Goal: Task Accomplishment & Management: Manage account settings

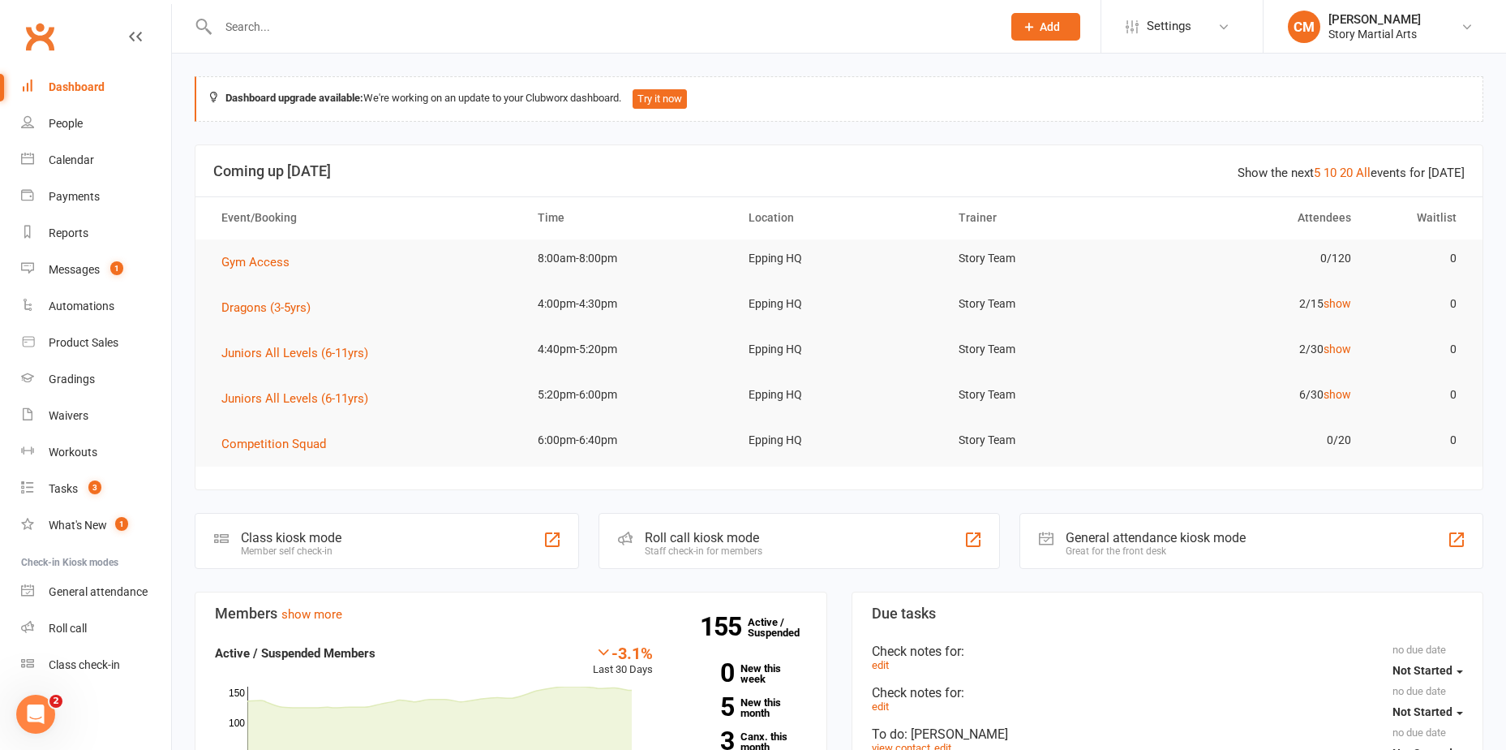
drag, startPoint x: 360, startPoint y: 52, endPoint x: 333, endPoint y: 32, distance: 33.6
click at [359, 48] on div at bounding box center [593, 26] width 796 height 53
click at [326, 28] on input "text" at bounding box center [601, 26] width 777 height 23
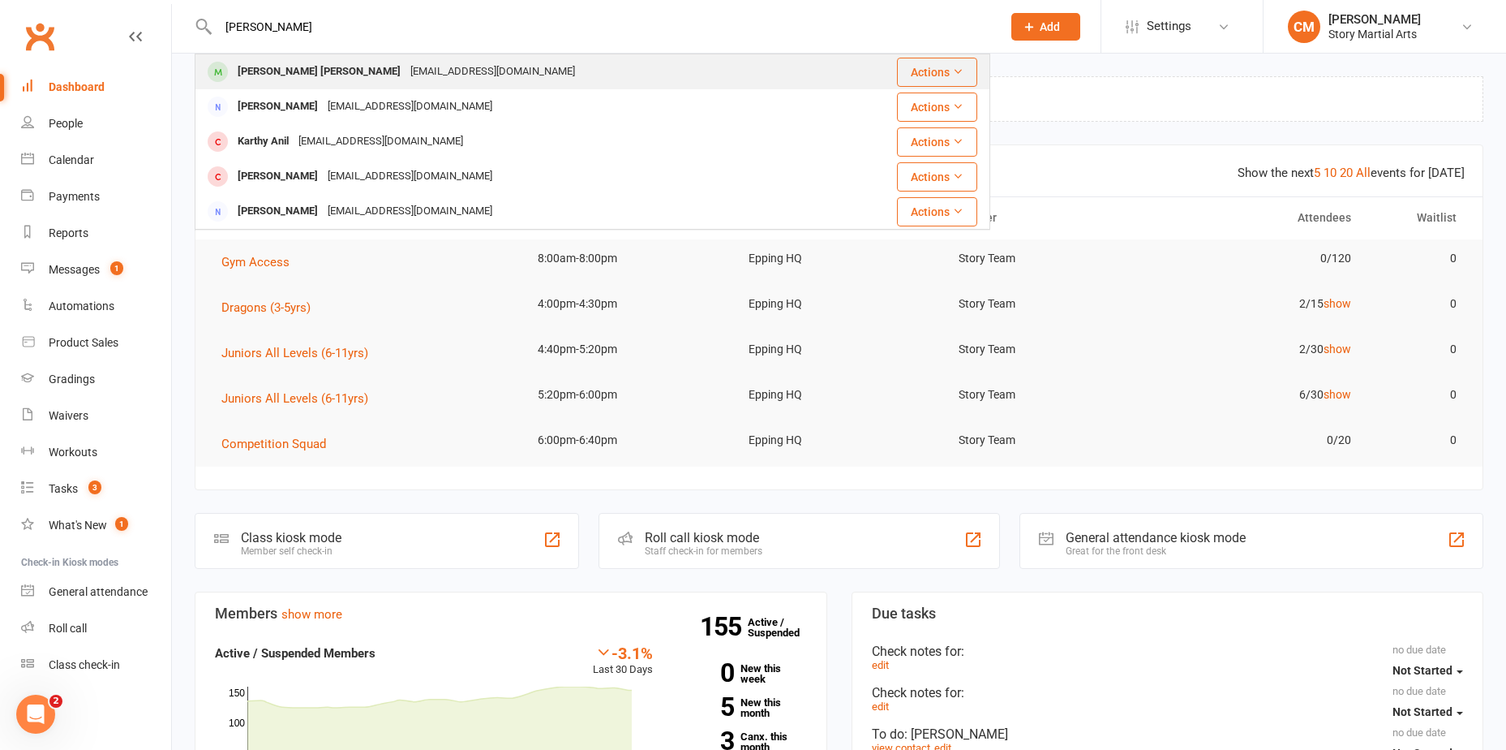
type input "arthur"
click at [406, 63] on div "thebatto17@gmail.com" at bounding box center [493, 72] width 174 height 24
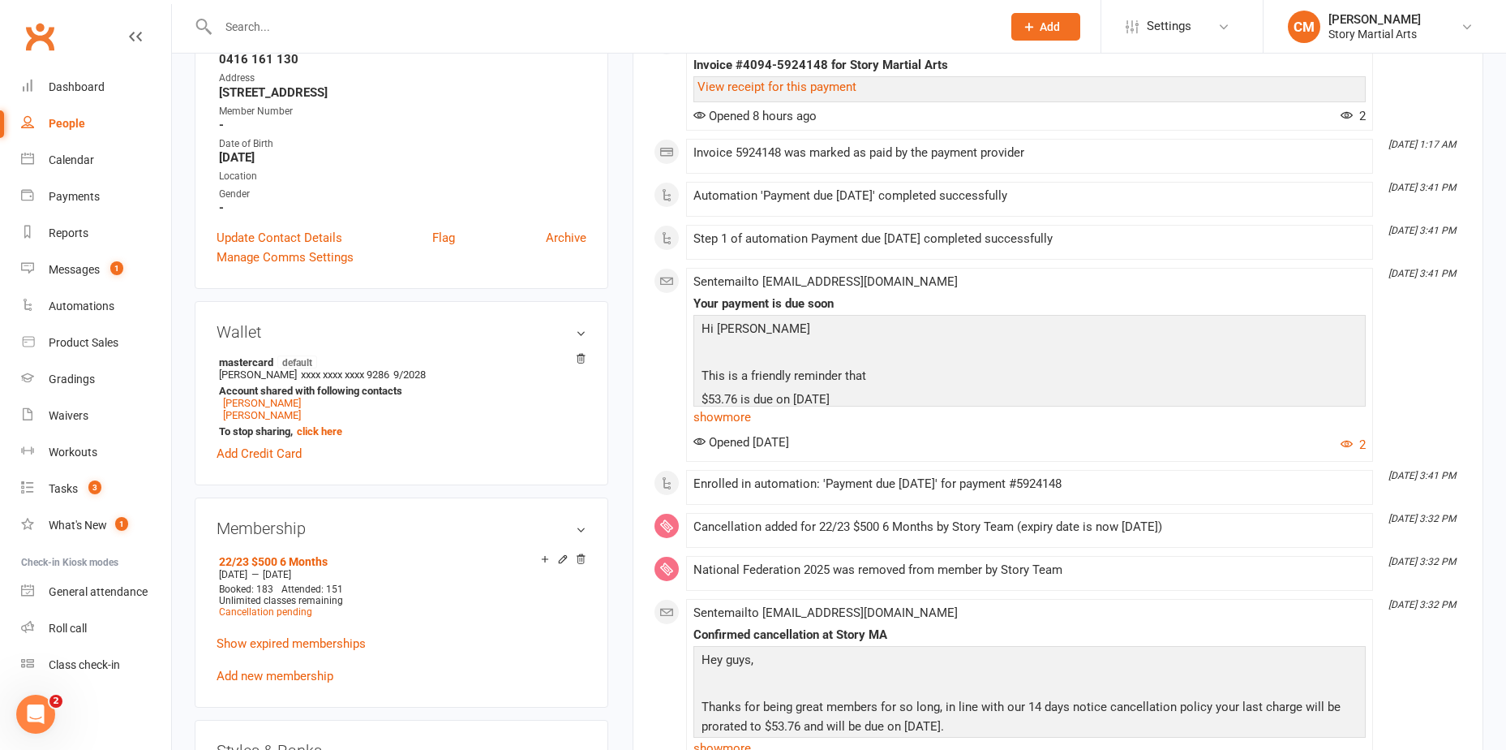
scroll to position [162, 0]
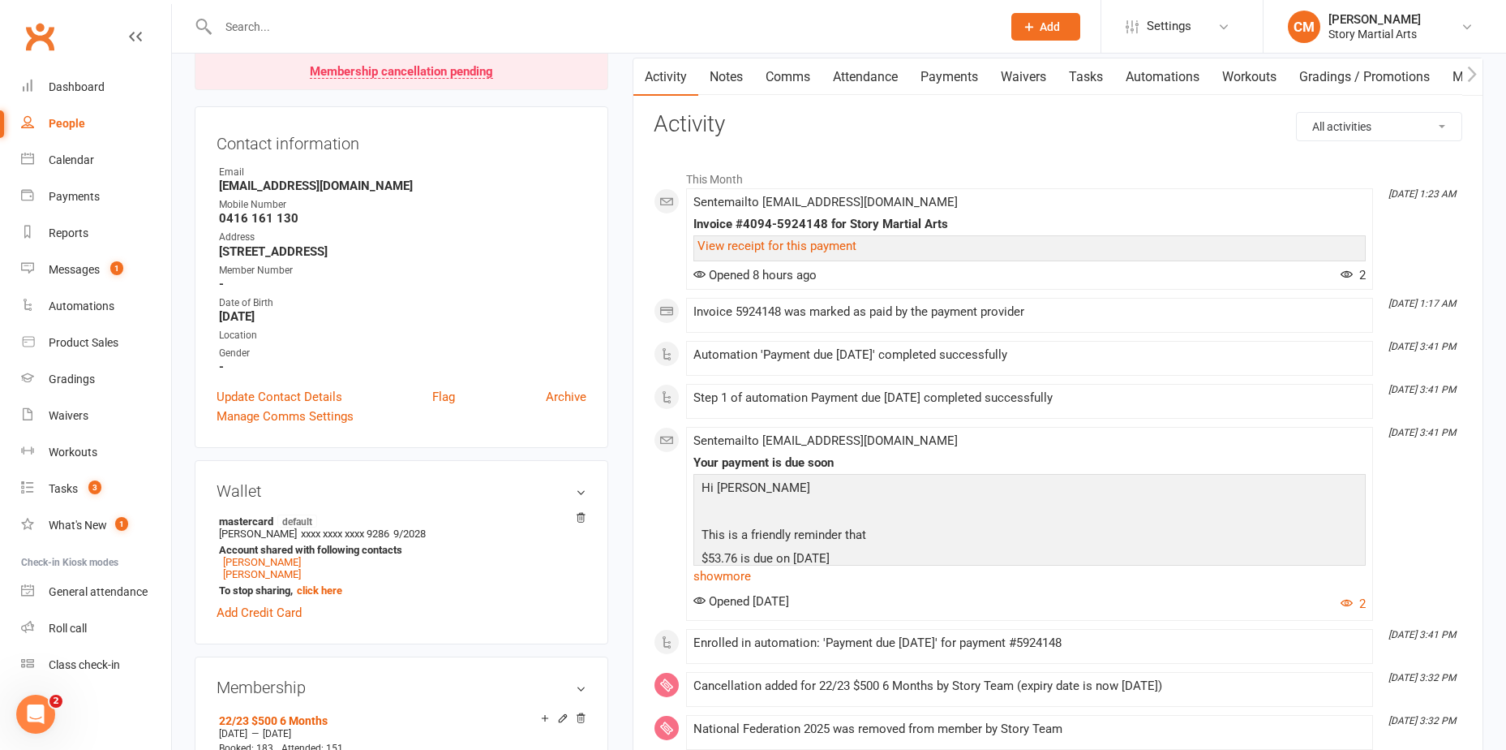
click at [948, 72] on link "Payments" at bounding box center [949, 76] width 80 height 37
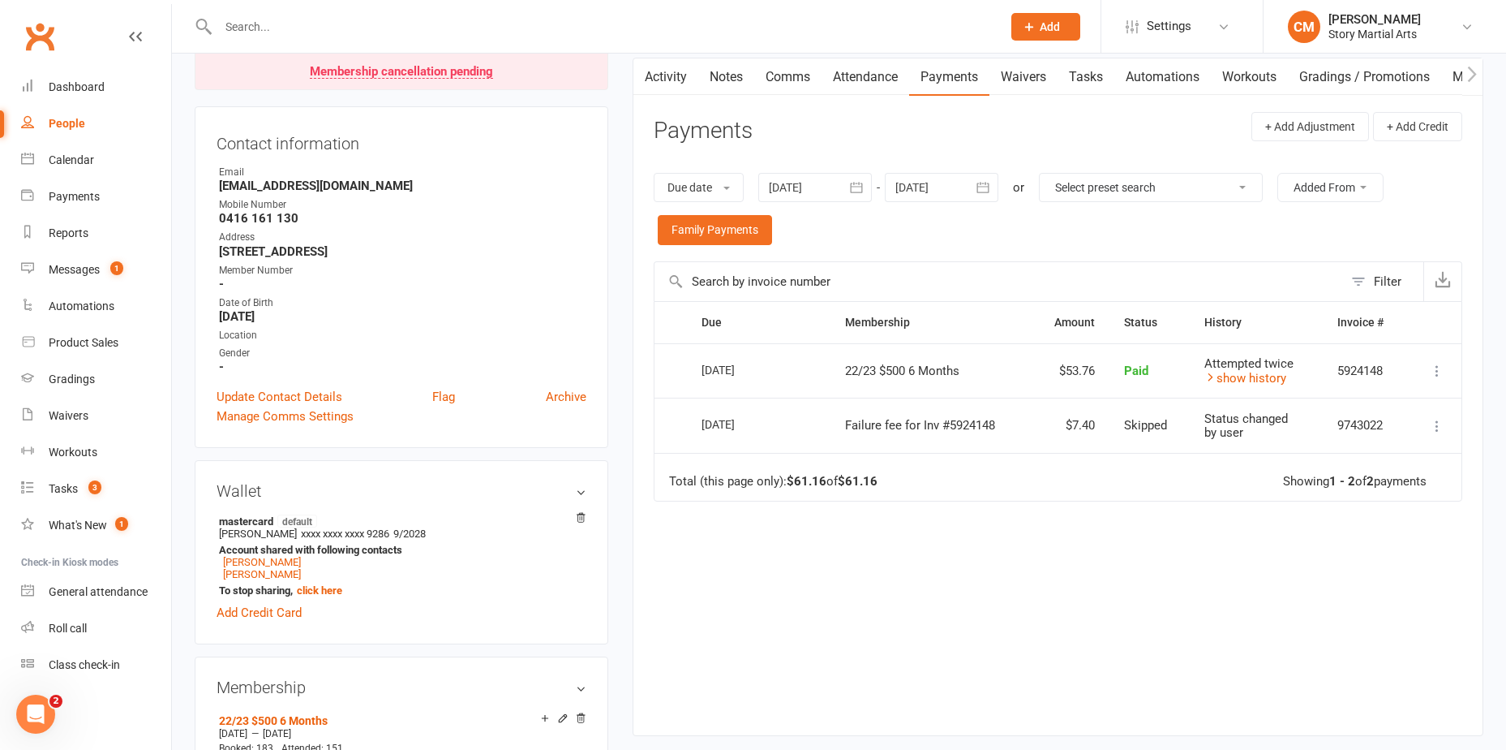
click at [746, 212] on div "Due date Due date Date paid Date failed 17 Aug 2025 August 2025 Sun Mon Tue Wed…" at bounding box center [1058, 209] width 809 height 105
click at [746, 218] on link "Family Payments" at bounding box center [715, 229] width 114 height 29
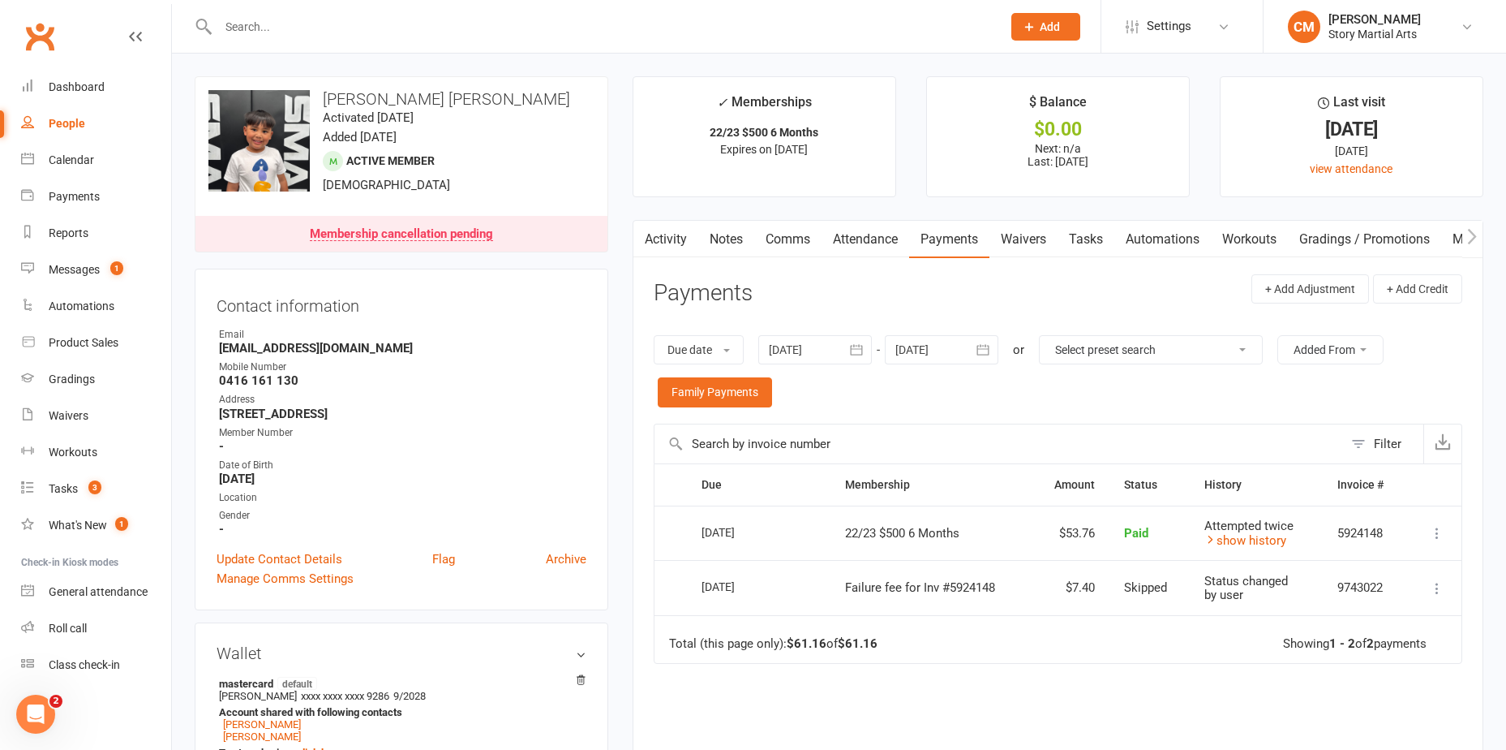
drag, startPoint x: 853, startPoint y: 349, endPoint x: 849, endPoint y: 359, distance: 11.0
click at [853, 349] on icon "button" at bounding box center [857, 350] width 16 height 16
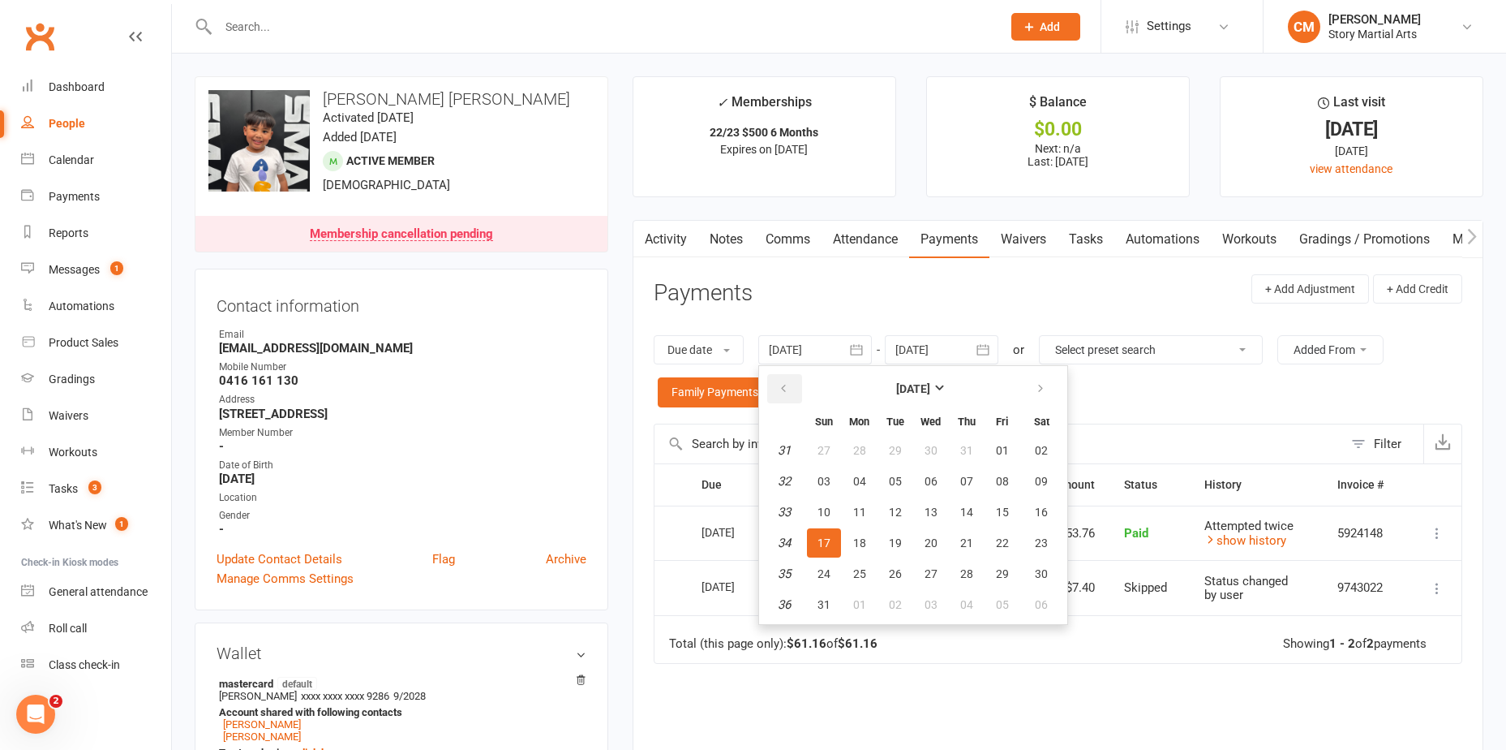
click at [779, 391] on button "button" at bounding box center [784, 388] width 35 height 29
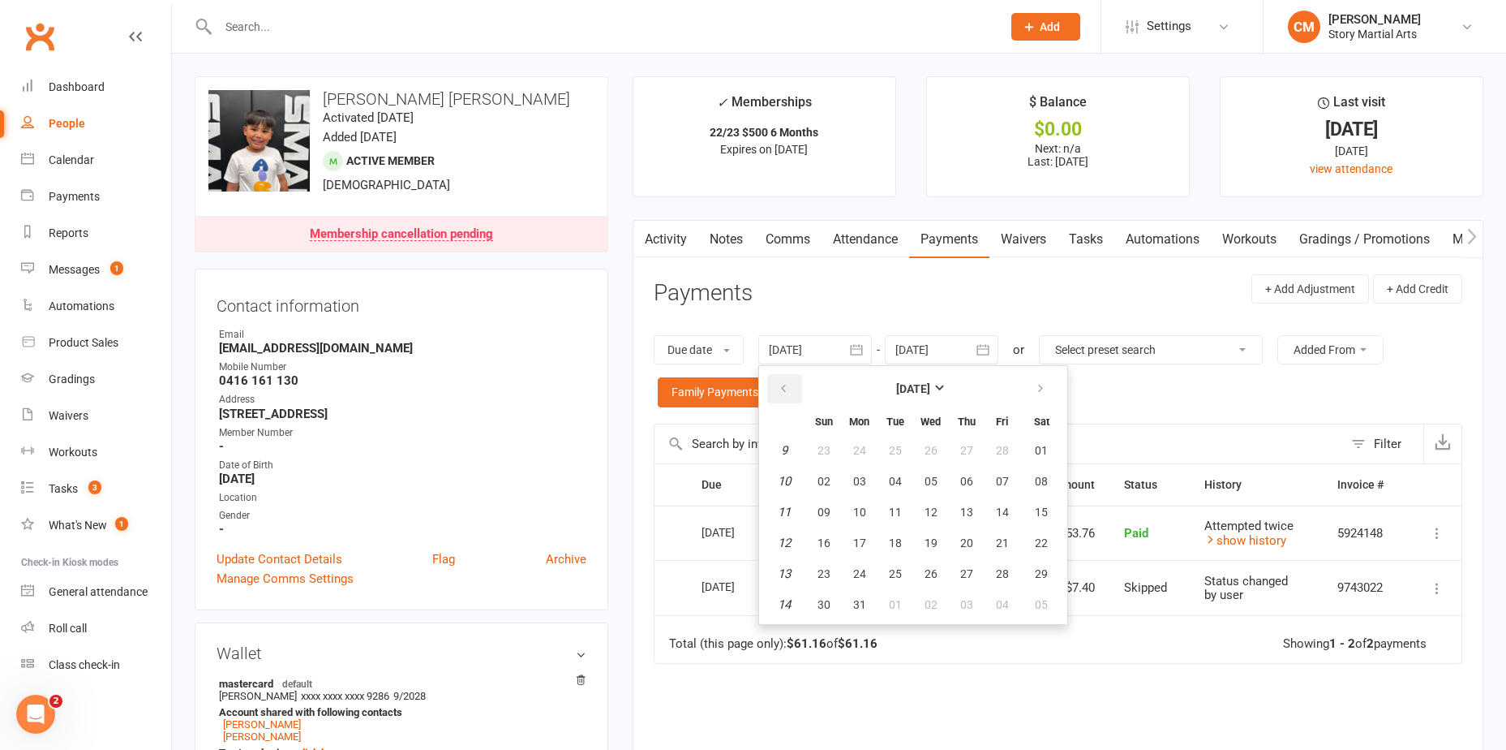
click at [779, 391] on button "button" at bounding box center [784, 388] width 35 height 29
click at [1042, 386] on icon "button" at bounding box center [1040, 388] width 11 height 13
click at [1042, 446] on span "01" at bounding box center [1041, 450] width 13 height 13
type input "01 Mar 2025"
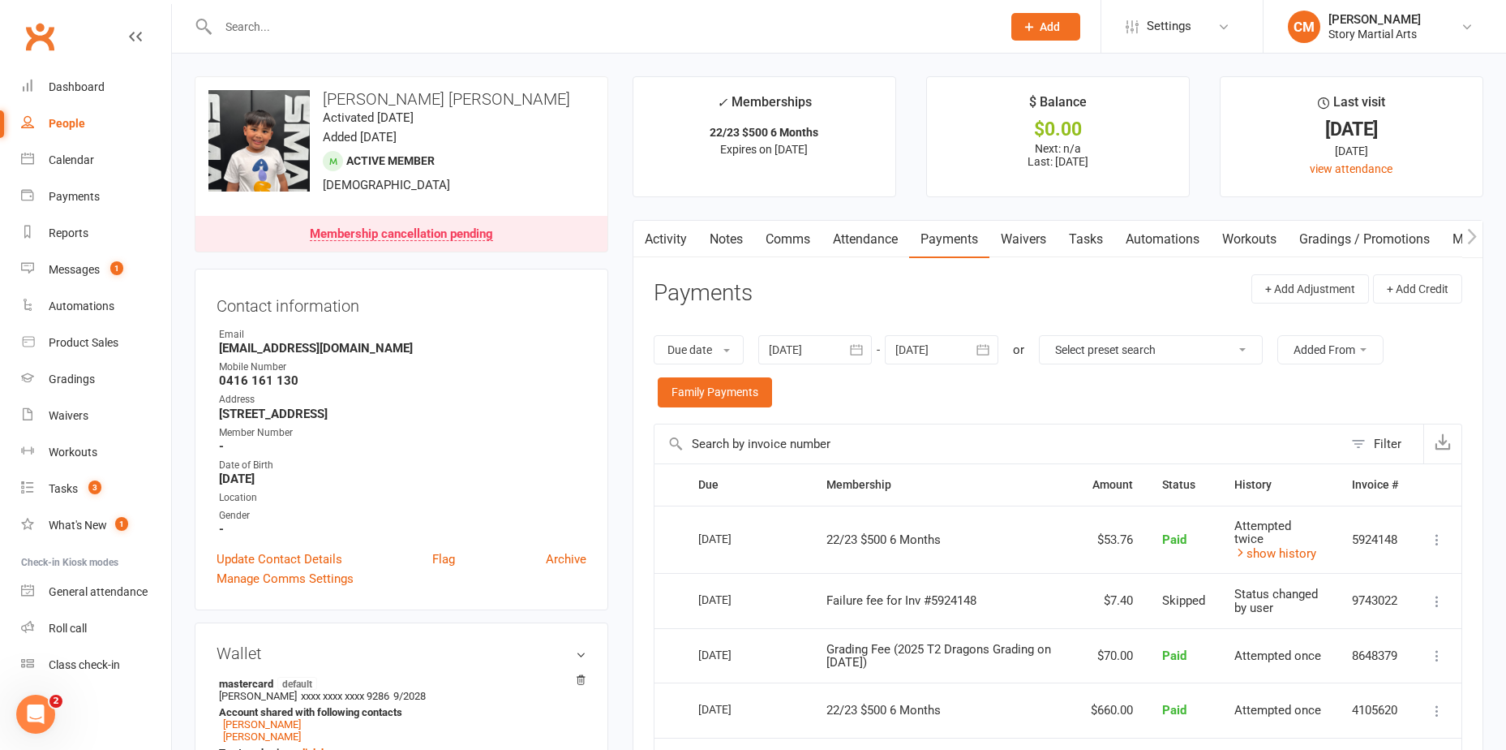
click at [683, 247] on link "Activity" at bounding box center [666, 239] width 65 height 37
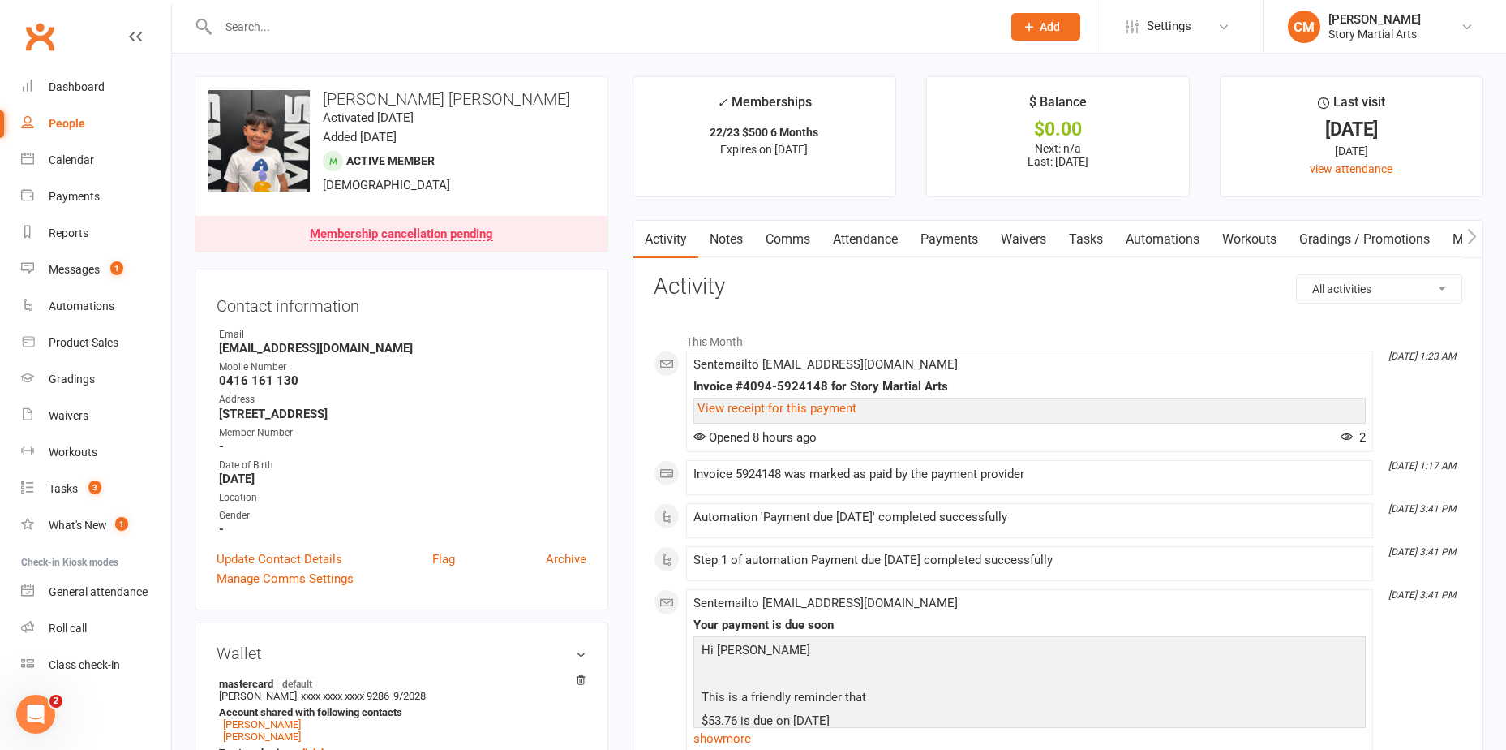
click at [1100, 233] on link "Tasks" at bounding box center [1086, 239] width 57 height 37
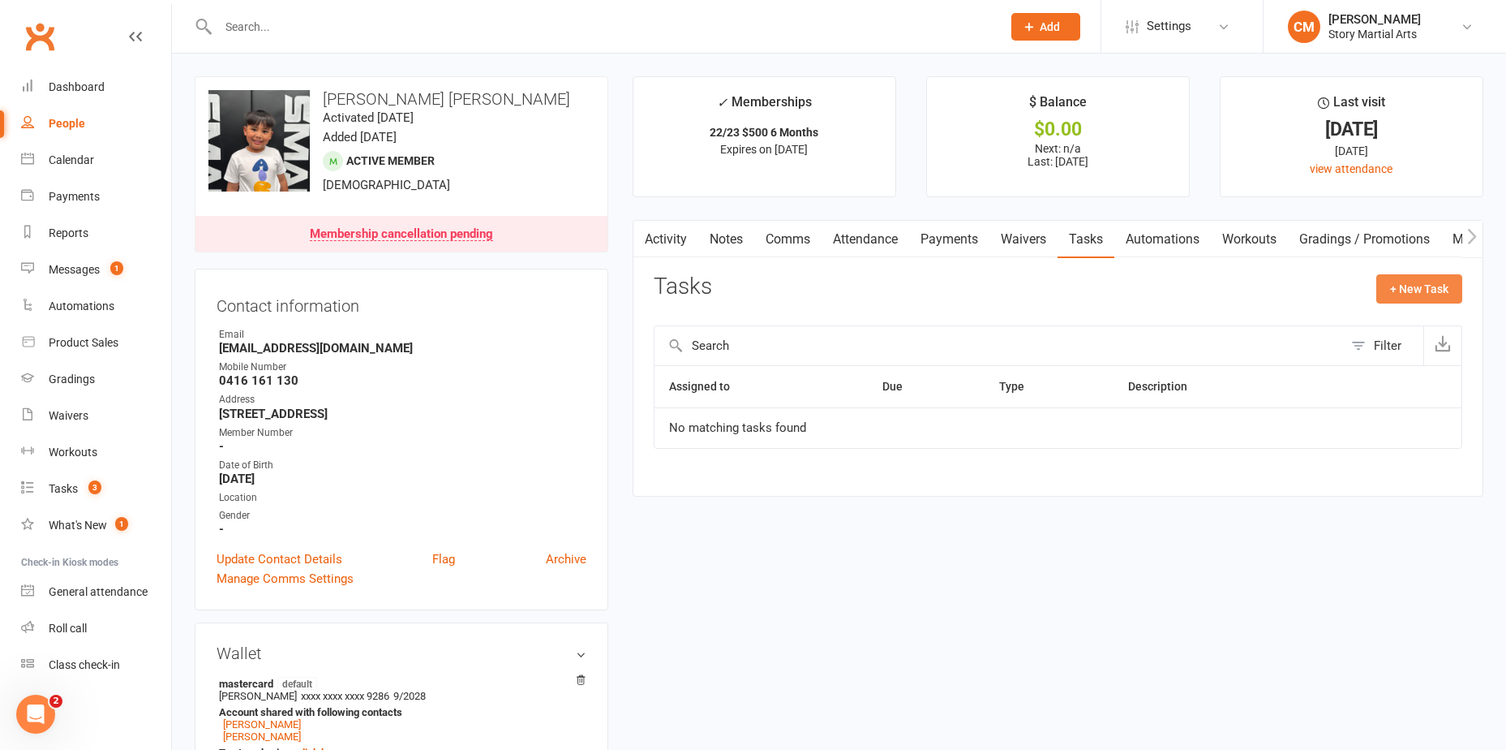
click at [1430, 294] on button "+ New Task" at bounding box center [1420, 288] width 86 height 29
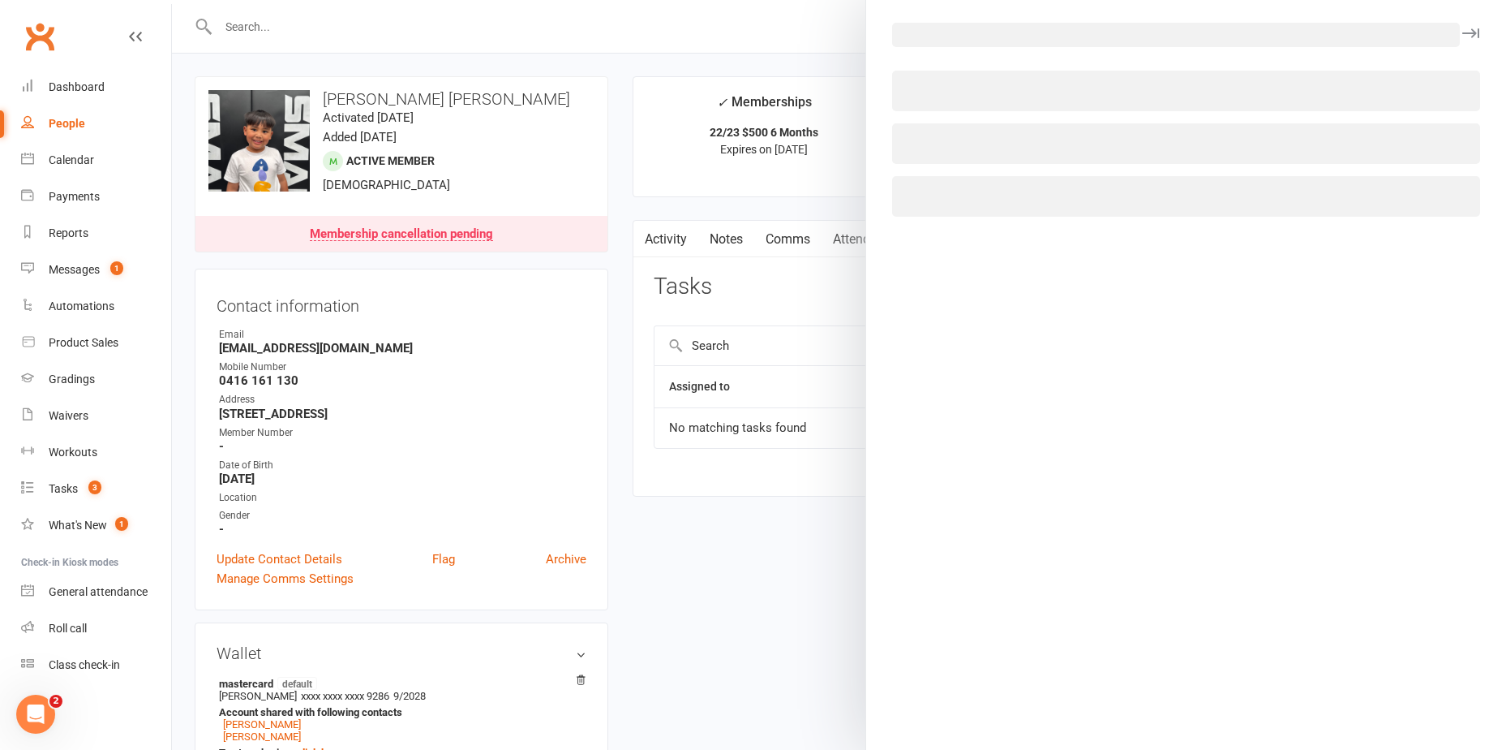
select select "53247"
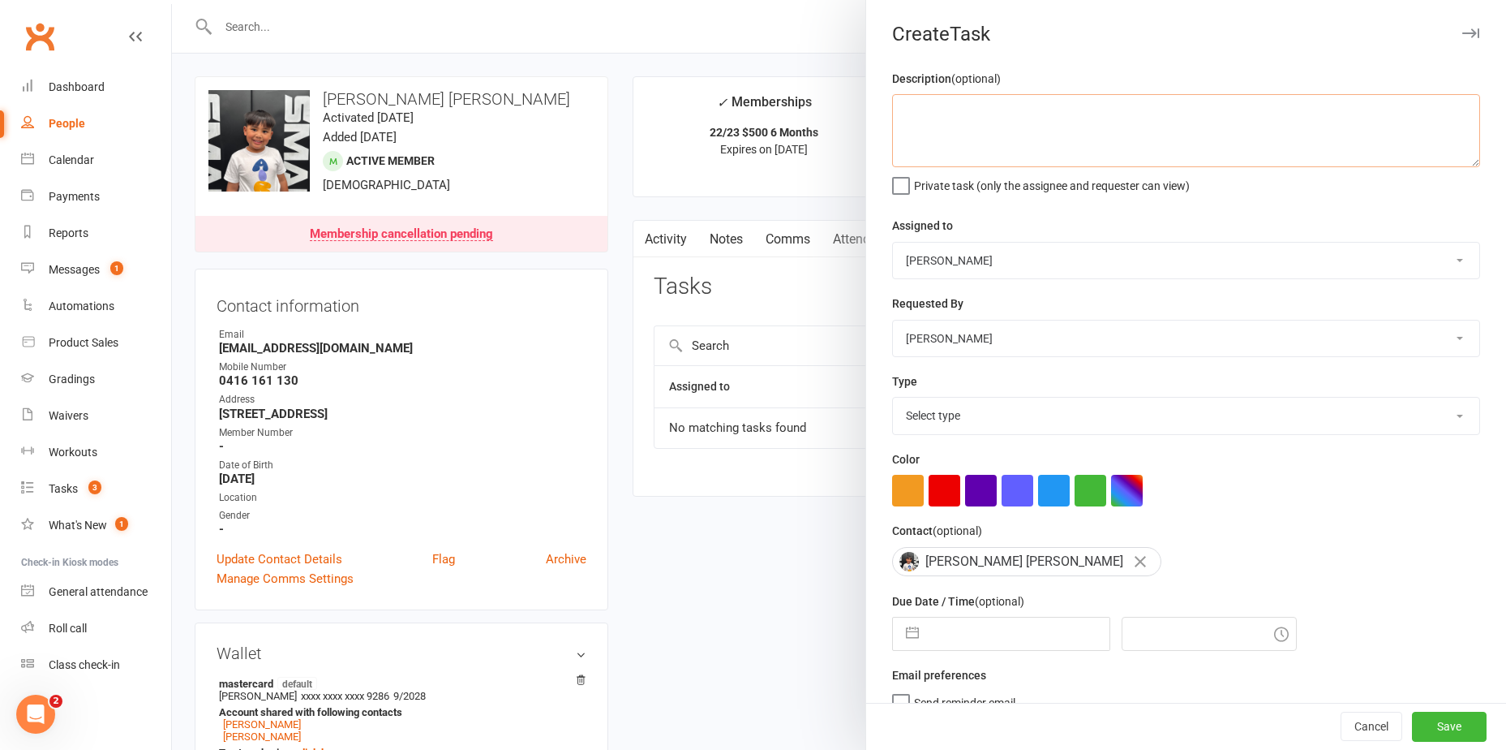
click at [1066, 141] on textarea at bounding box center [1186, 130] width 588 height 73
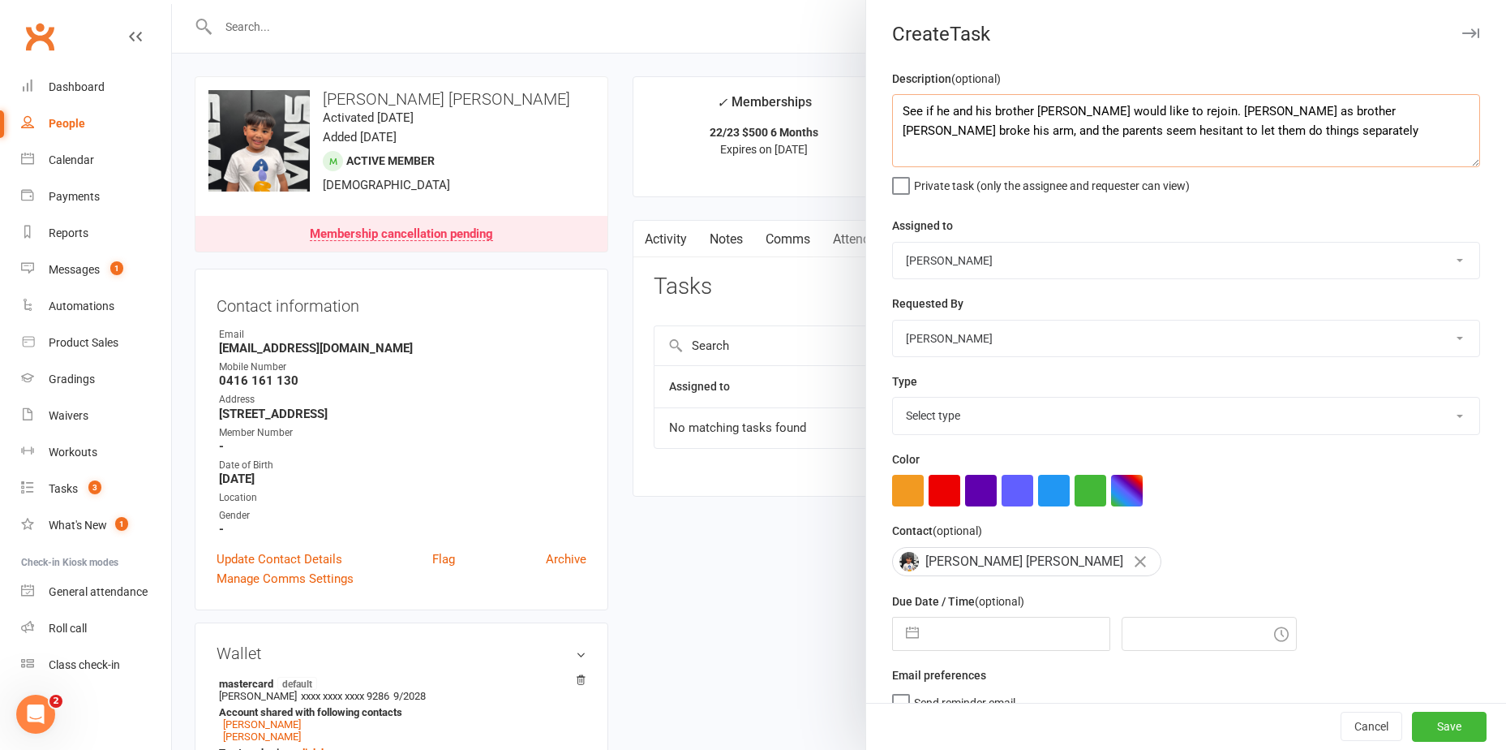
type textarea "See if he and his brother Ezra would like to rejoin. Cancelled as brother Ezra …"
click at [905, 635] on button "button" at bounding box center [912, 633] width 29 height 32
select select "7"
select select "2025"
select select "8"
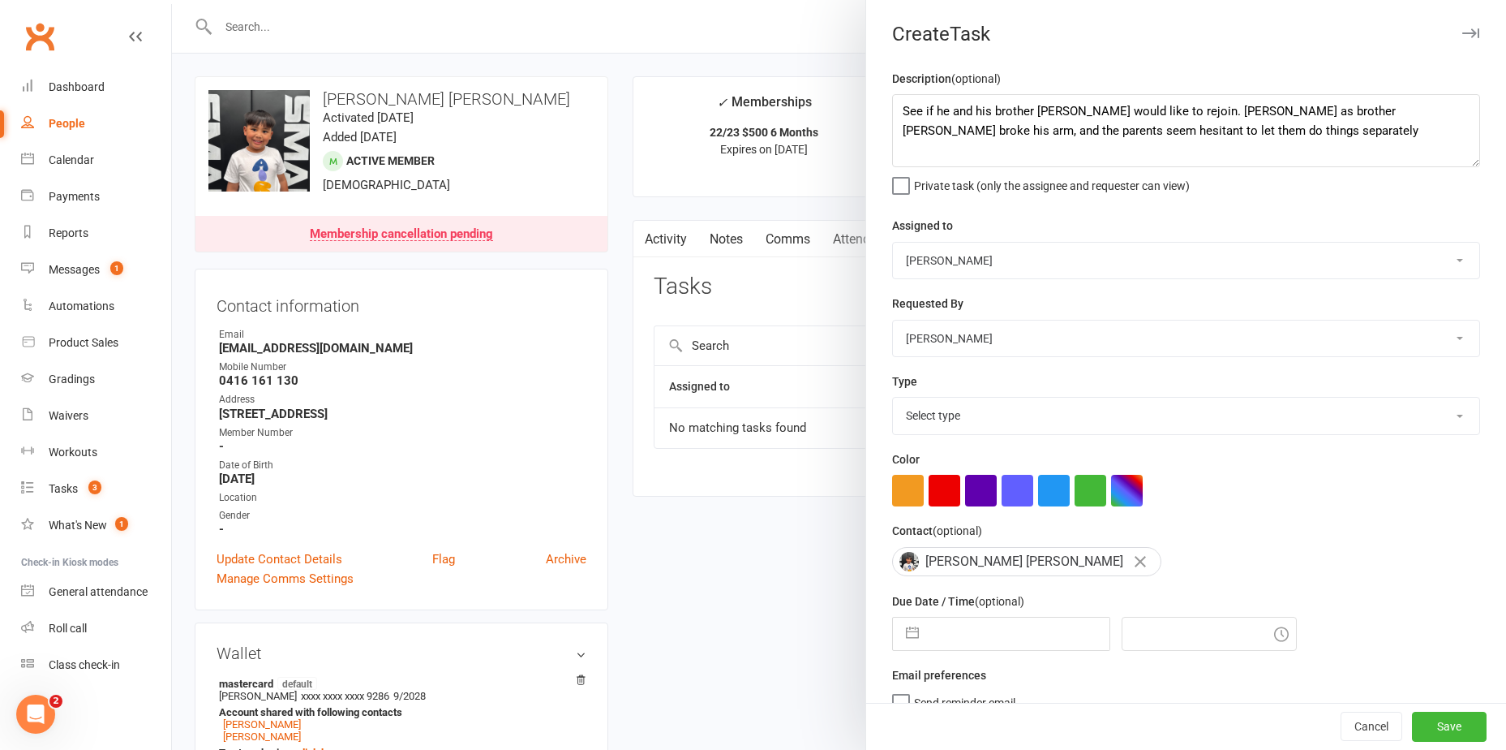
select select "2025"
select select "9"
select select "2025"
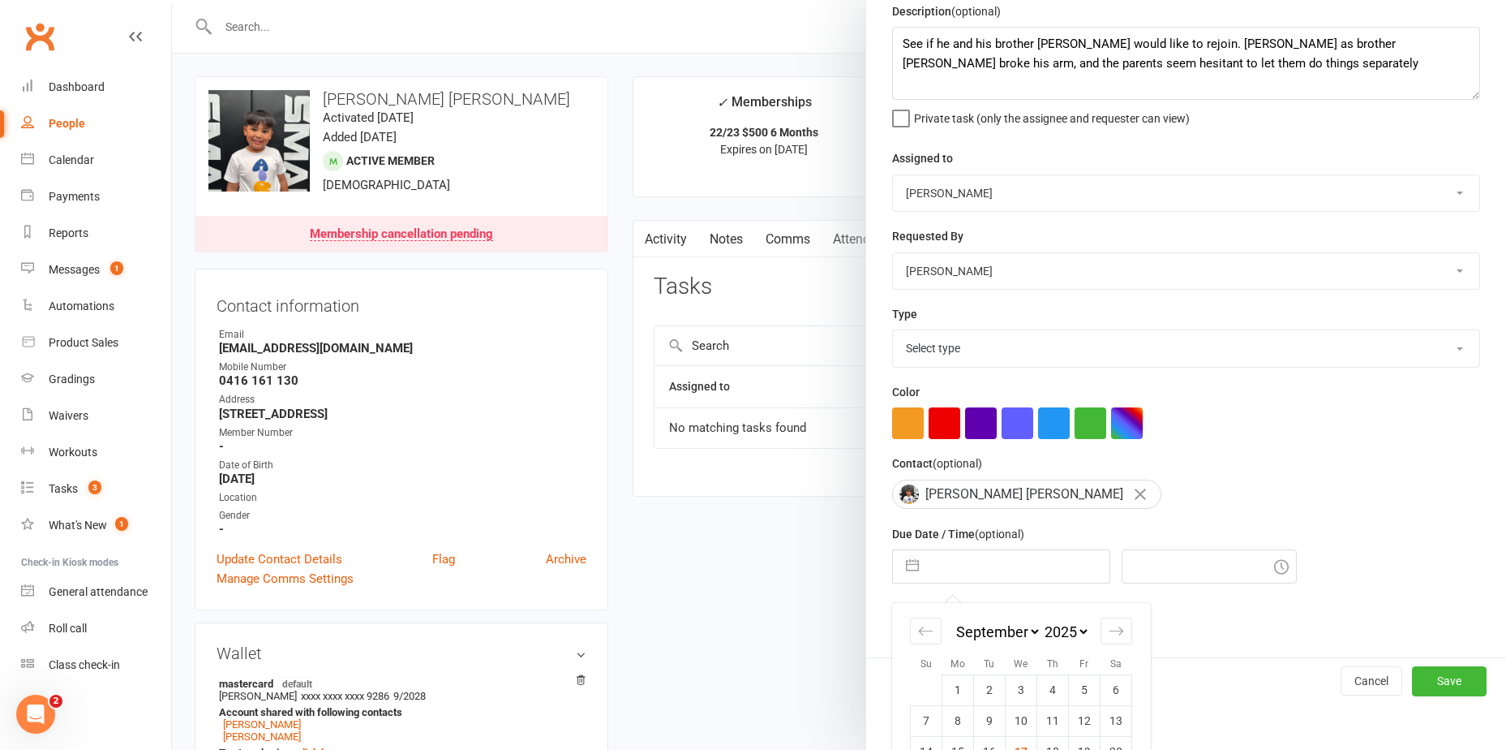
scroll to position [171, 0]
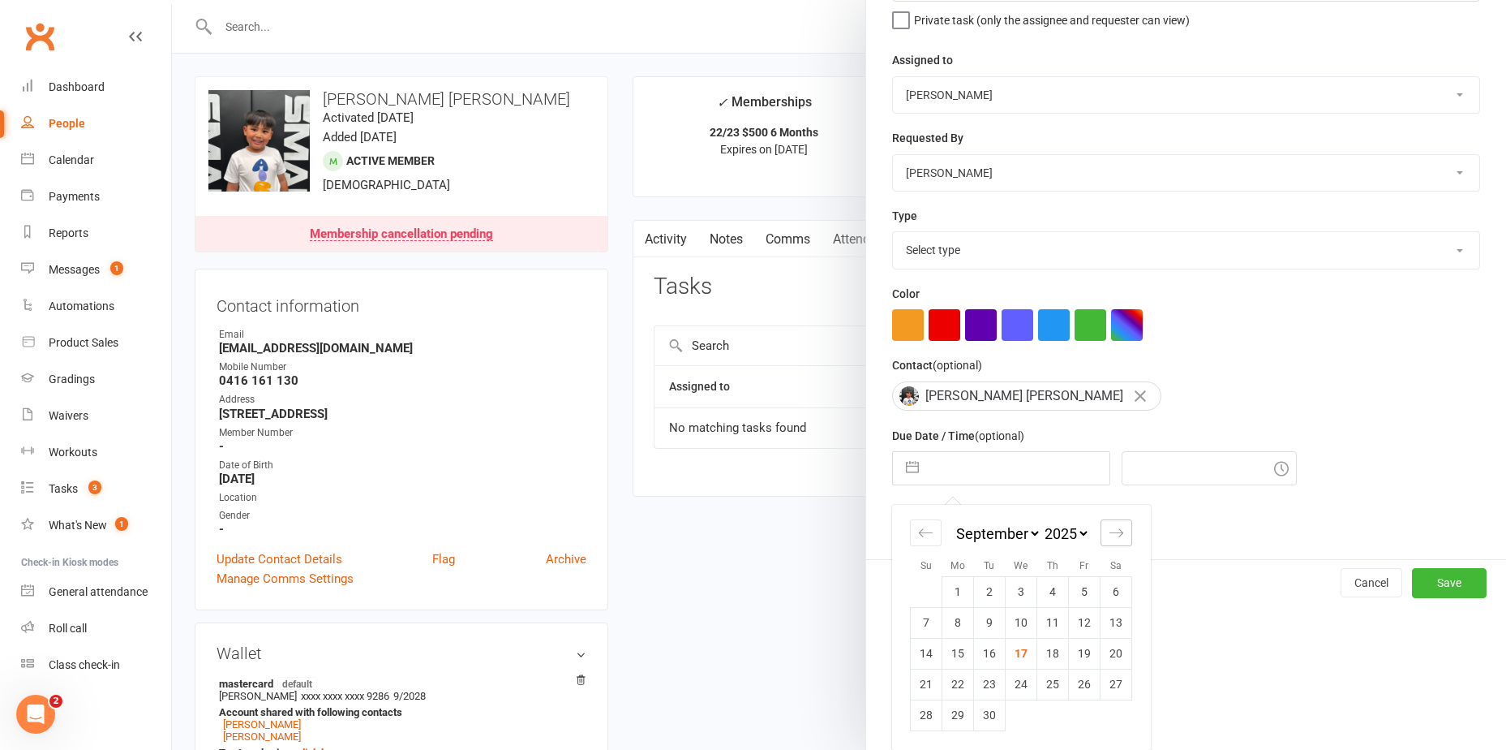
click at [1113, 540] on div "Move forward to switch to the next month." at bounding box center [1117, 532] width 32 height 27
select select "10"
select select "2025"
click at [1113, 540] on div "Move forward to switch to the next month." at bounding box center [1117, 532] width 32 height 27
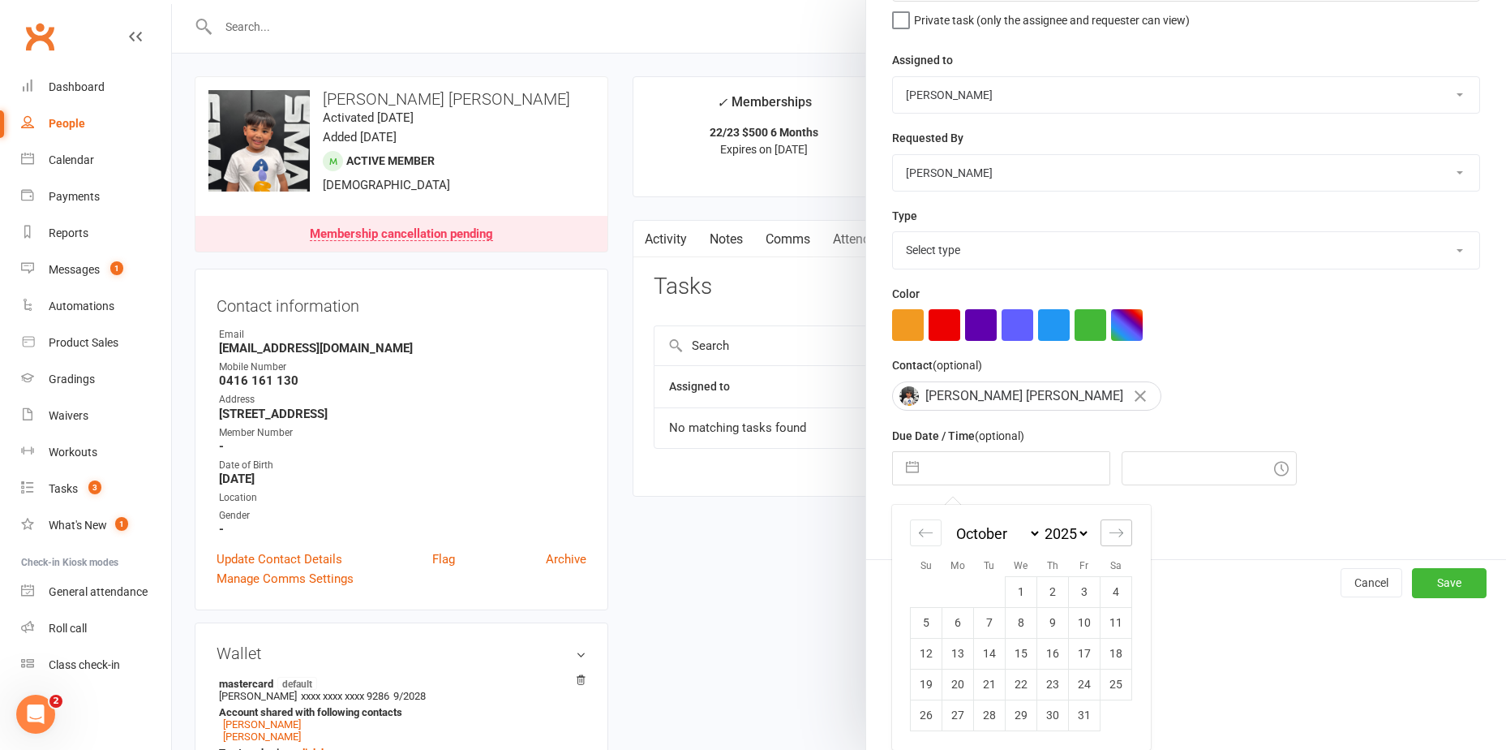
select select "11"
select select "2025"
select select "2026"
click at [1113, 540] on div "Move forward to switch to the next month." at bounding box center [1117, 532] width 32 height 27
select select "1"
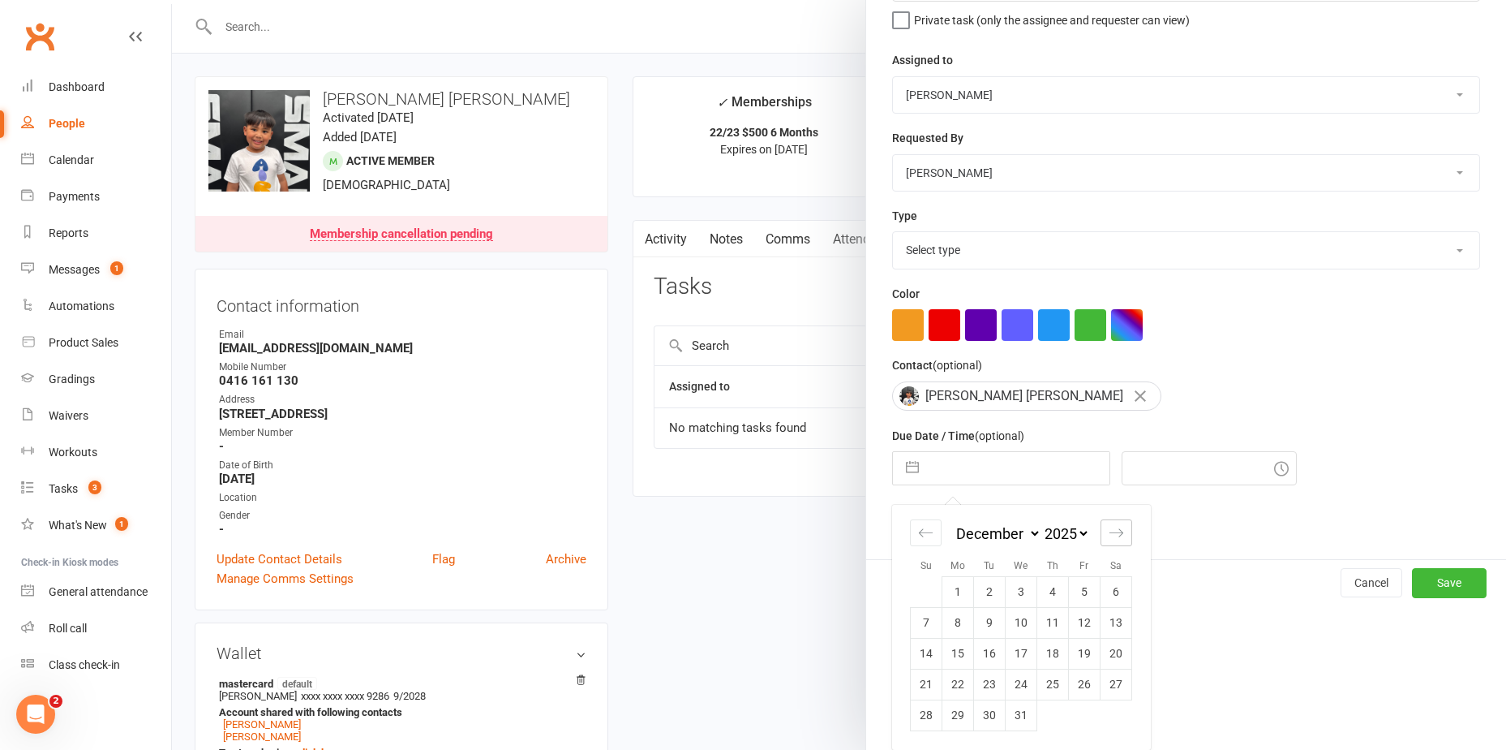
select select "2026"
click at [1113, 540] on div "Move forward to switch to the next month." at bounding box center [1117, 532] width 32 height 27
select select "2"
select select "2026"
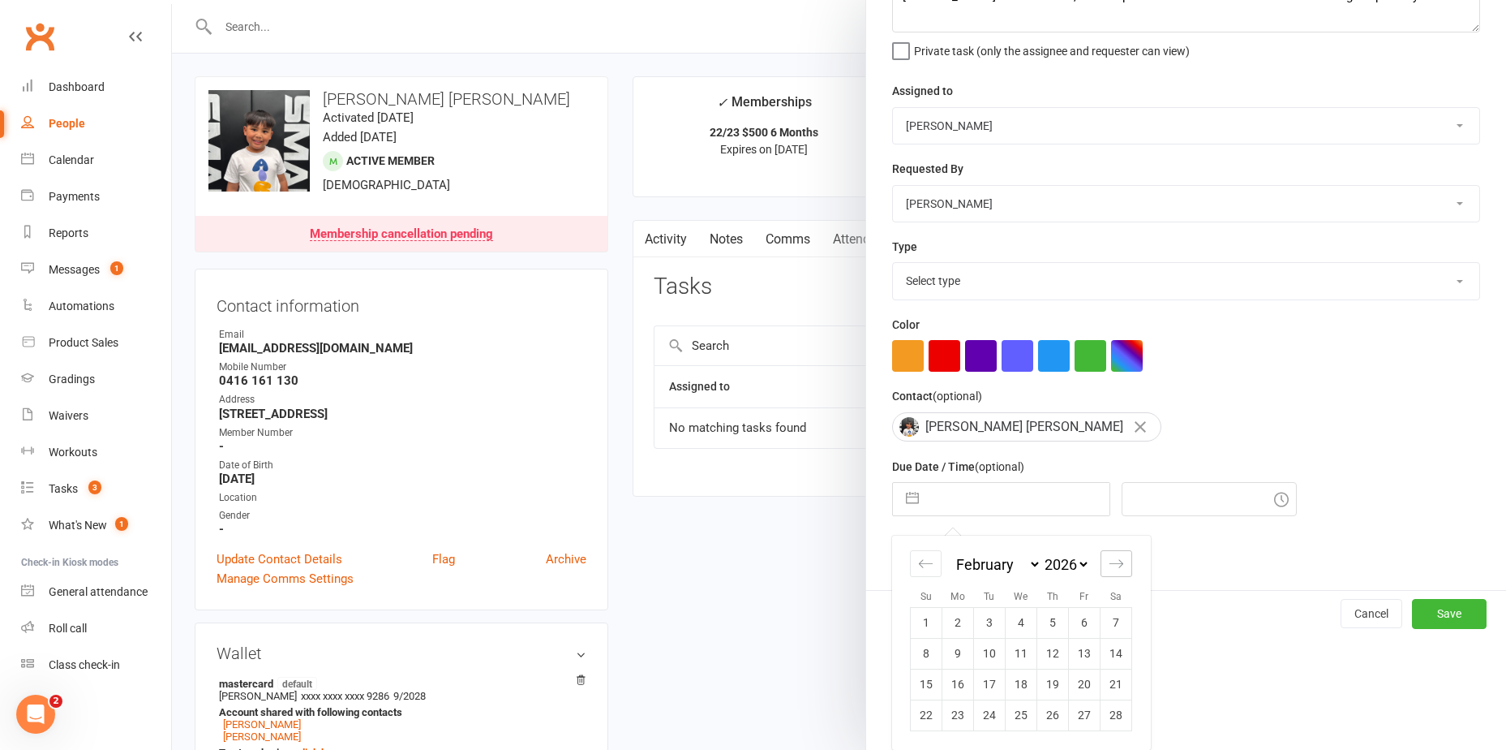
scroll to position [140, 0]
click at [935, 621] on td "1" at bounding box center [927, 622] width 32 height 31
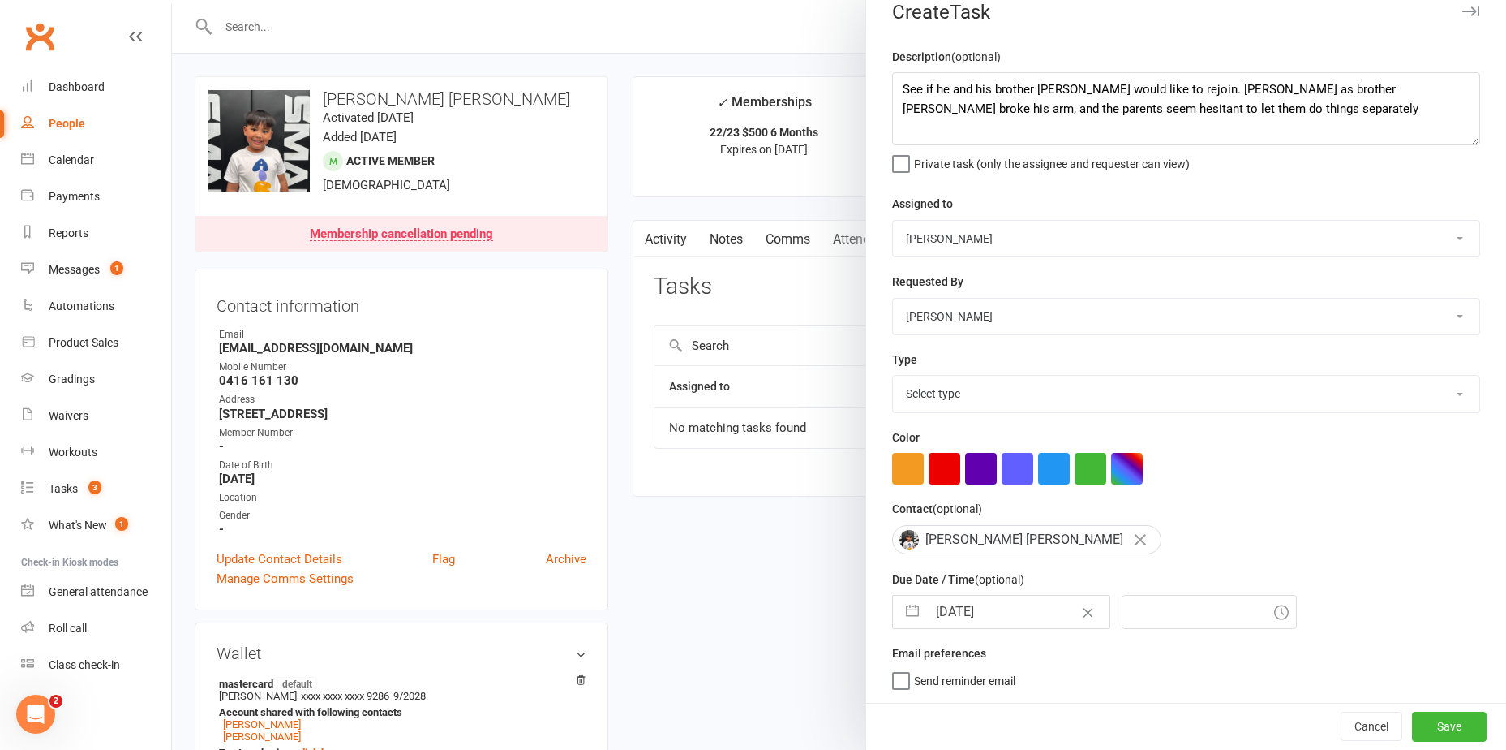
type input "01 Feb 2026"
type input "3:30pm"
click at [906, 606] on button "button" at bounding box center [912, 611] width 29 height 32
select select "2026"
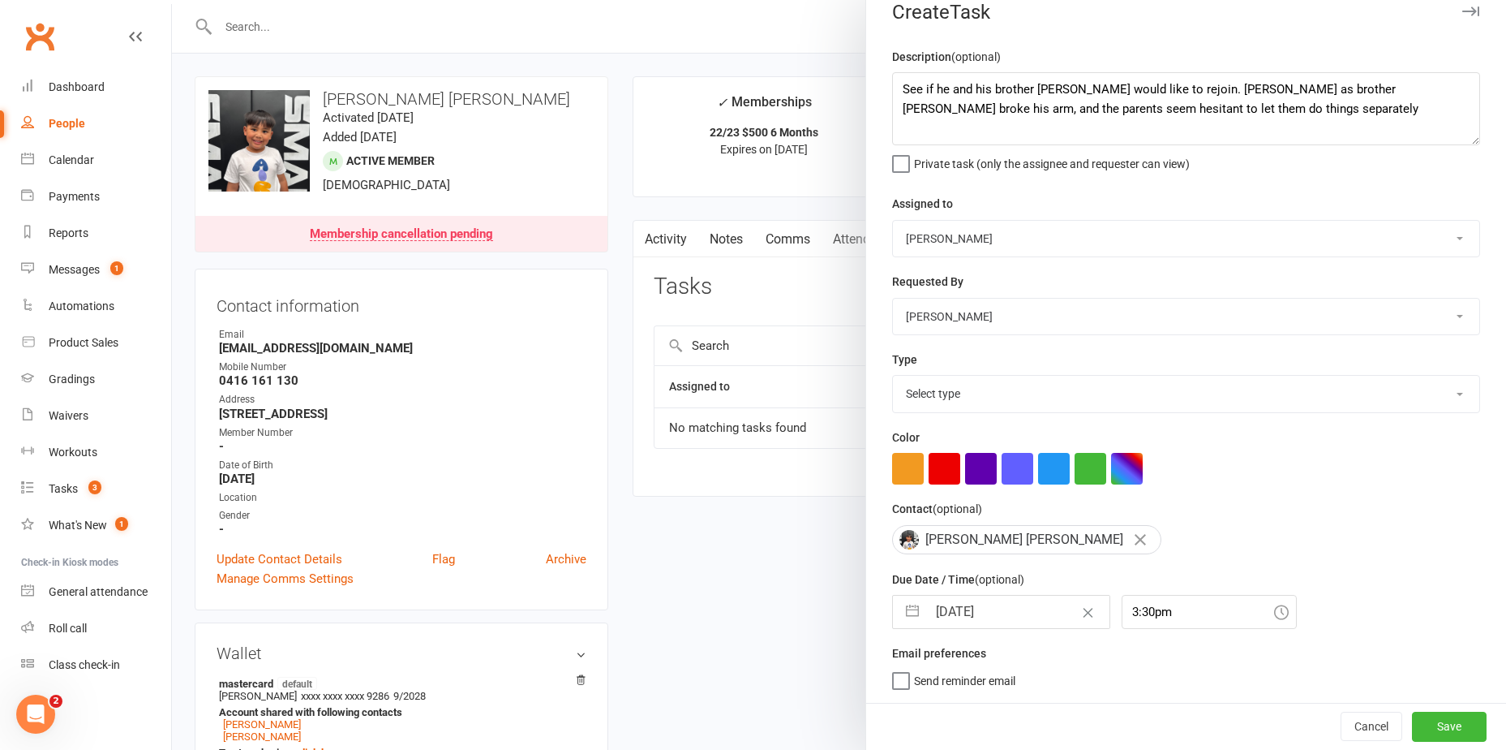
select select "1"
select select "2026"
select select "2"
select select "2026"
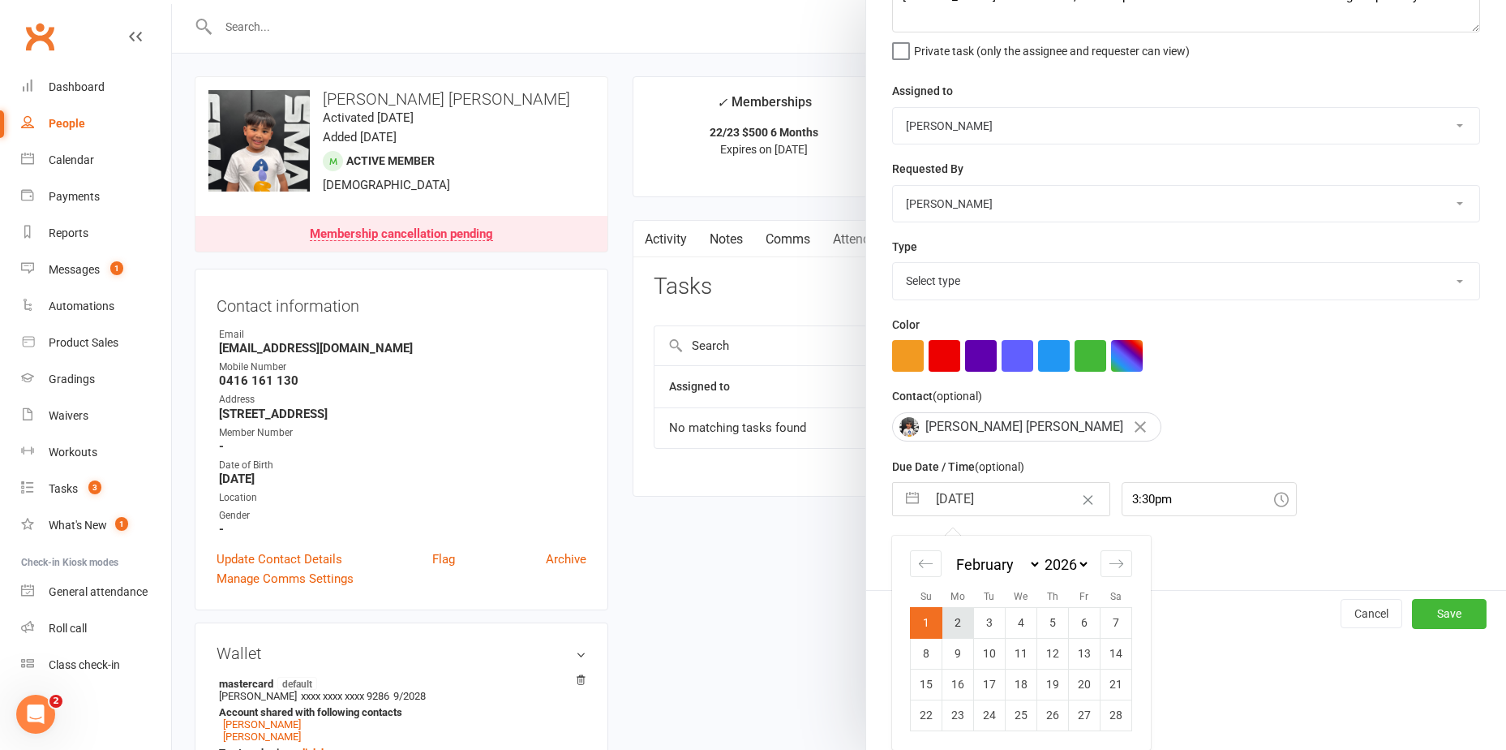
click at [956, 621] on td "2" at bounding box center [959, 622] width 32 height 31
type input "02 Feb 2026"
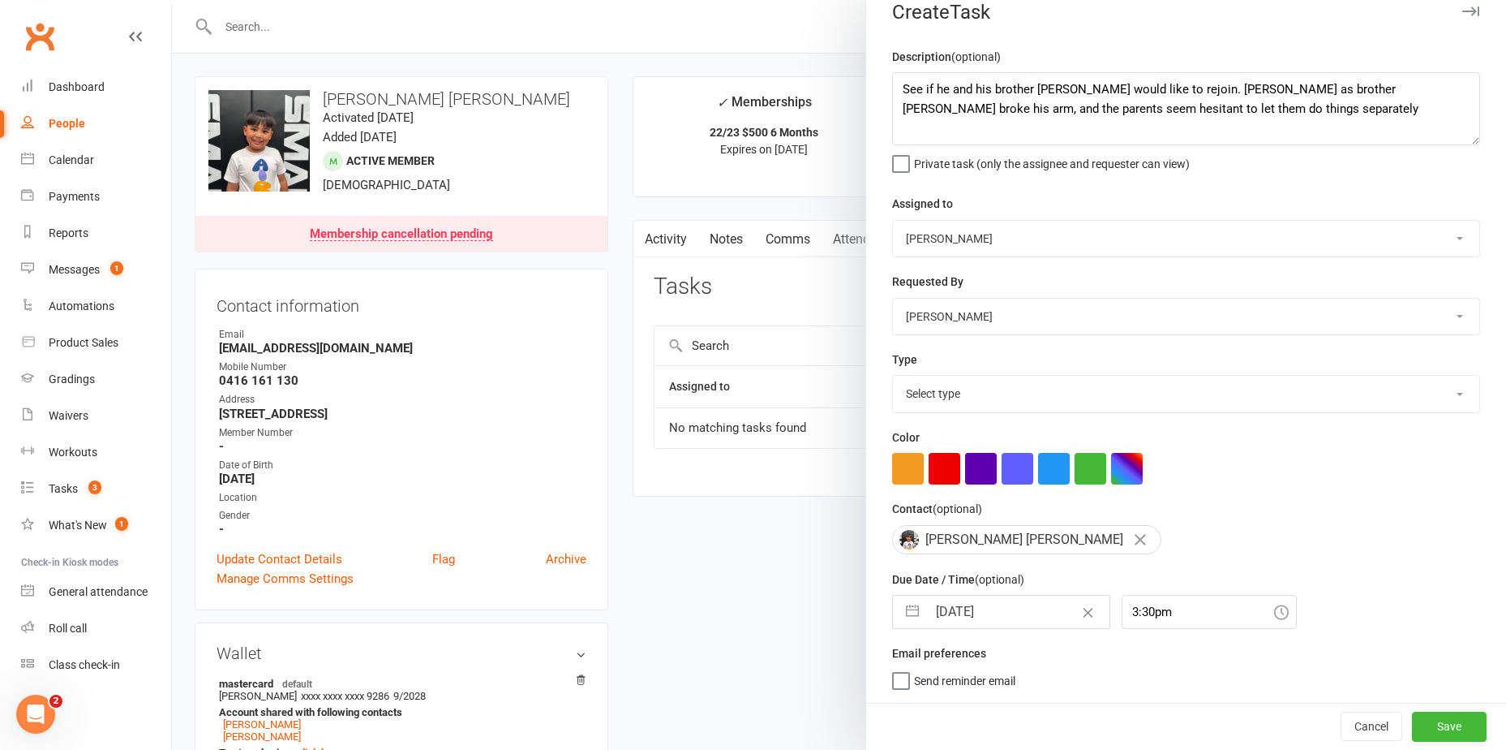
click at [905, 610] on button "button" at bounding box center [912, 611] width 29 height 32
select select "2026"
select select "1"
select select "2026"
select select "2"
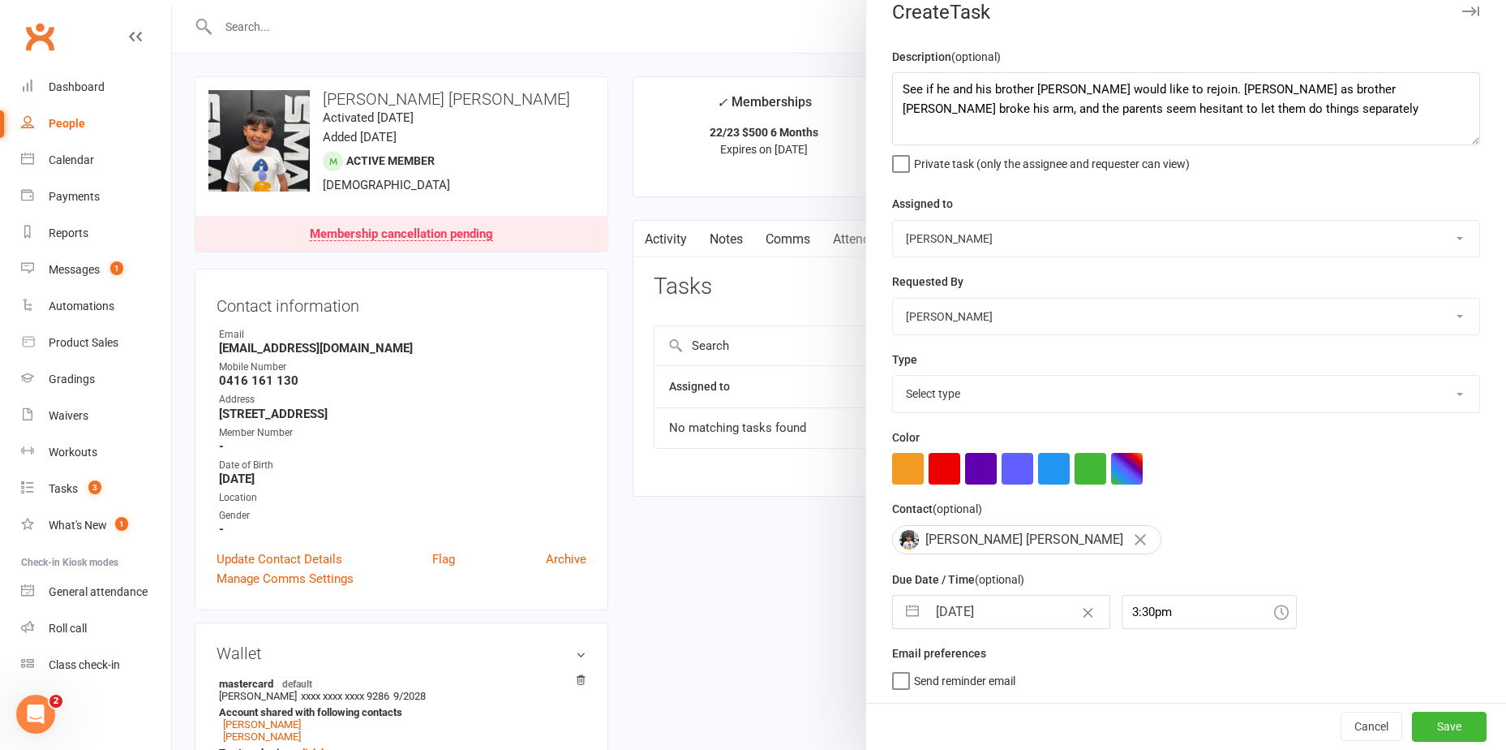
select select "2026"
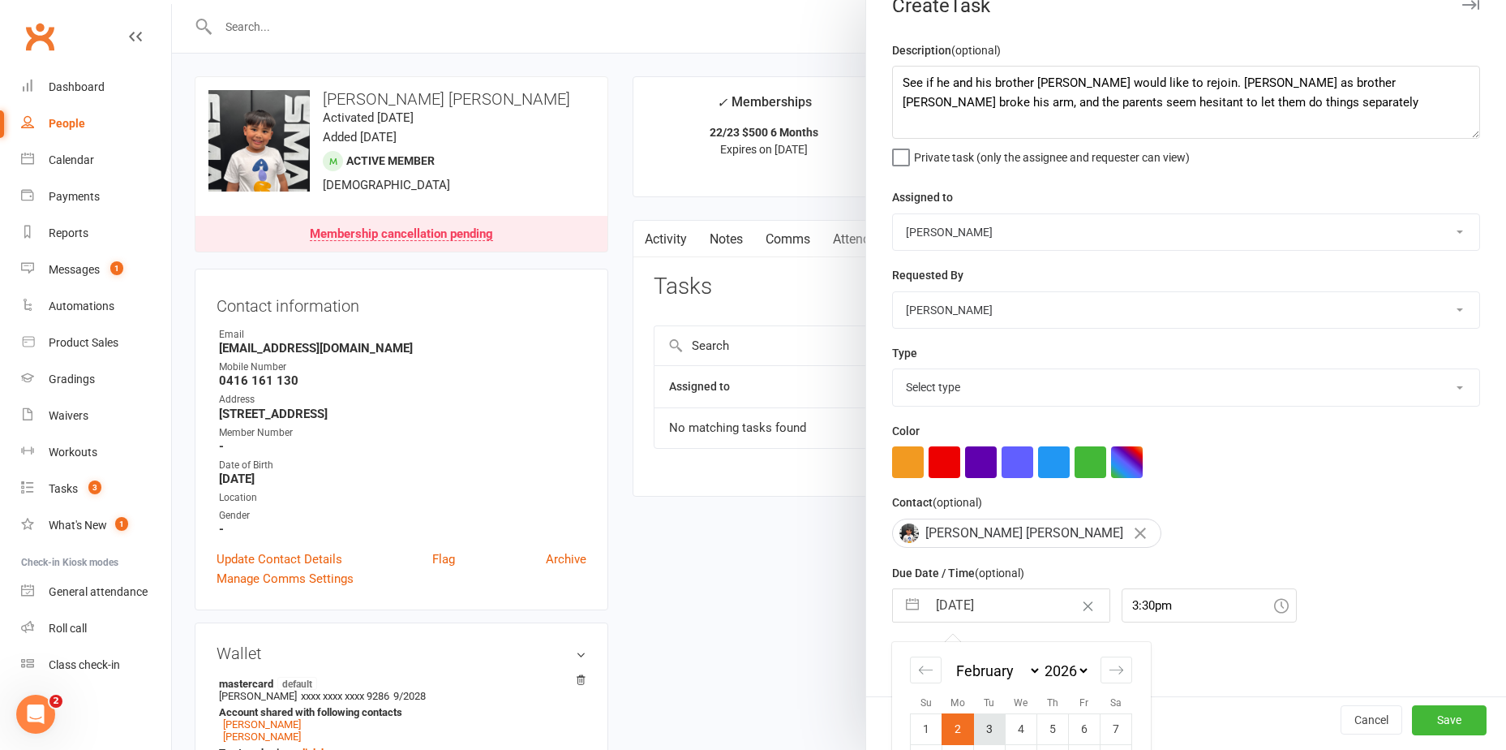
click at [982, 730] on td "3" at bounding box center [990, 728] width 32 height 31
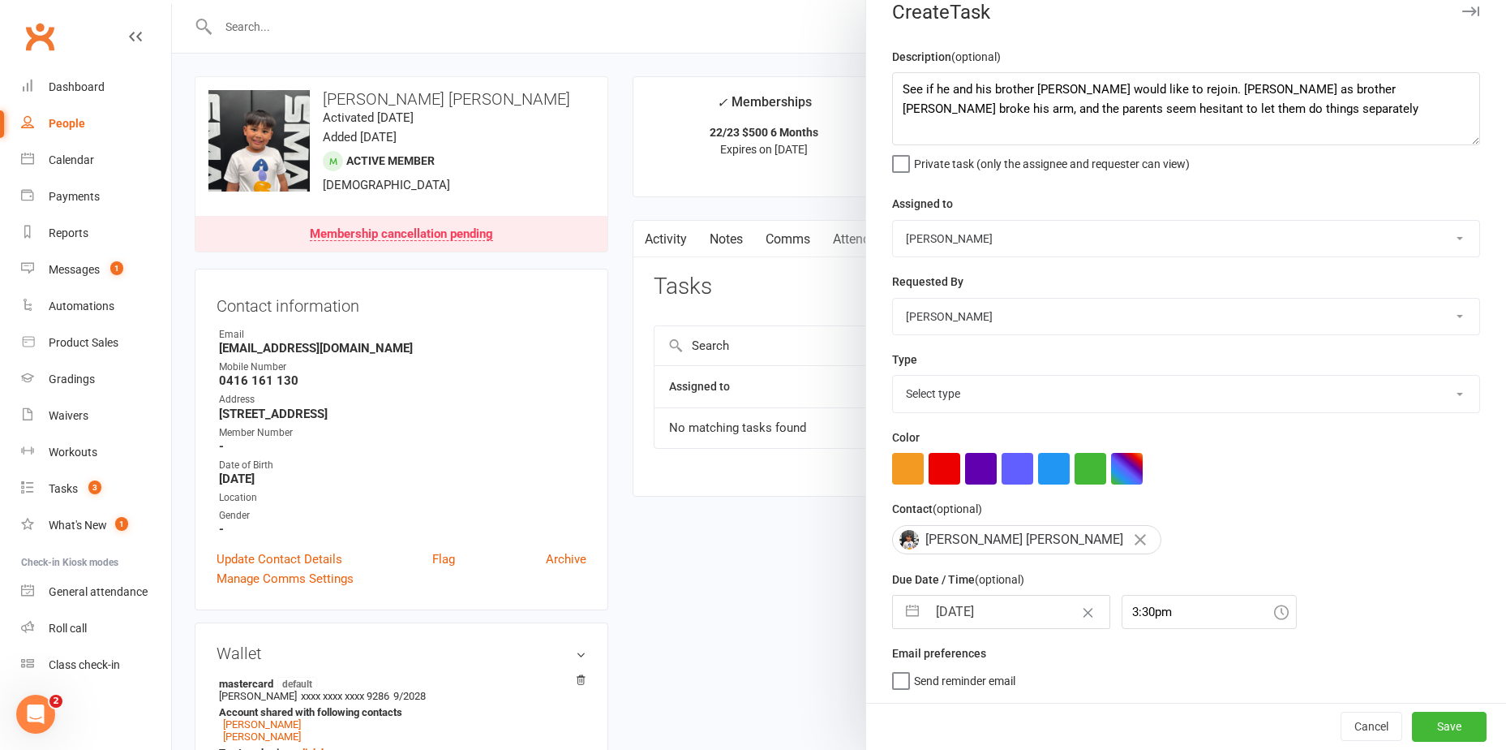
type input "03 Feb 2026"
click at [960, 380] on select "Select type Birthday parties Check notes for: E-mail Meeting Paid by pos gradin…" at bounding box center [1186, 394] width 587 height 36
select select "16463"
click at [893, 376] on select "Select type Birthday parties Check notes for: E-mail Meeting Paid by pos gradin…" at bounding box center [1186, 394] width 587 height 36
click at [1423, 724] on button "Save" at bounding box center [1449, 725] width 75 height 29
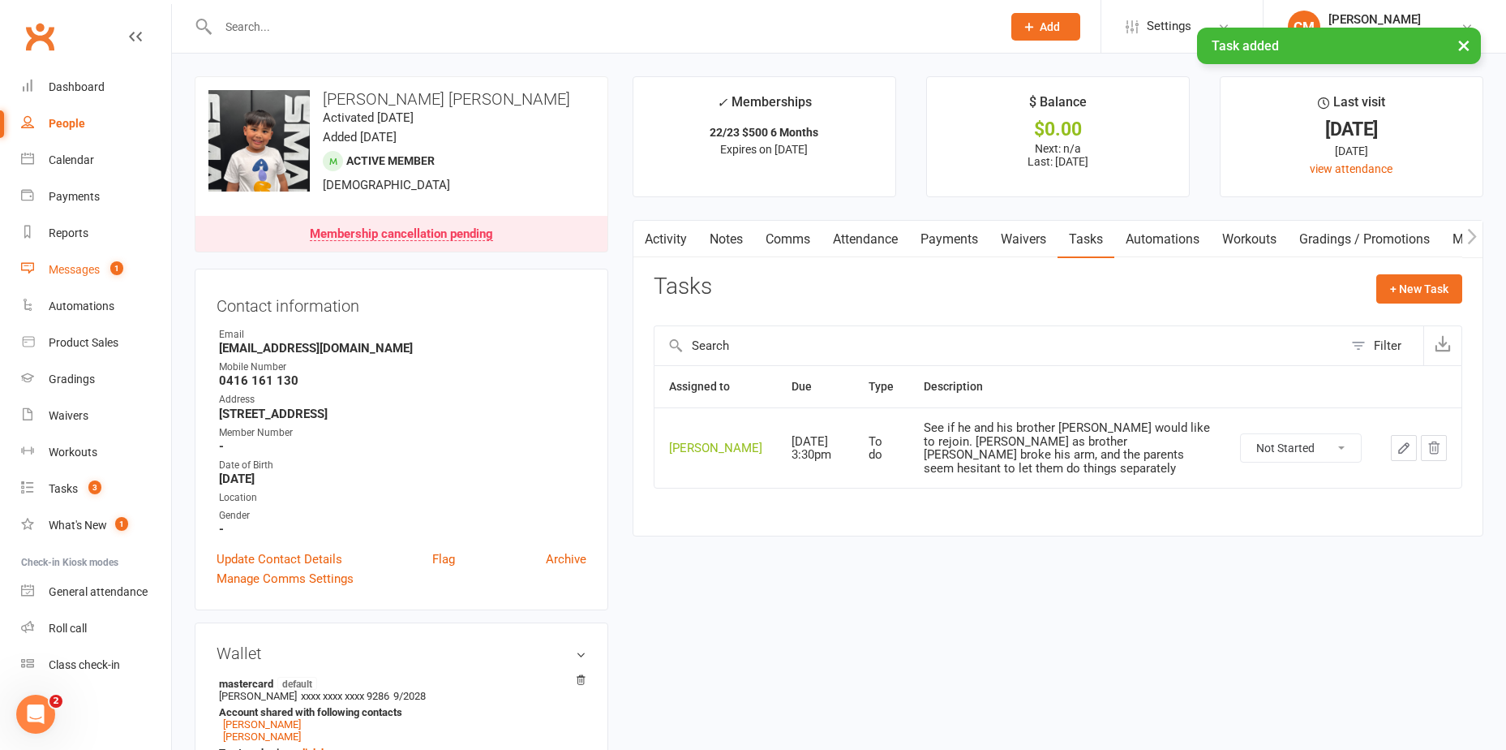
drag, startPoint x: 102, startPoint y: 264, endPoint x: 114, endPoint y: 264, distance: 12.2
click at [102, 264] on link "Messages 1" at bounding box center [96, 269] width 150 height 37
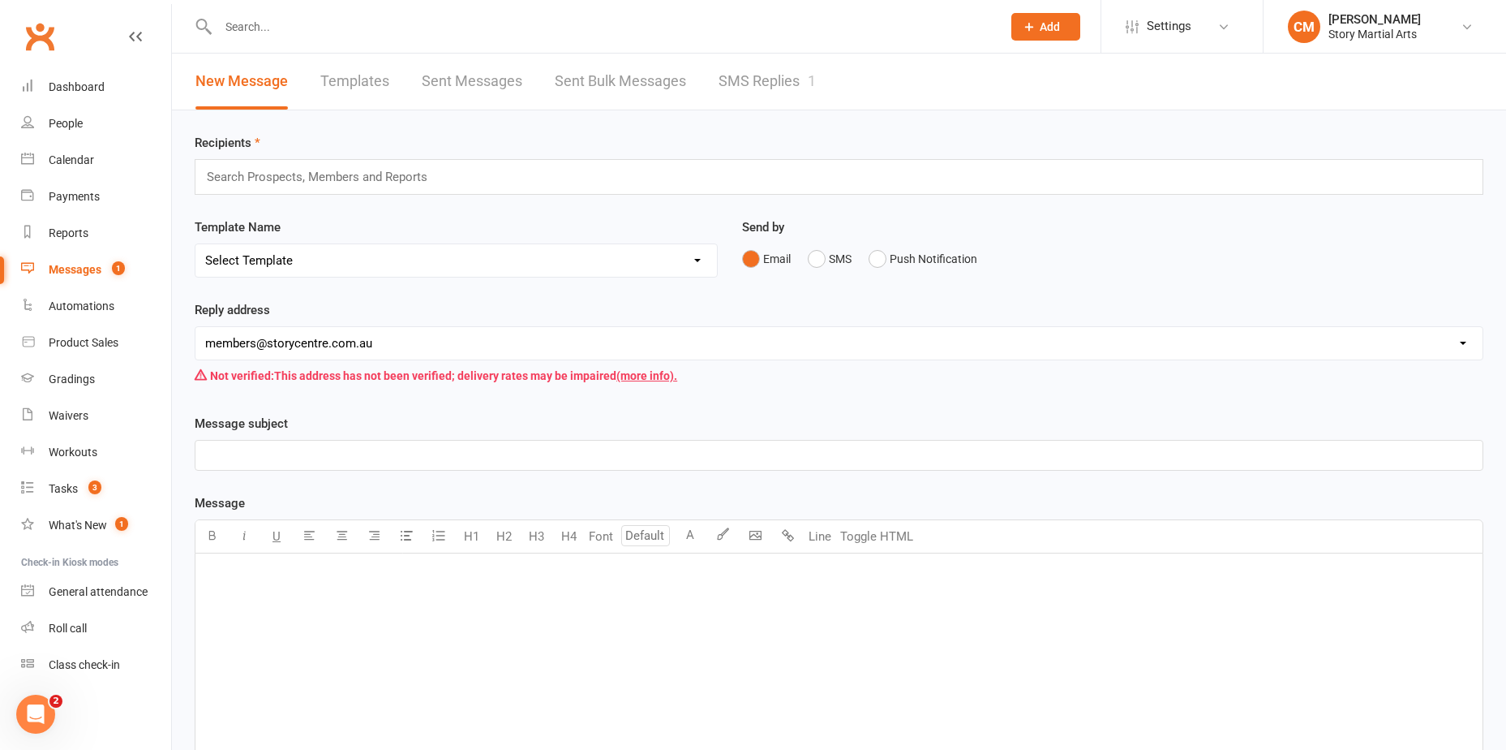
click at [768, 85] on link "SMS Replies 1" at bounding box center [767, 82] width 97 height 56
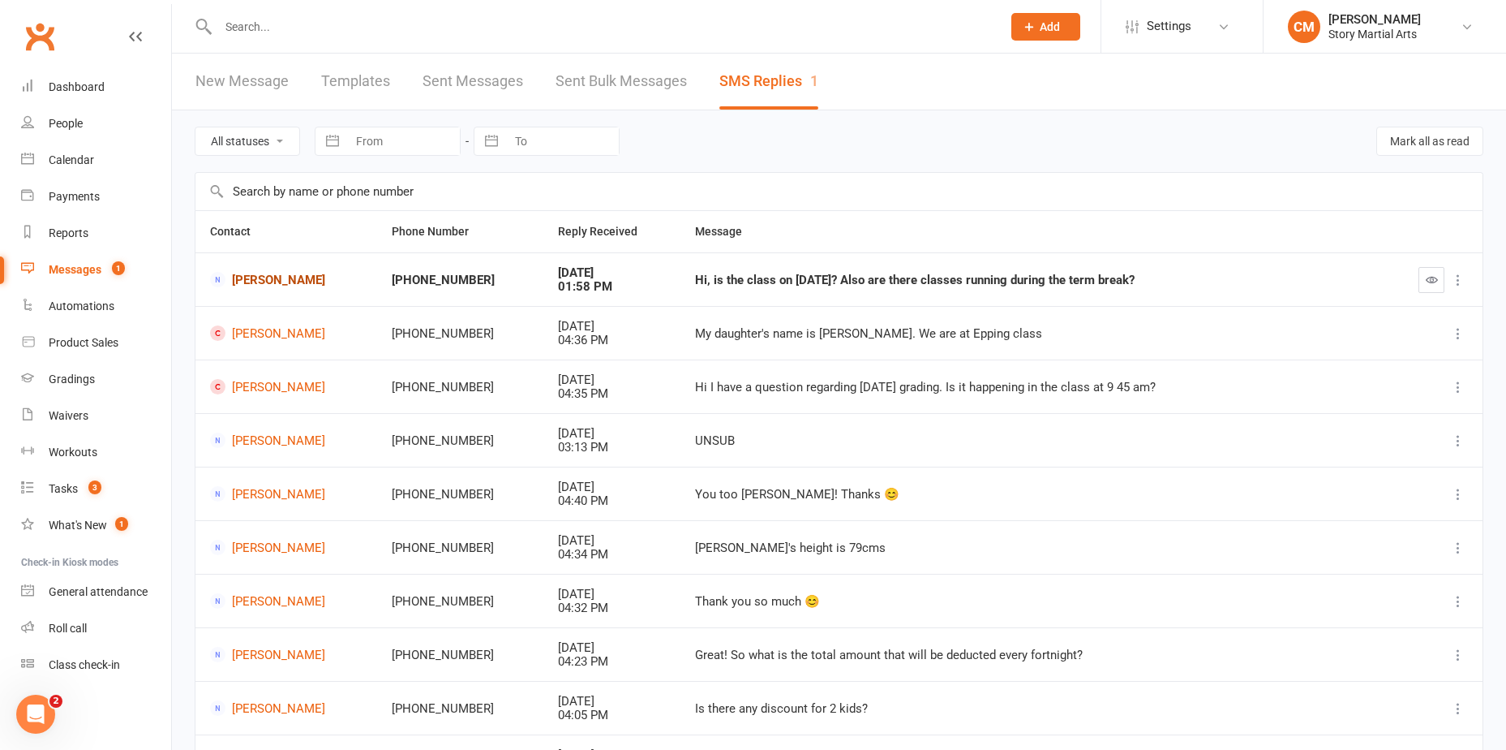
click at [264, 274] on link "Maria Malik" at bounding box center [286, 279] width 153 height 15
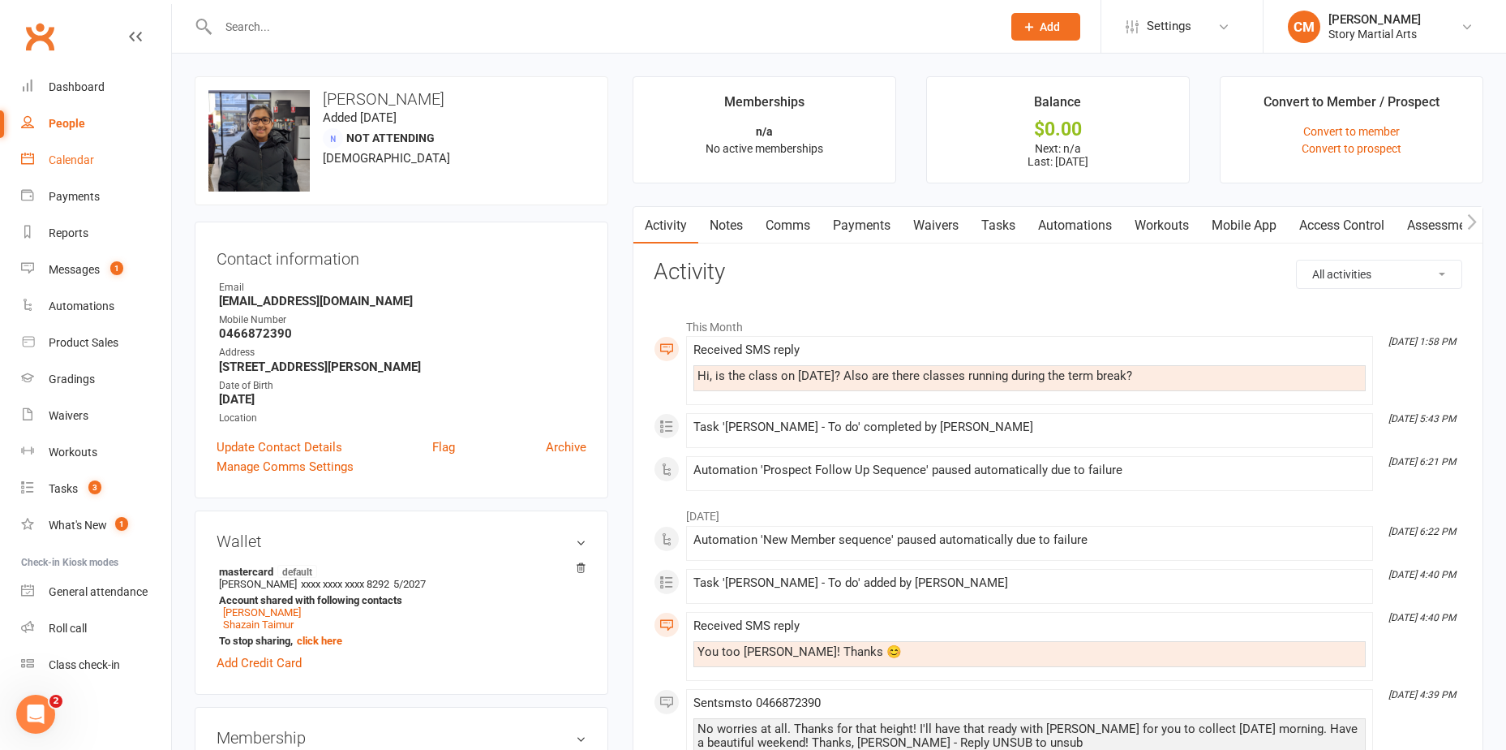
click at [851, 221] on link "Payments" at bounding box center [862, 225] width 80 height 37
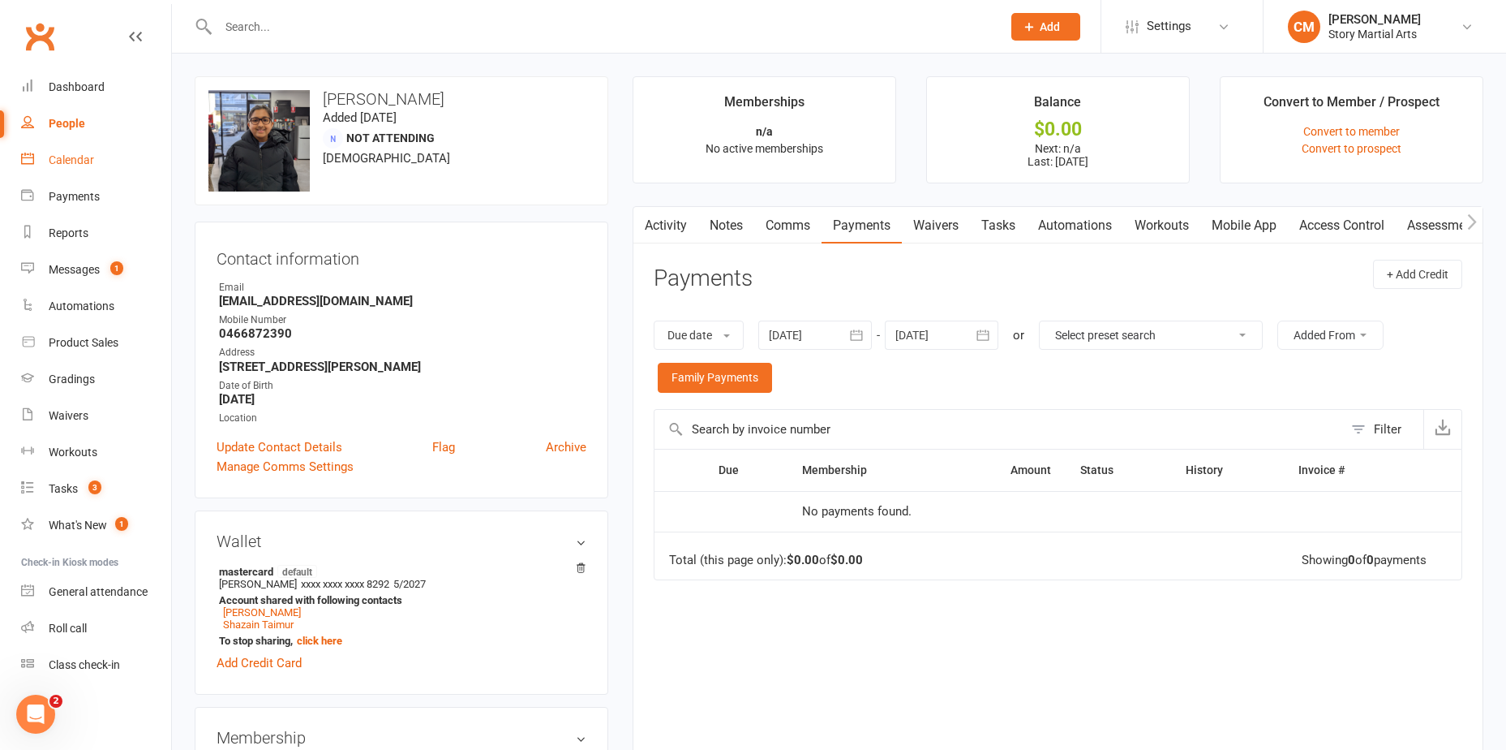
click at [793, 234] on link "Comms" at bounding box center [787, 225] width 67 height 37
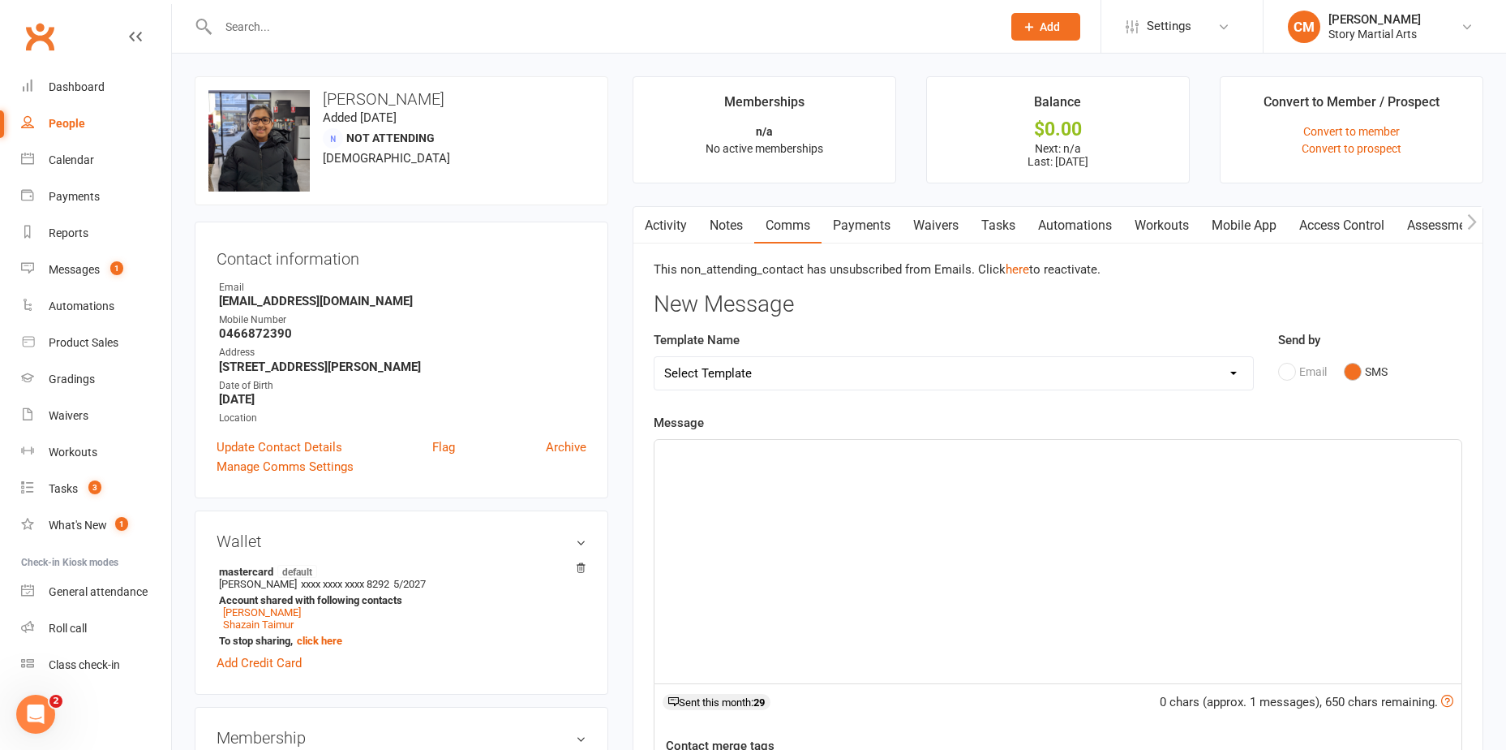
click at [919, 499] on div "﻿" at bounding box center [1058, 561] width 807 height 243
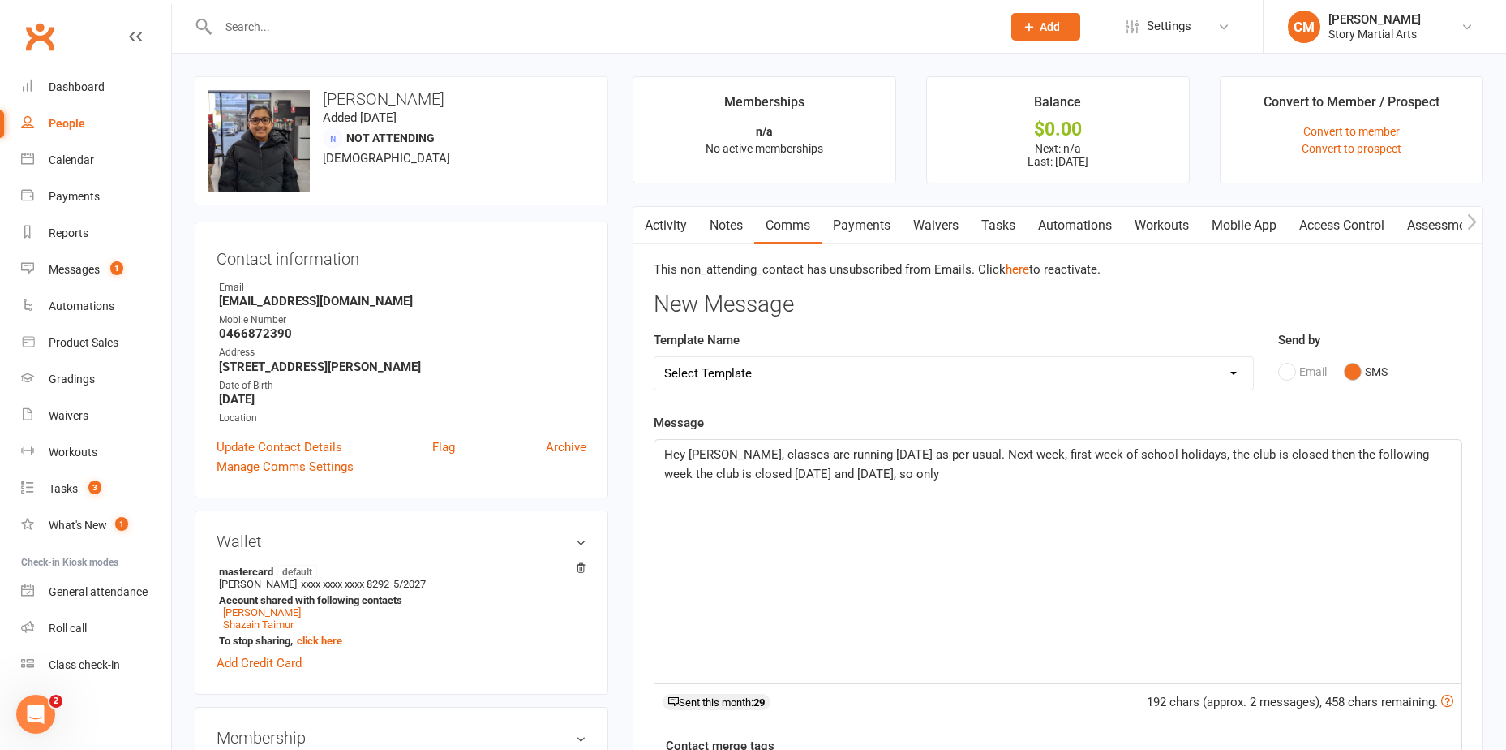
click at [1194, 454] on span "Hey Maria, classes are running this Saturday as per usual. Next week, first wee…" at bounding box center [1048, 464] width 768 height 34
click at [1037, 456] on span "Hey Maria, classes are running this Saturday as per usual. Next week, first wee…" at bounding box center [1047, 464] width 766 height 34
click at [1287, 454] on span "Hey Maria, classes are running this Saturday as per usual. Next week first week…" at bounding box center [1045, 464] width 763 height 34
drag, startPoint x: 920, startPoint y: 475, endPoint x: 661, endPoint y: 479, distance: 258.8
click at [661, 479] on div "Hey Maria, classes are running this Saturday as per usual. Next week first week…" at bounding box center [1058, 561] width 807 height 243
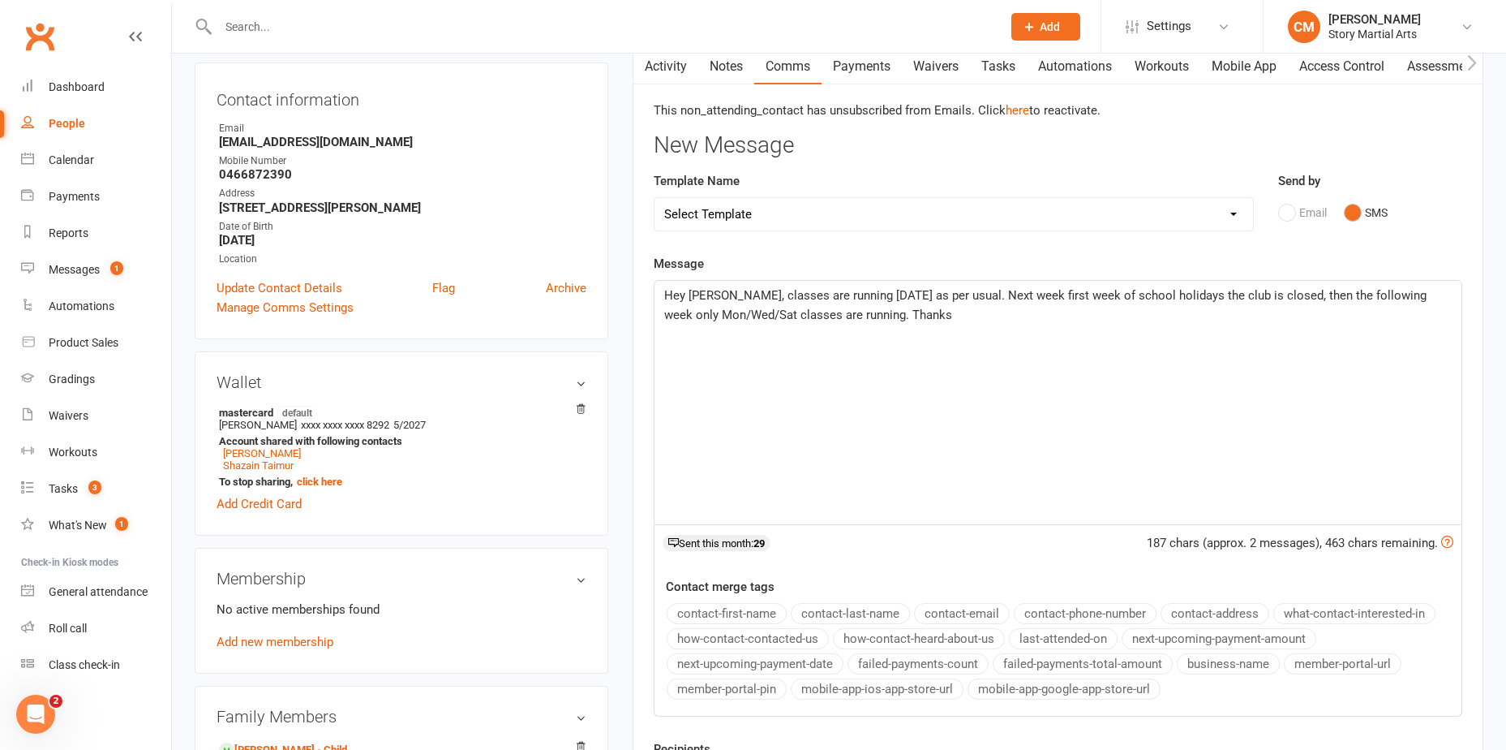
scroll to position [243, 0]
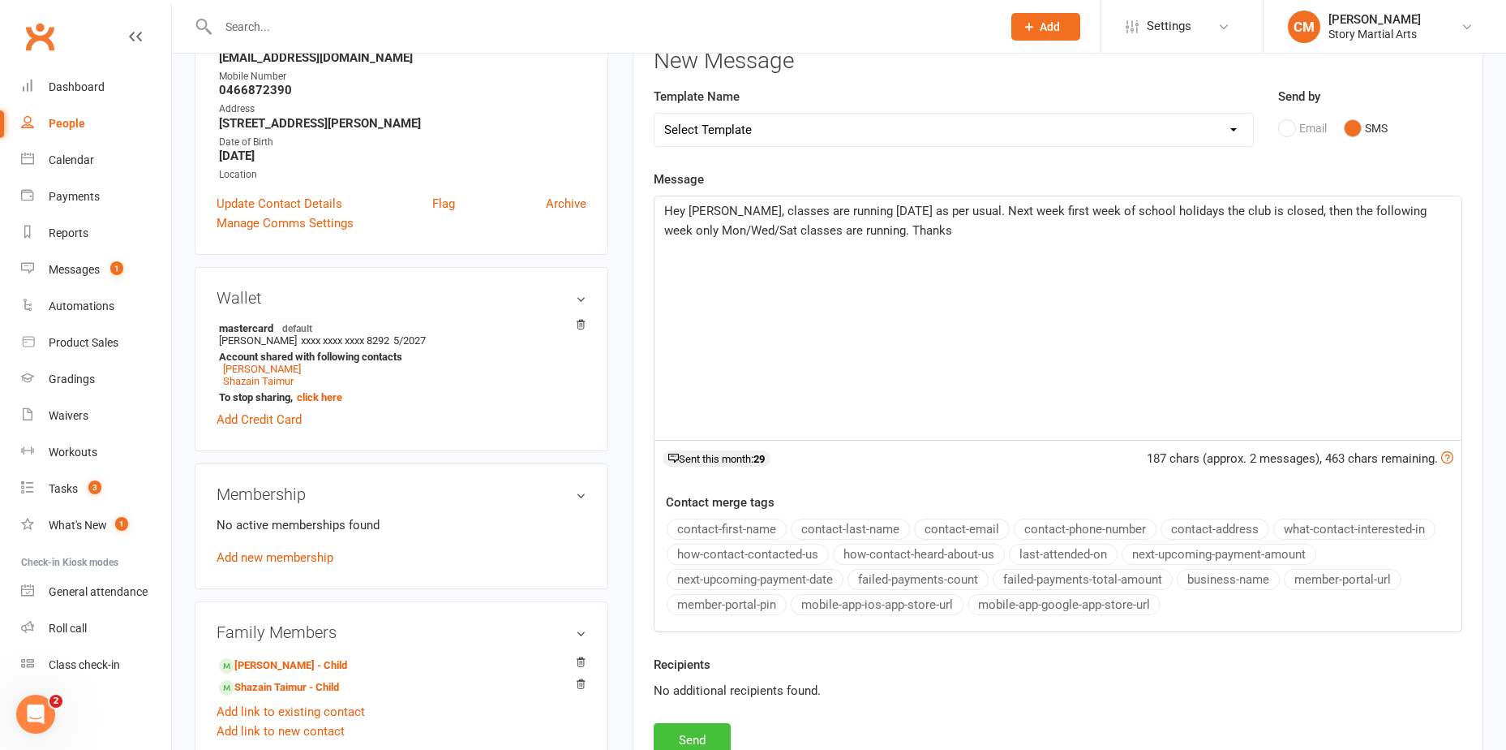
click at [698, 723] on button "Send" at bounding box center [692, 740] width 77 height 34
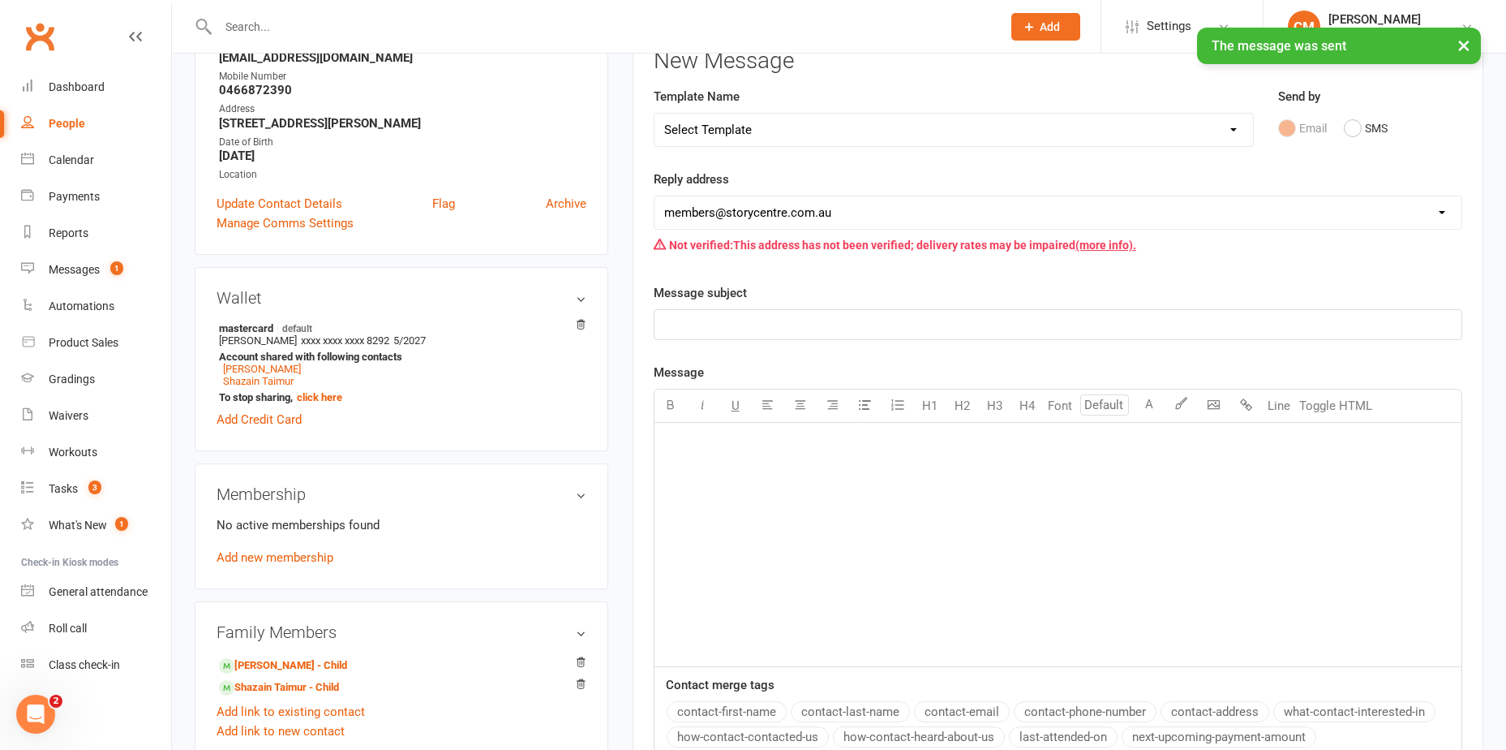
scroll to position [0, 0]
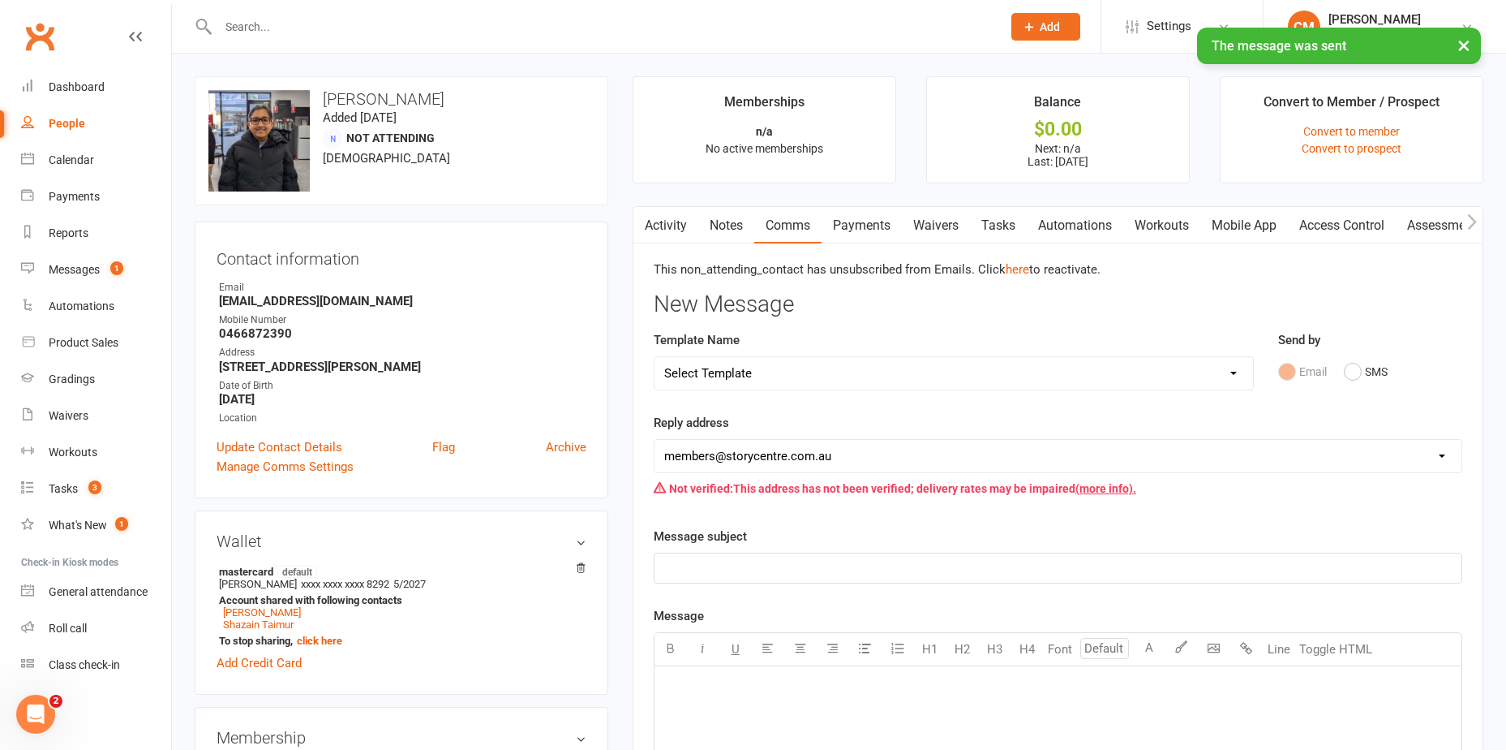
click at [672, 226] on link "Activity" at bounding box center [666, 225] width 65 height 37
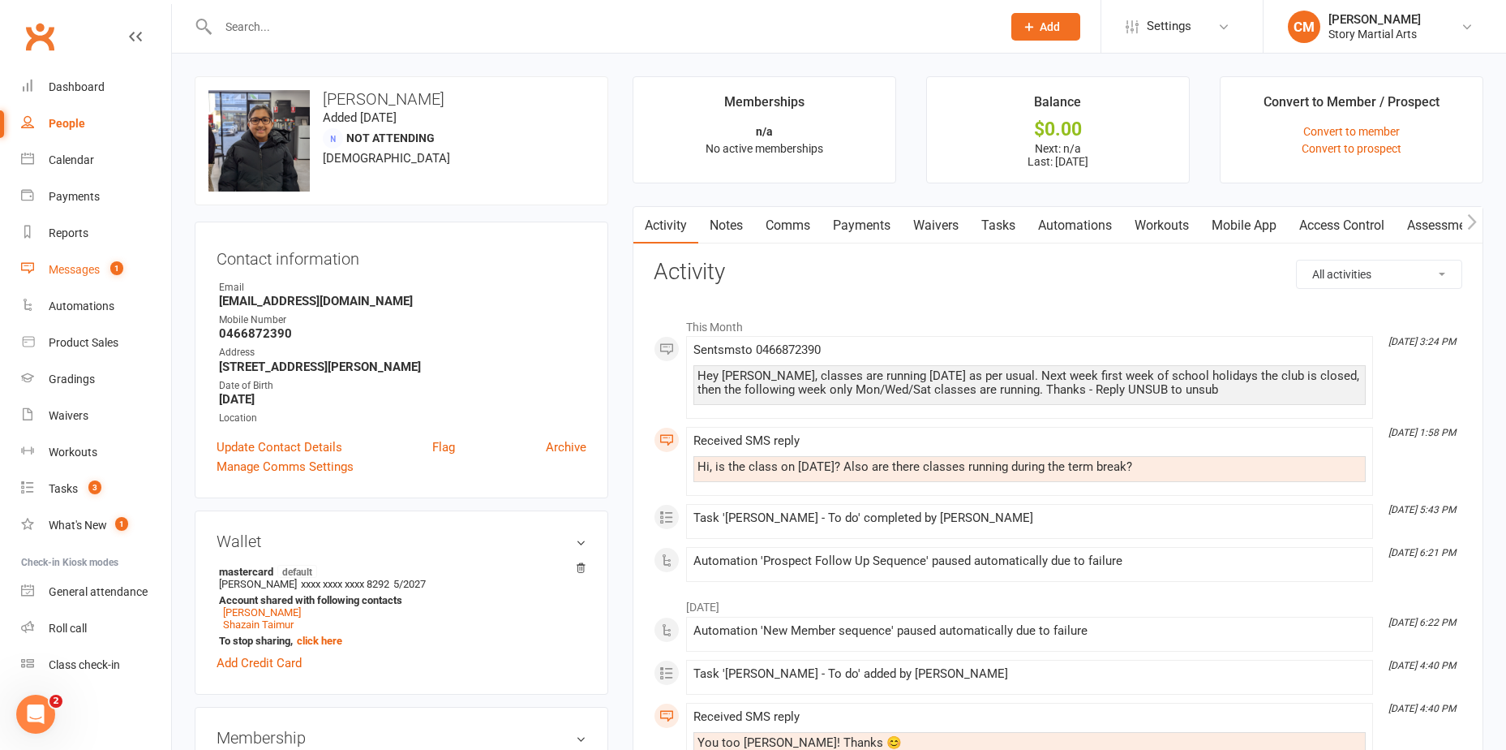
click at [120, 265] on span "1" at bounding box center [116, 268] width 13 height 14
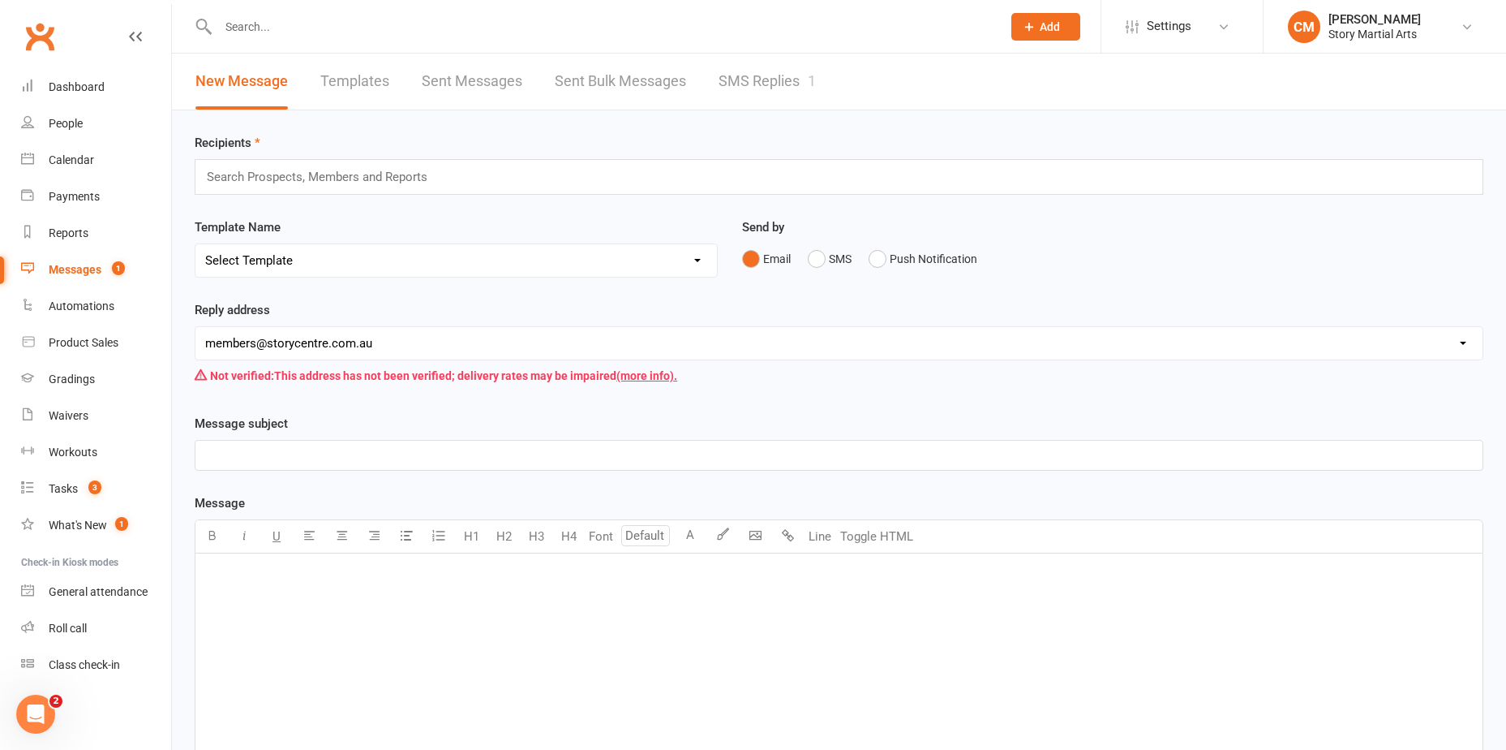
click at [801, 97] on link "SMS Replies 1" at bounding box center [767, 82] width 97 height 56
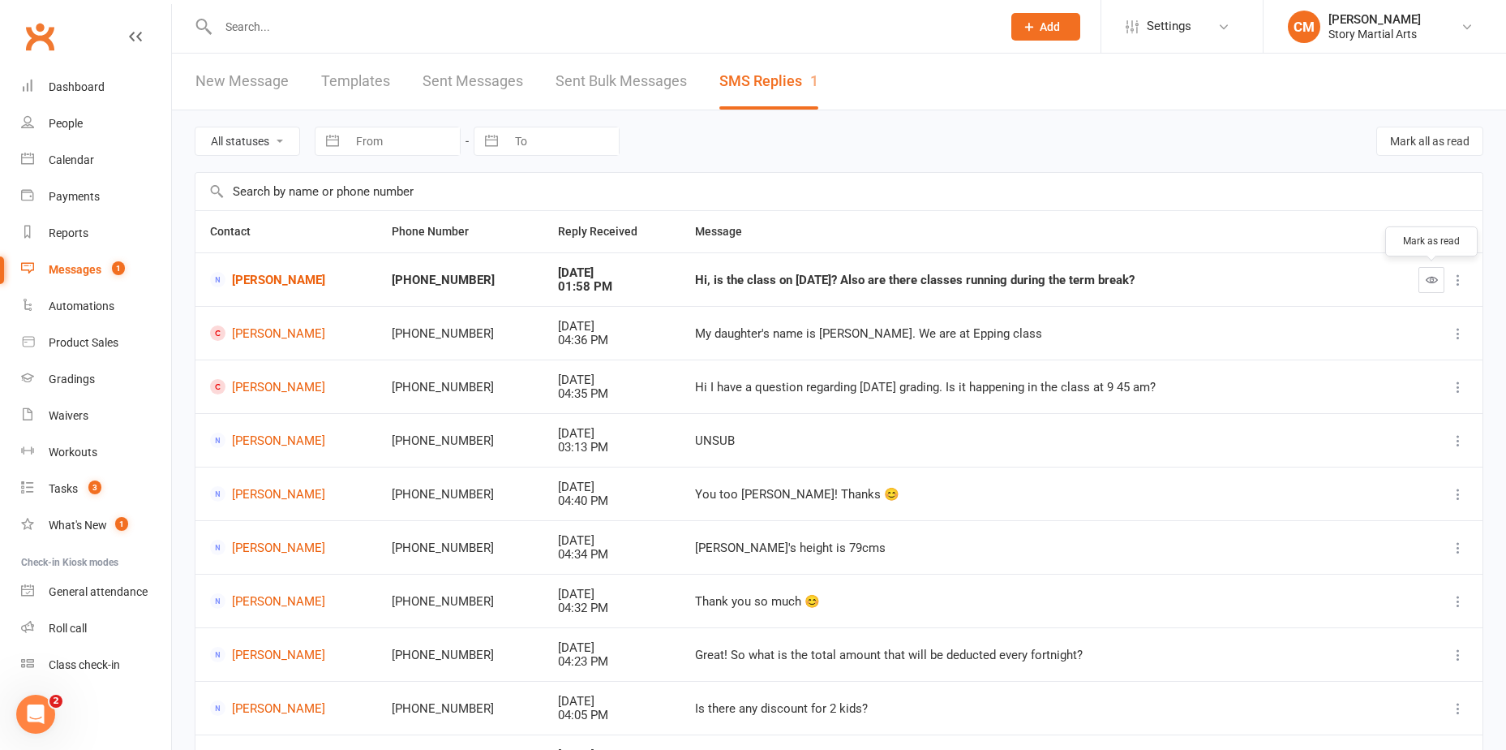
click at [1421, 275] on button "button" at bounding box center [1432, 280] width 26 height 26
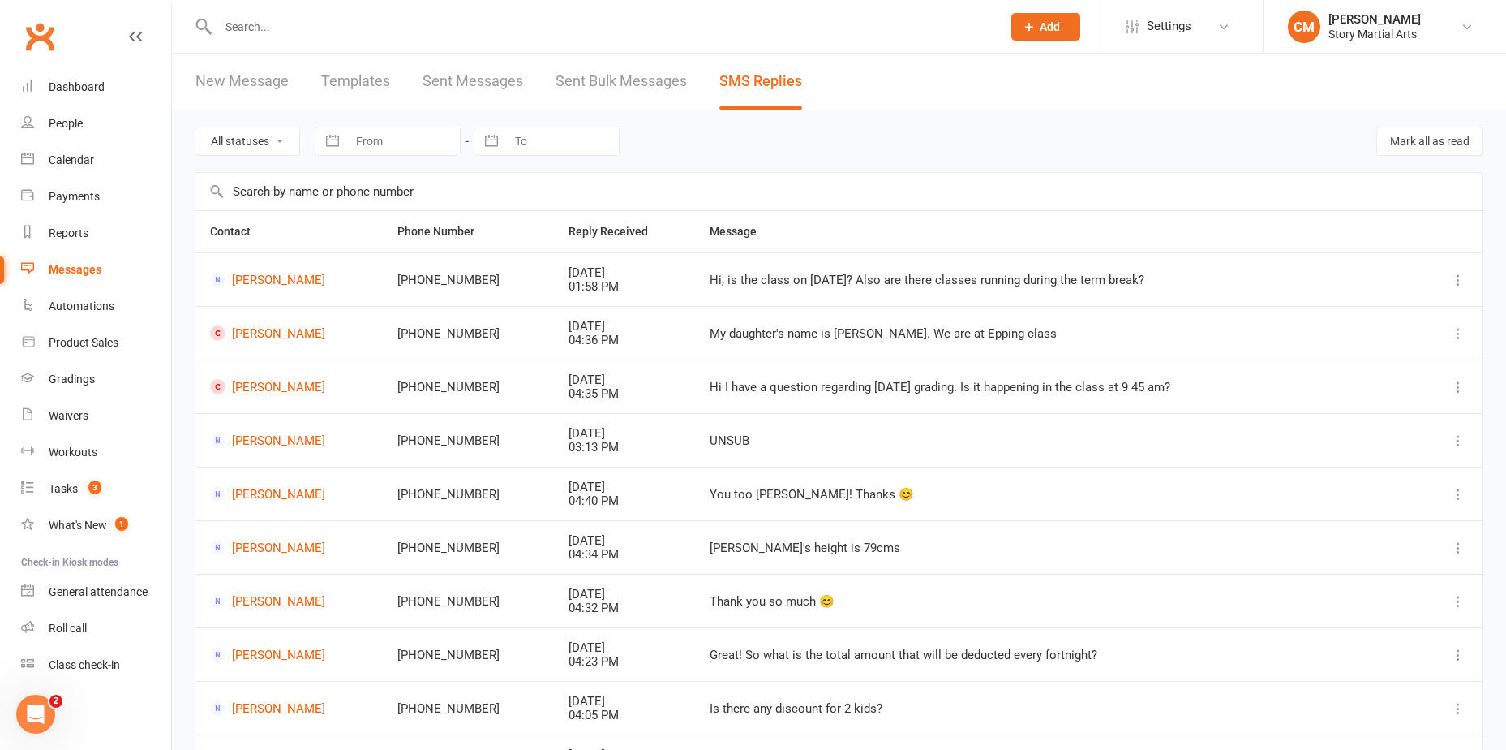
click at [879, 151] on div "All statuses Read only Unread only Navigate forward to interact with the calend…" at bounding box center [839, 141] width 1289 height 62
click at [112, 350] on link "Product Sales" at bounding box center [96, 342] width 150 height 37
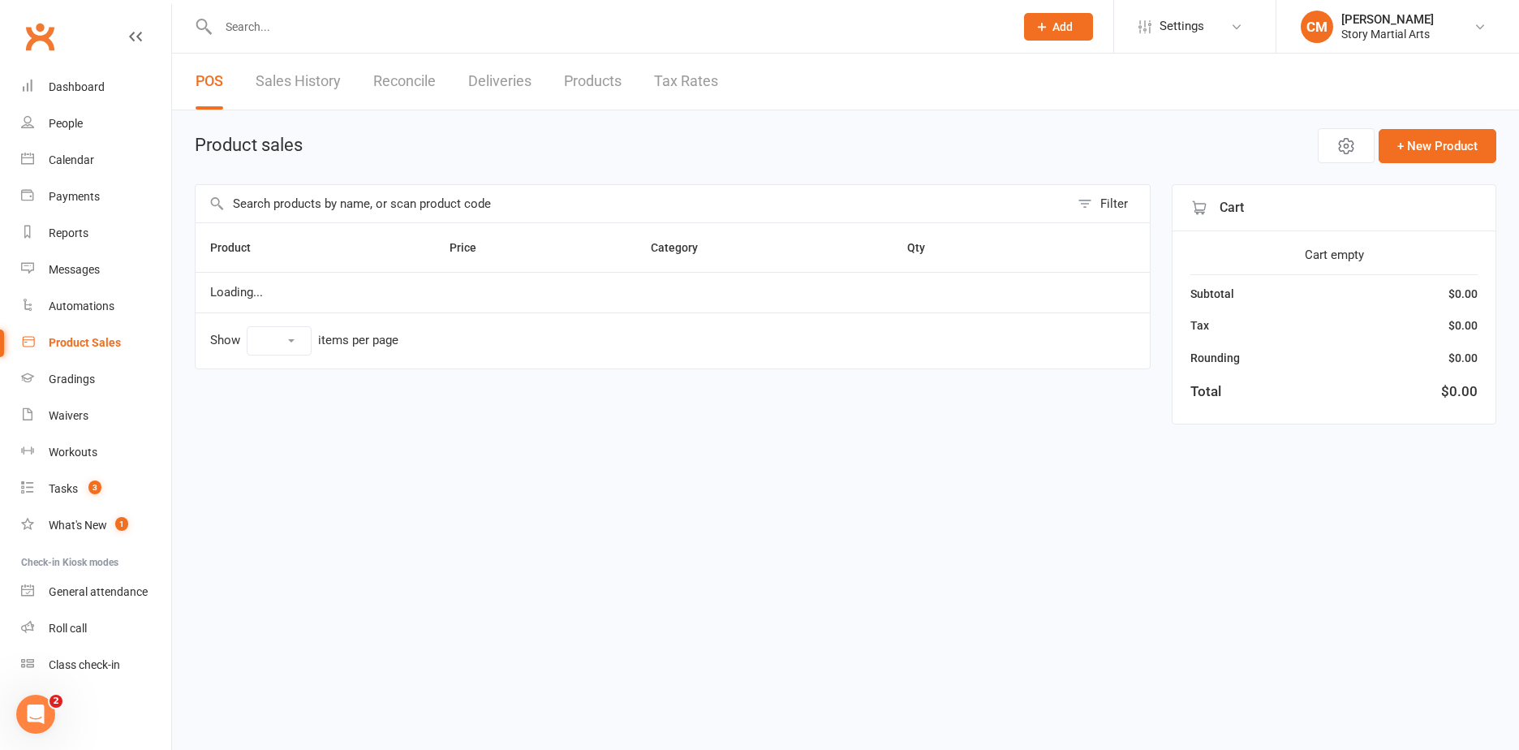
select select "10"
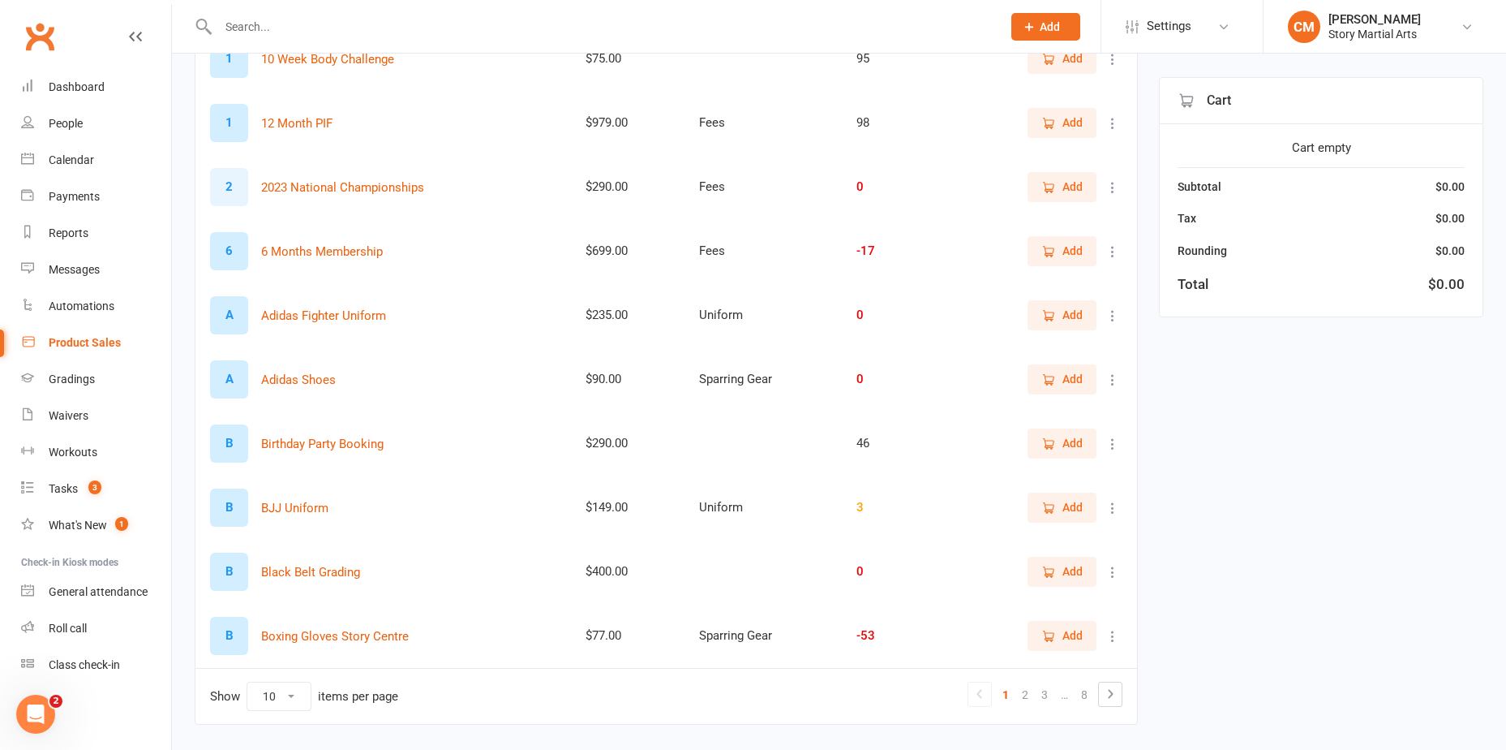
scroll to position [290, 0]
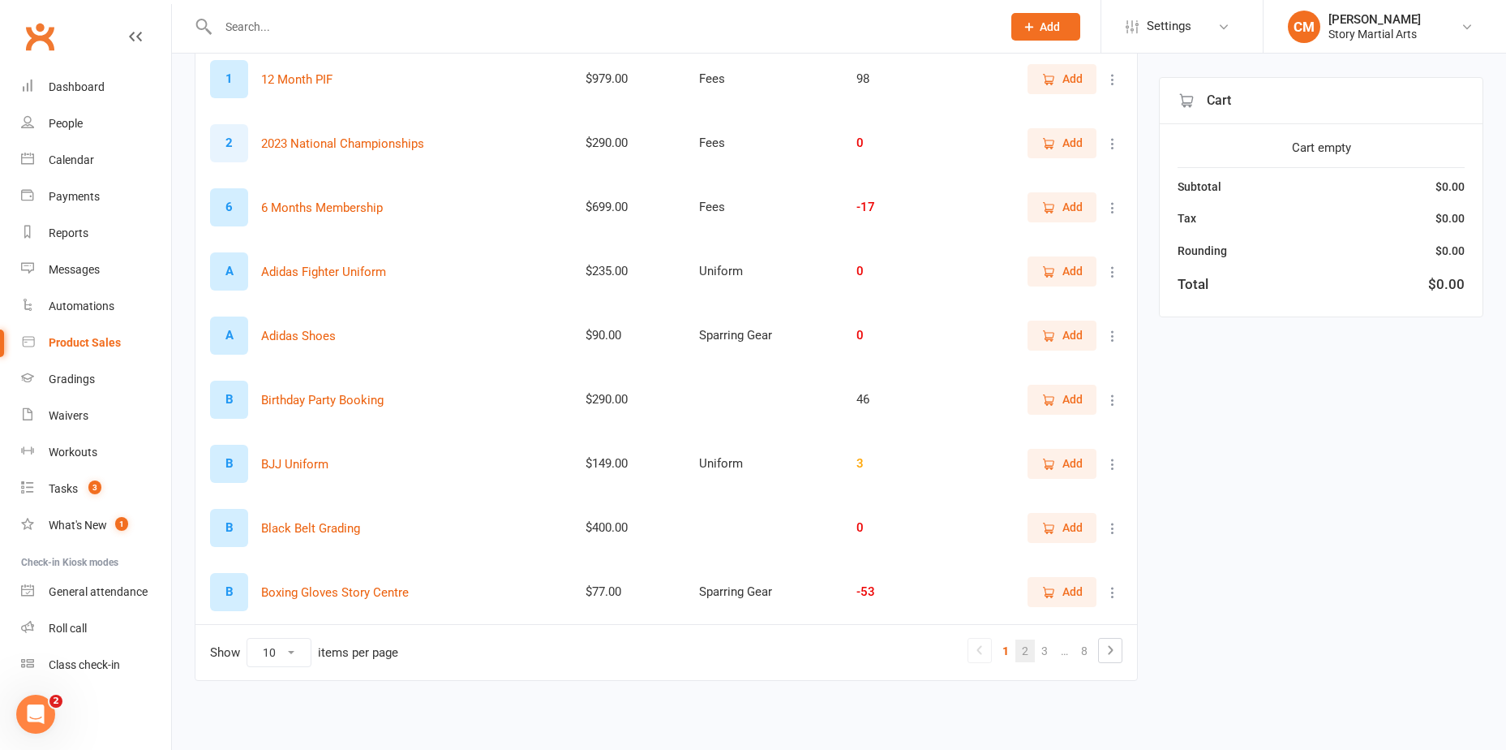
click at [1024, 648] on link "2" at bounding box center [1025, 650] width 19 height 23
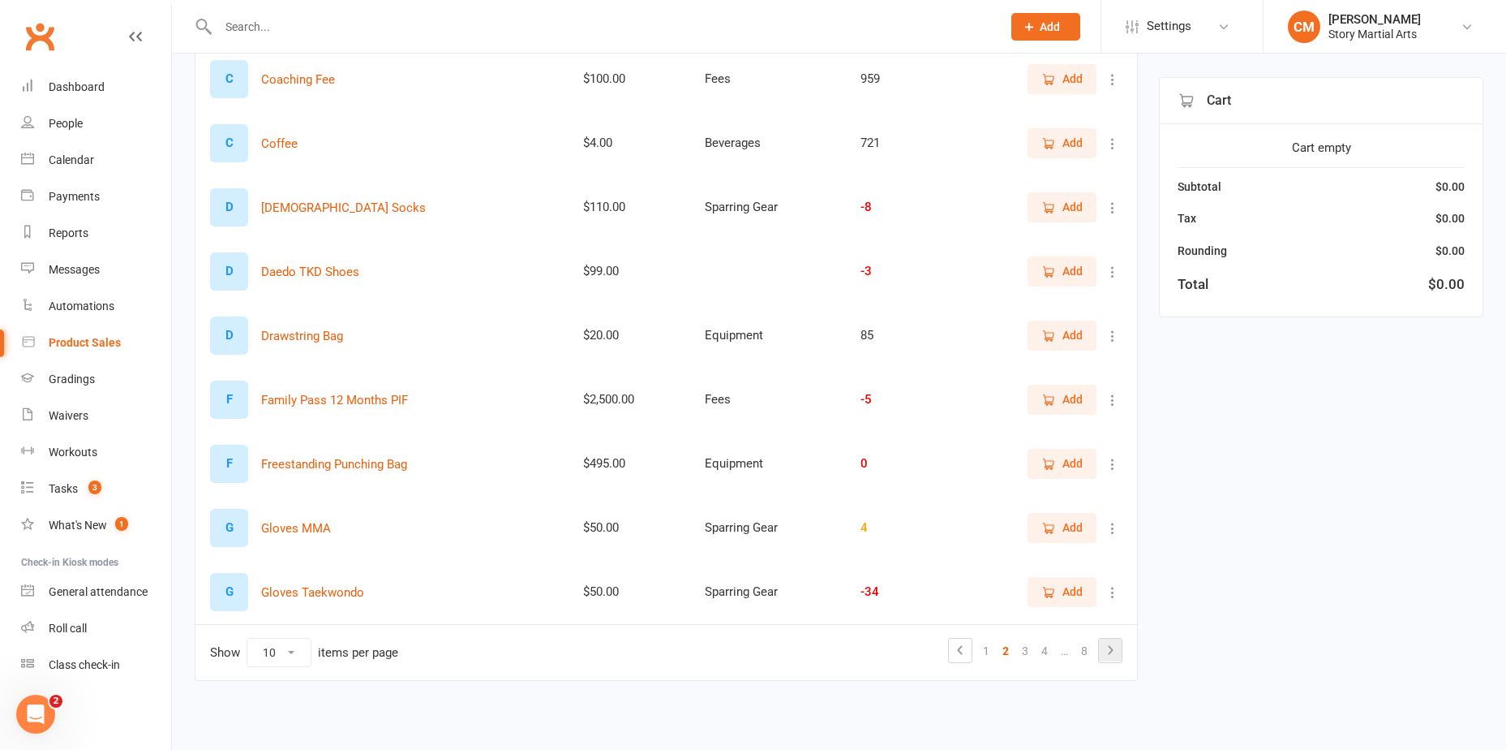
click at [1105, 651] on icon at bounding box center [1110, 649] width 19 height 19
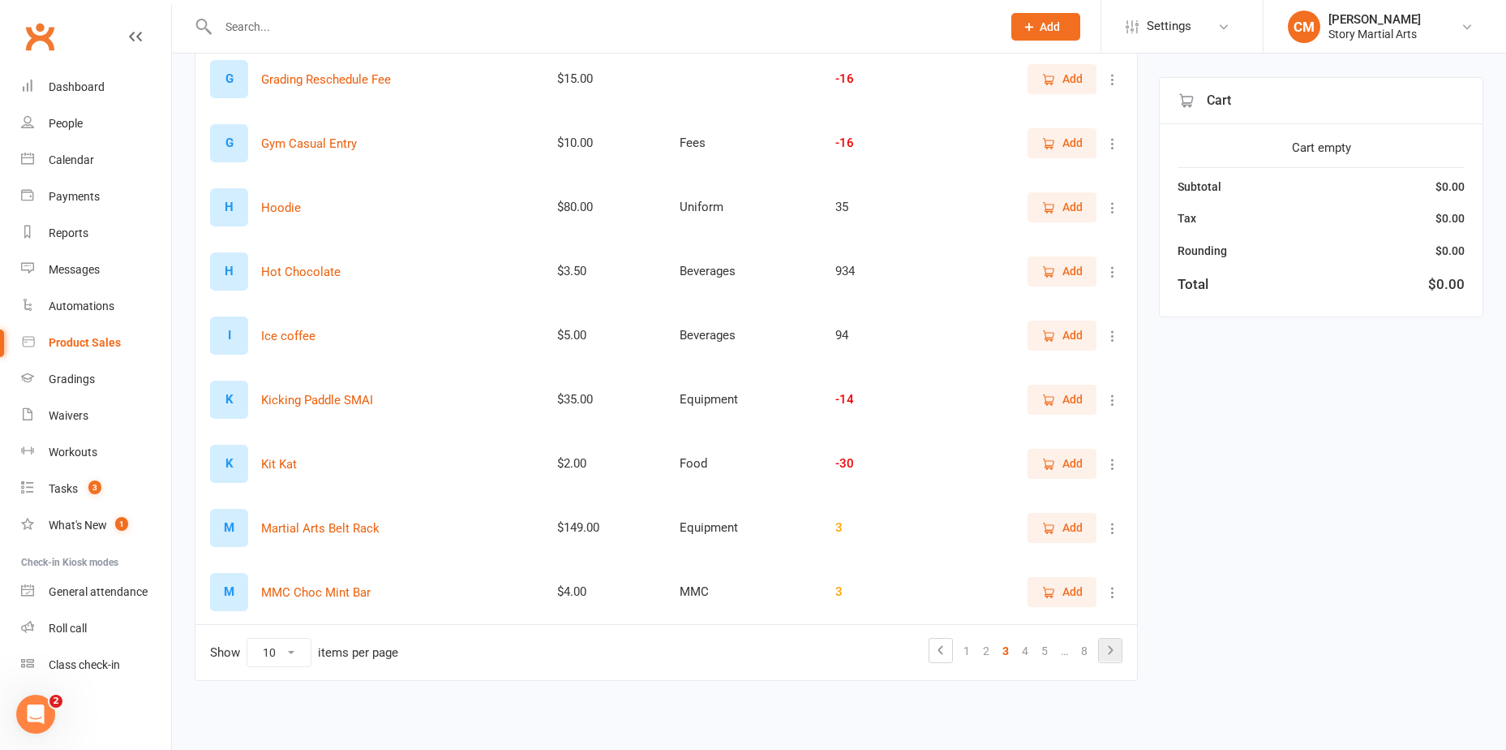
click at [1107, 659] on icon at bounding box center [1110, 649] width 19 height 19
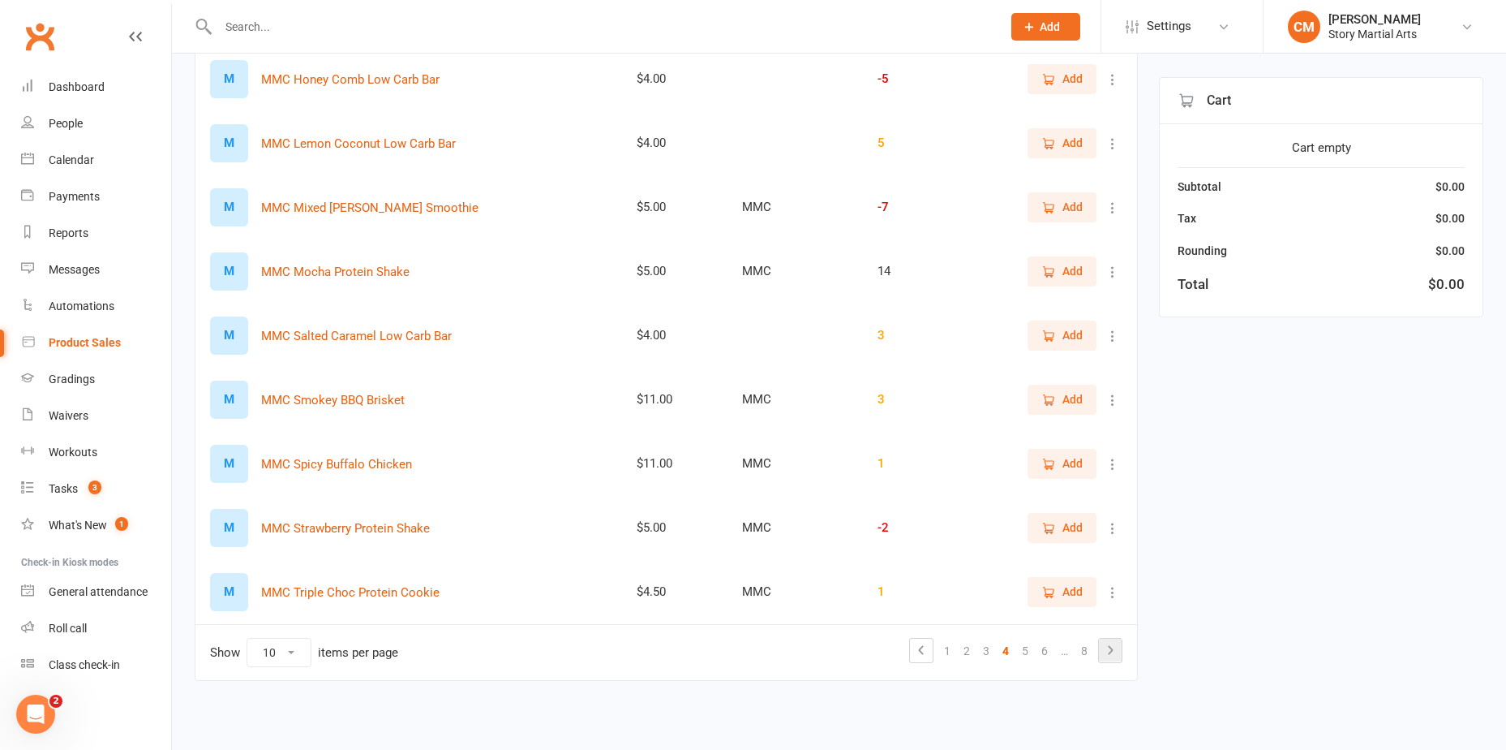
click at [1111, 651] on icon at bounding box center [1110, 649] width 5 height 9
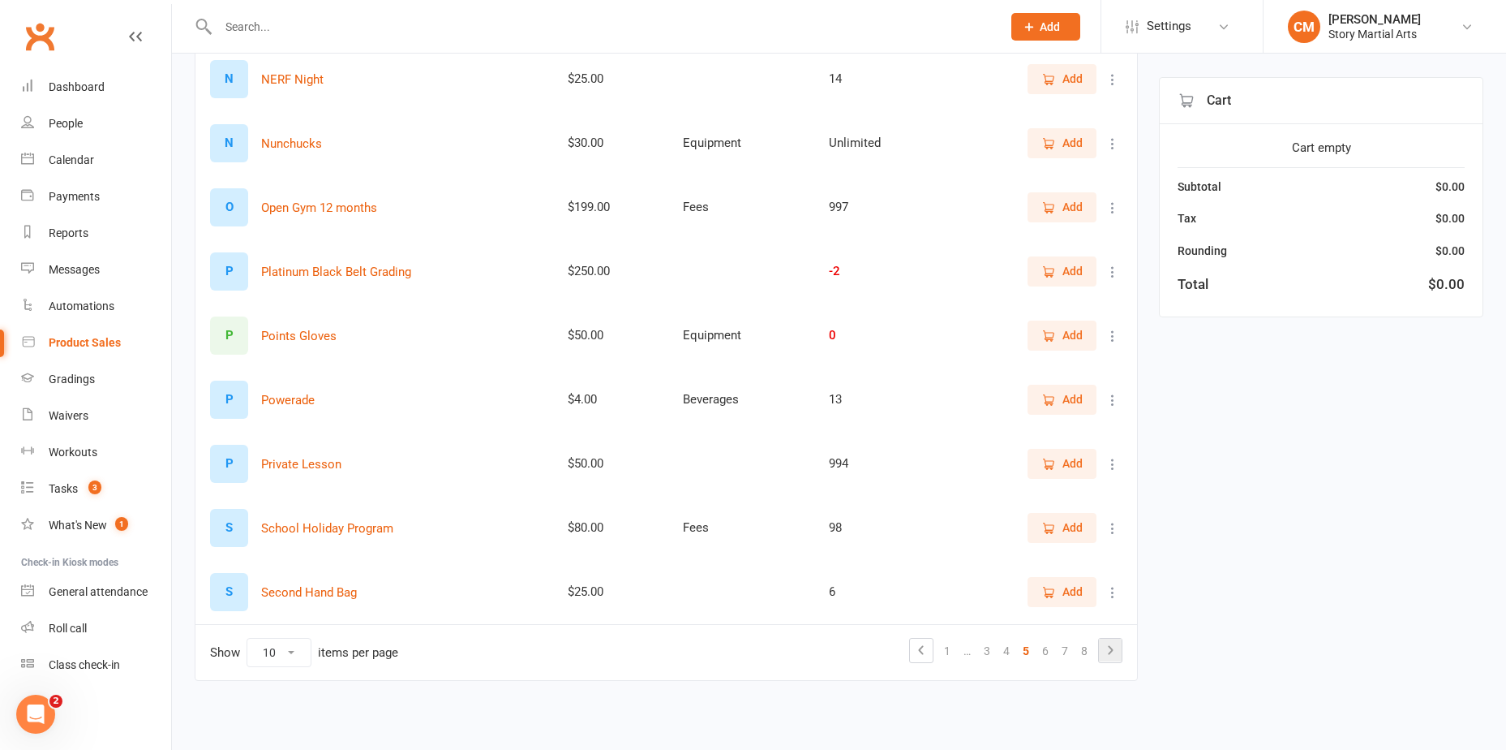
click at [1108, 648] on icon at bounding box center [1110, 649] width 19 height 19
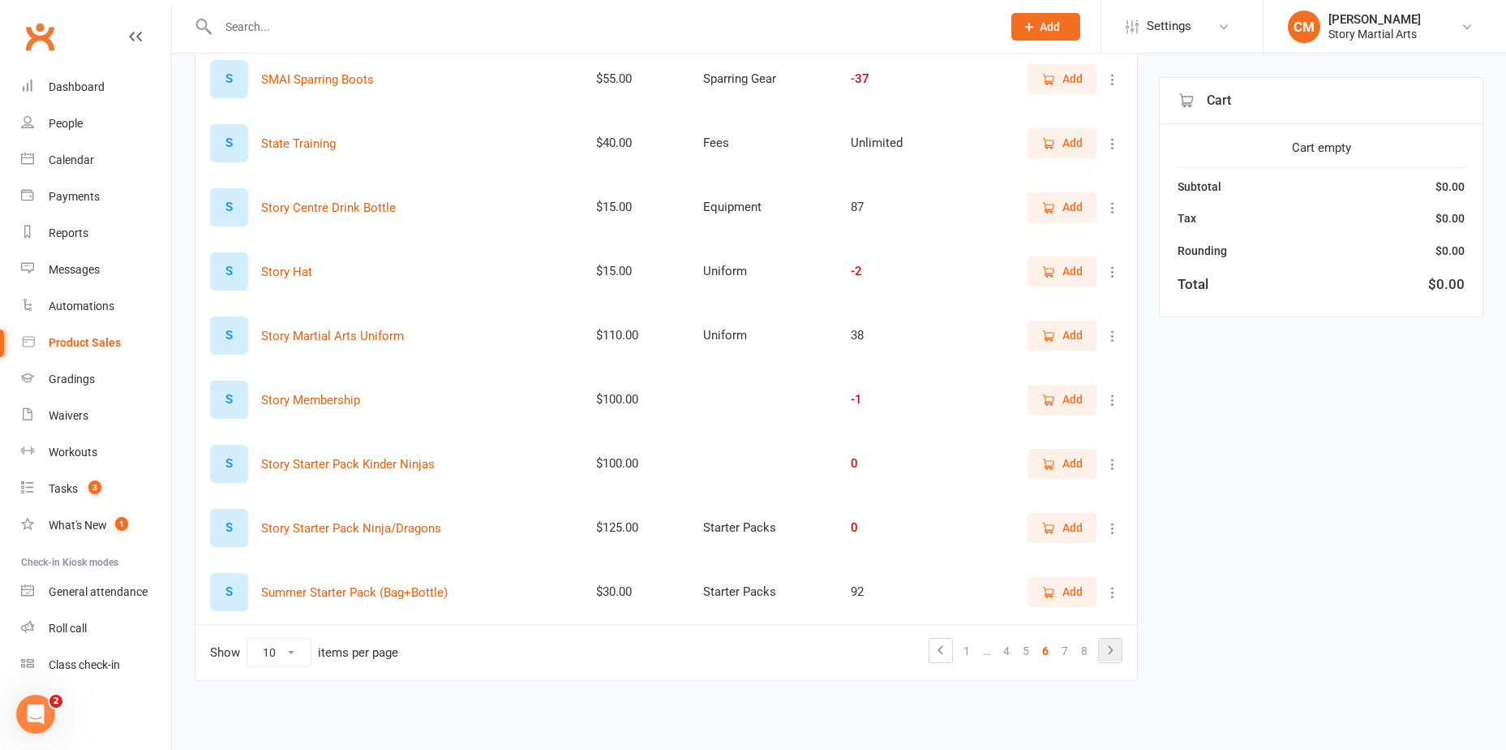
click at [1106, 647] on icon at bounding box center [1110, 649] width 19 height 19
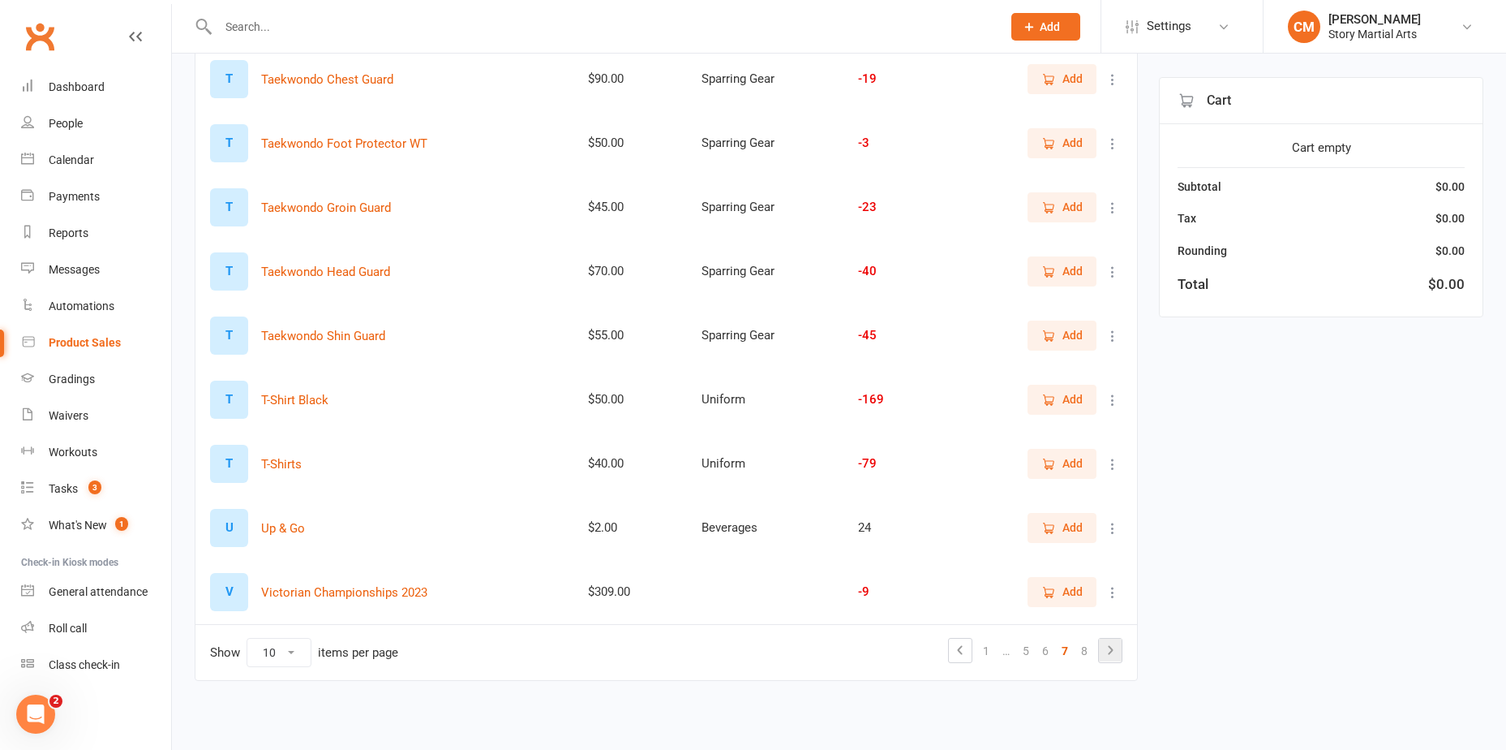
click at [1115, 654] on icon at bounding box center [1110, 649] width 19 height 19
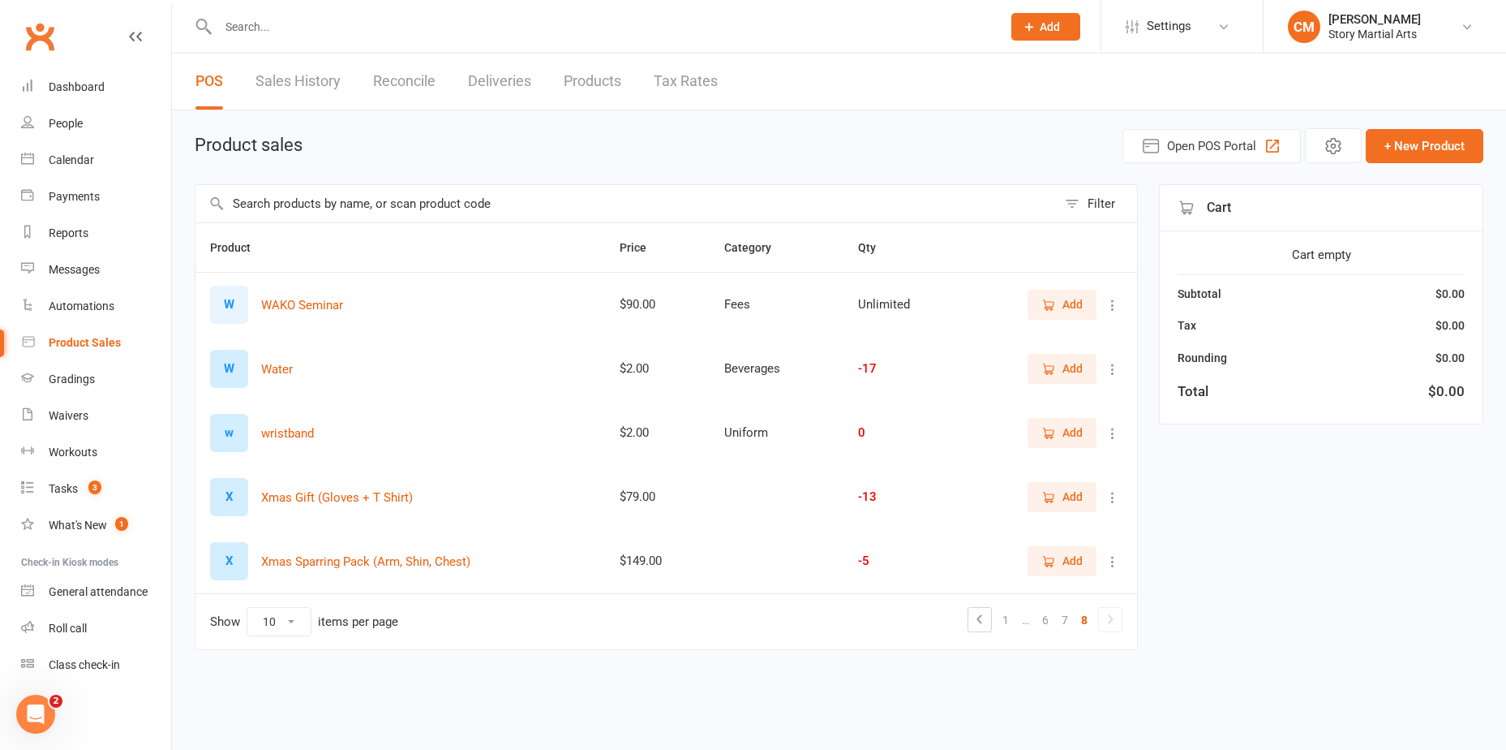
scroll to position [0, 0]
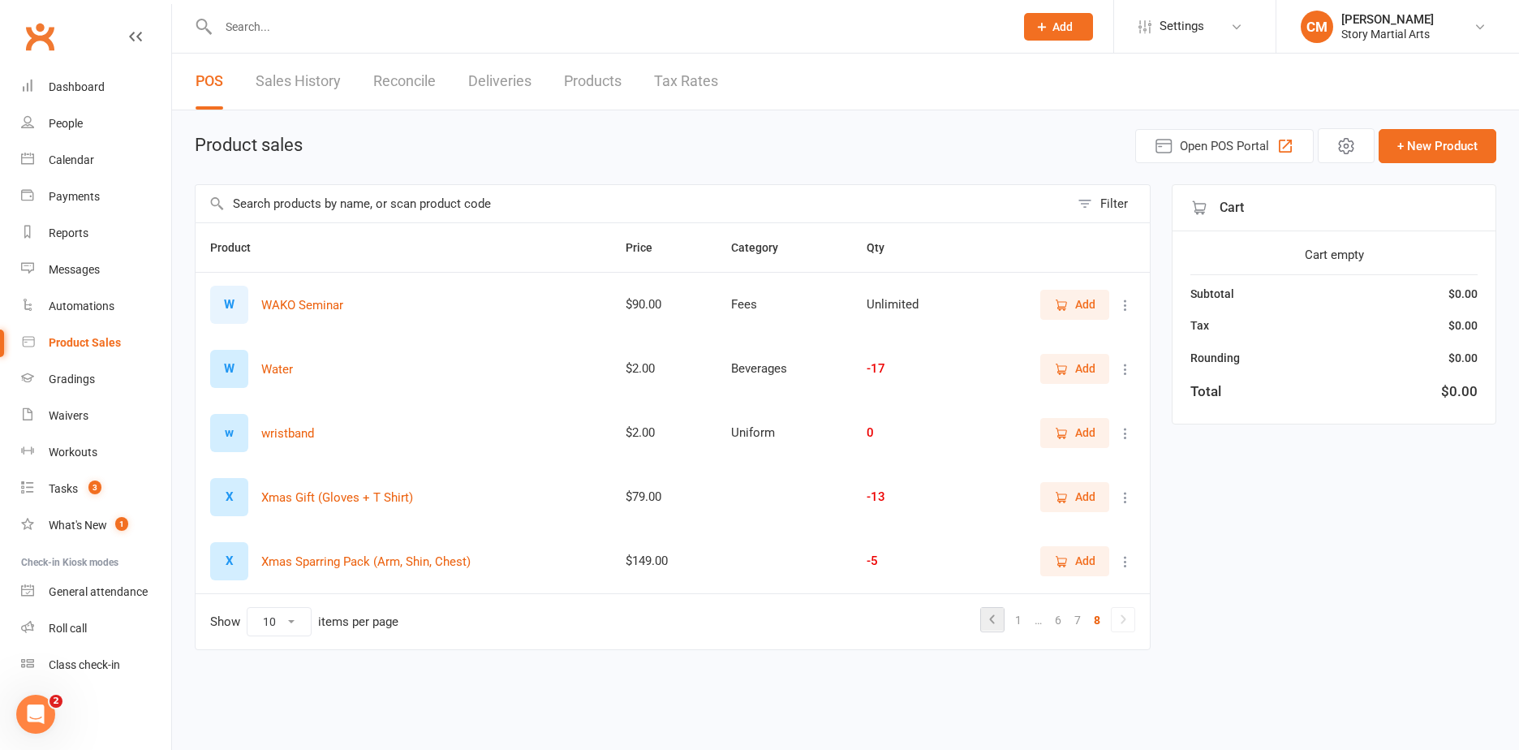
click at [990, 618] on icon at bounding box center [992, 618] width 5 height 9
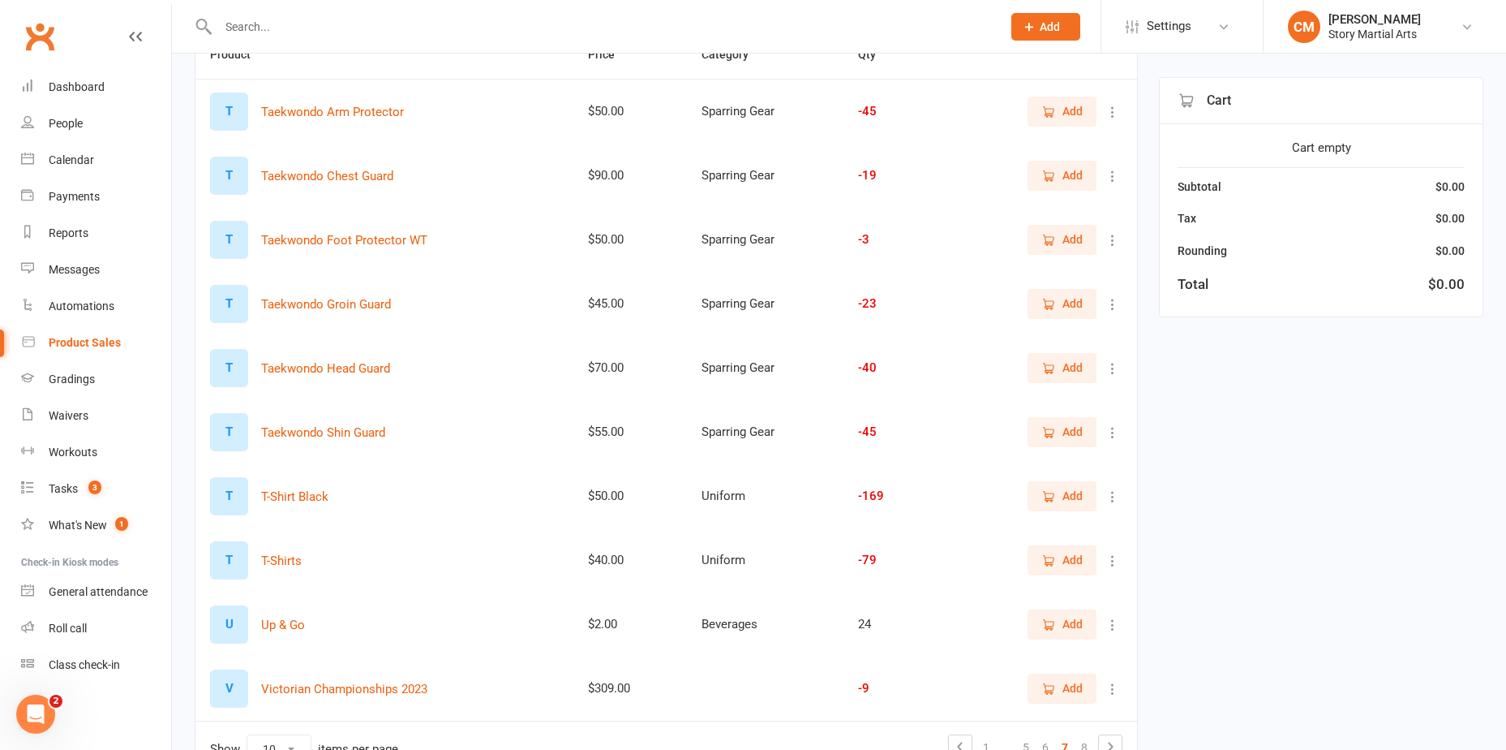
scroll to position [290, 0]
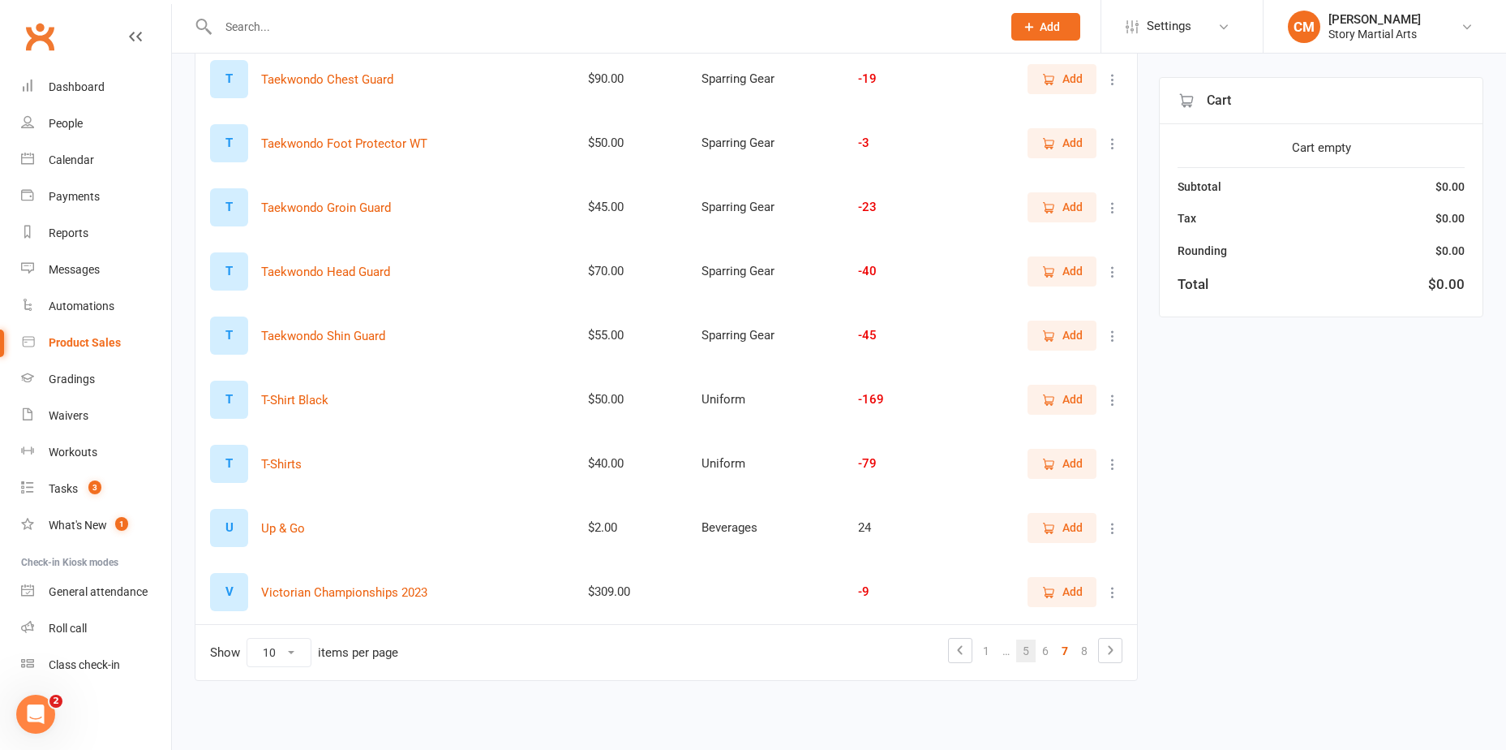
click at [1033, 655] on link "5" at bounding box center [1025, 650] width 19 height 23
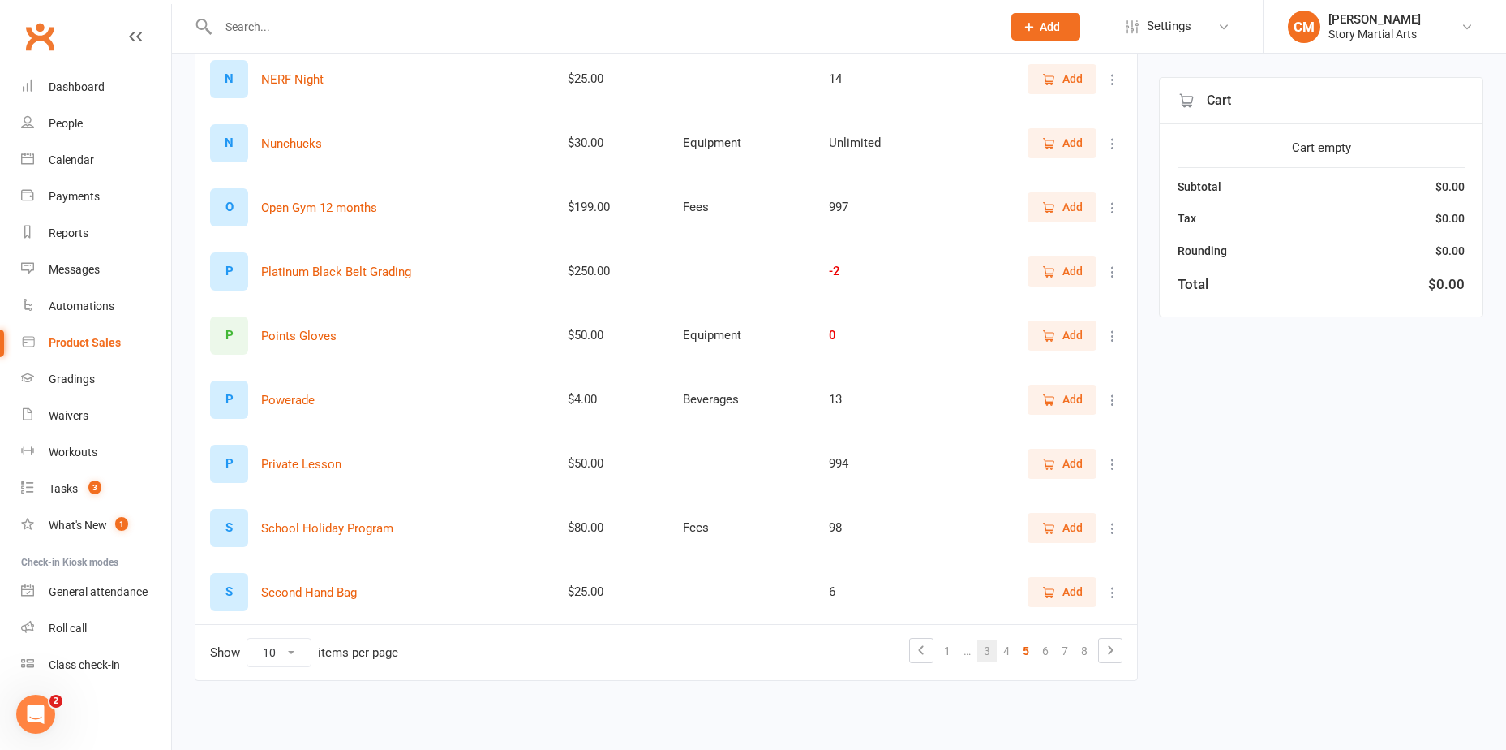
click at [986, 650] on link "3" at bounding box center [987, 650] width 19 height 23
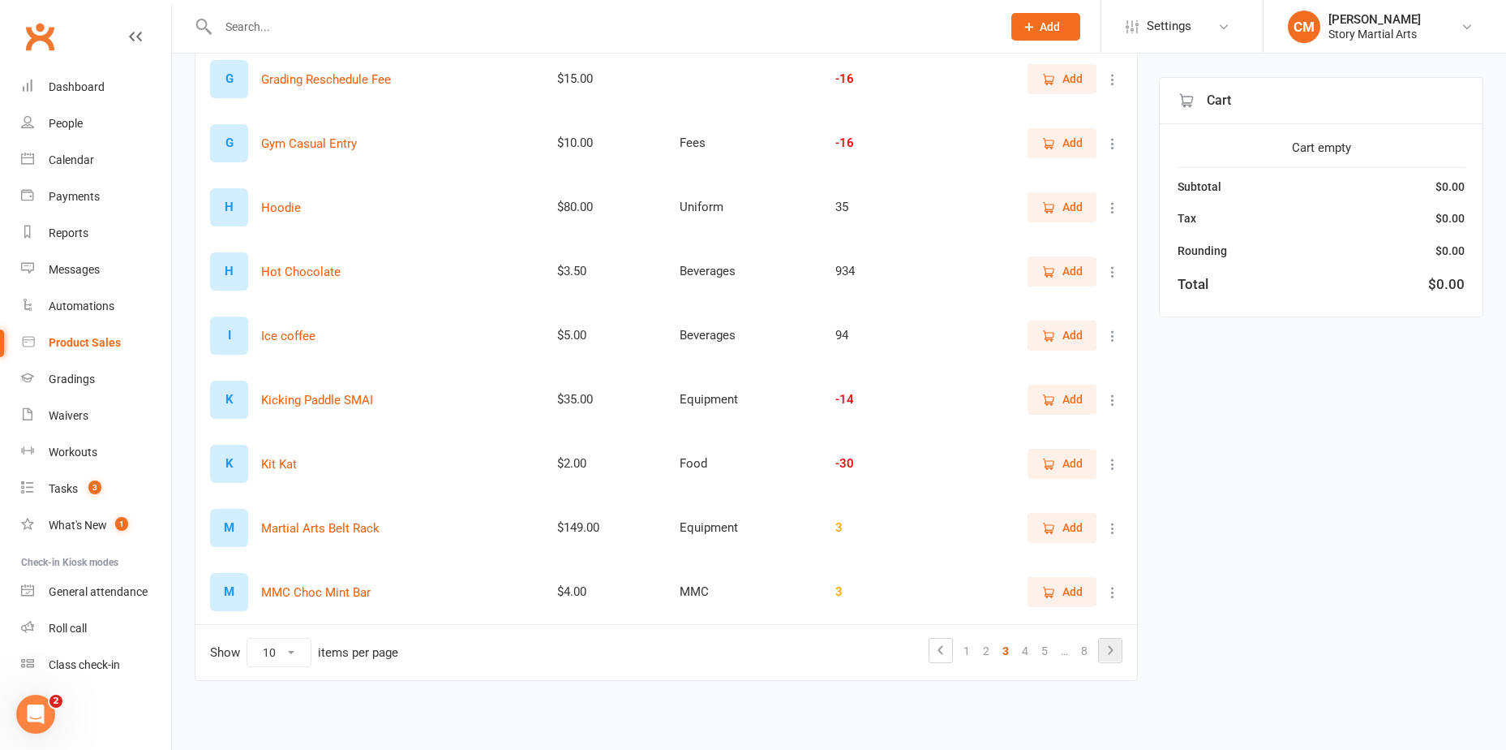
click at [1112, 651] on icon at bounding box center [1110, 649] width 5 height 9
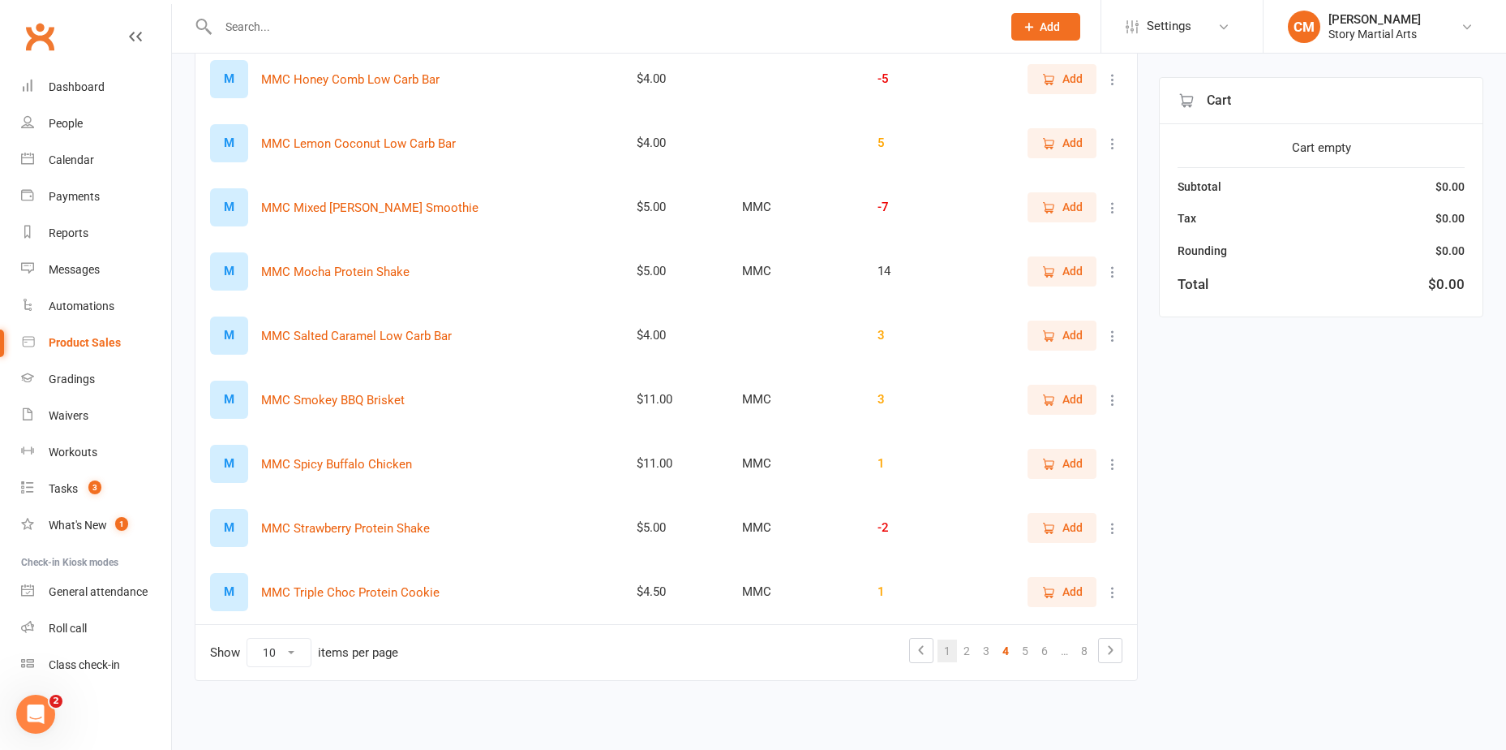
click at [949, 656] on link "1" at bounding box center [947, 650] width 19 height 23
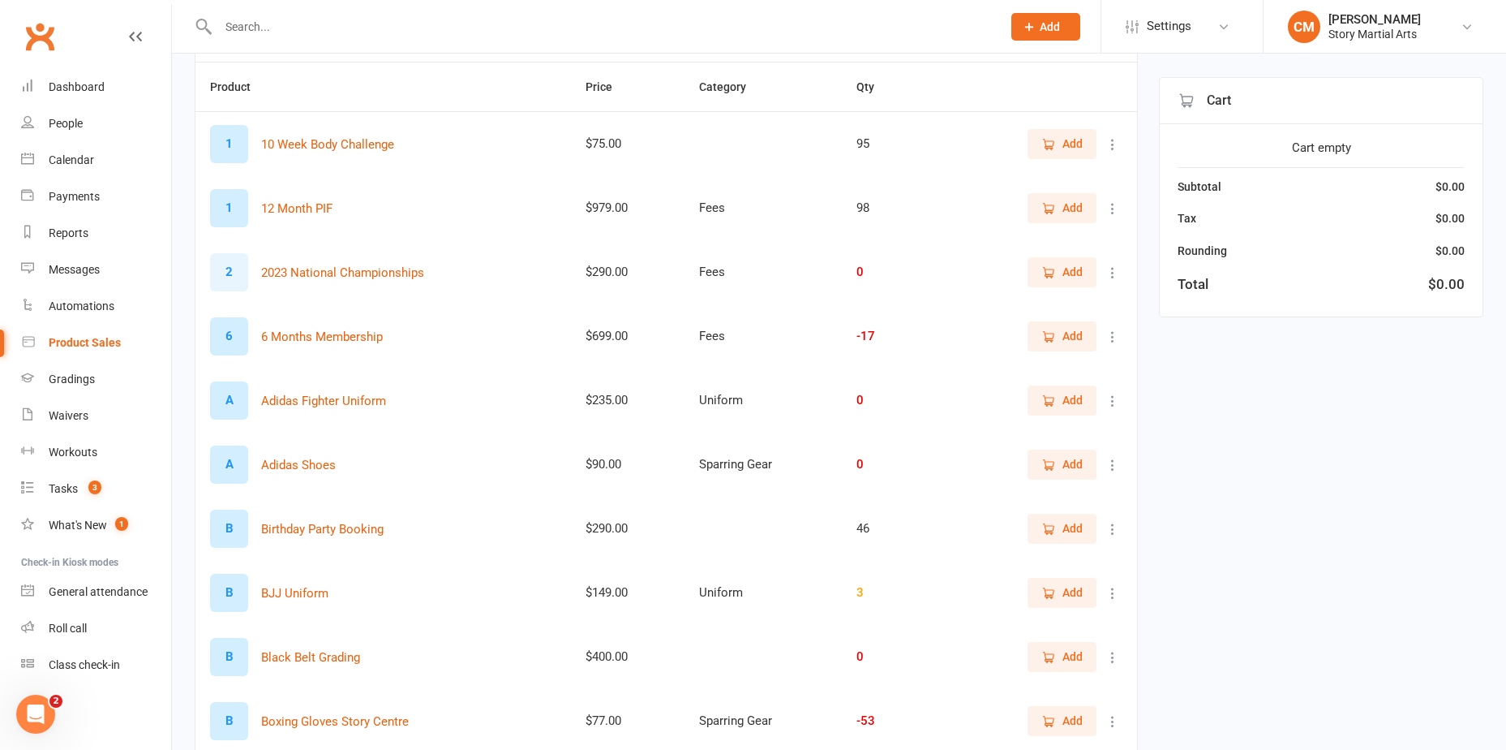
scroll to position [0, 0]
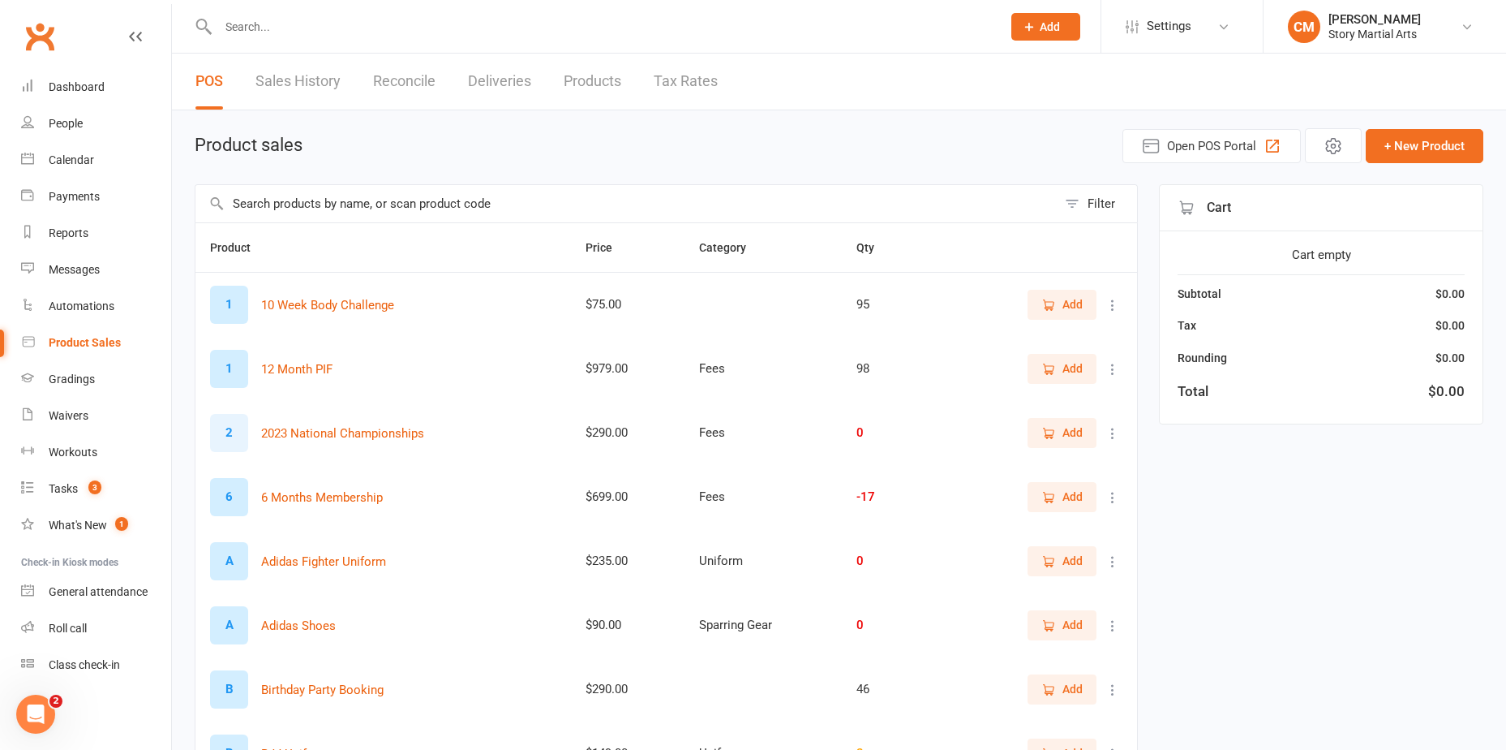
click at [376, 204] on input "text" at bounding box center [627, 203] width 862 height 37
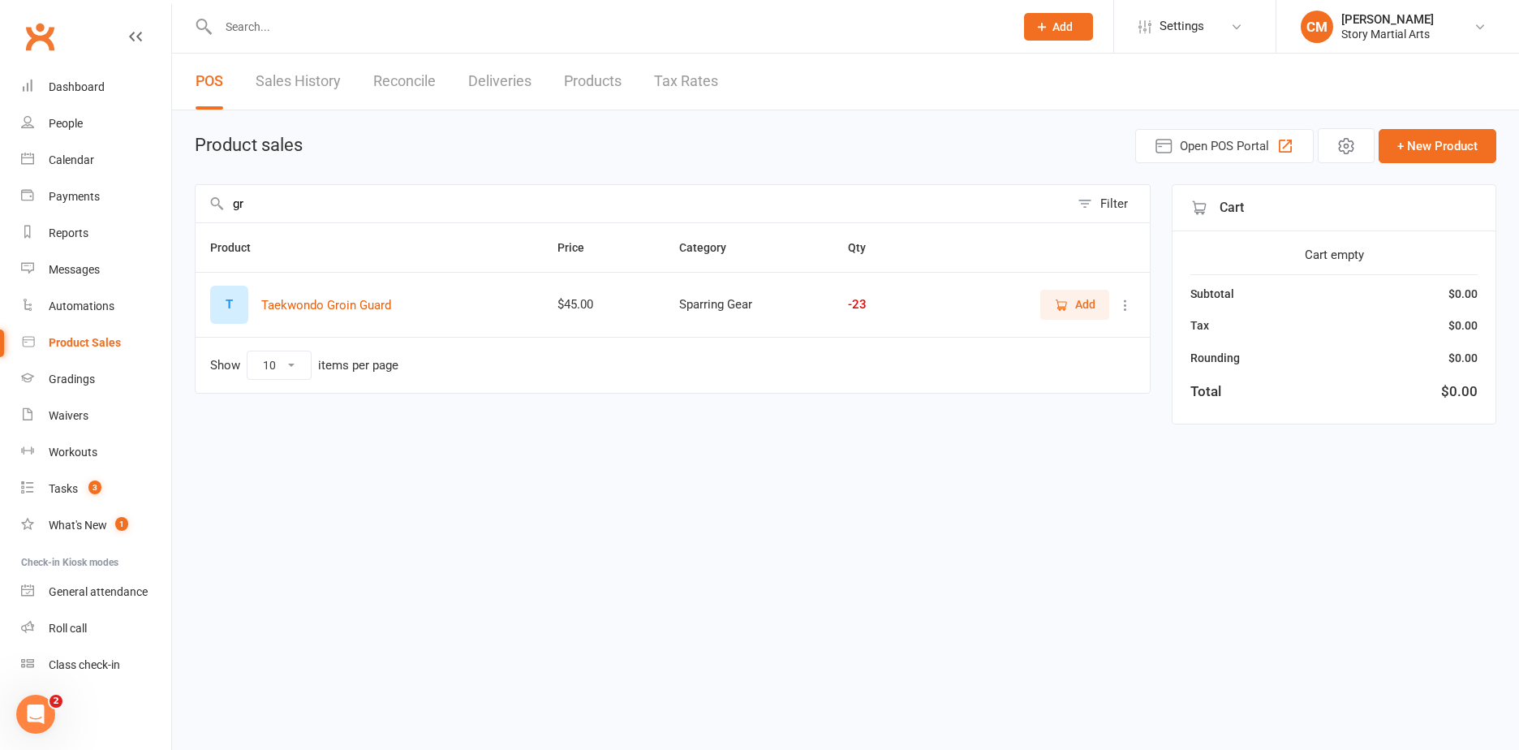
type input "g"
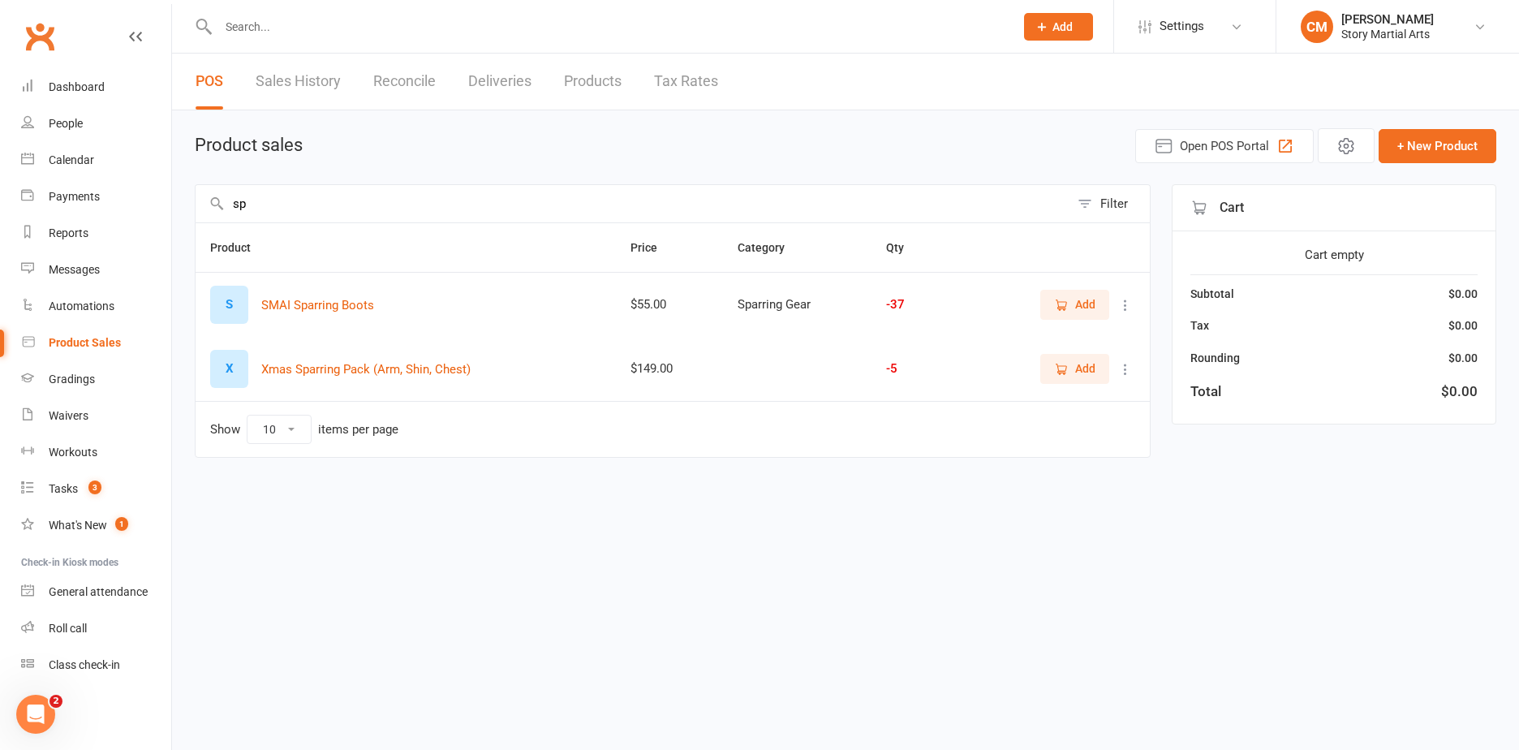
type input "s"
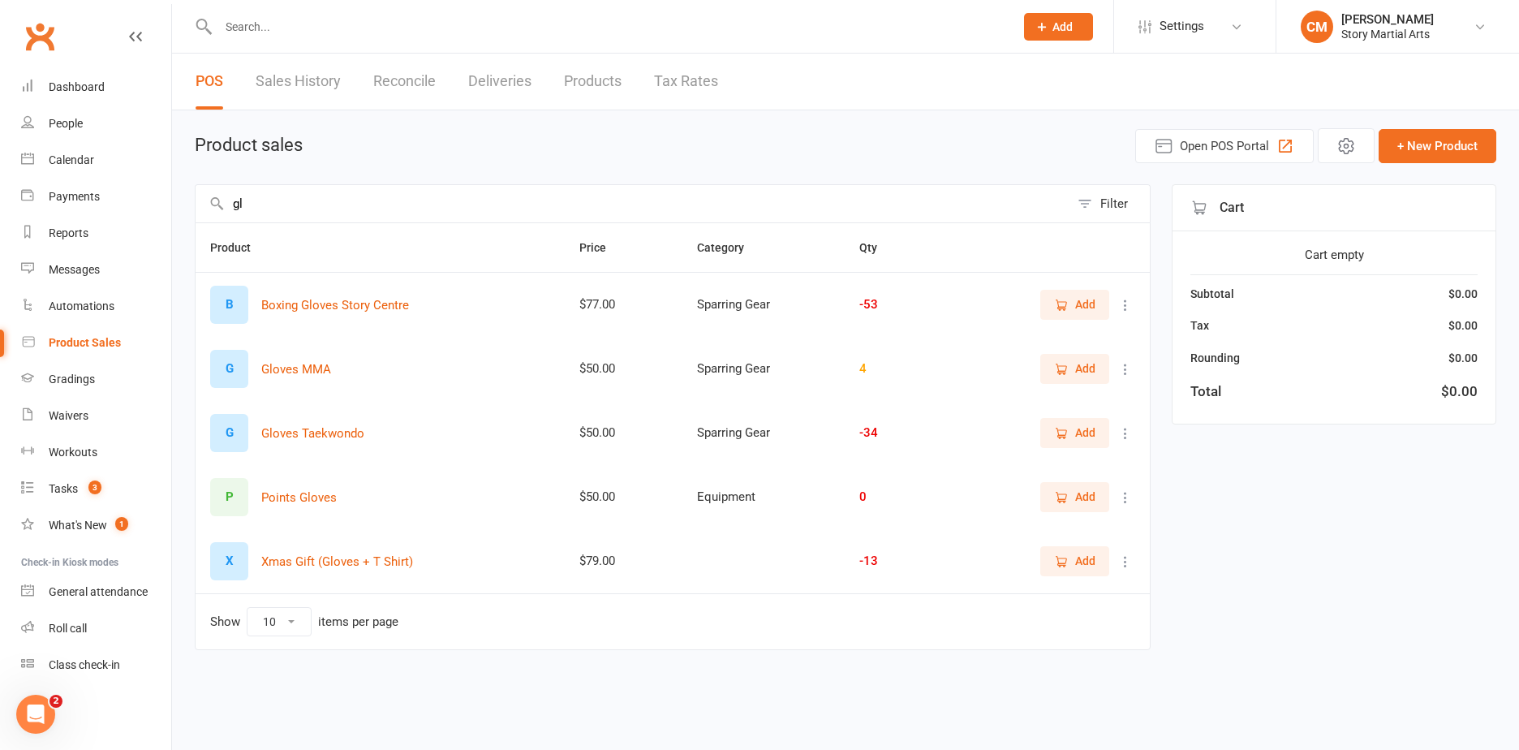
type input "g"
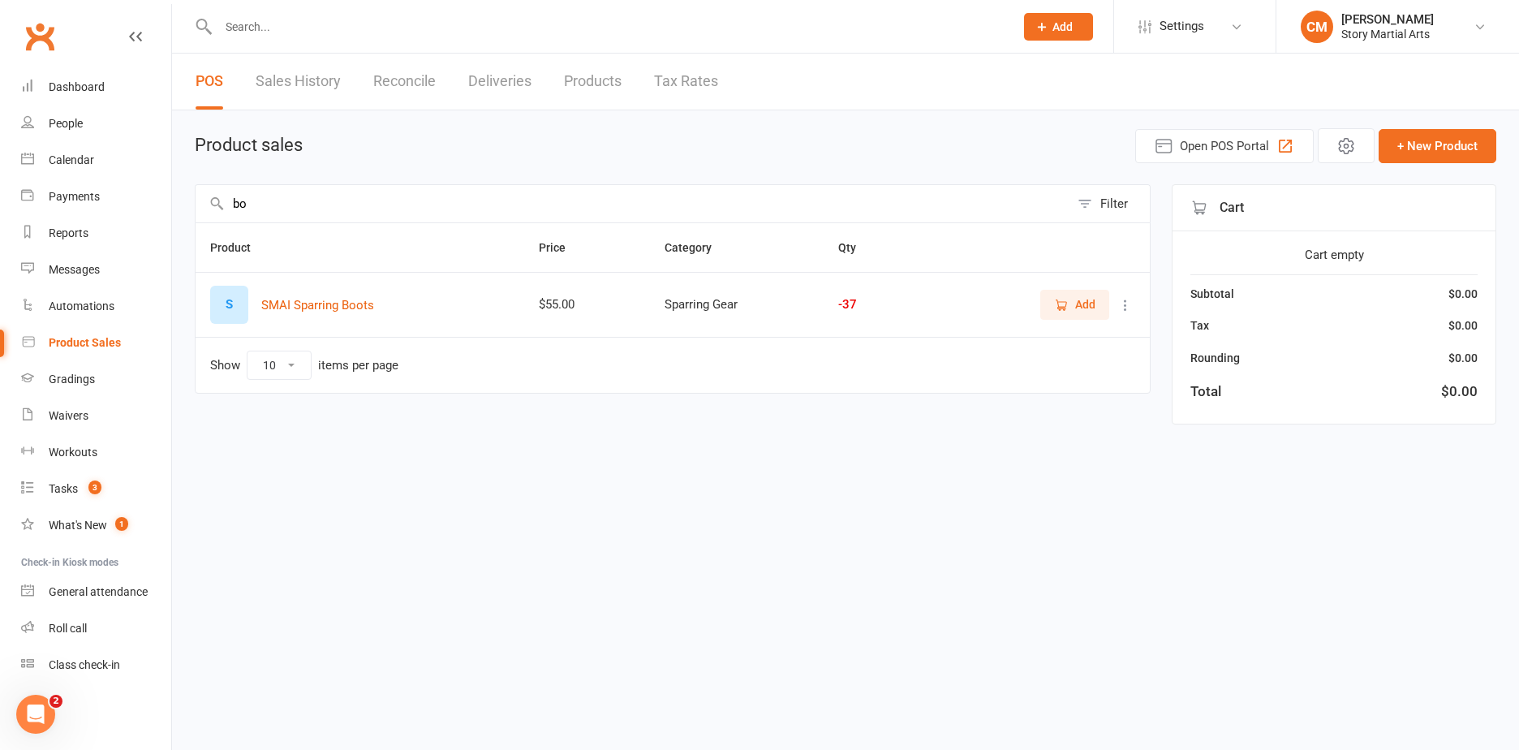
type input "b"
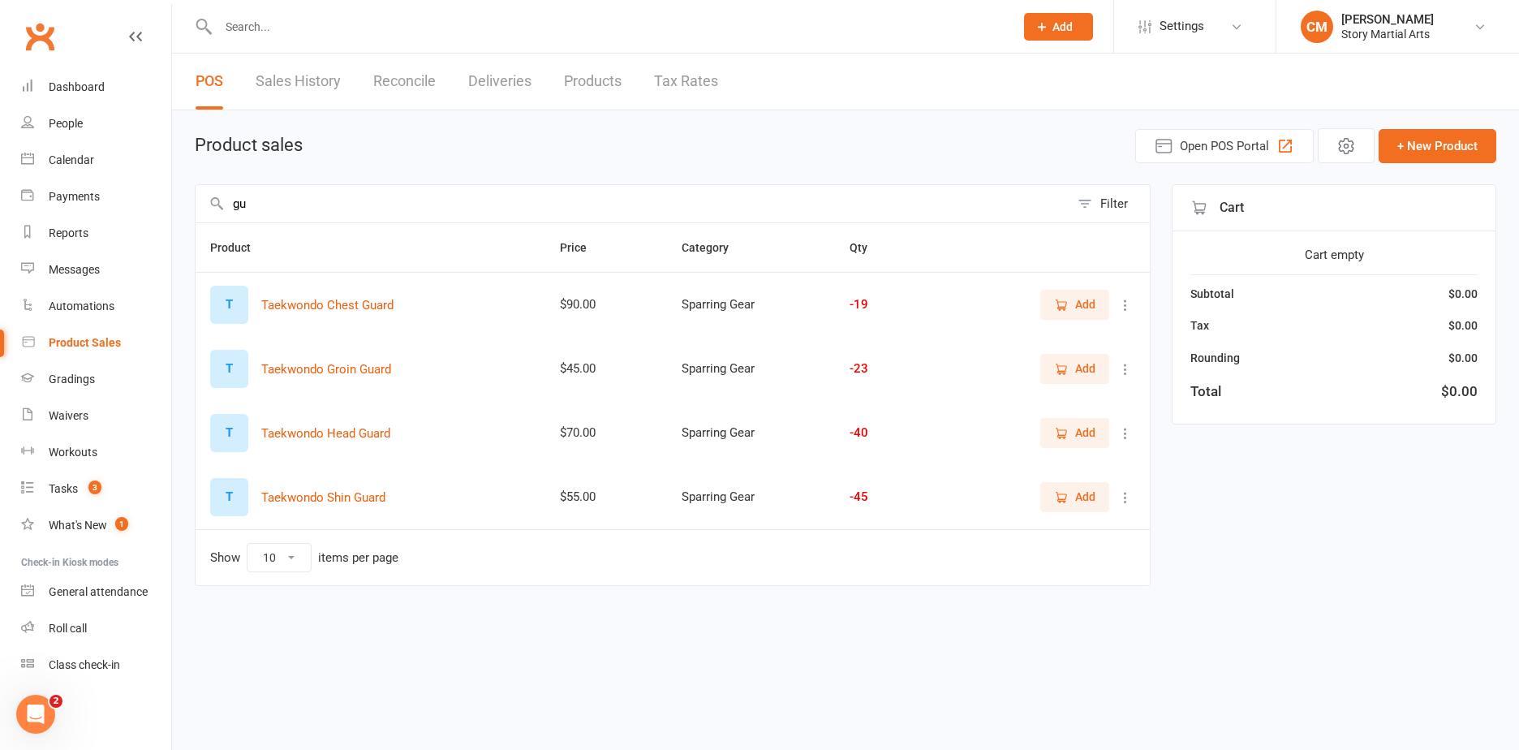
type input "g"
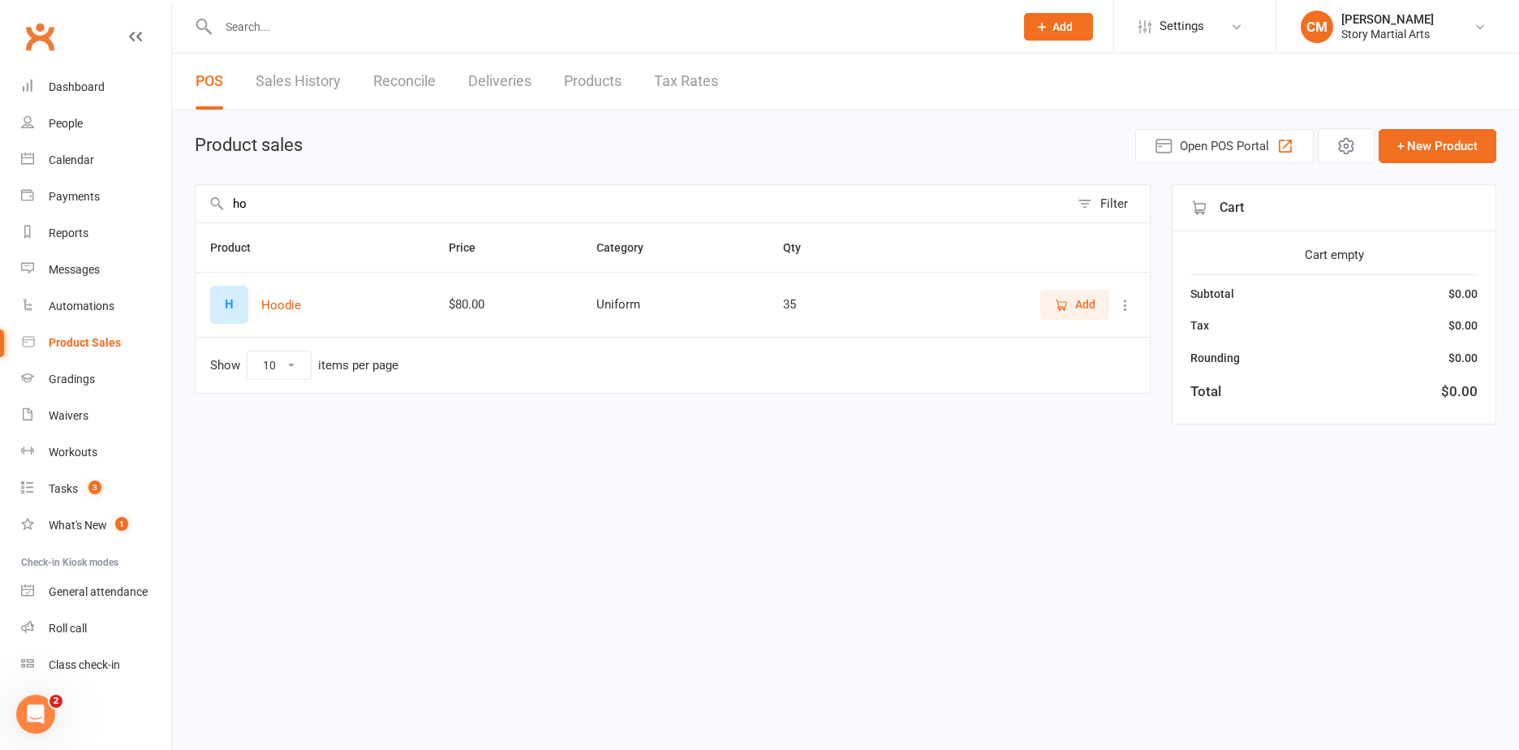
type input "h"
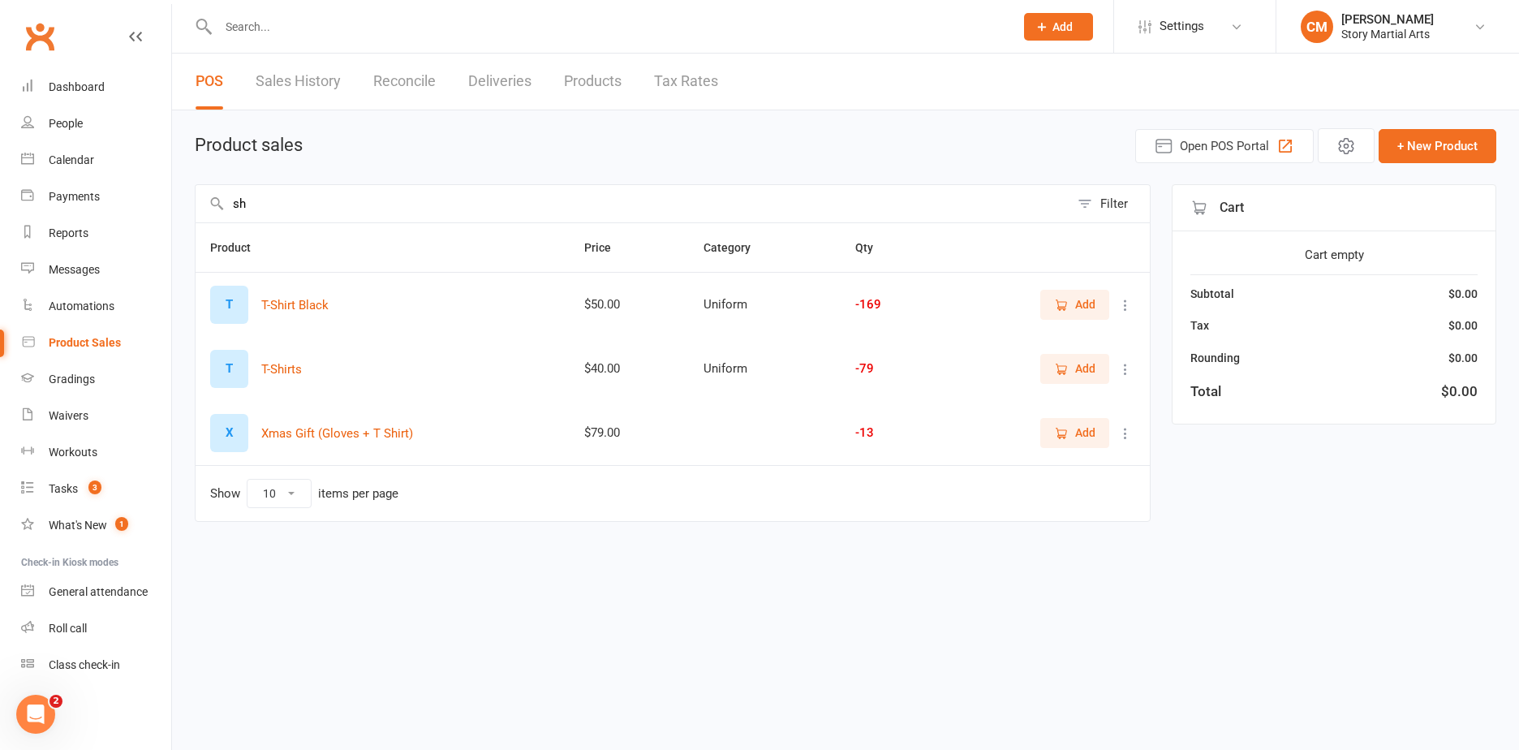
type input "s"
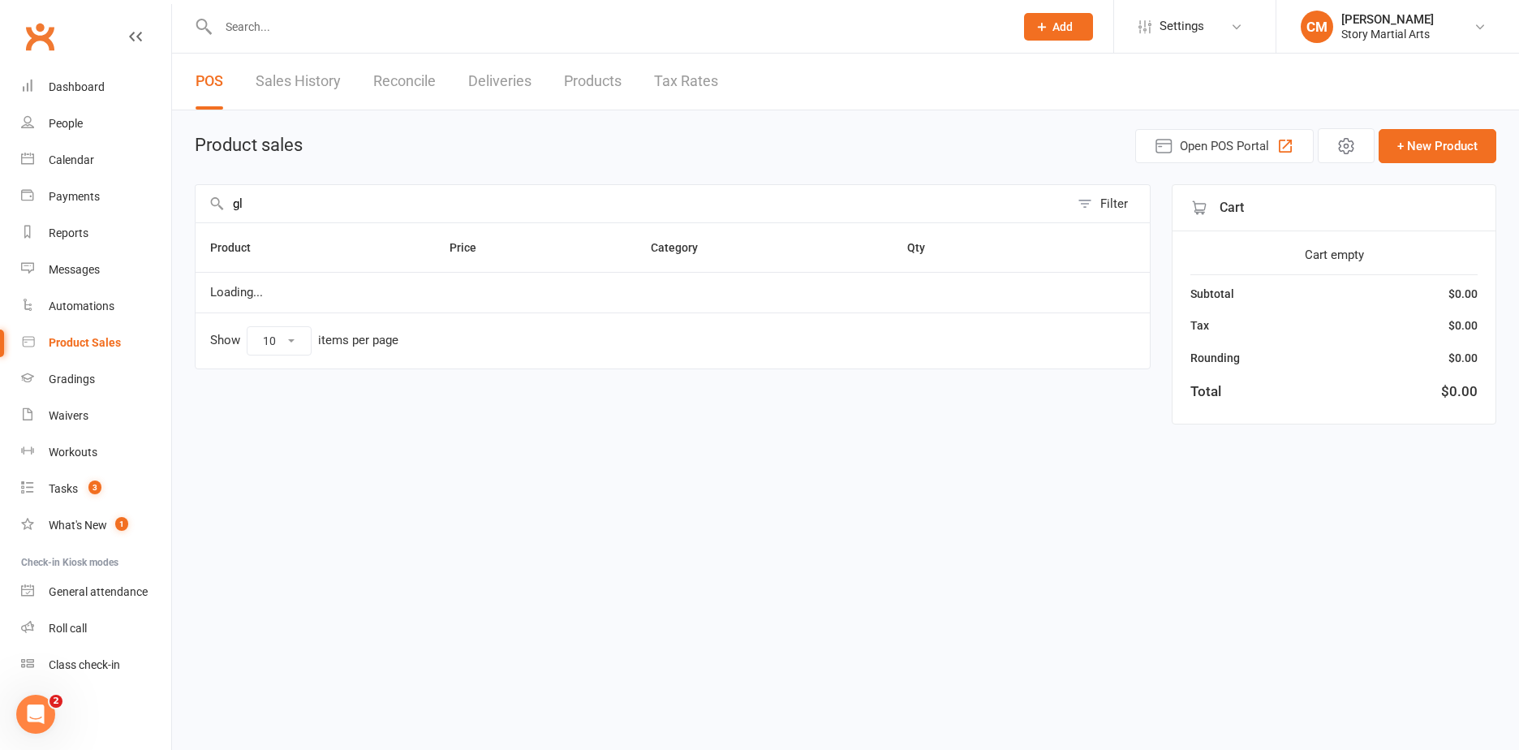
type input "g"
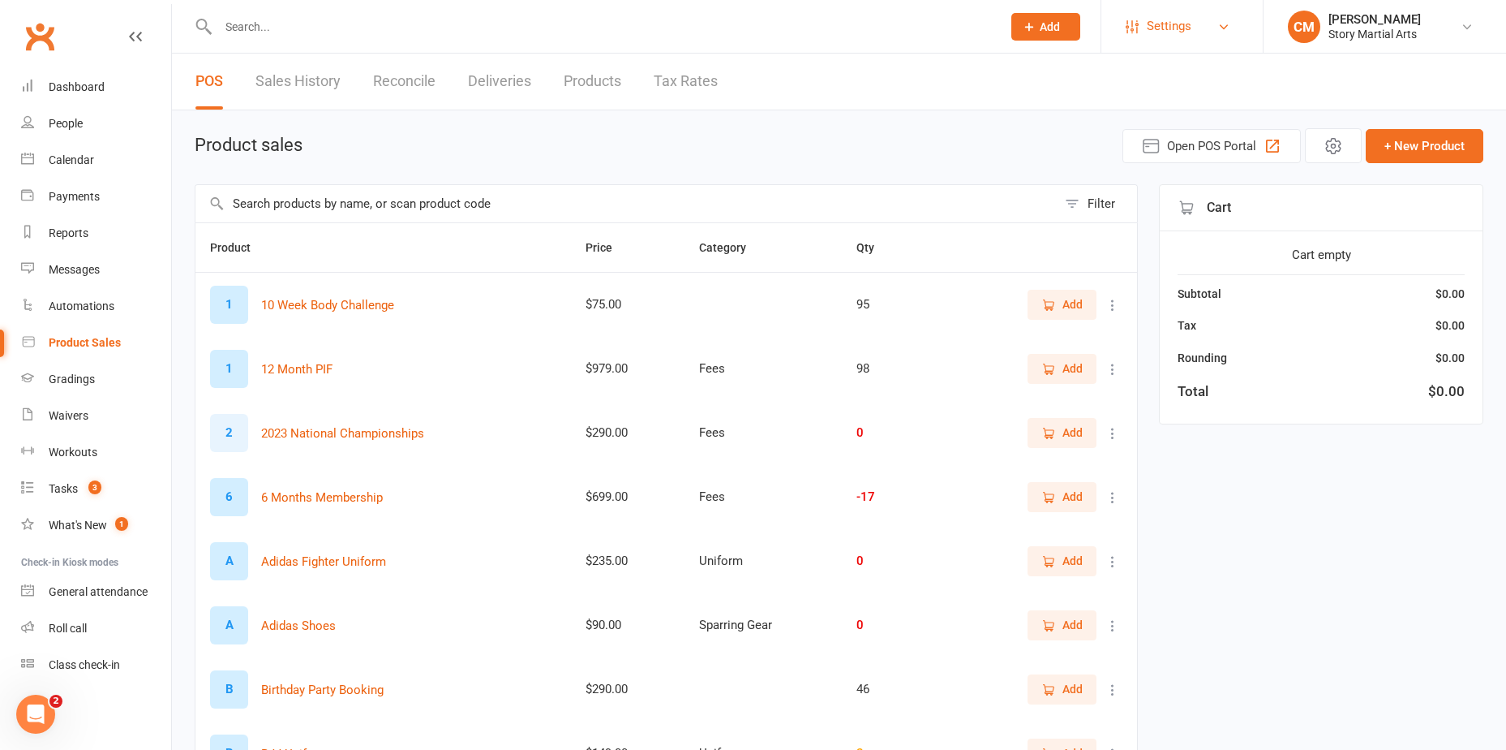
click at [1165, 32] on span "Settings" at bounding box center [1169, 26] width 45 height 37
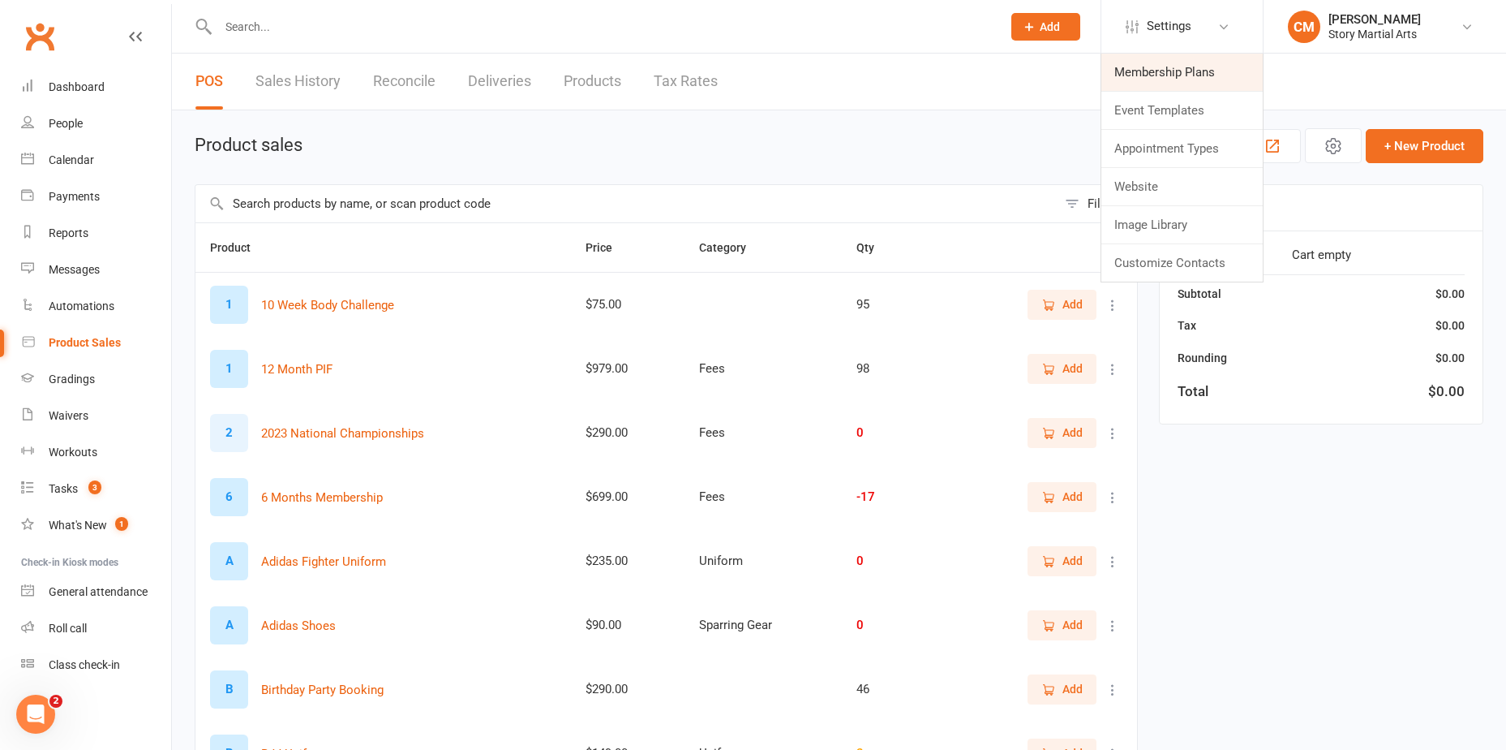
click at [1167, 73] on link "Membership Plans" at bounding box center [1182, 72] width 161 height 37
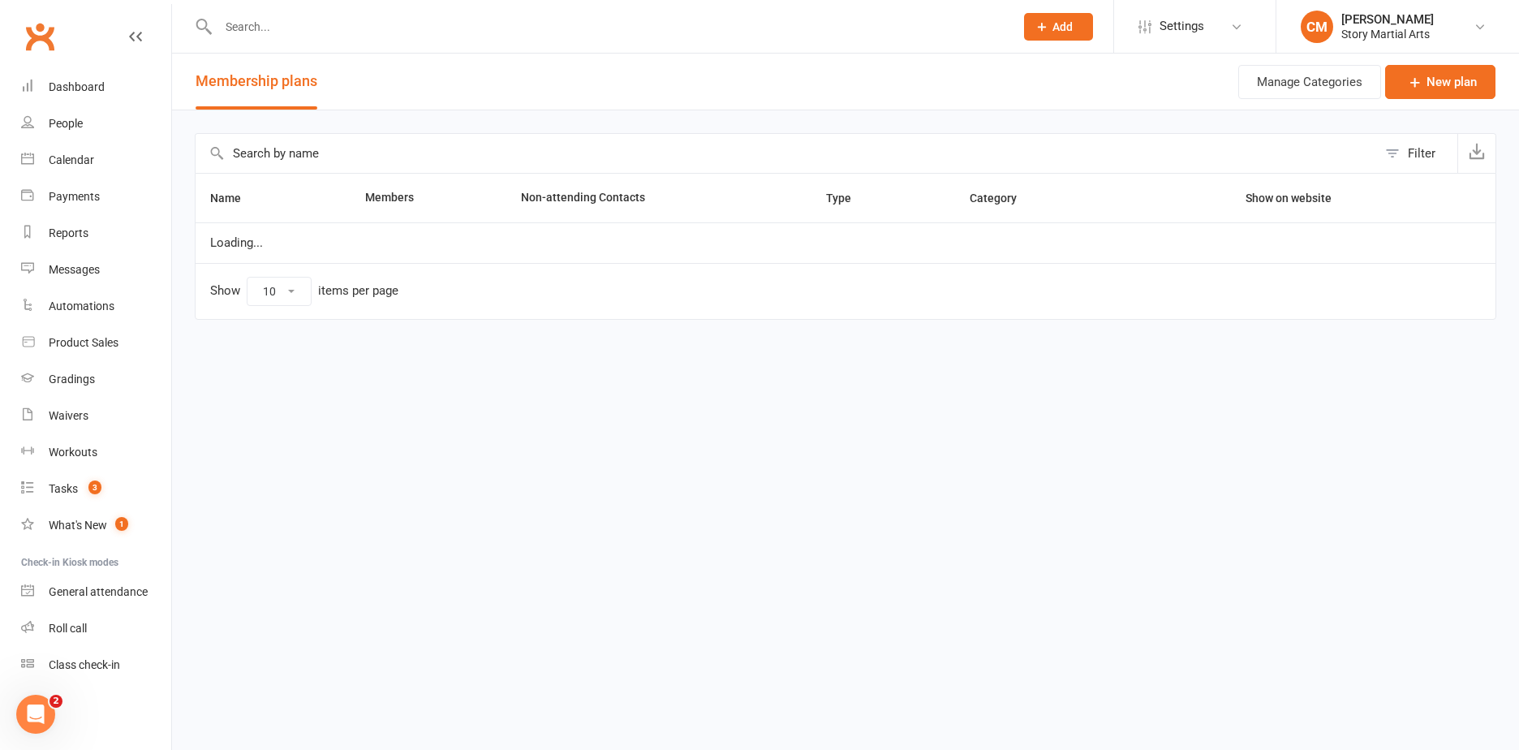
select select "25"
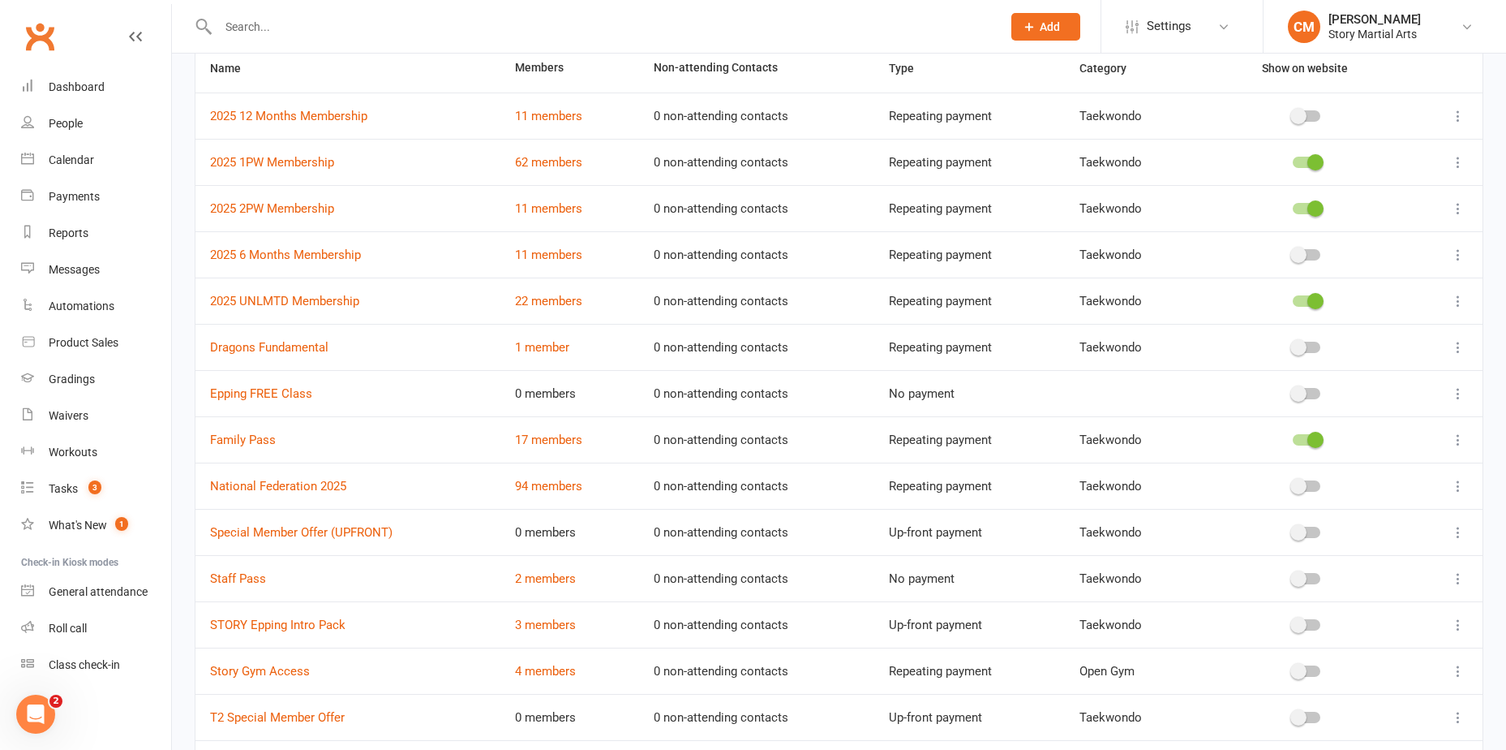
scroll to position [246, 0]
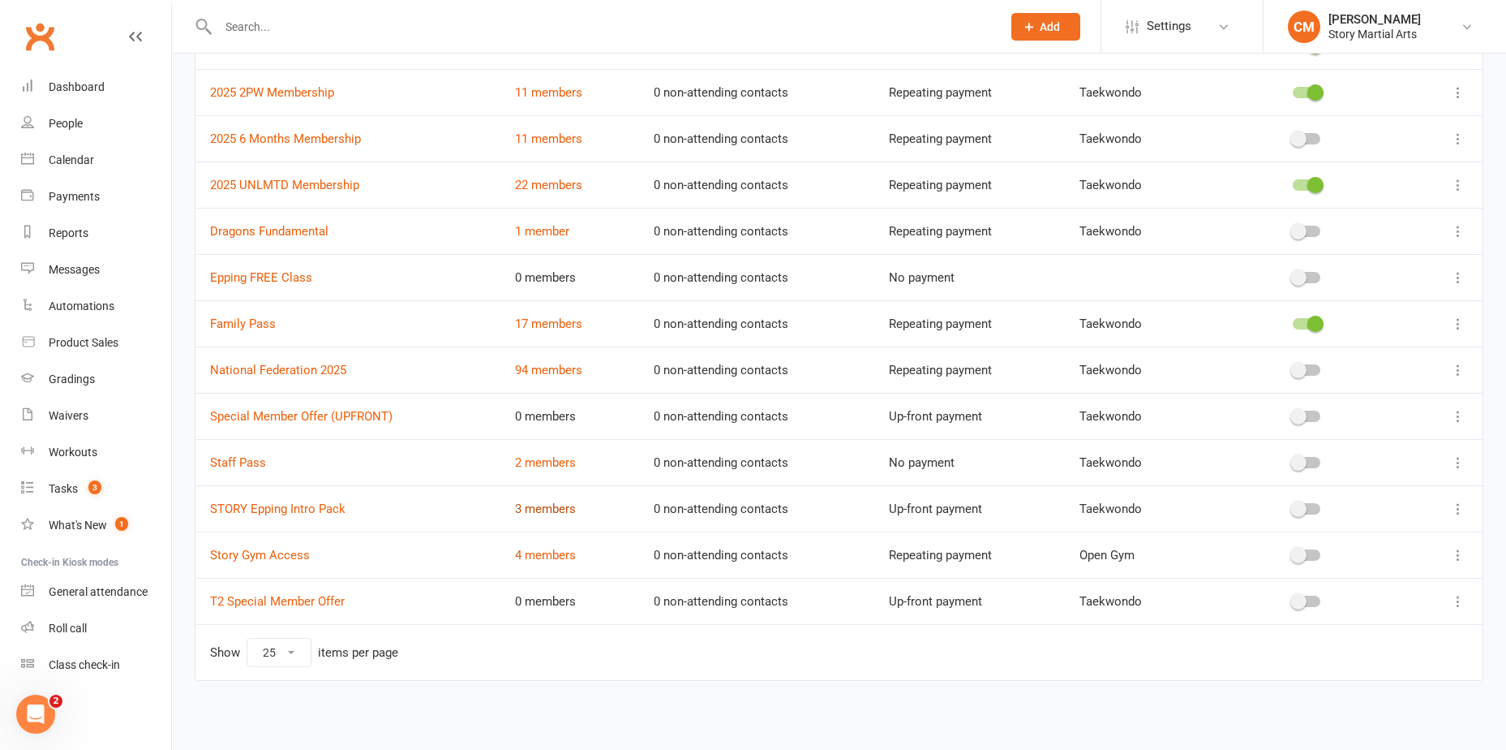
click at [538, 510] on link "3 members" at bounding box center [545, 508] width 61 height 15
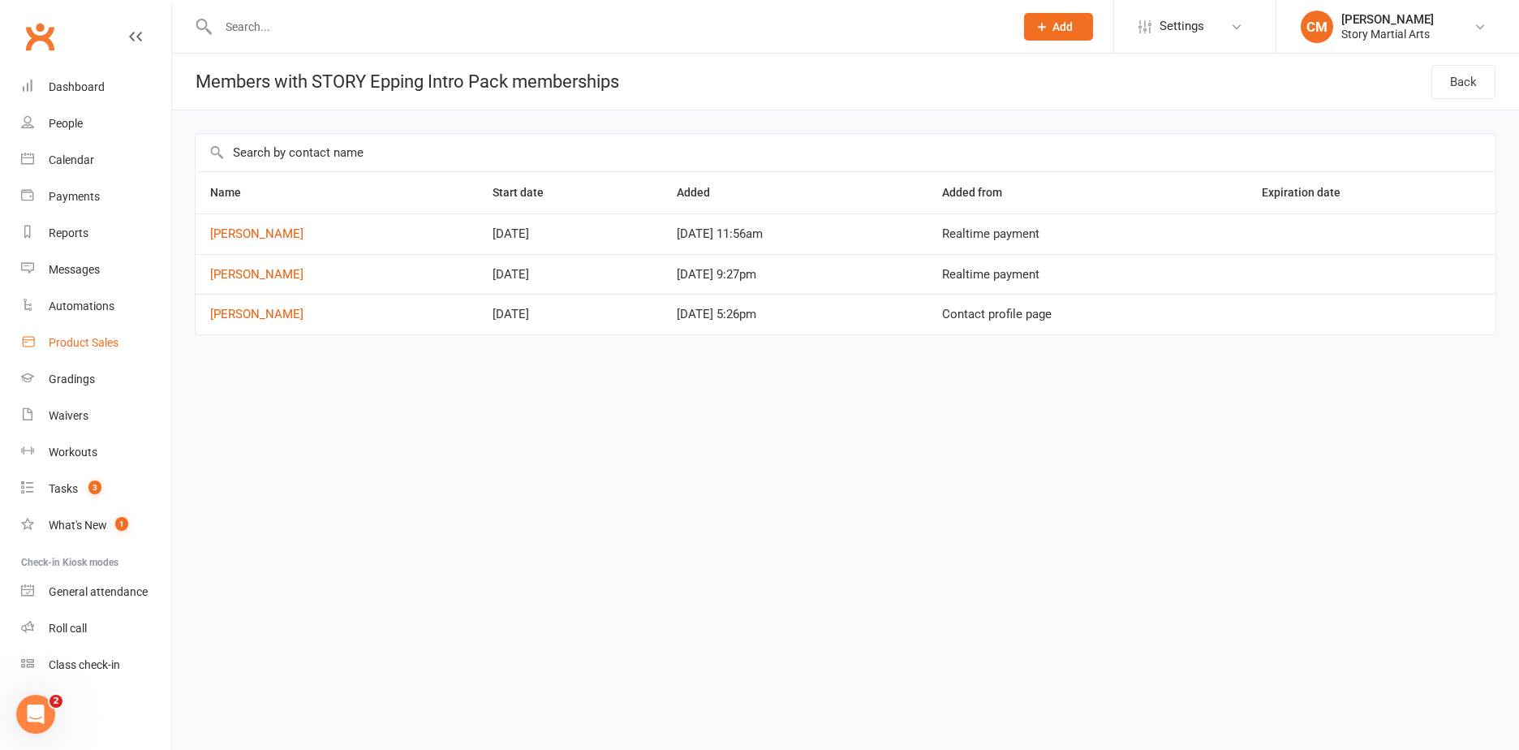
click at [84, 346] on div "Product Sales" at bounding box center [84, 342] width 70 height 13
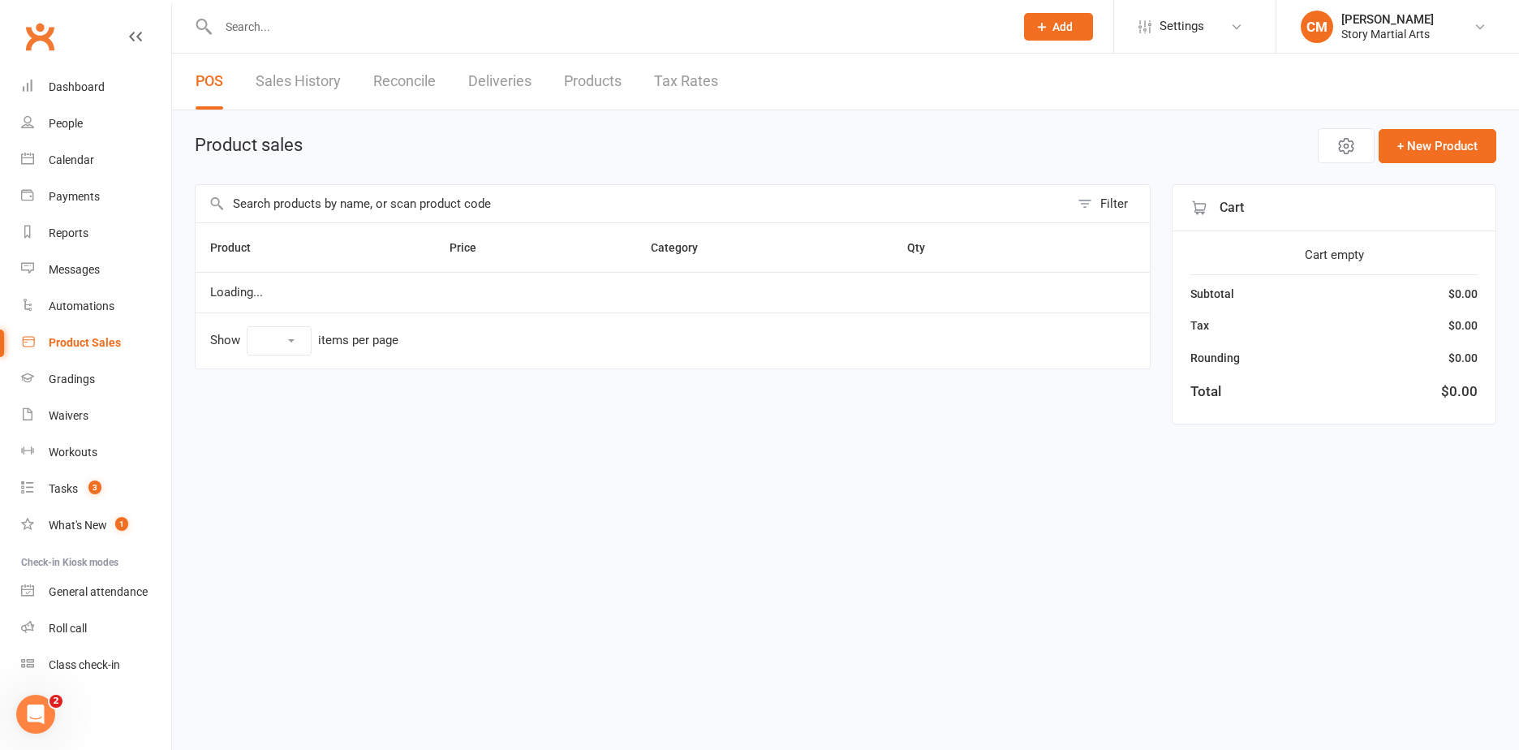
select select "10"
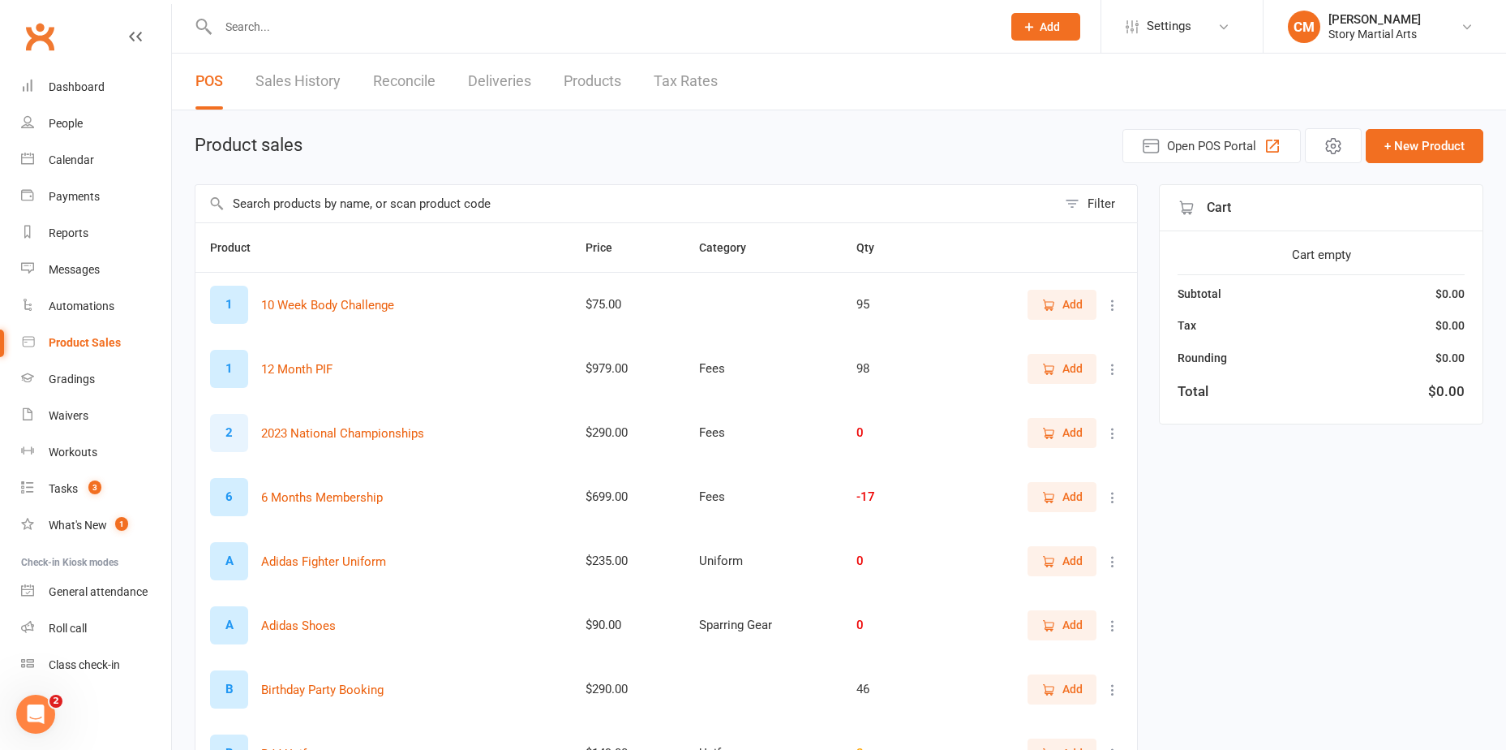
click at [321, 204] on input "text" at bounding box center [627, 203] width 862 height 37
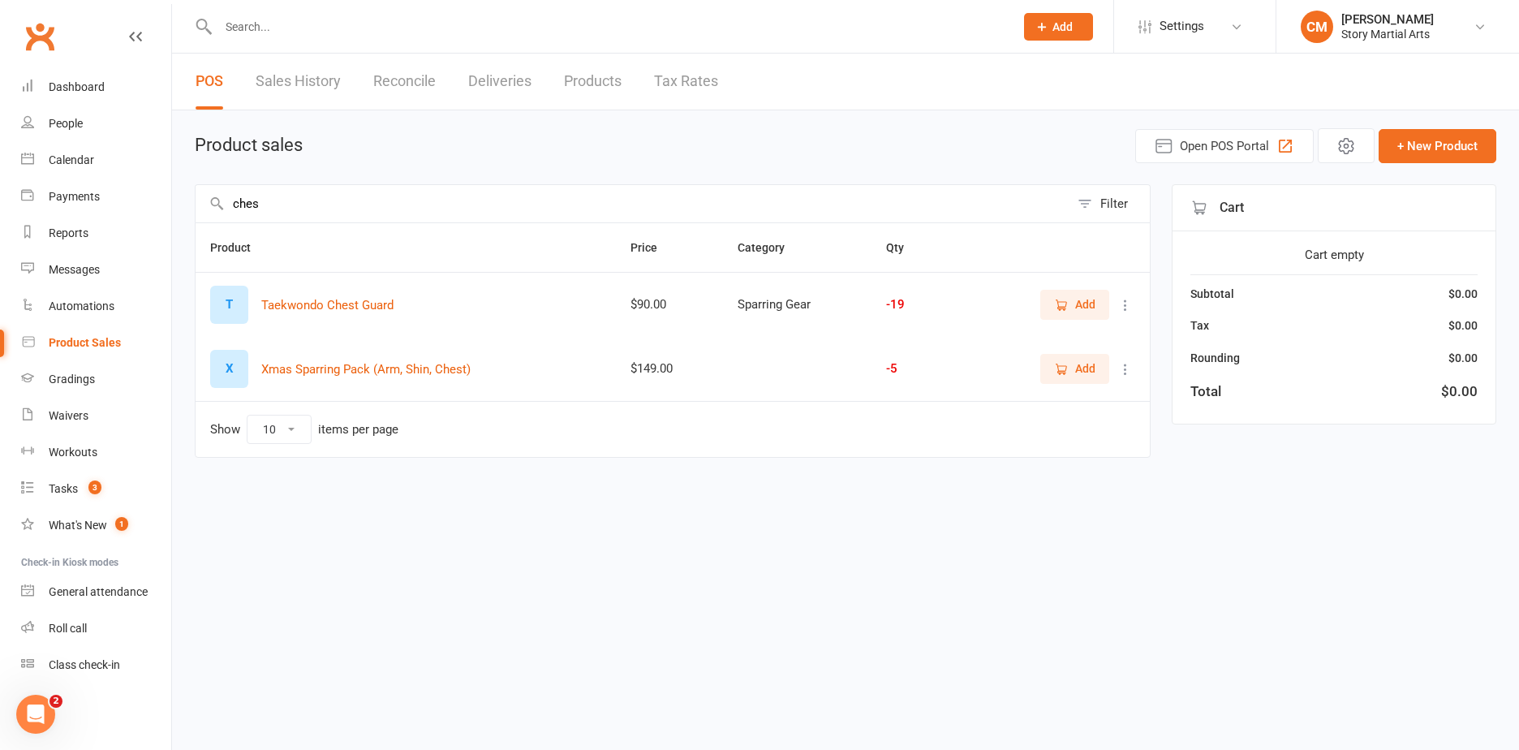
type input "ches"
click at [79, 479] on link "Tasks 3" at bounding box center [96, 489] width 150 height 37
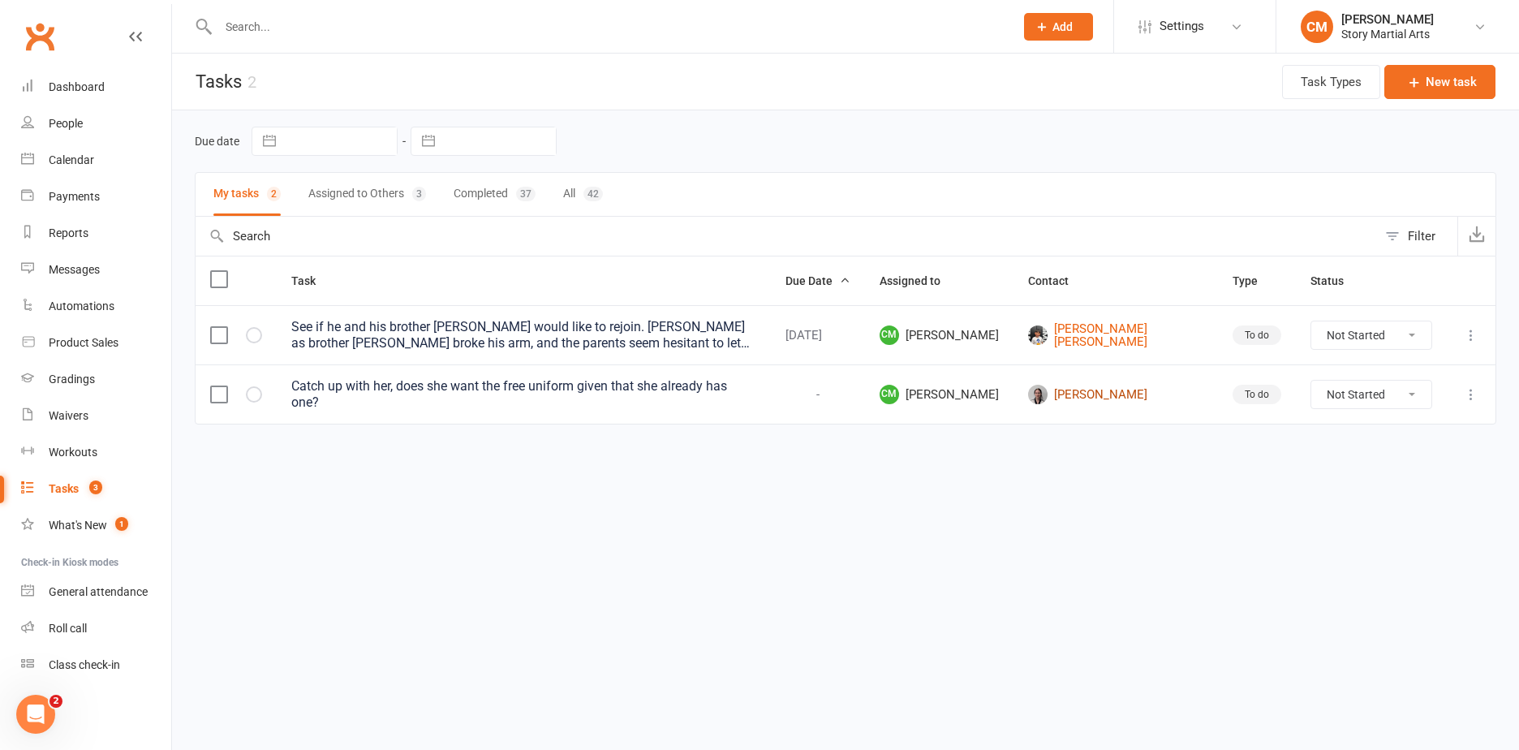
click at [1099, 396] on link "Emma Secchi" at bounding box center [1115, 394] width 175 height 19
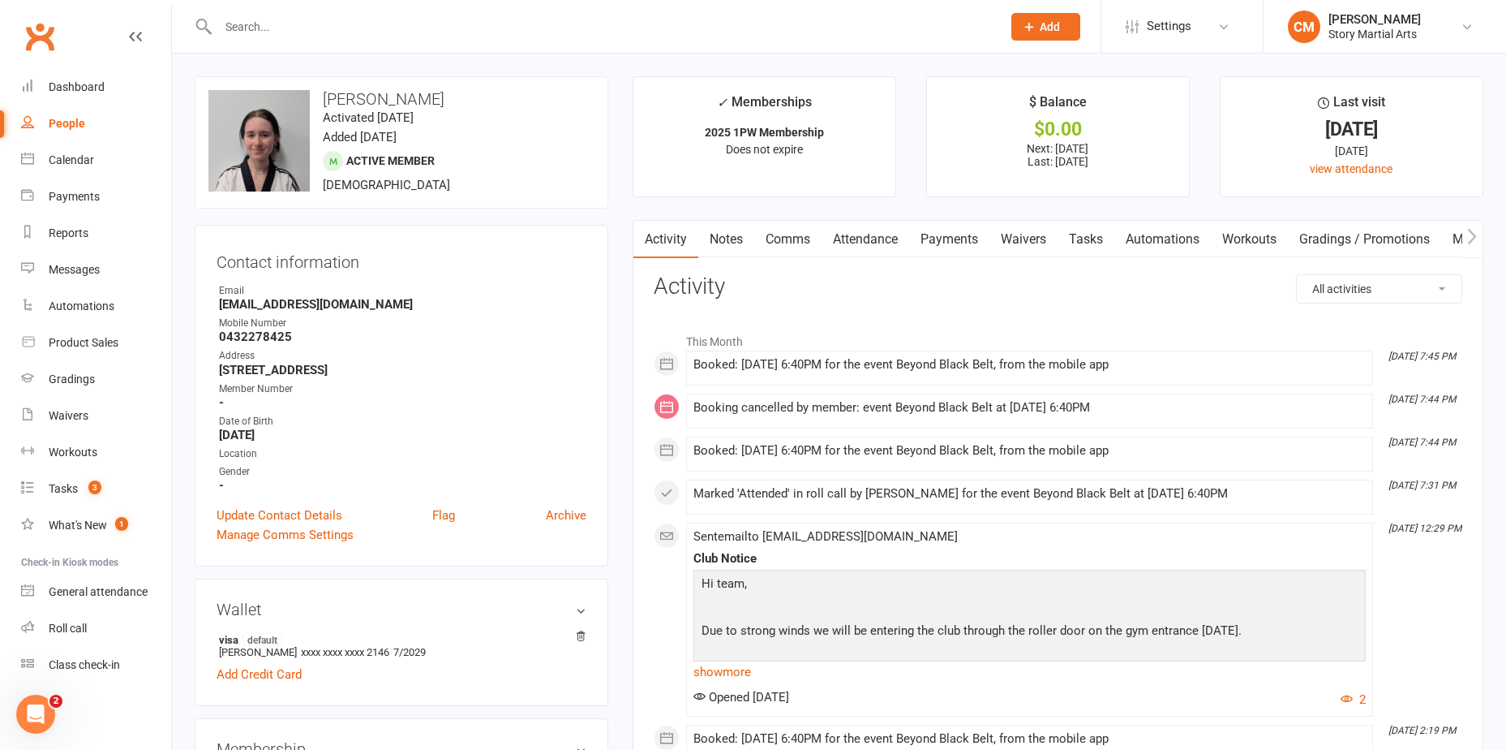
click at [807, 243] on link "Comms" at bounding box center [787, 239] width 67 height 37
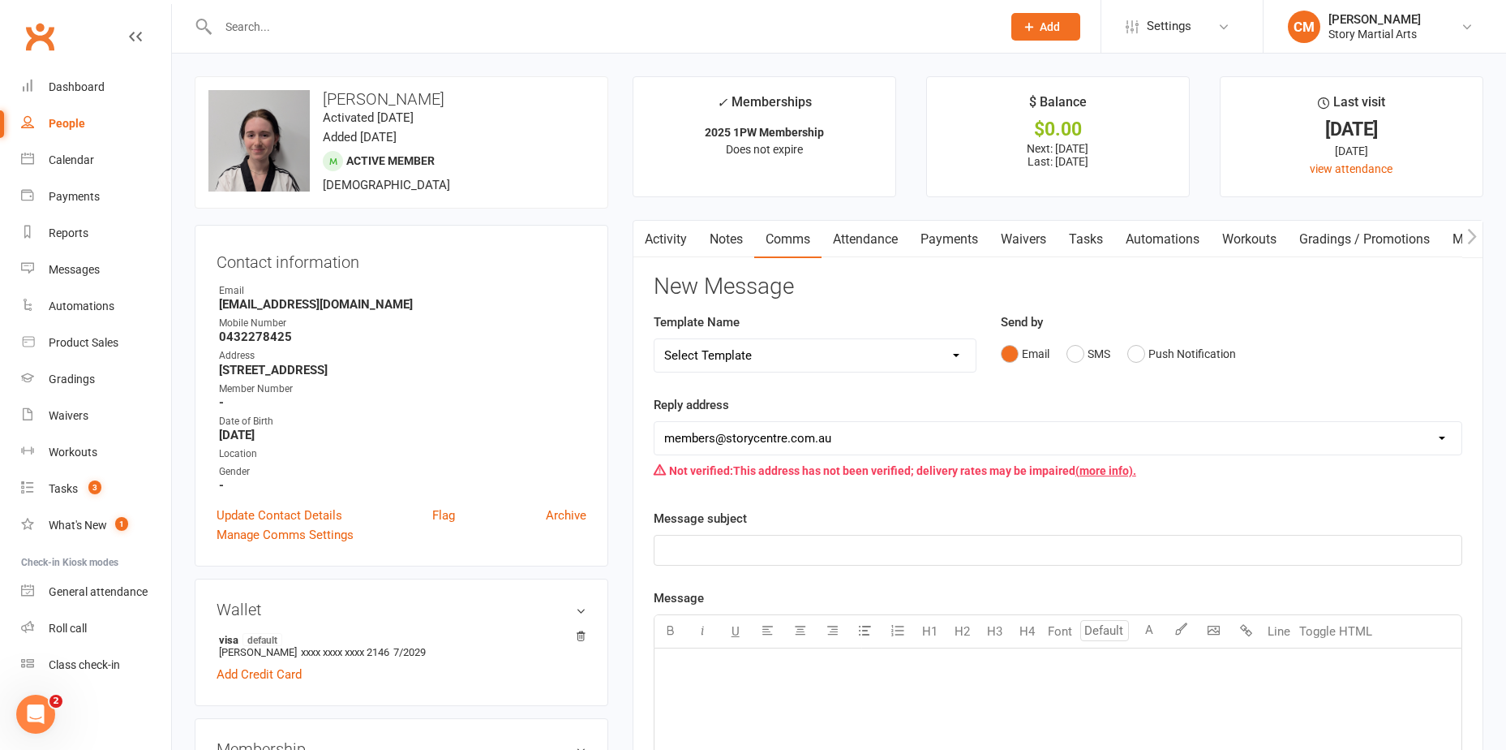
click at [696, 245] on link "Activity" at bounding box center [666, 239] width 65 height 37
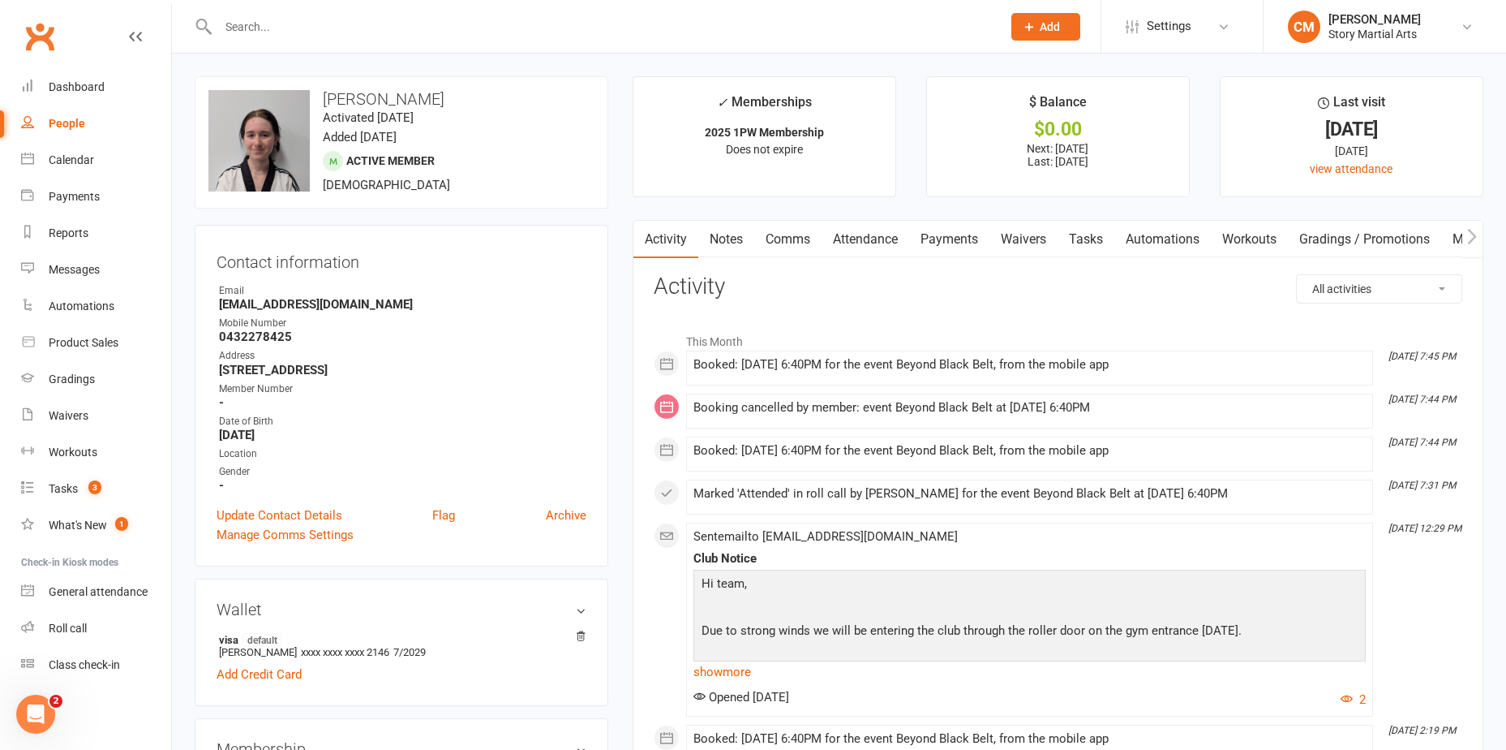
click at [894, 243] on link "Attendance" at bounding box center [866, 239] width 88 height 37
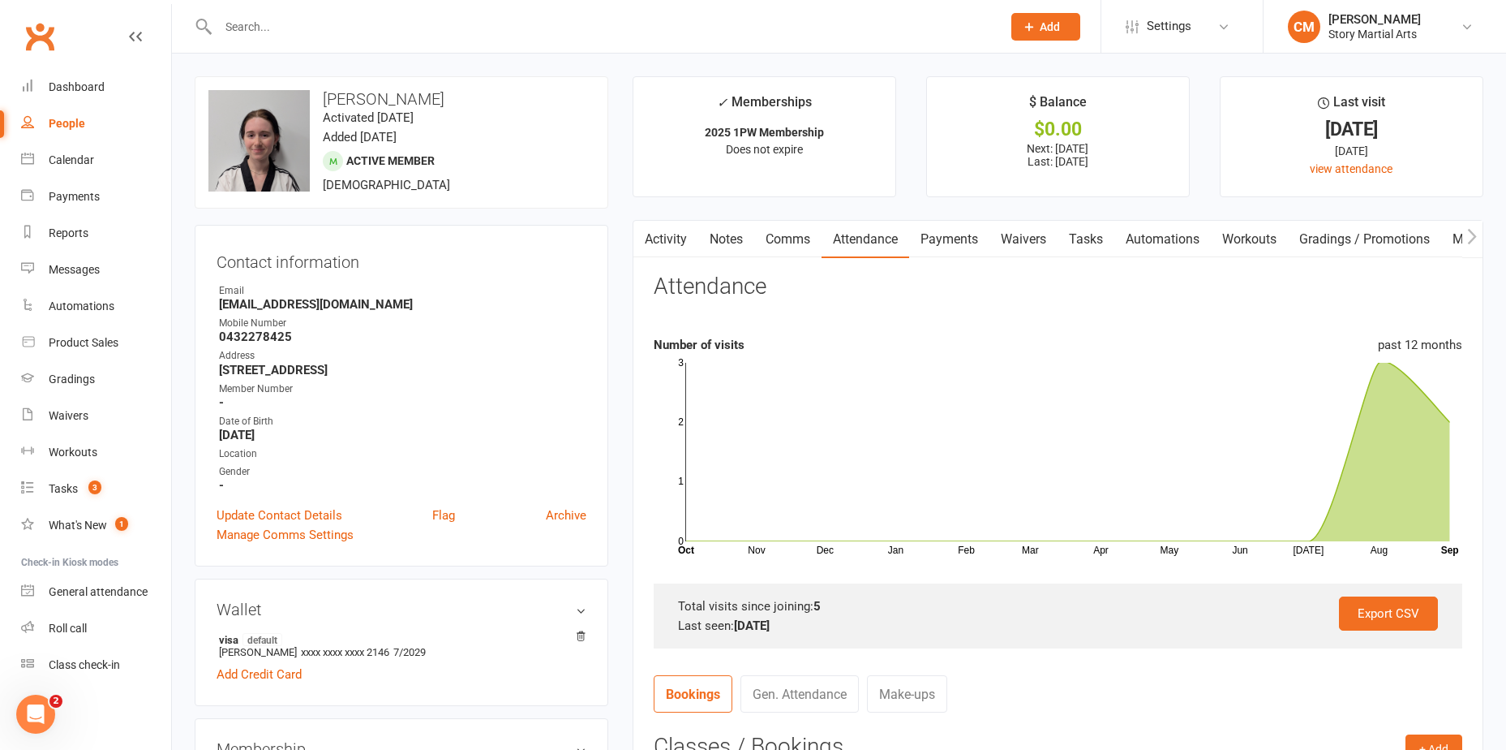
click at [803, 243] on link "Comms" at bounding box center [787, 239] width 67 height 37
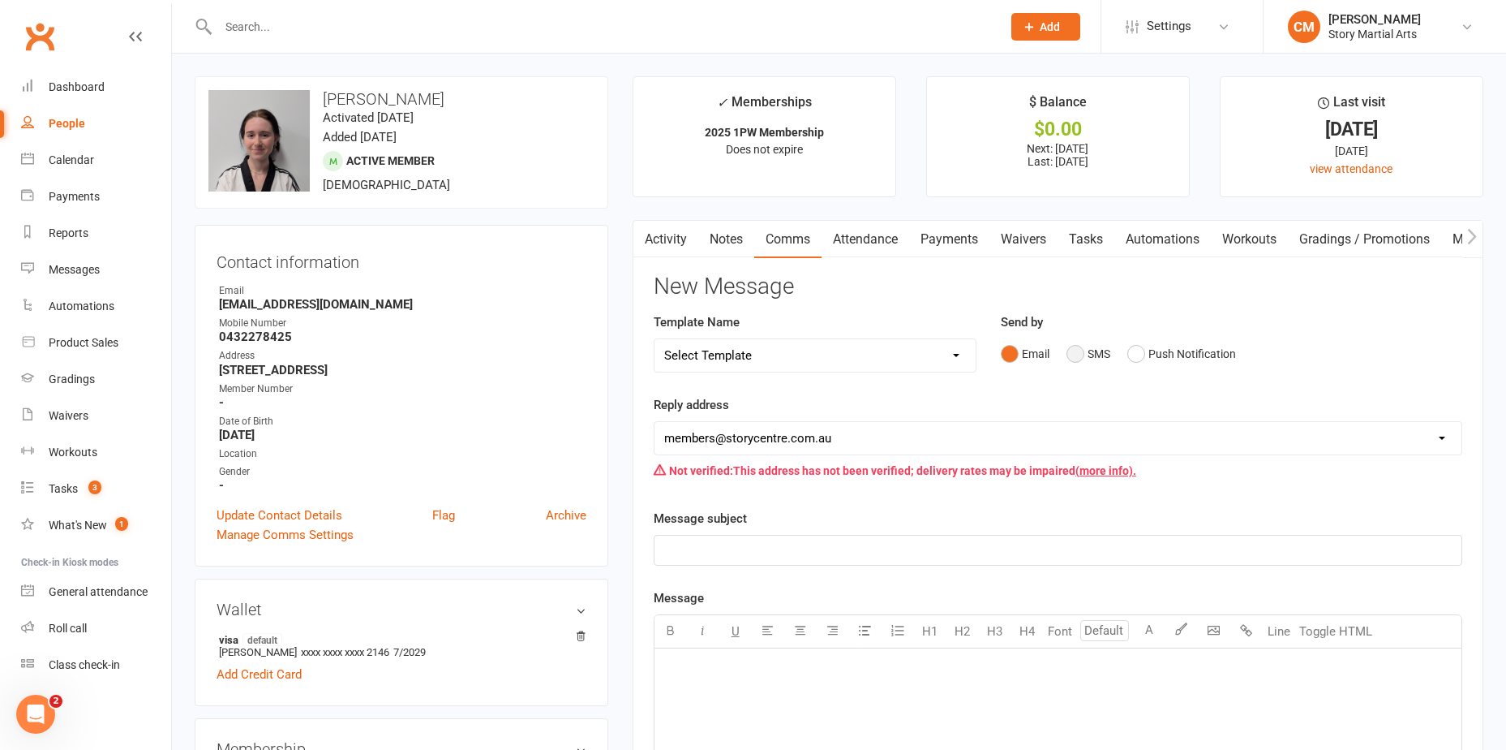
click at [1094, 355] on button "SMS" at bounding box center [1089, 353] width 44 height 31
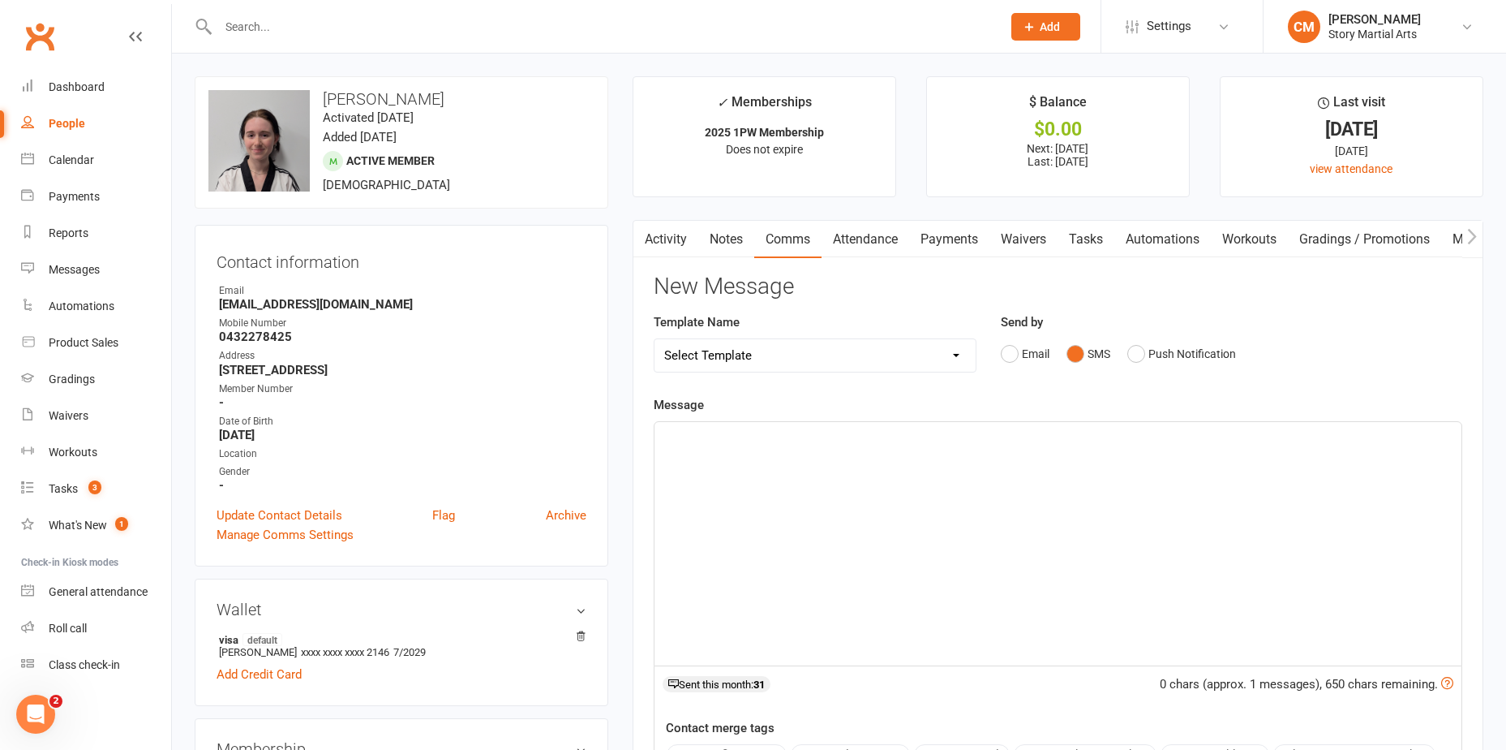
click at [733, 504] on div "﻿" at bounding box center [1058, 543] width 807 height 243
click at [1154, 16] on span "Settings" at bounding box center [1169, 26] width 45 height 37
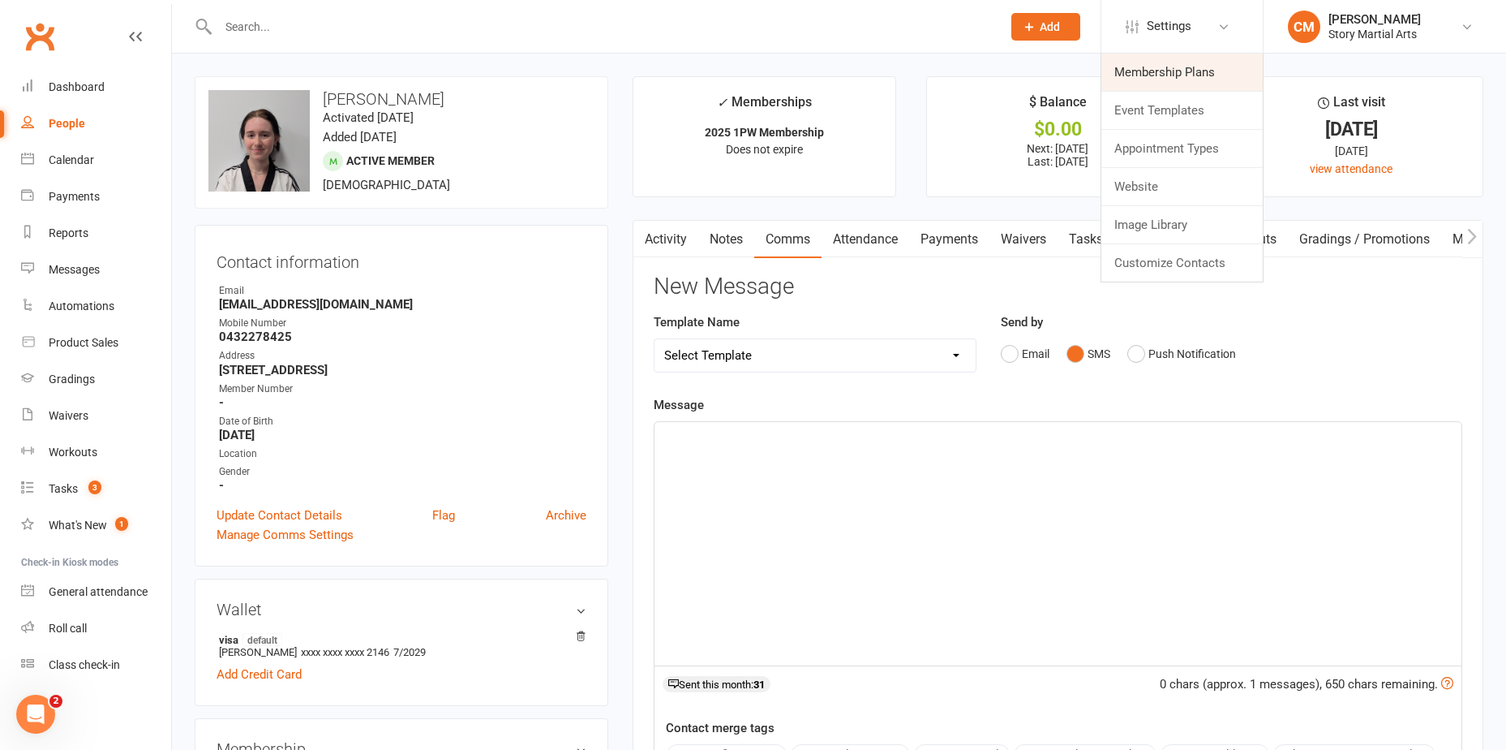
click at [1178, 65] on link "Membership Plans" at bounding box center [1182, 72] width 161 height 37
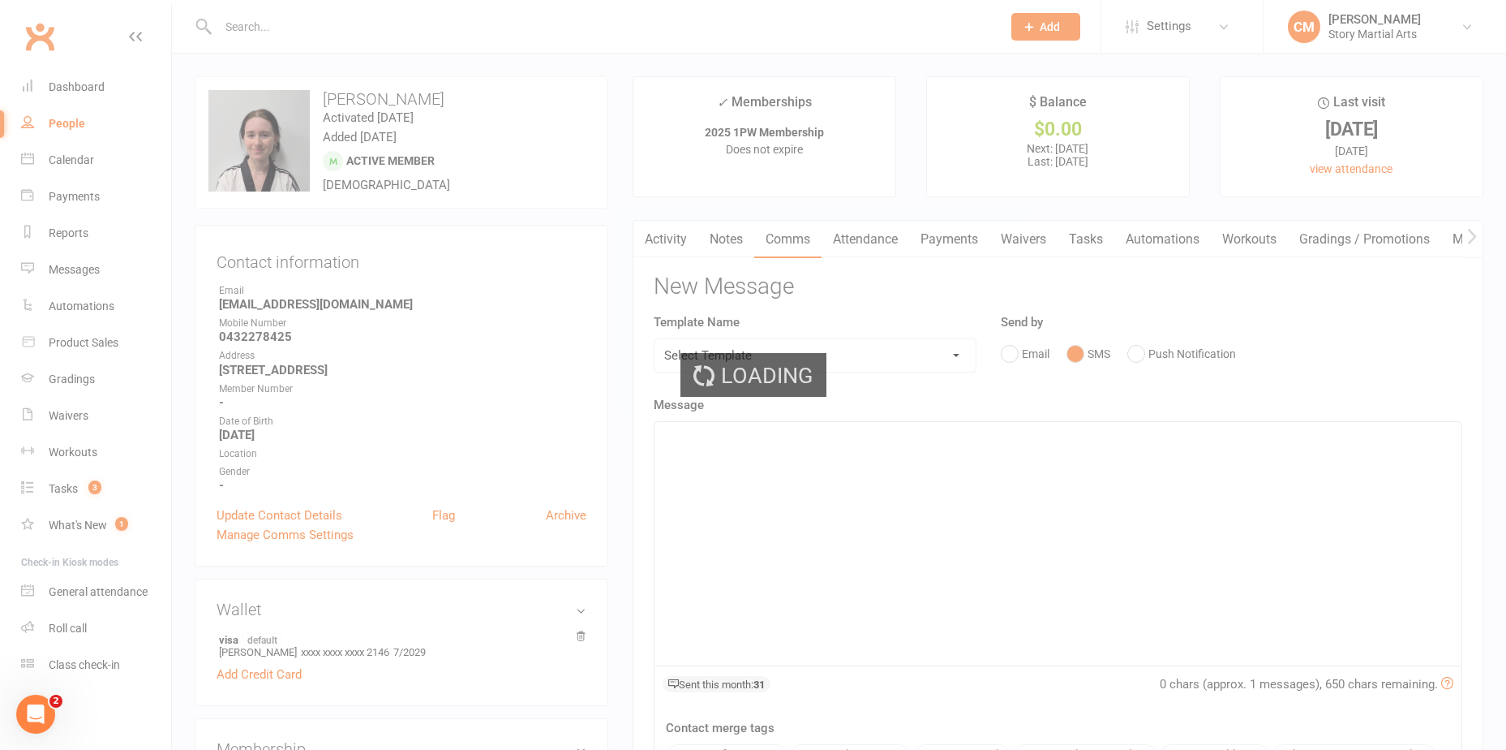
select select "25"
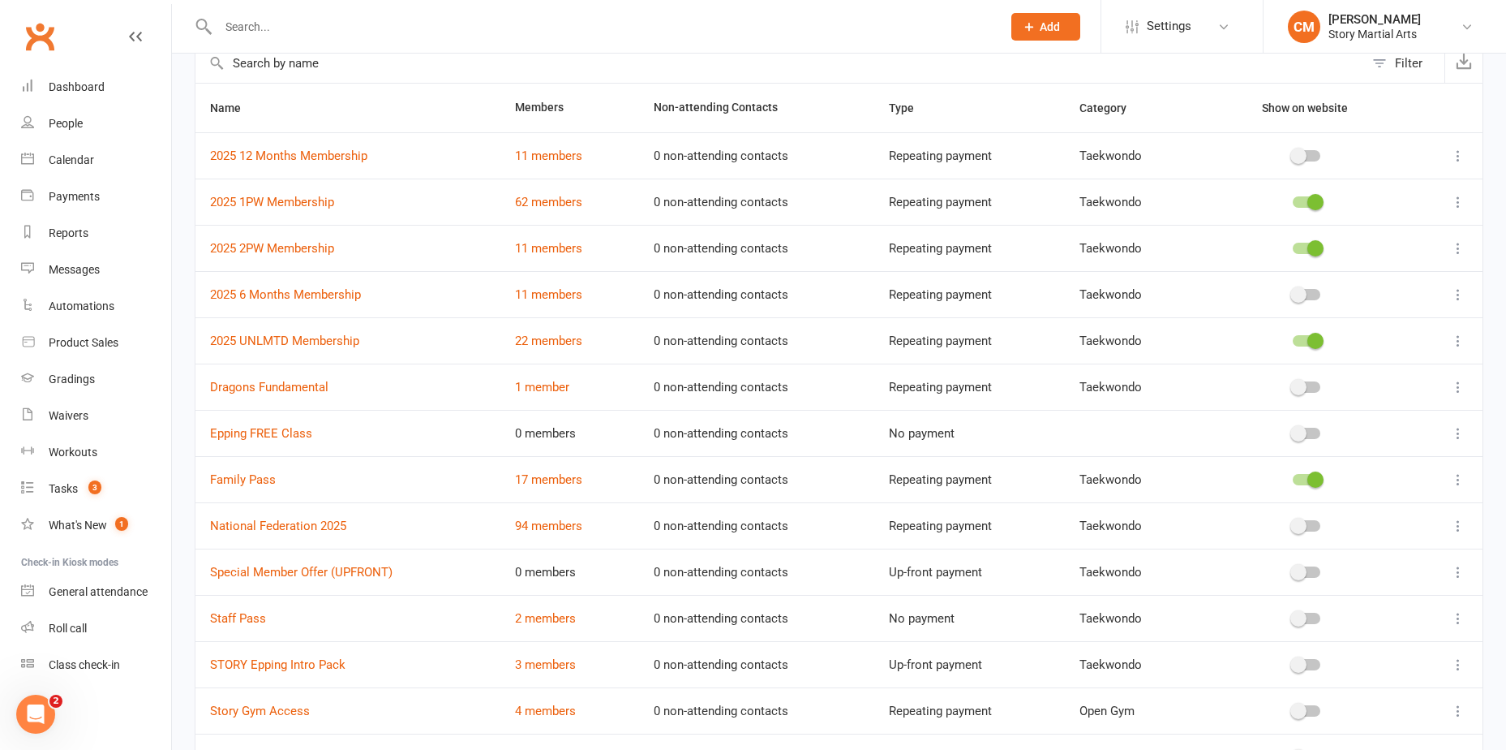
scroll to position [246, 0]
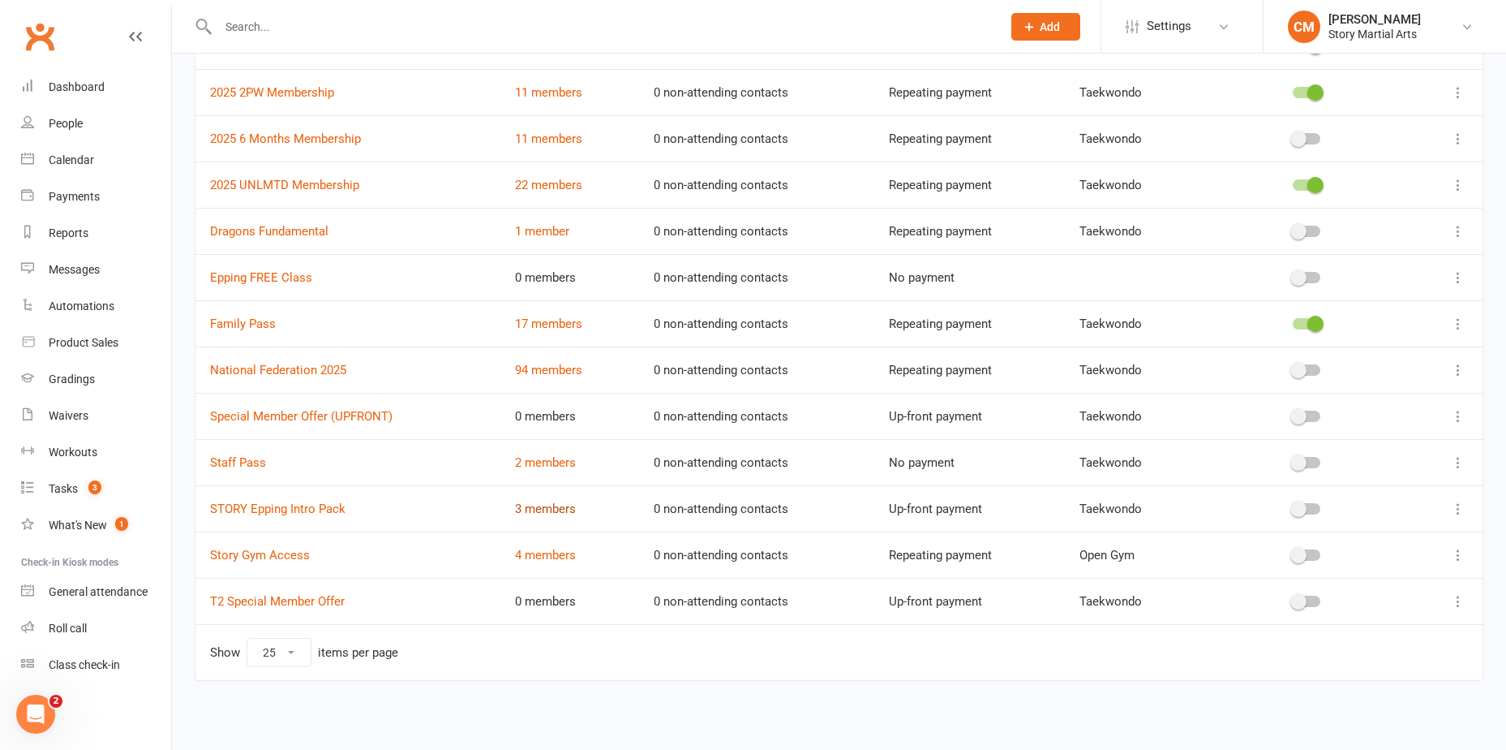
click at [557, 508] on link "3 members" at bounding box center [545, 508] width 61 height 15
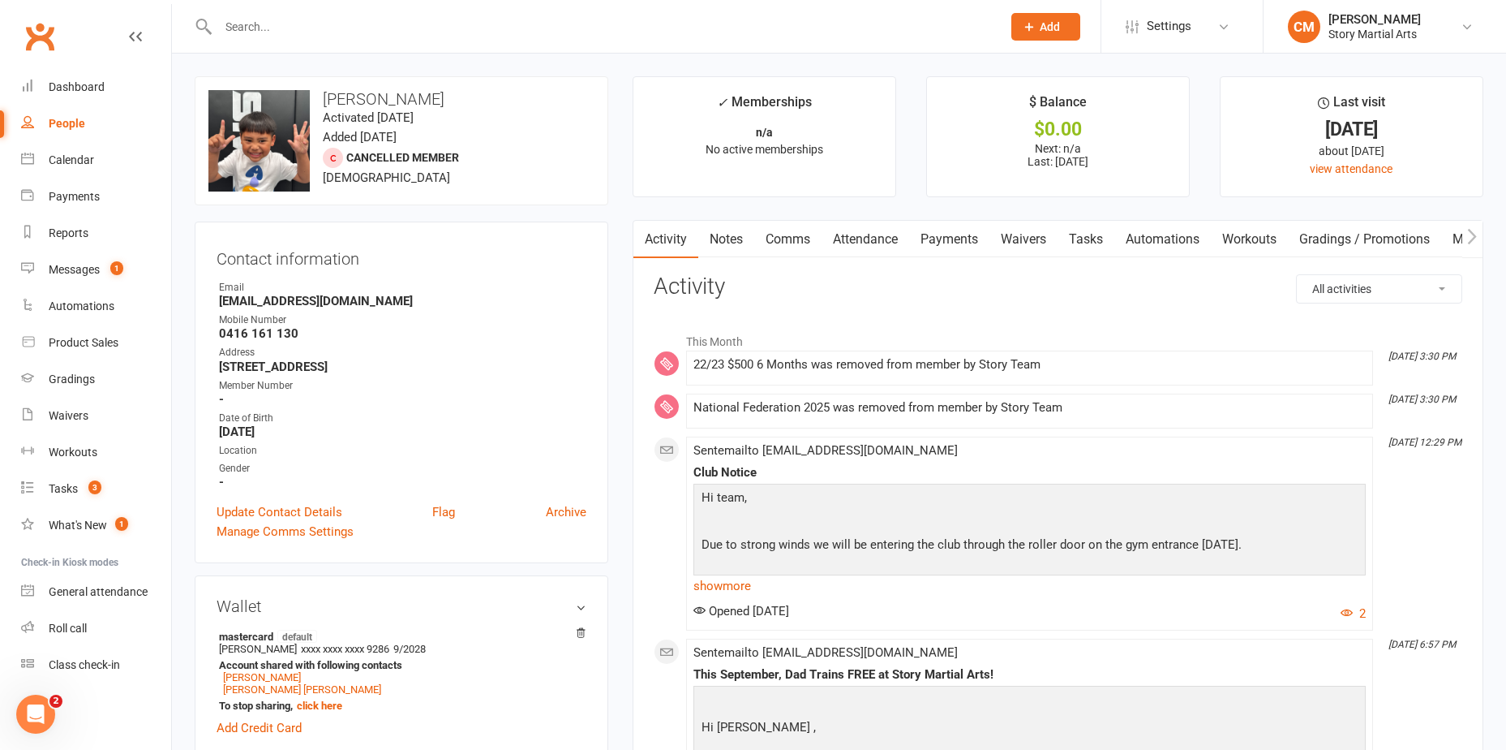
click at [928, 243] on link "Payments" at bounding box center [949, 239] width 80 height 37
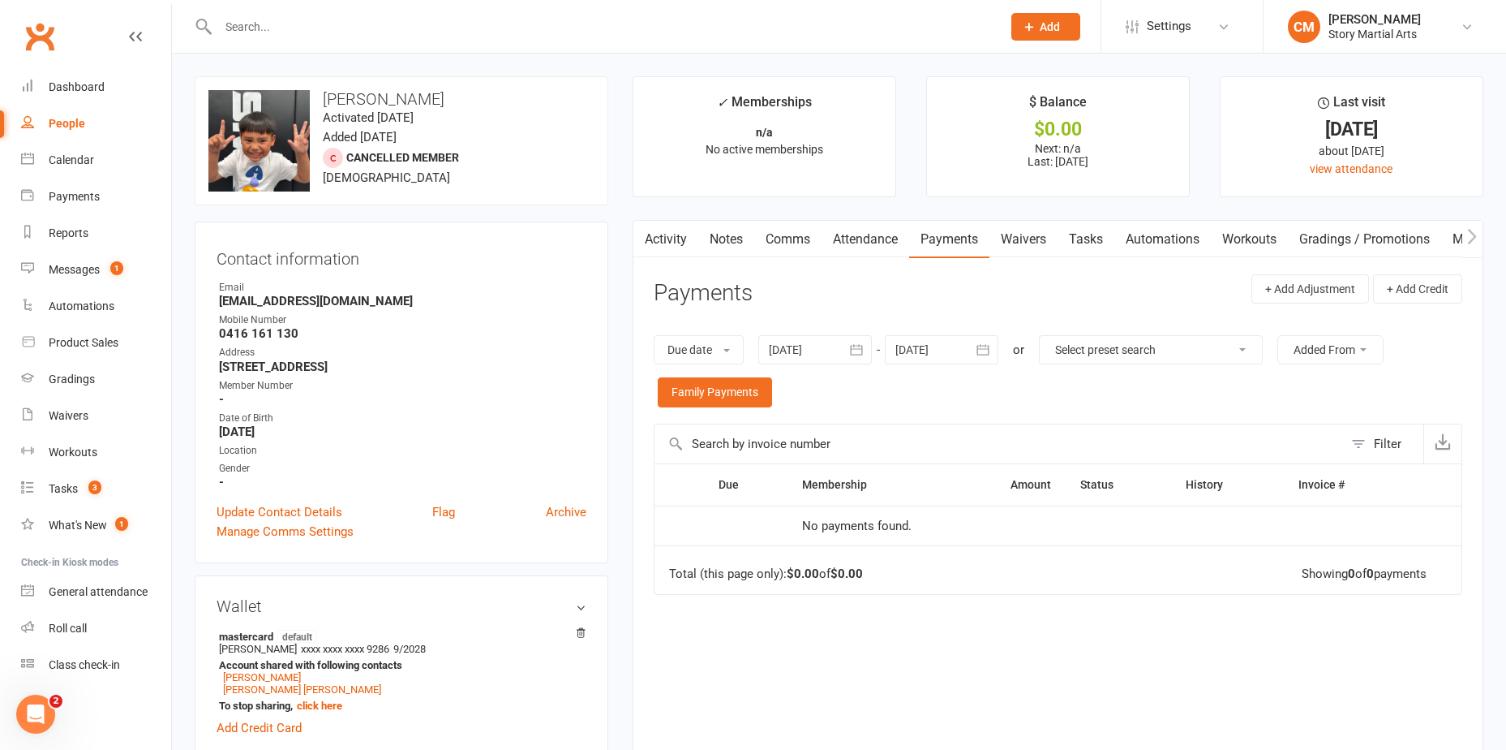
click at [852, 347] on icon "button" at bounding box center [857, 350] width 16 height 16
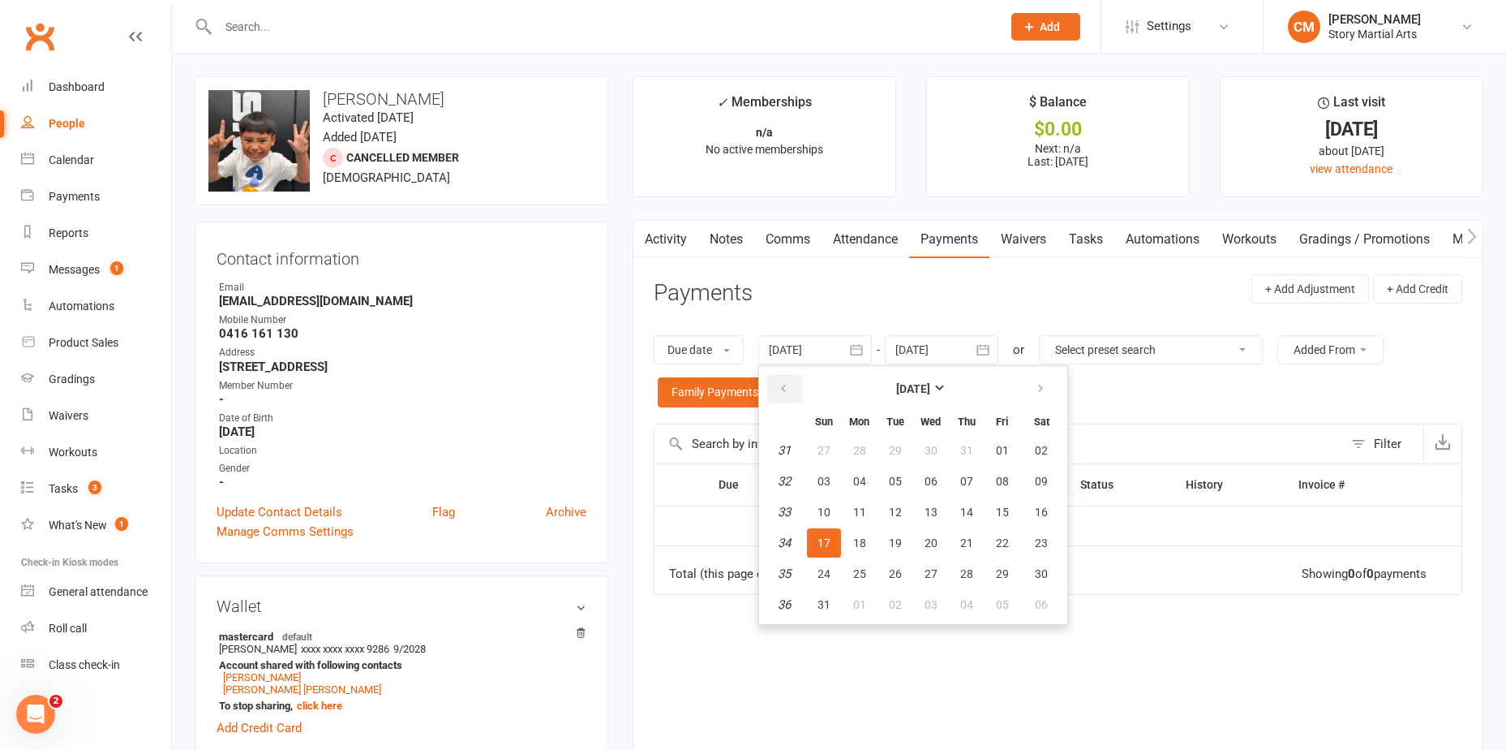
click at [799, 392] on button "button" at bounding box center [784, 388] width 35 height 29
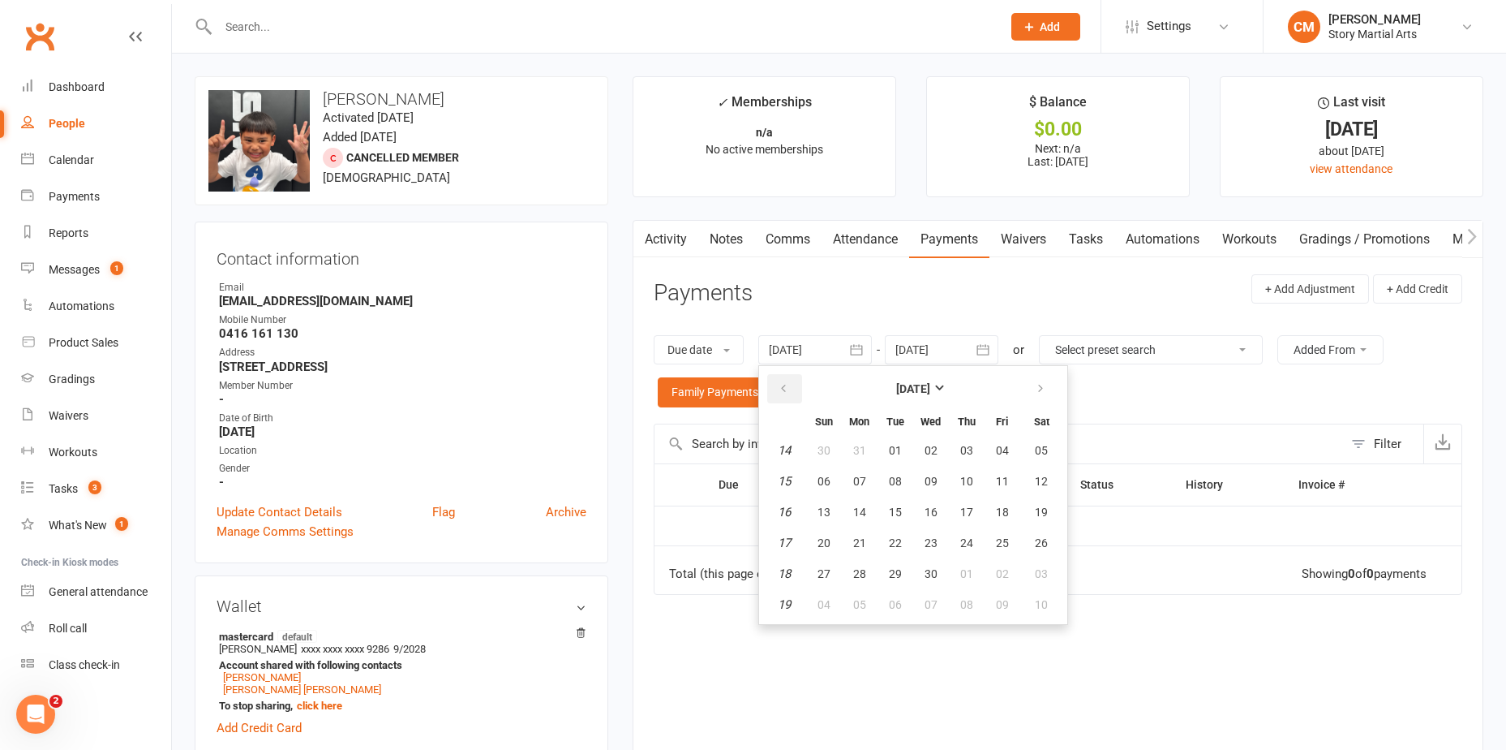
click at [799, 392] on button "button" at bounding box center [784, 388] width 35 height 29
click at [1029, 453] on button "01" at bounding box center [1041, 450] width 41 height 29
type input "01 Feb 2025"
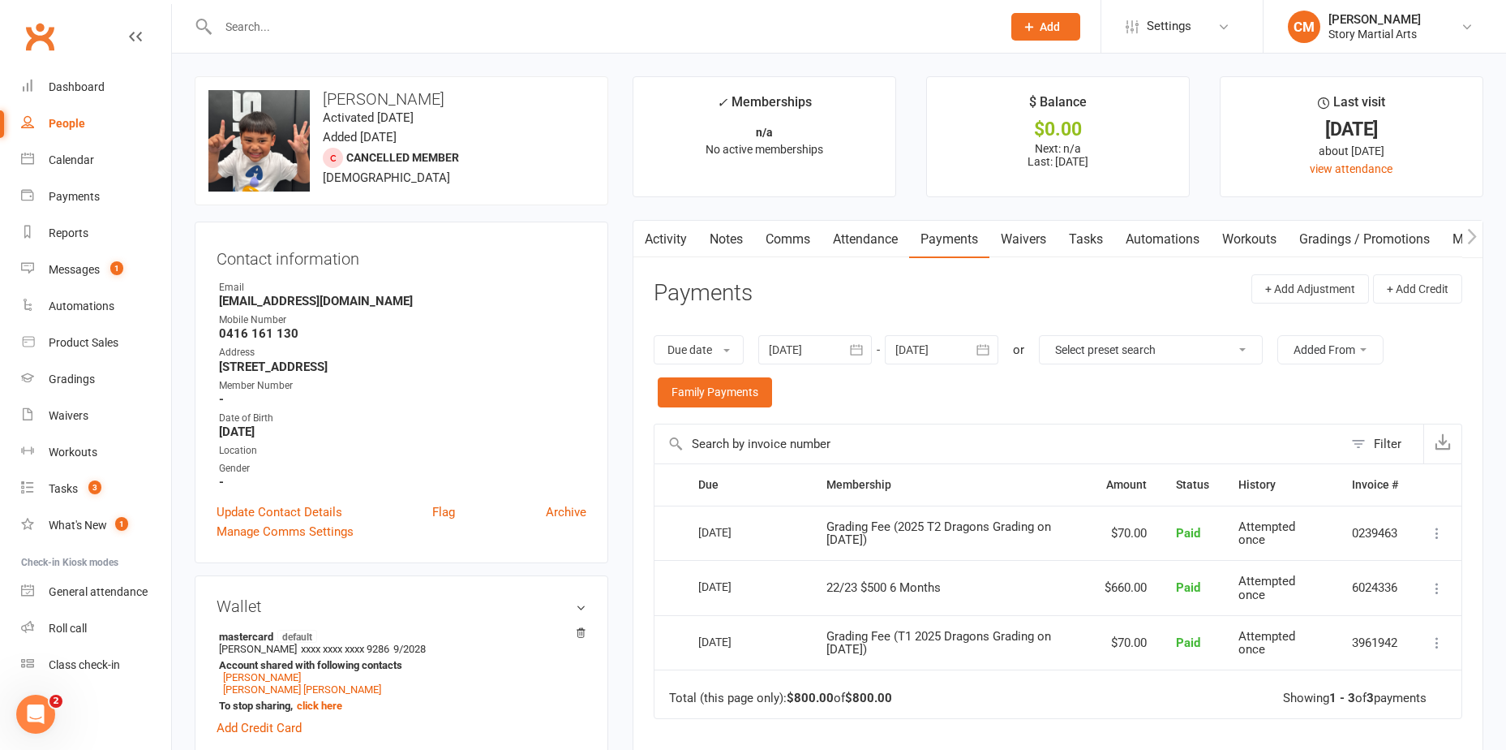
click at [672, 237] on link "Activity" at bounding box center [666, 239] width 65 height 37
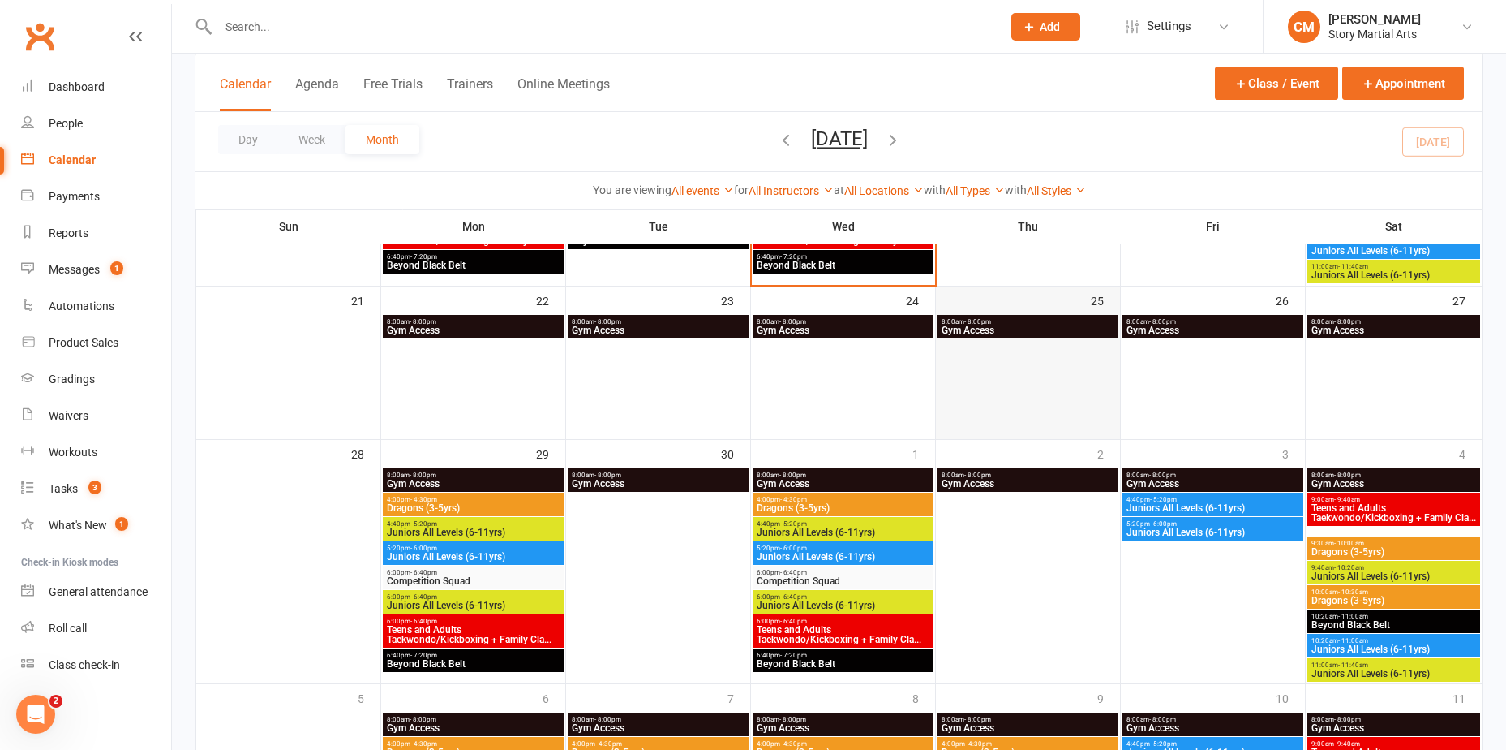
scroll to position [811, 0]
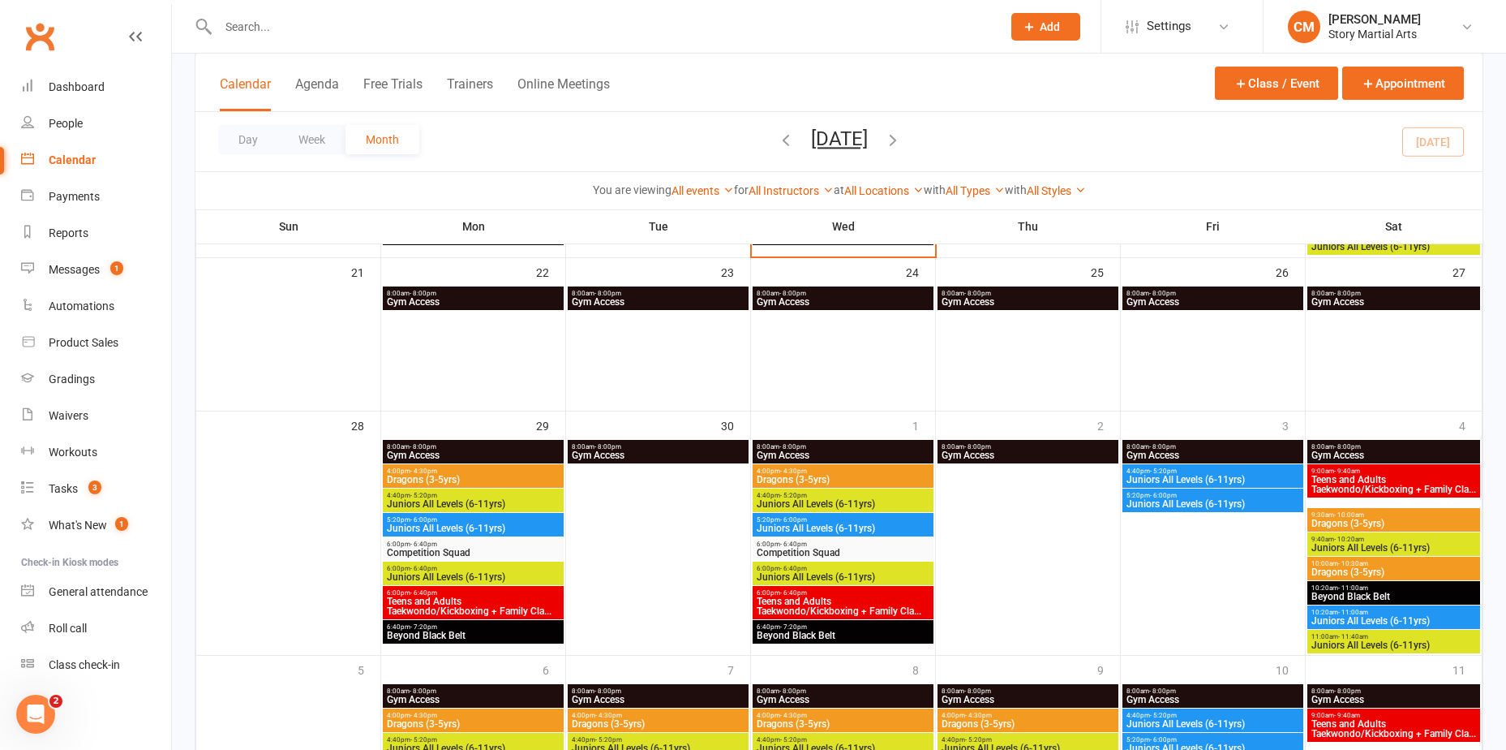
click at [1173, 476] on span "Juniors All Levels (6-11yrs)" at bounding box center [1213, 480] width 174 height 10
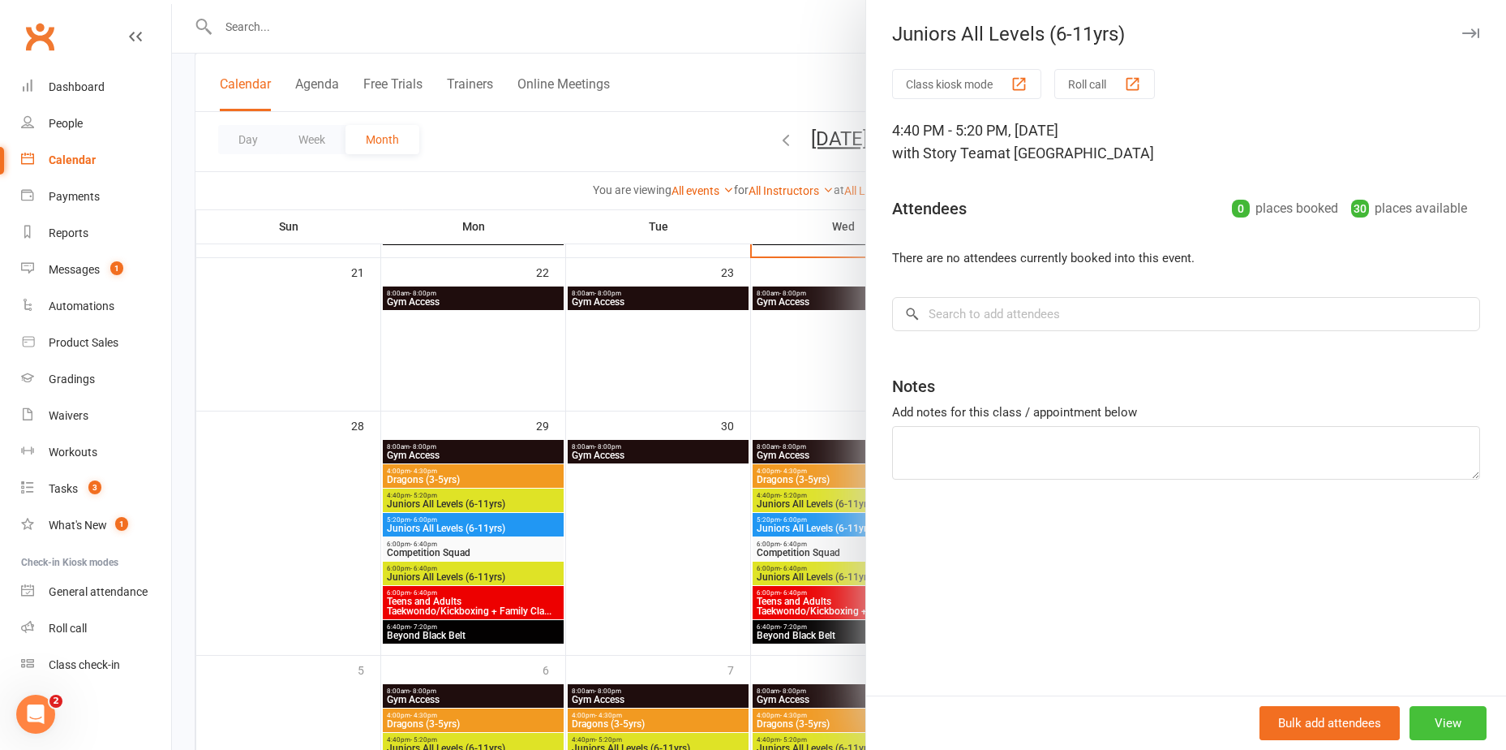
click at [1422, 730] on button "View" at bounding box center [1448, 723] width 77 height 34
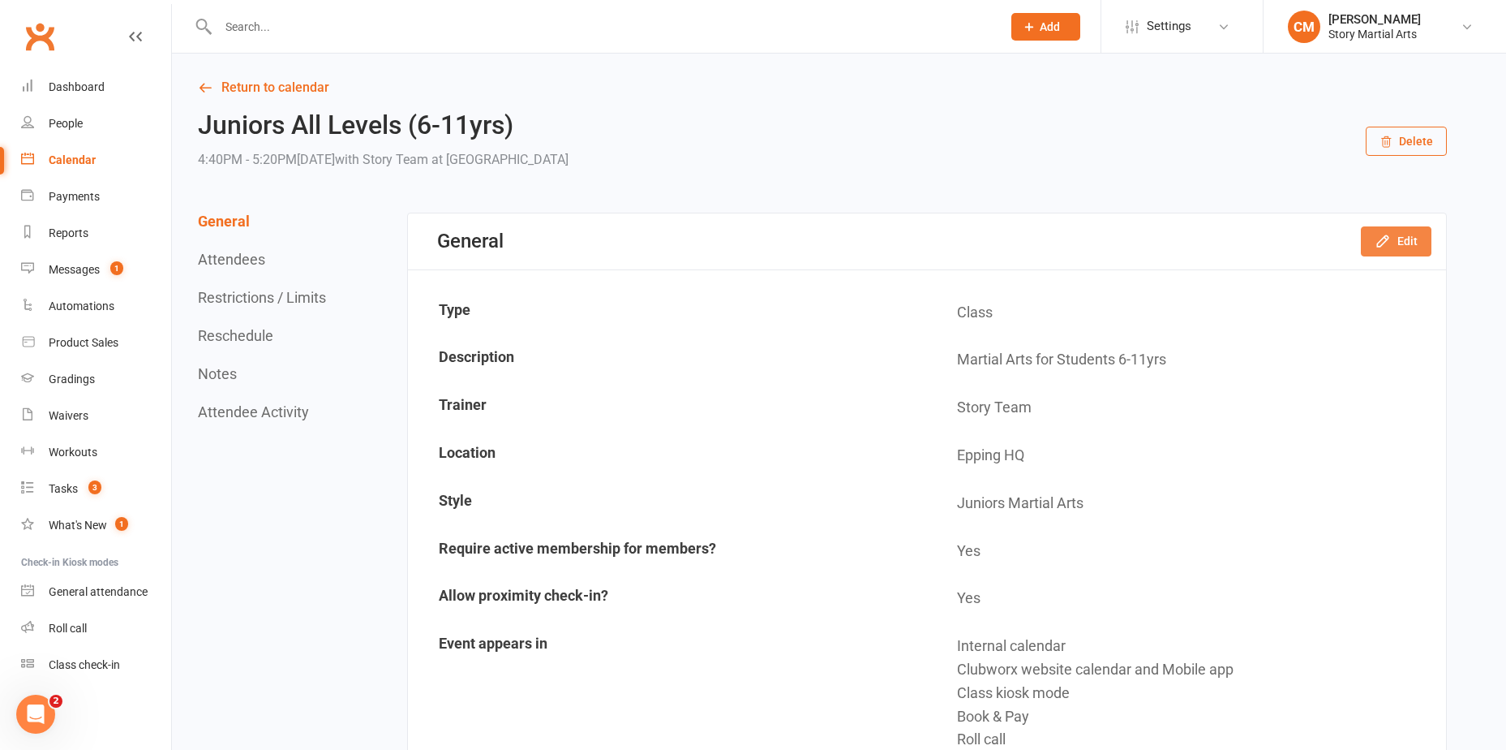
click at [1425, 245] on button "Edit" at bounding box center [1396, 240] width 71 height 29
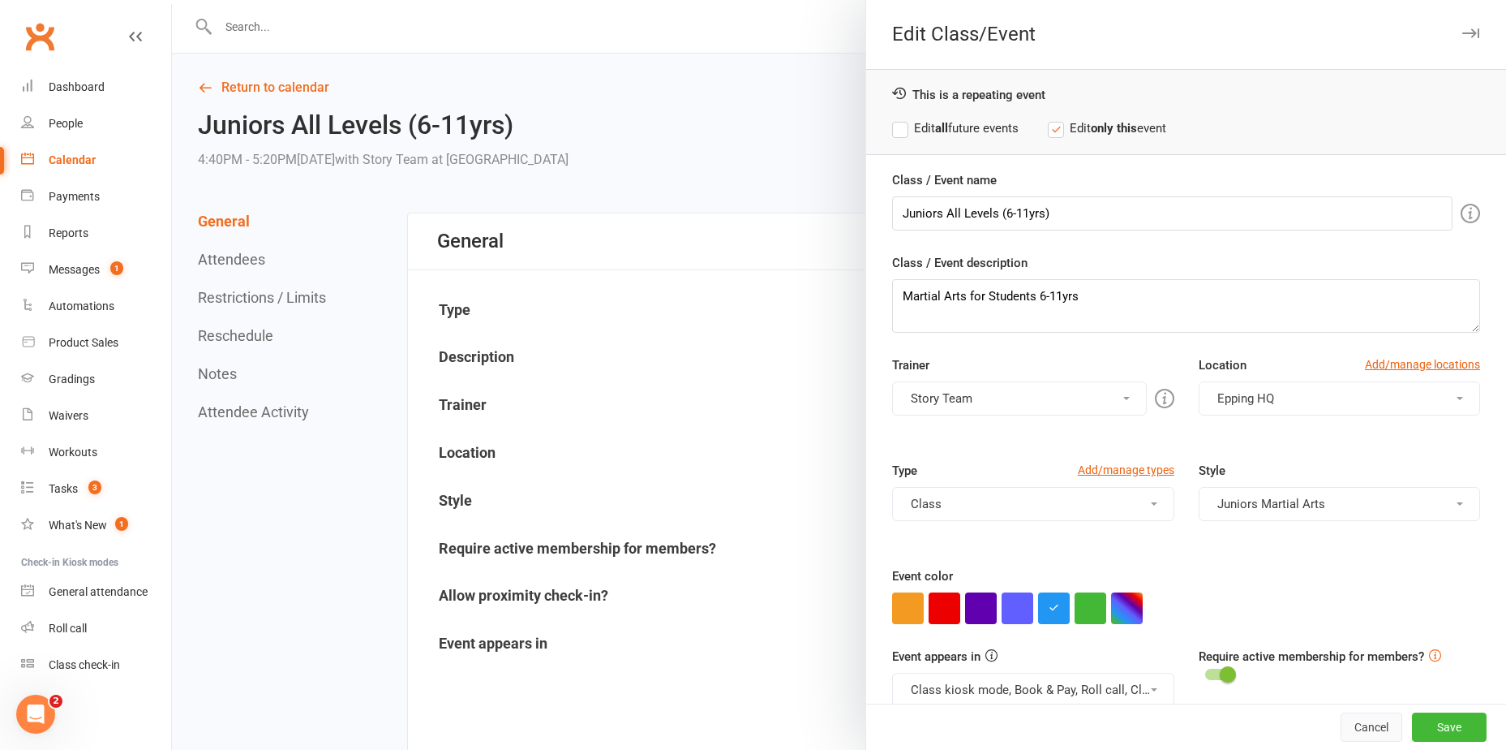
click at [1351, 728] on button "Cancel" at bounding box center [1372, 726] width 62 height 29
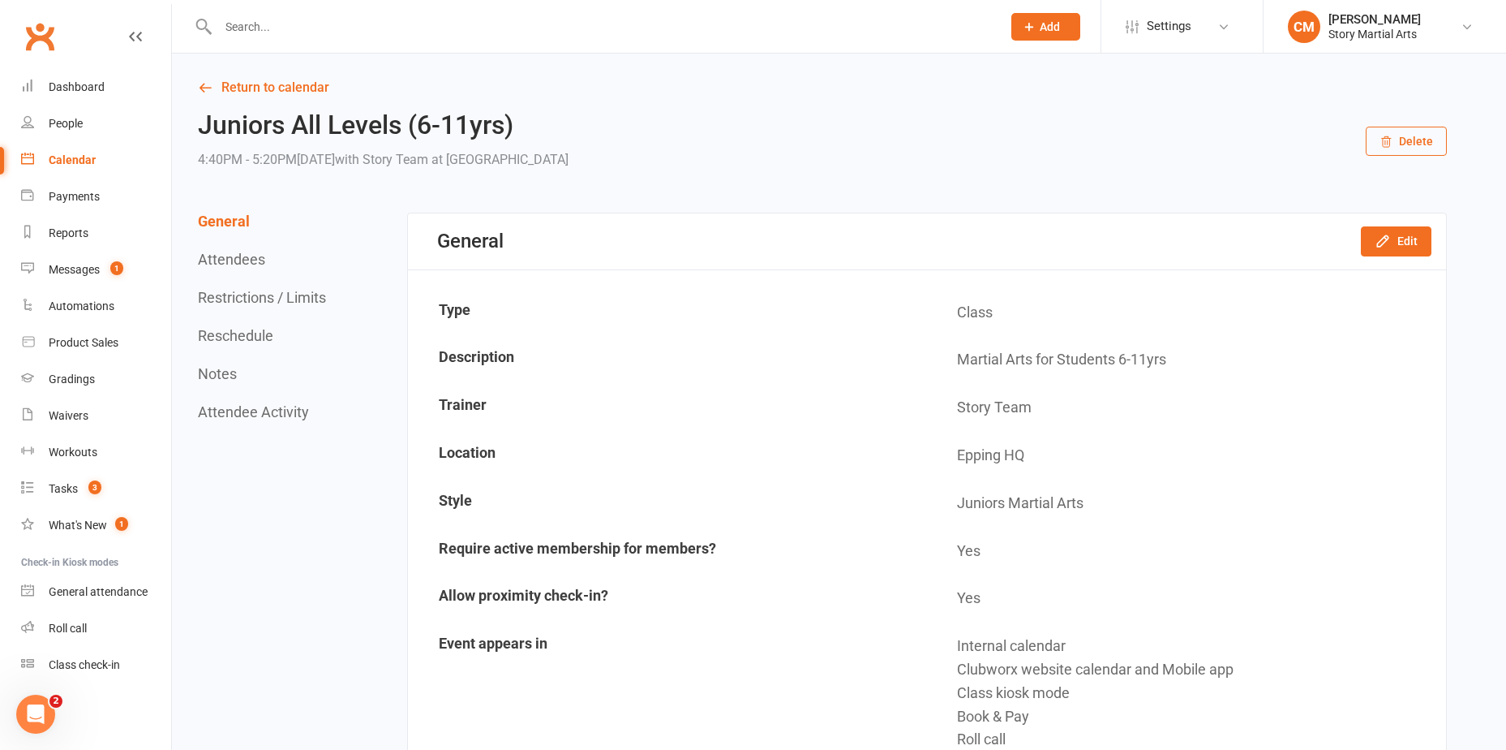
click at [1389, 137] on icon "button" at bounding box center [1386, 142] width 9 height 11
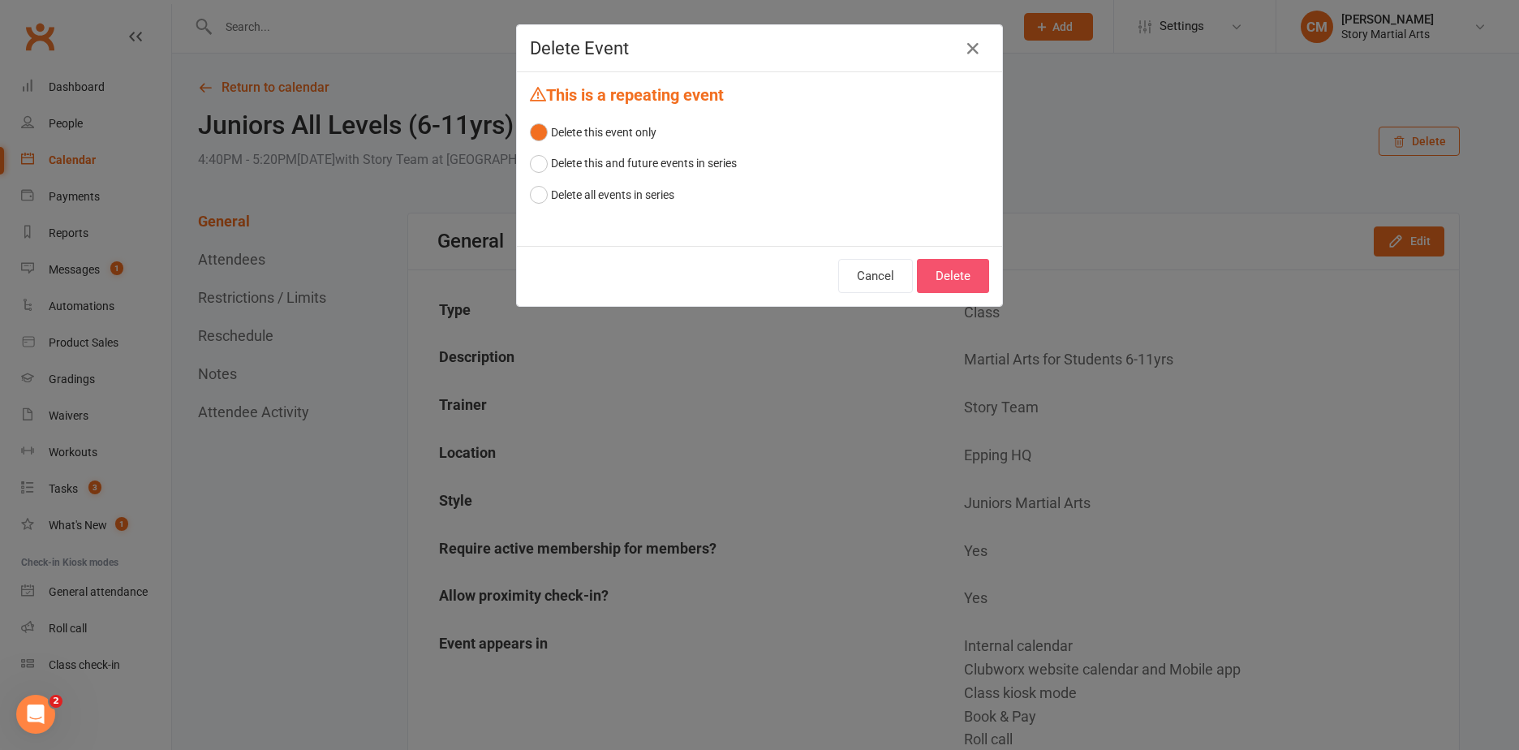
click at [965, 276] on button "Delete" at bounding box center [953, 276] width 72 height 34
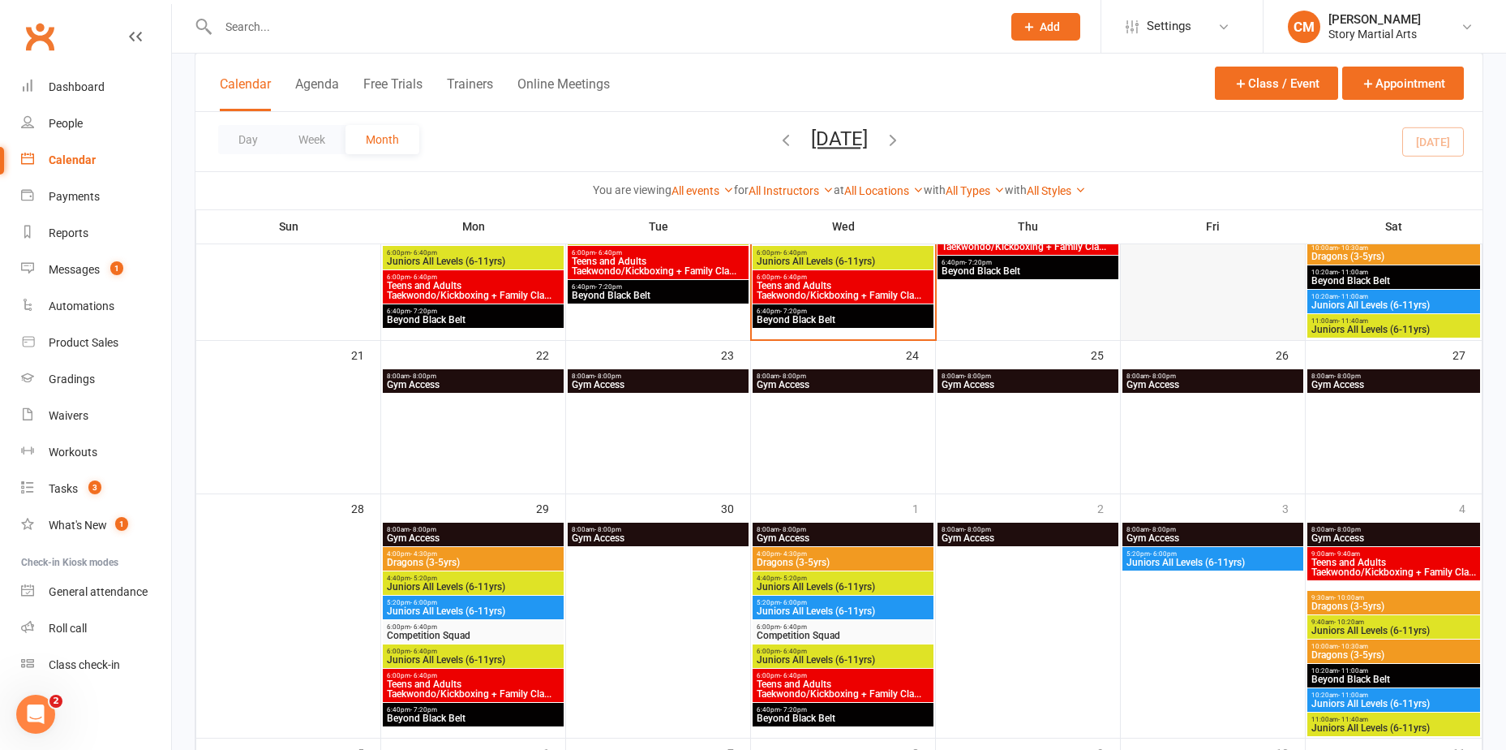
scroll to position [730, 0]
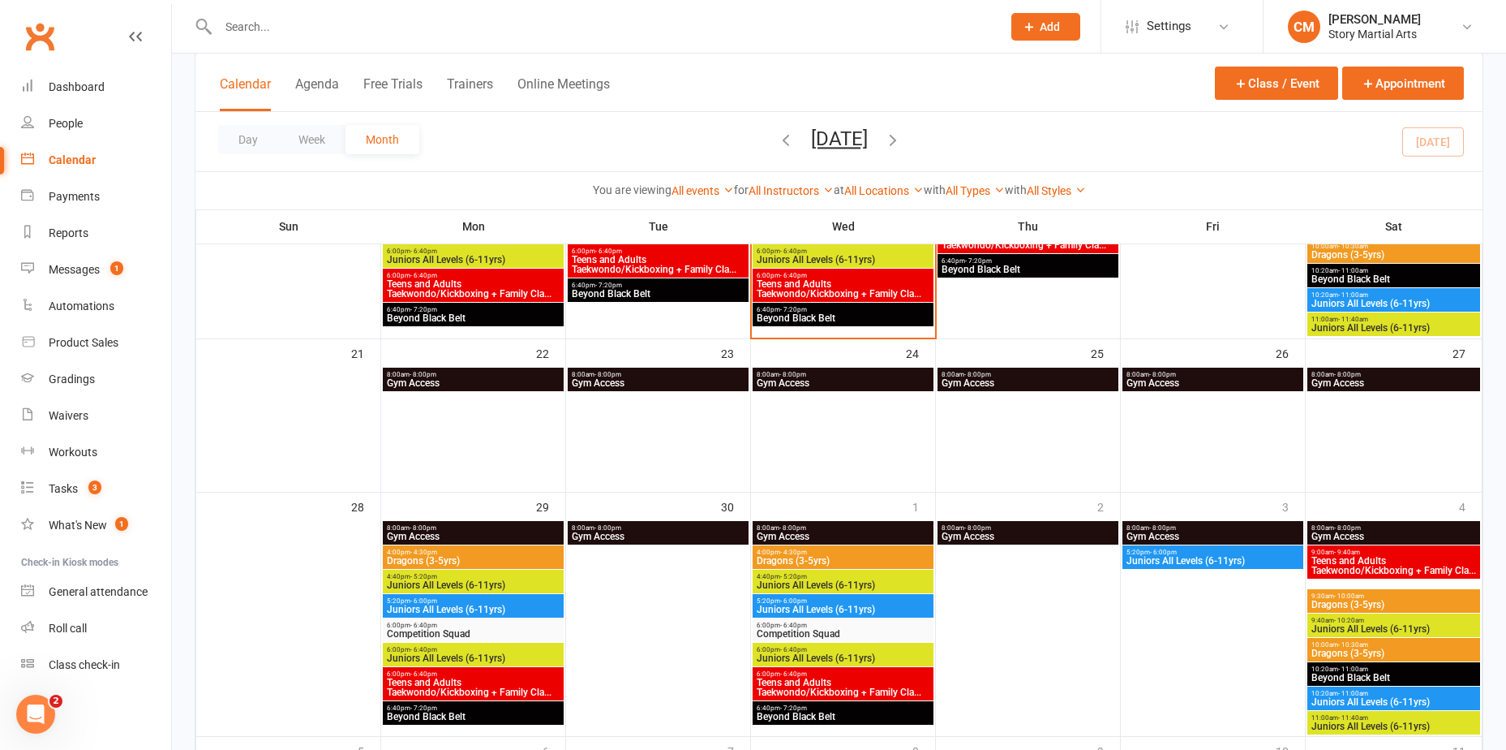
click at [1158, 546] on div "5:20pm - 6:00pm Juniors All Levels (6-11yrs)" at bounding box center [1213, 557] width 181 height 24
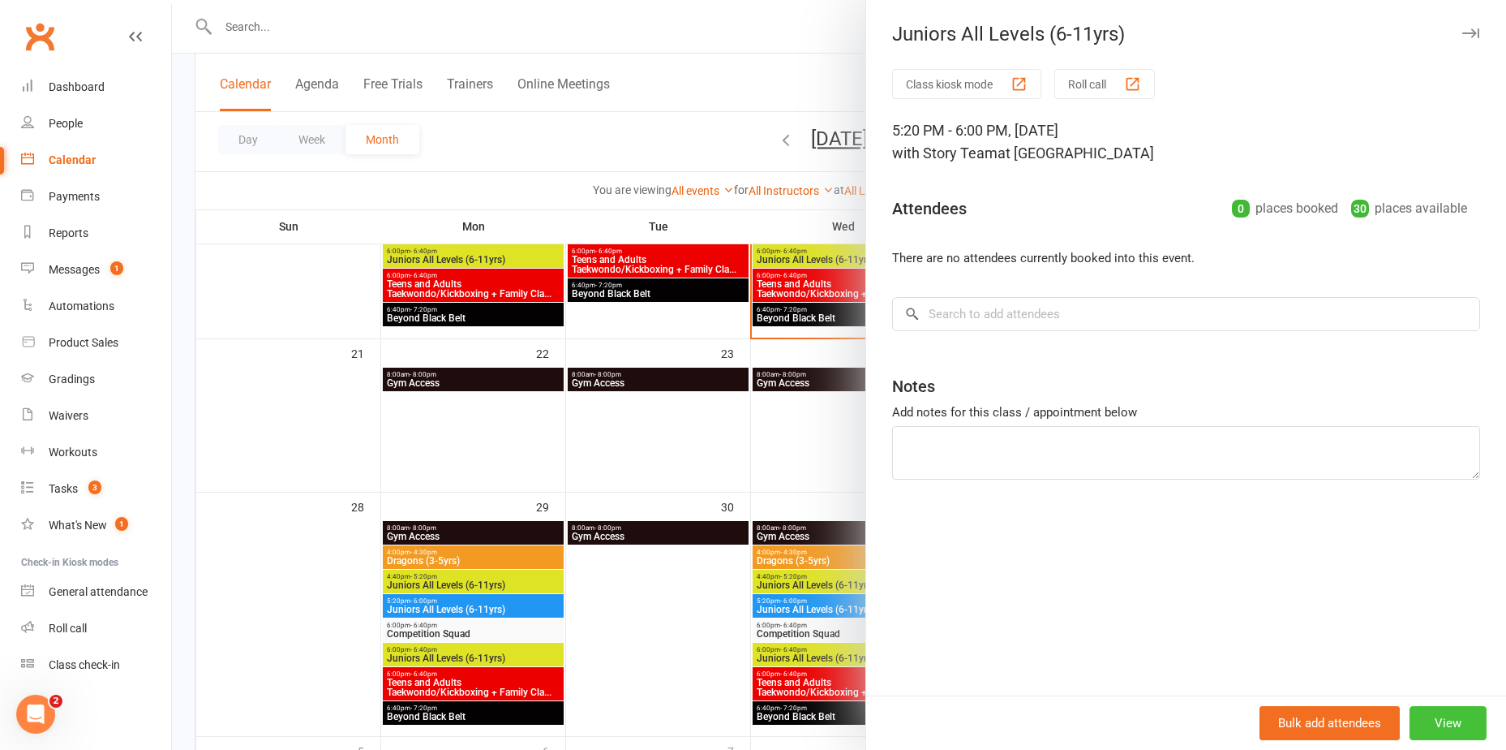
click at [1439, 734] on button "View" at bounding box center [1448, 723] width 77 height 34
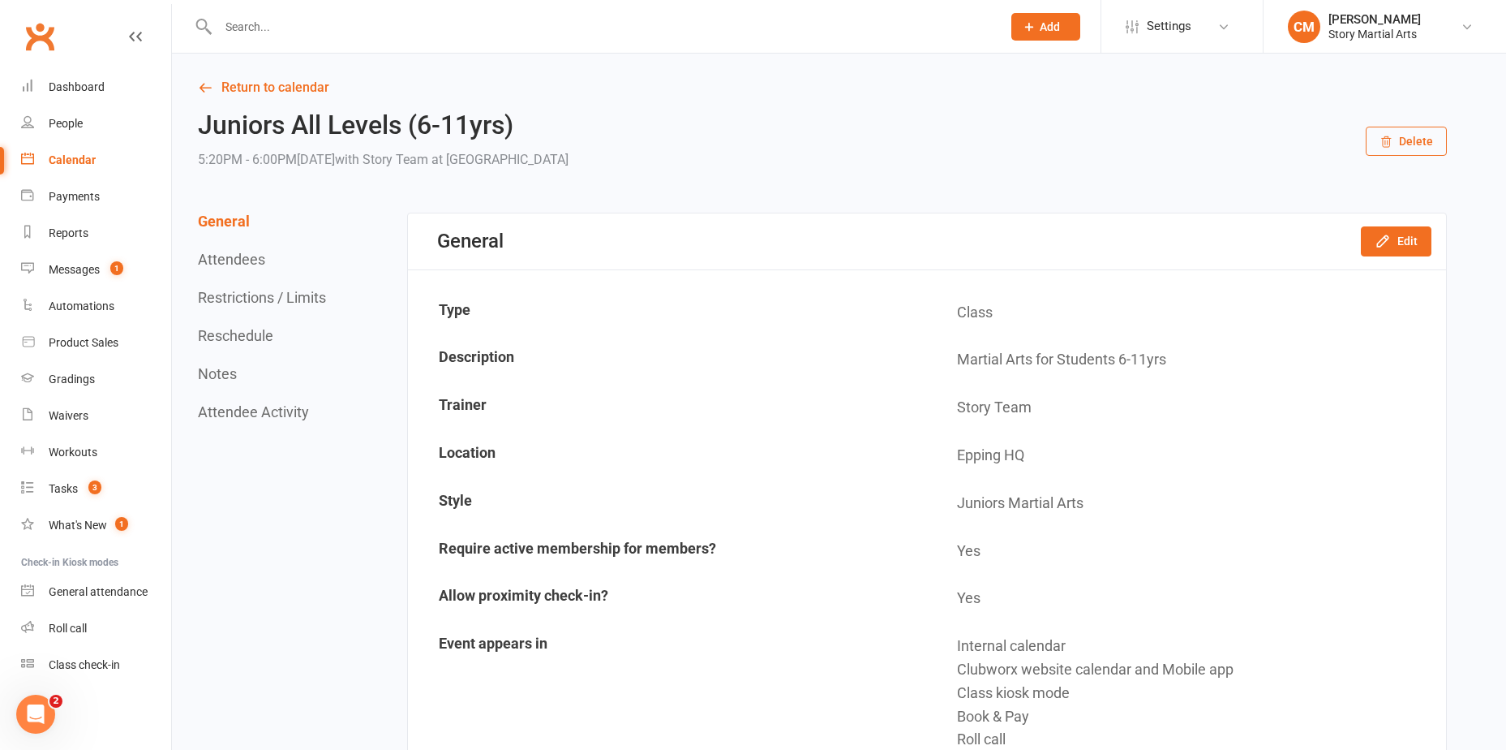
click at [1389, 157] on div "Juniors All Levels (6-11yrs) 5:20PM - 6:00PM, Friday October 3, 2025 with Story…" at bounding box center [822, 141] width 1249 height 60
click at [1389, 154] on button "Delete" at bounding box center [1406, 141] width 81 height 29
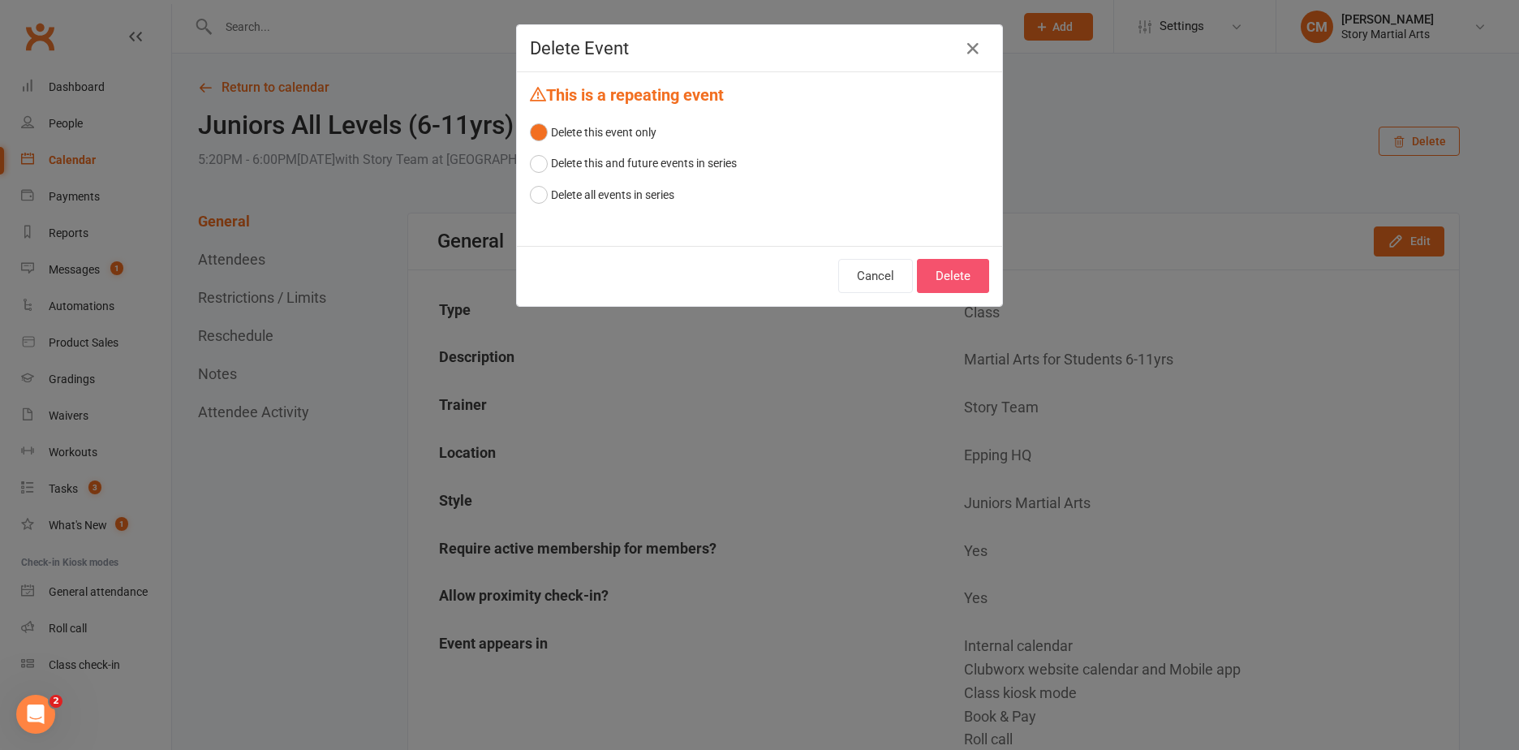
click at [944, 281] on button "Delete" at bounding box center [953, 276] width 72 height 34
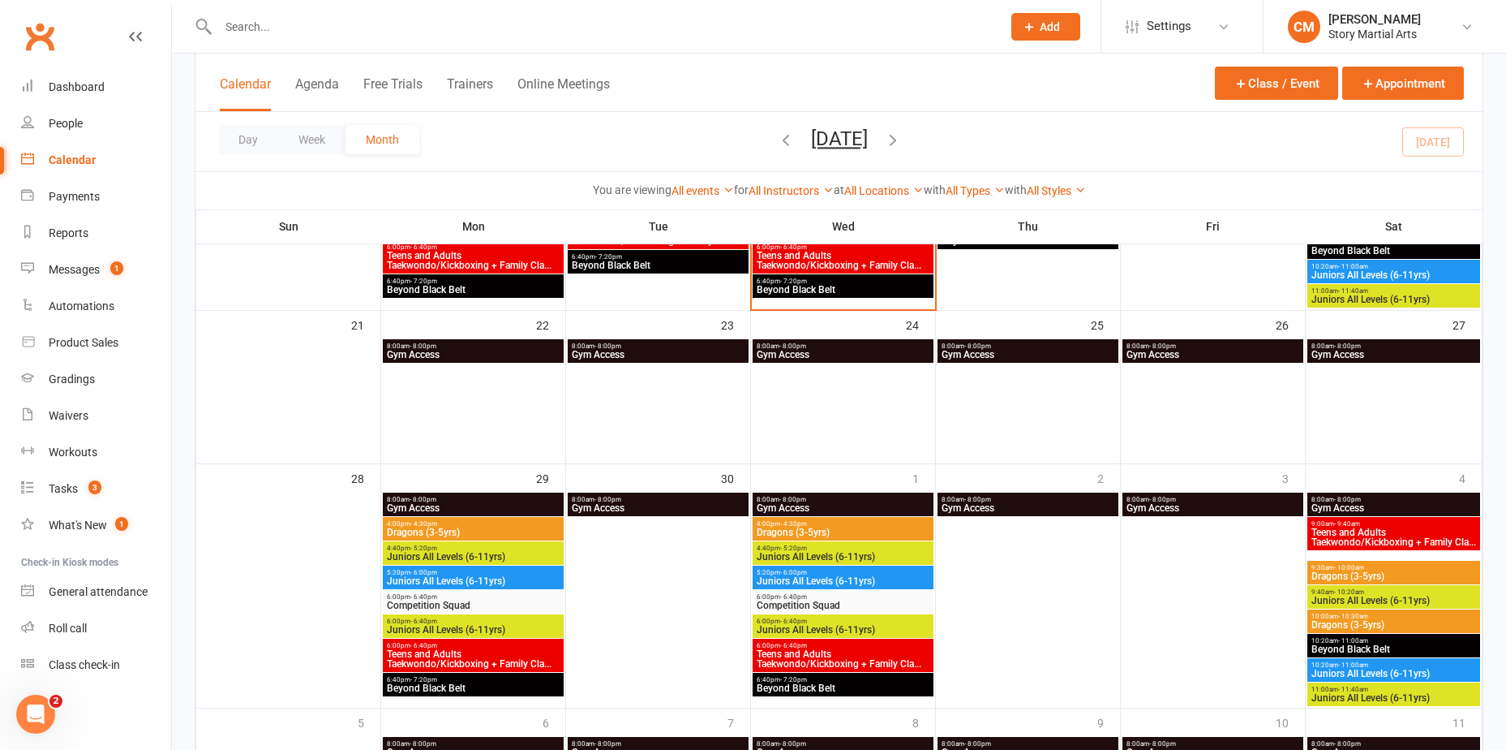
scroll to position [730, 0]
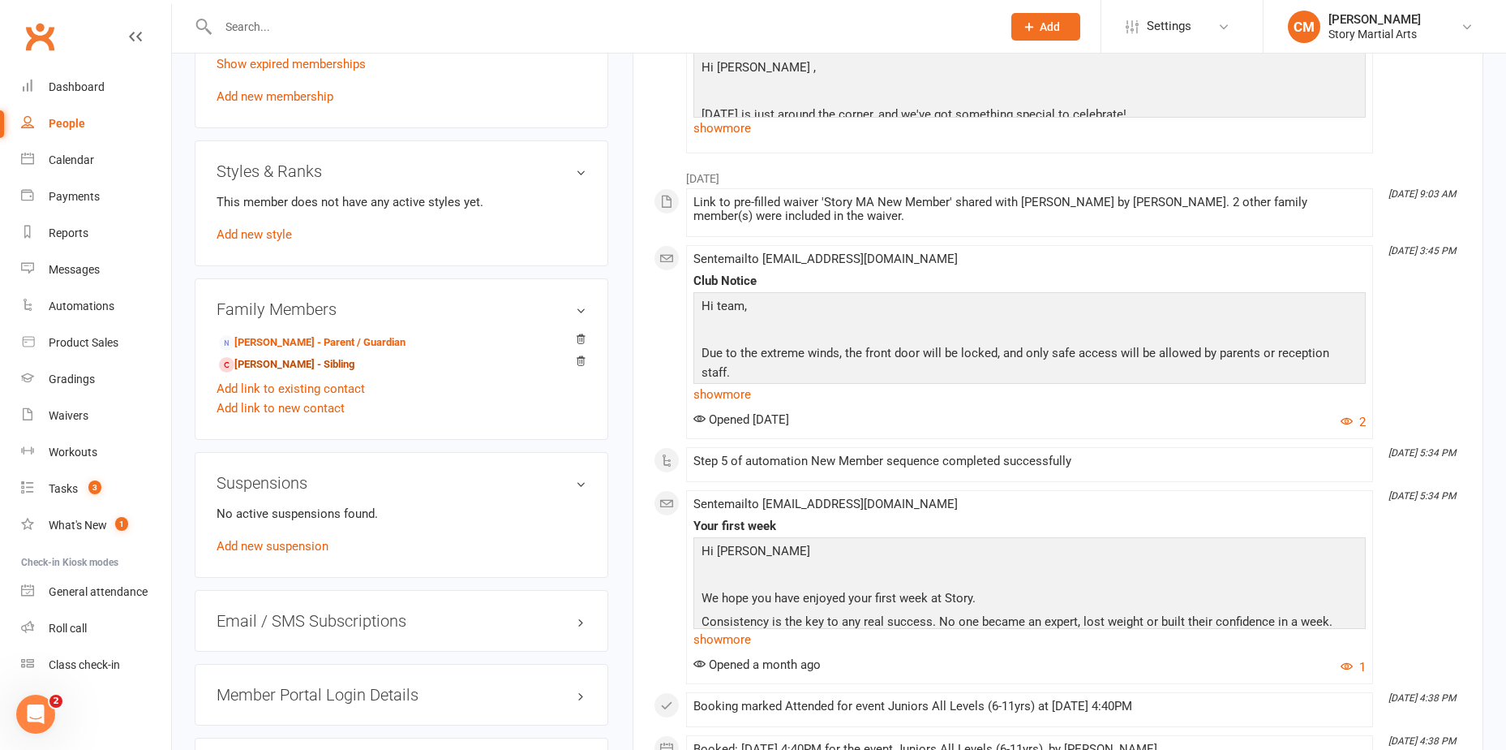
scroll to position [649, 0]
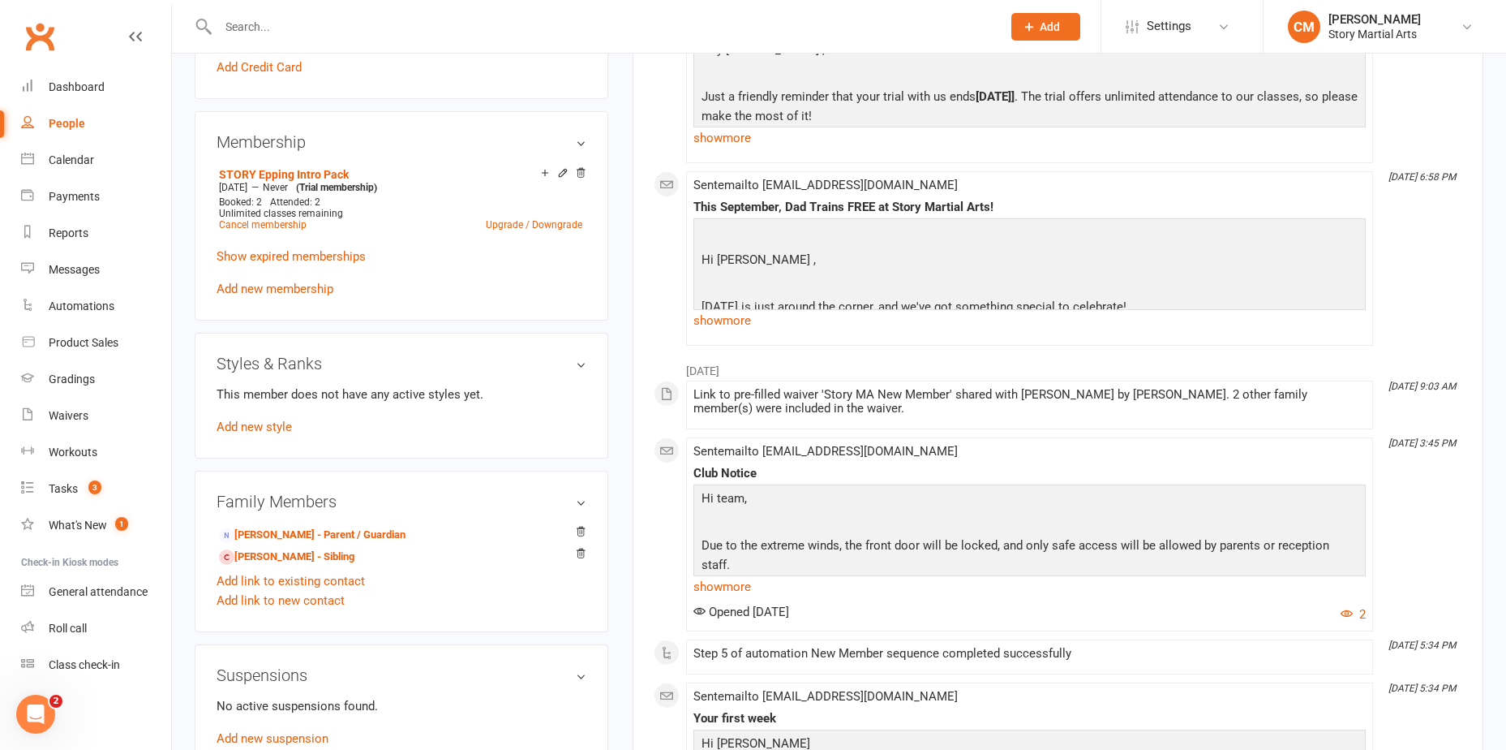
click at [588, 174] on div "Membership STORY Epping Intro Pack Aug 14 2025 — Never (Trial membership) Booke…" at bounding box center [402, 215] width 414 height 209
click at [586, 174] on icon at bounding box center [580, 172] width 11 height 11
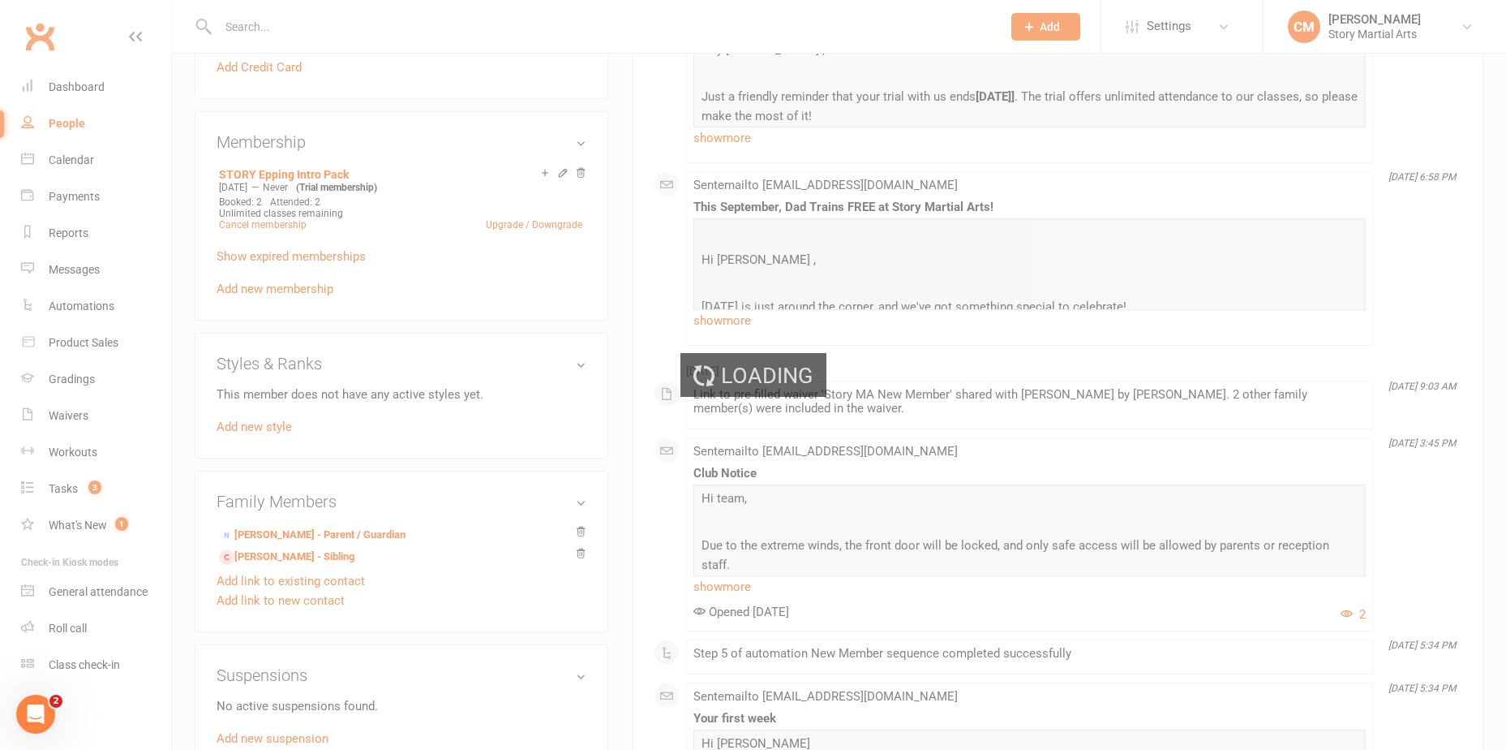
scroll to position [641, 0]
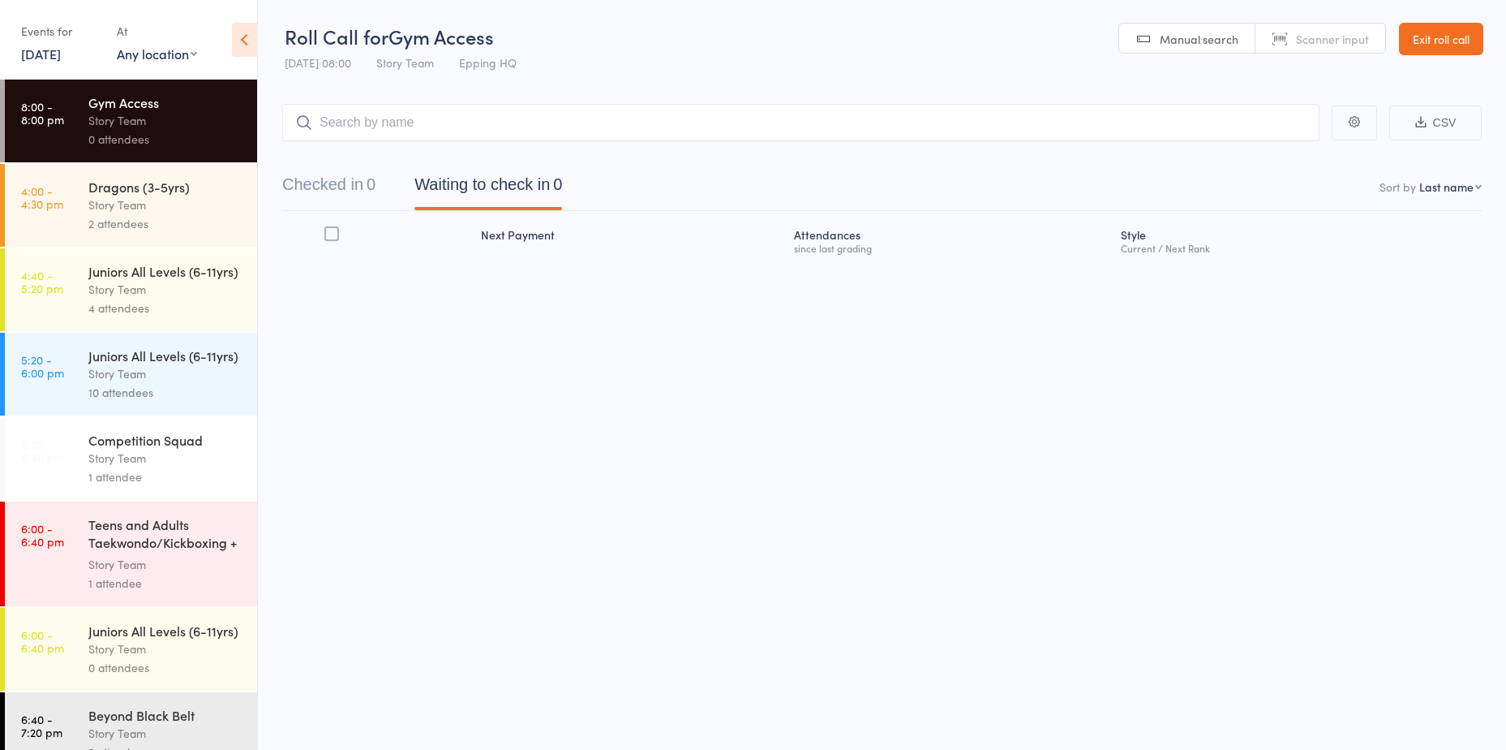
click at [175, 280] on div "Juniors All Levels (6-11yrs)" at bounding box center [165, 271] width 155 height 18
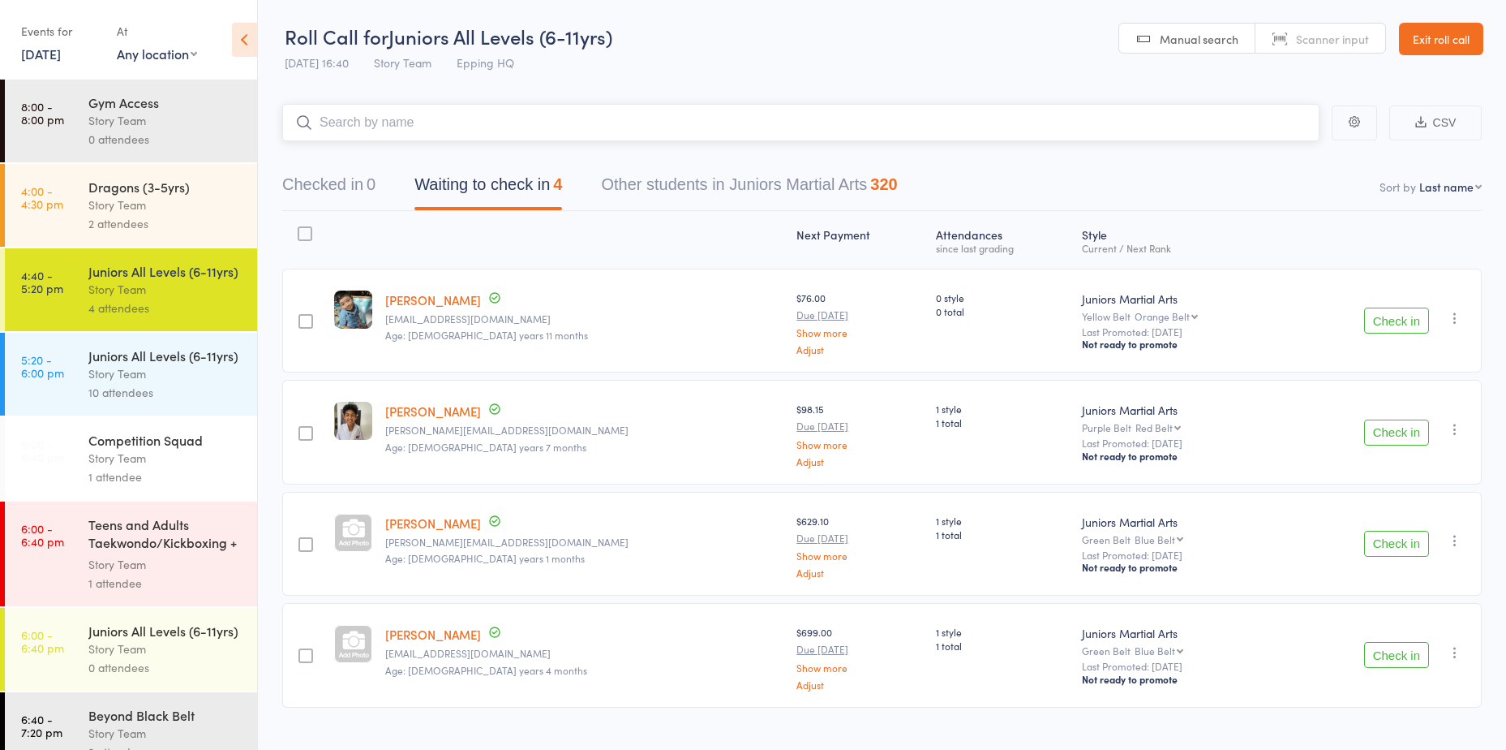
click at [442, 114] on input "search" at bounding box center [801, 122] width 1038 height 37
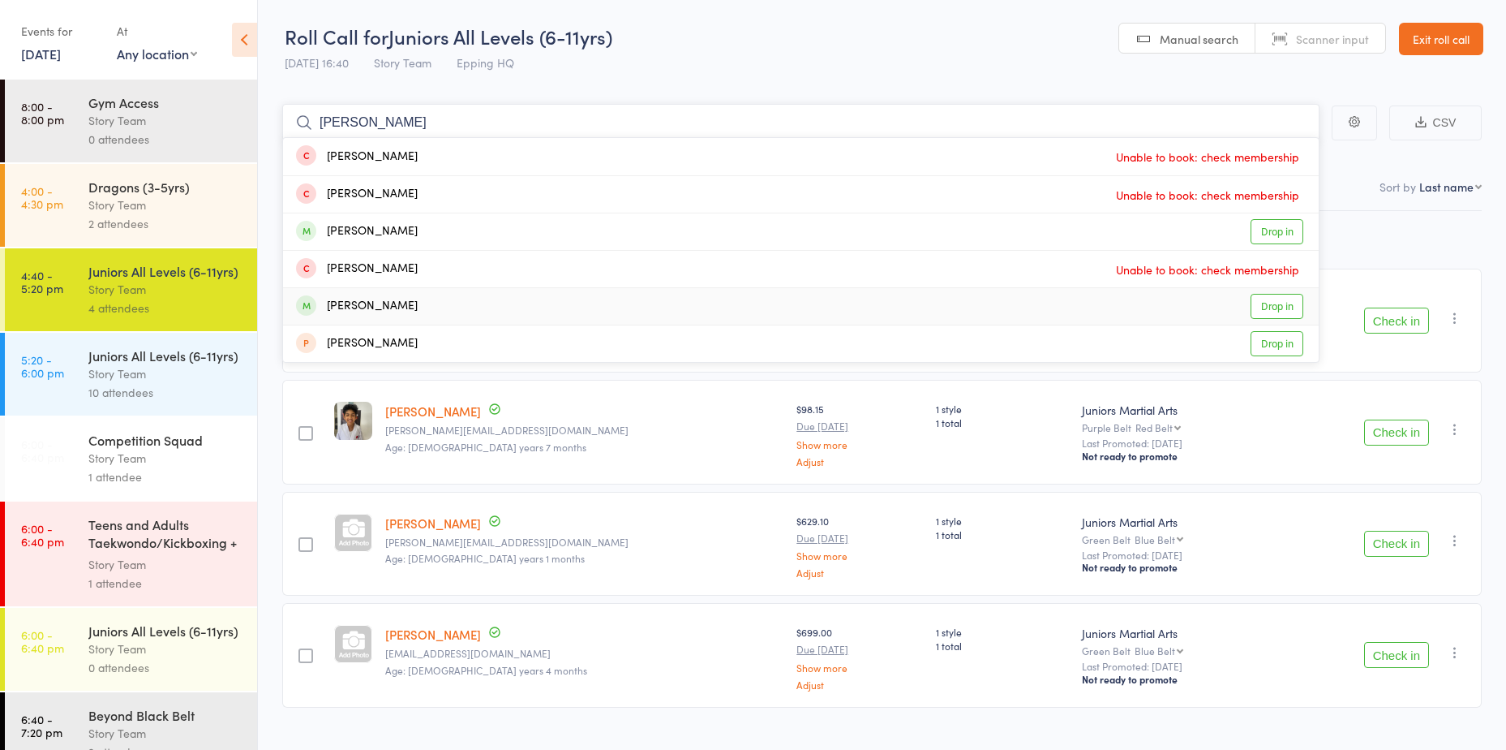
type input "[PERSON_NAME]"
click at [1286, 307] on link "Drop in" at bounding box center [1277, 306] width 53 height 25
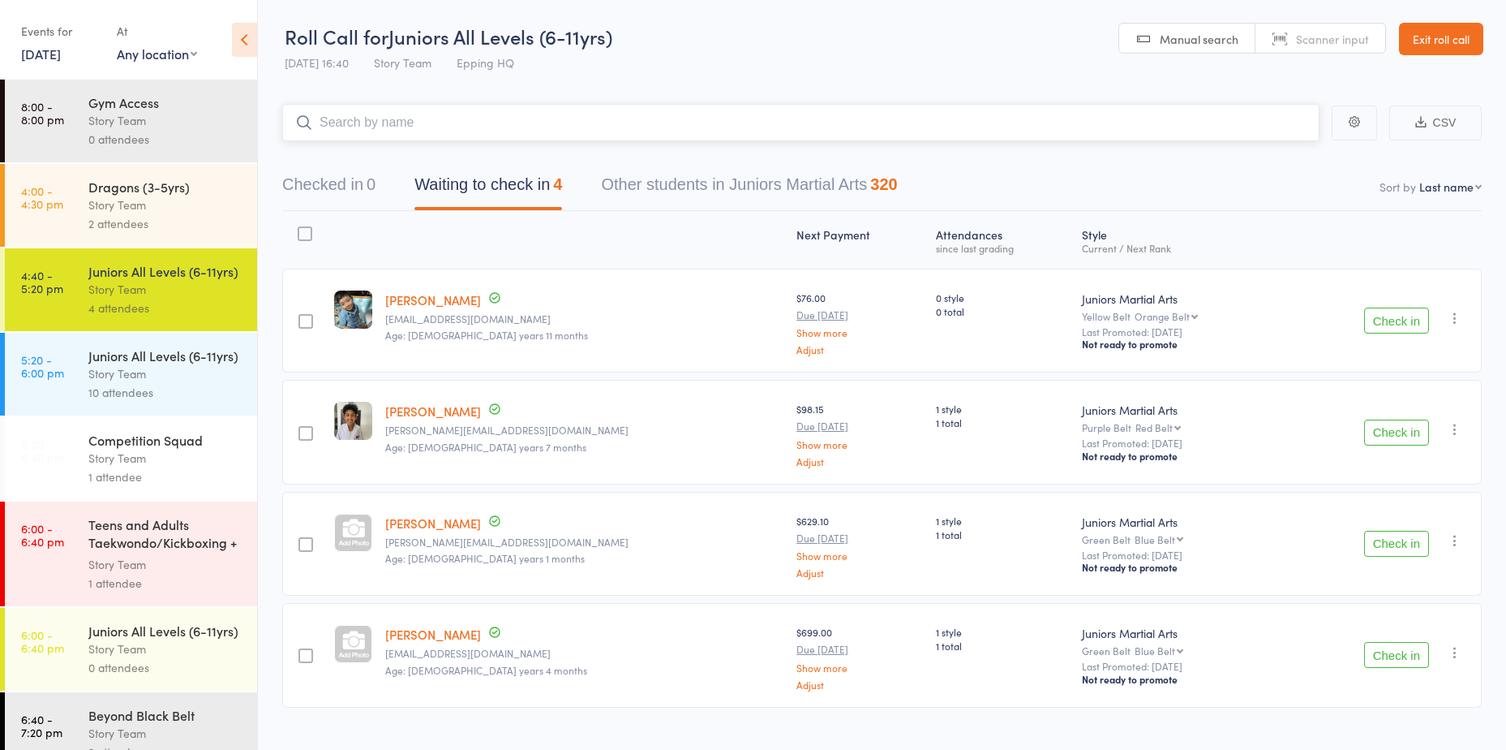
click at [409, 124] on input "search" at bounding box center [801, 122] width 1038 height 37
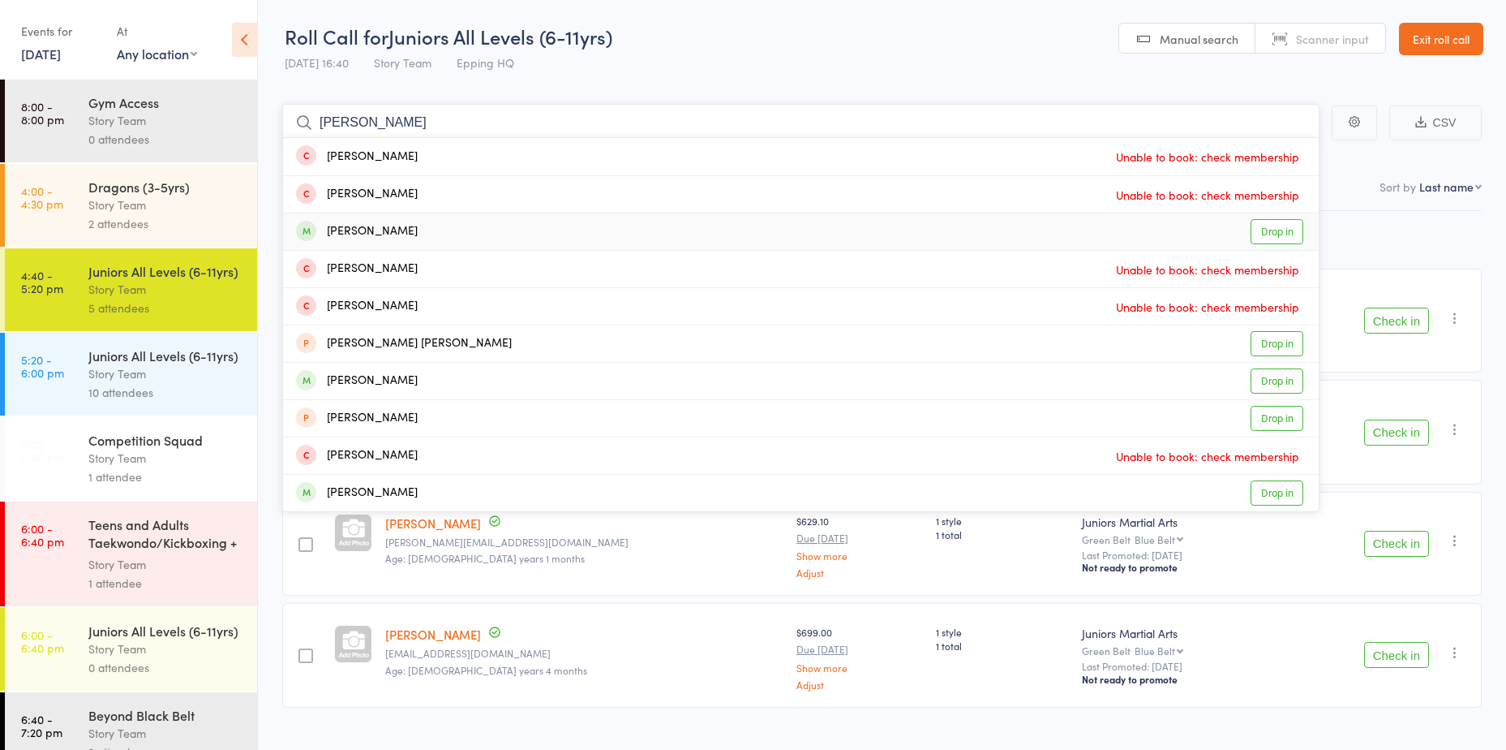
type input "[PERSON_NAME]"
click at [1262, 229] on link "Drop in" at bounding box center [1277, 231] width 53 height 25
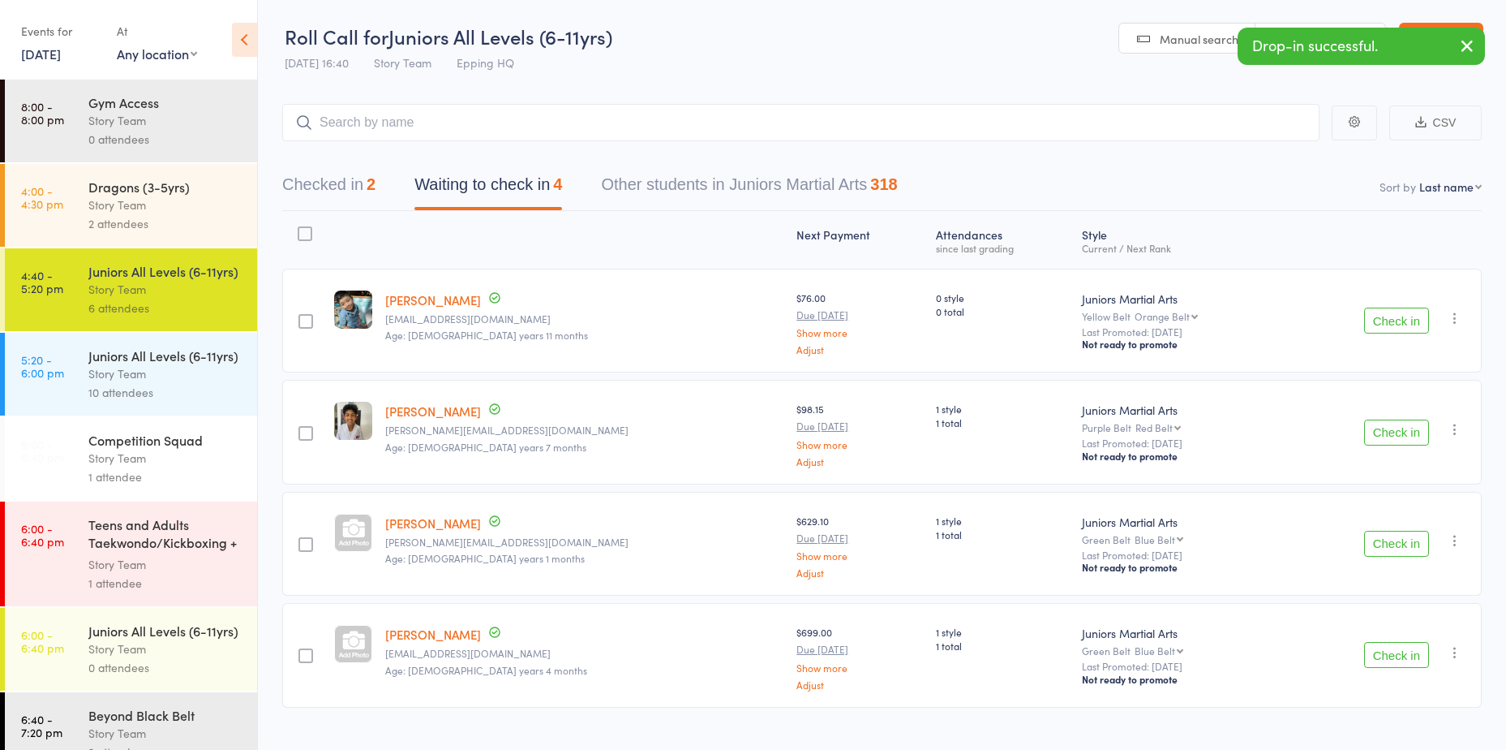
drag, startPoint x: 143, startPoint y: 197, endPoint x: 152, endPoint y: 203, distance: 10.6
click at [143, 197] on div "Story Team" at bounding box center [165, 205] width 155 height 19
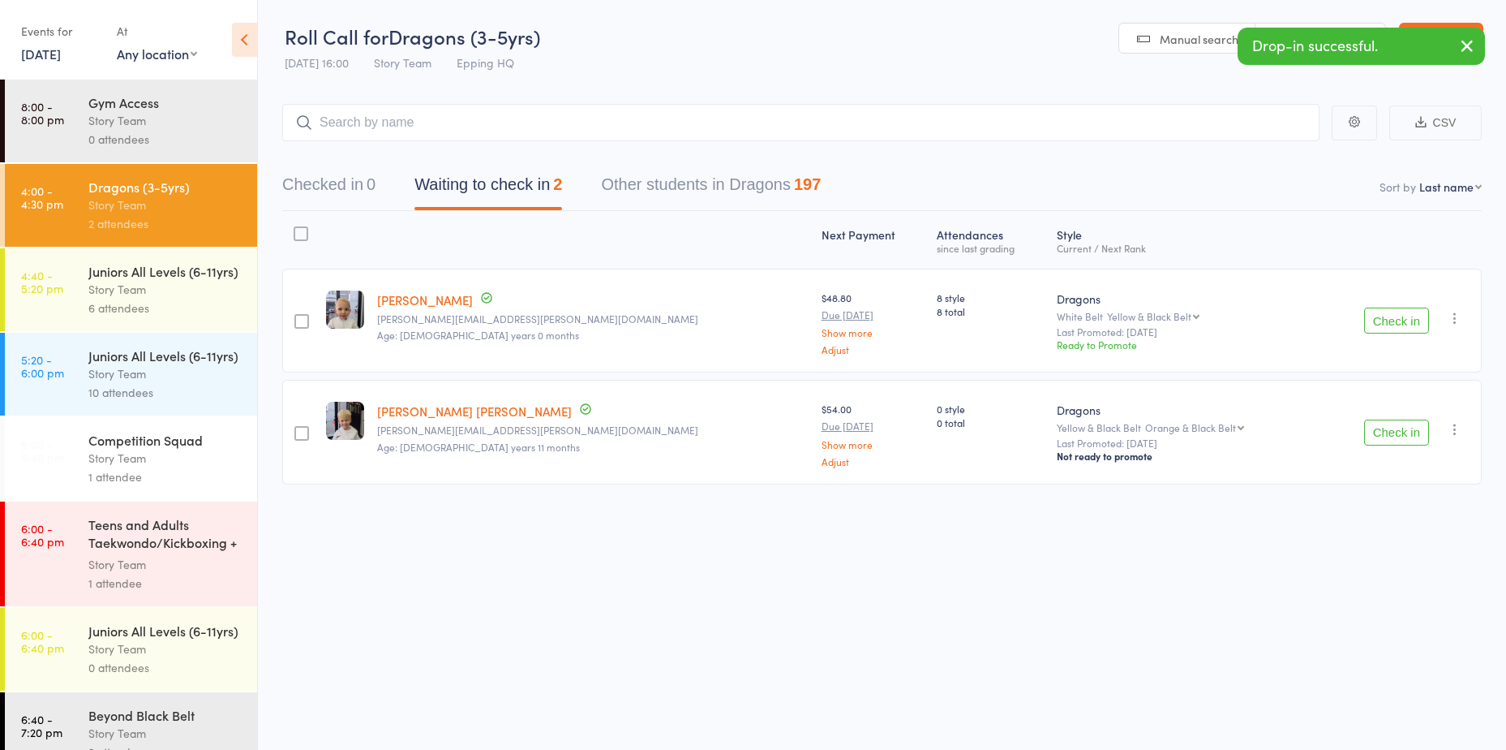
click at [1399, 324] on button "Check in" at bounding box center [1396, 320] width 65 height 26
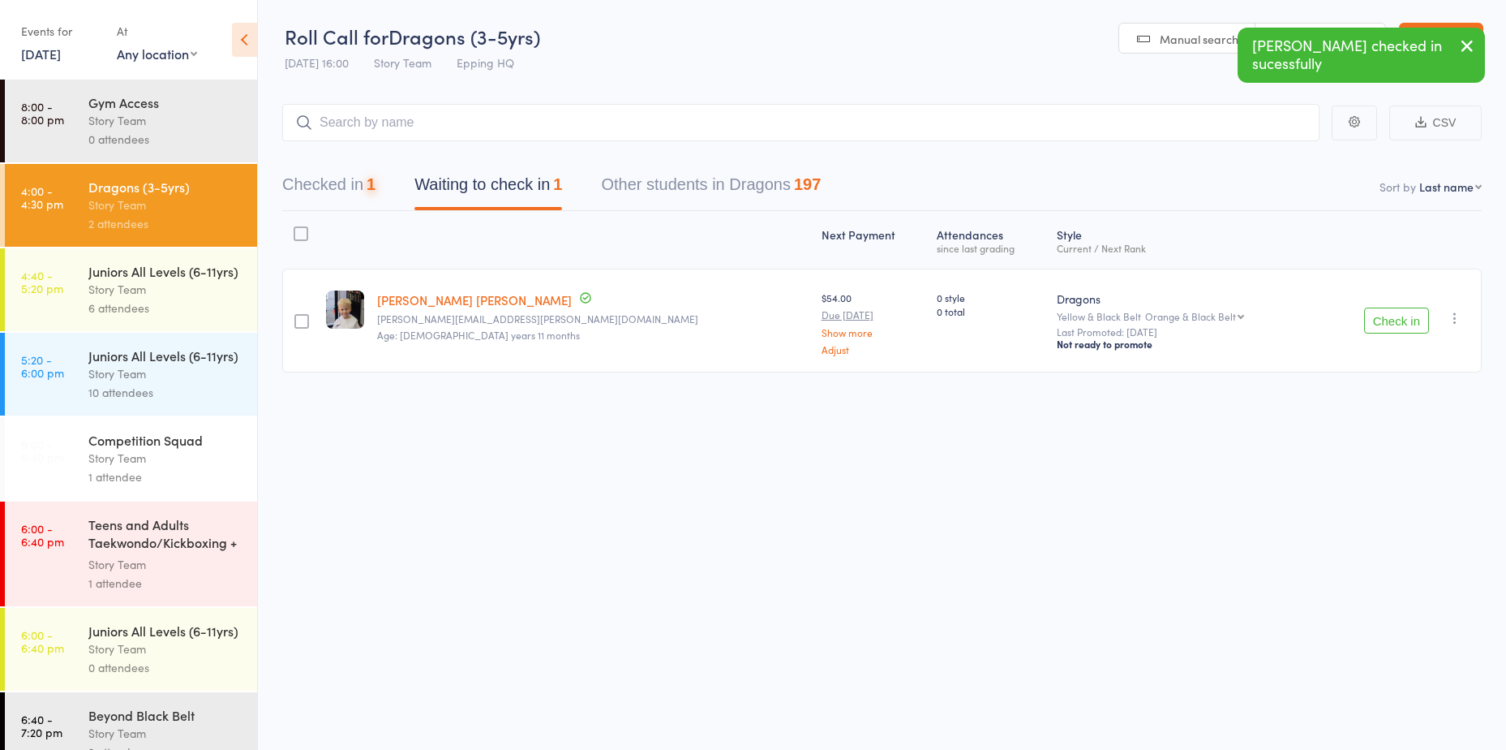
click at [1392, 324] on button "Check in" at bounding box center [1396, 320] width 65 height 26
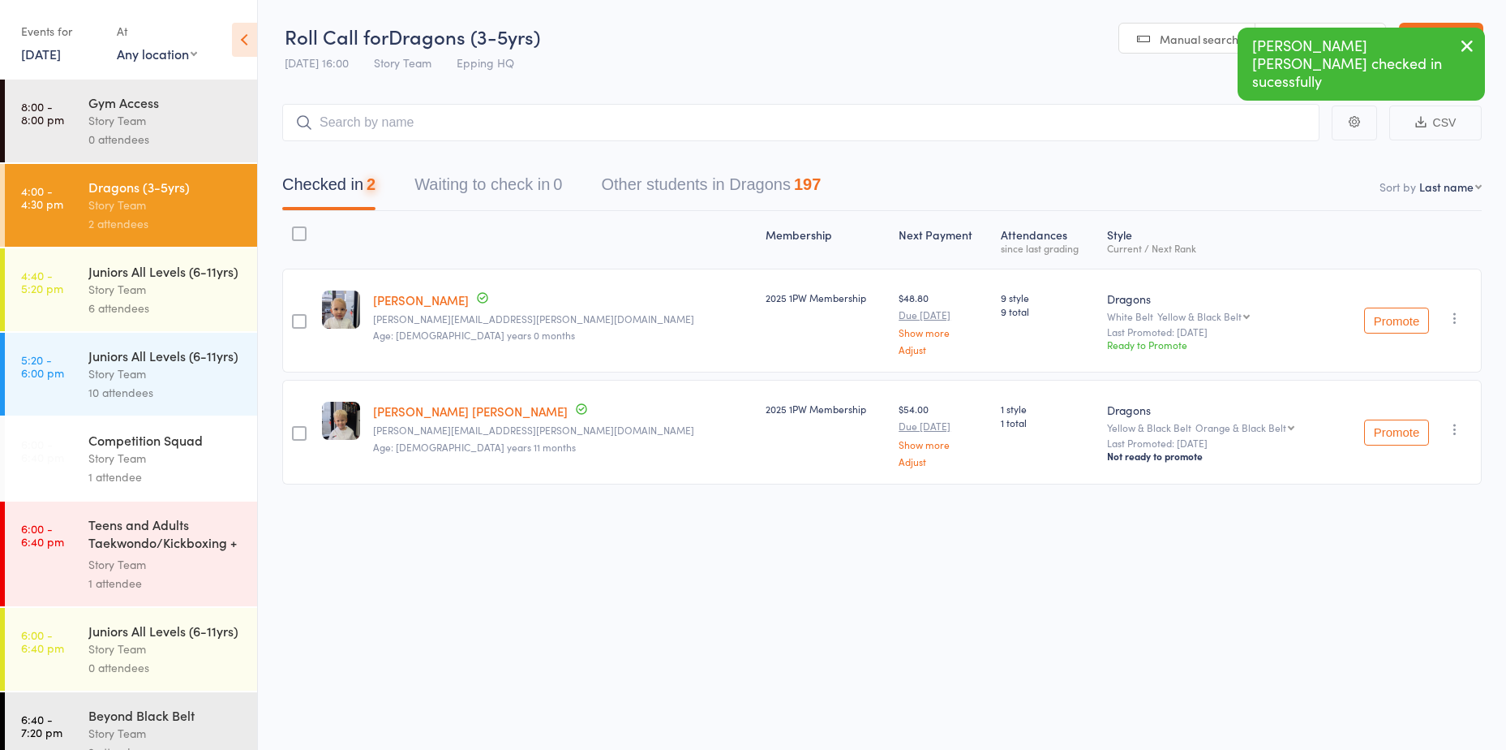
click at [194, 299] on div "Story Team" at bounding box center [165, 289] width 155 height 19
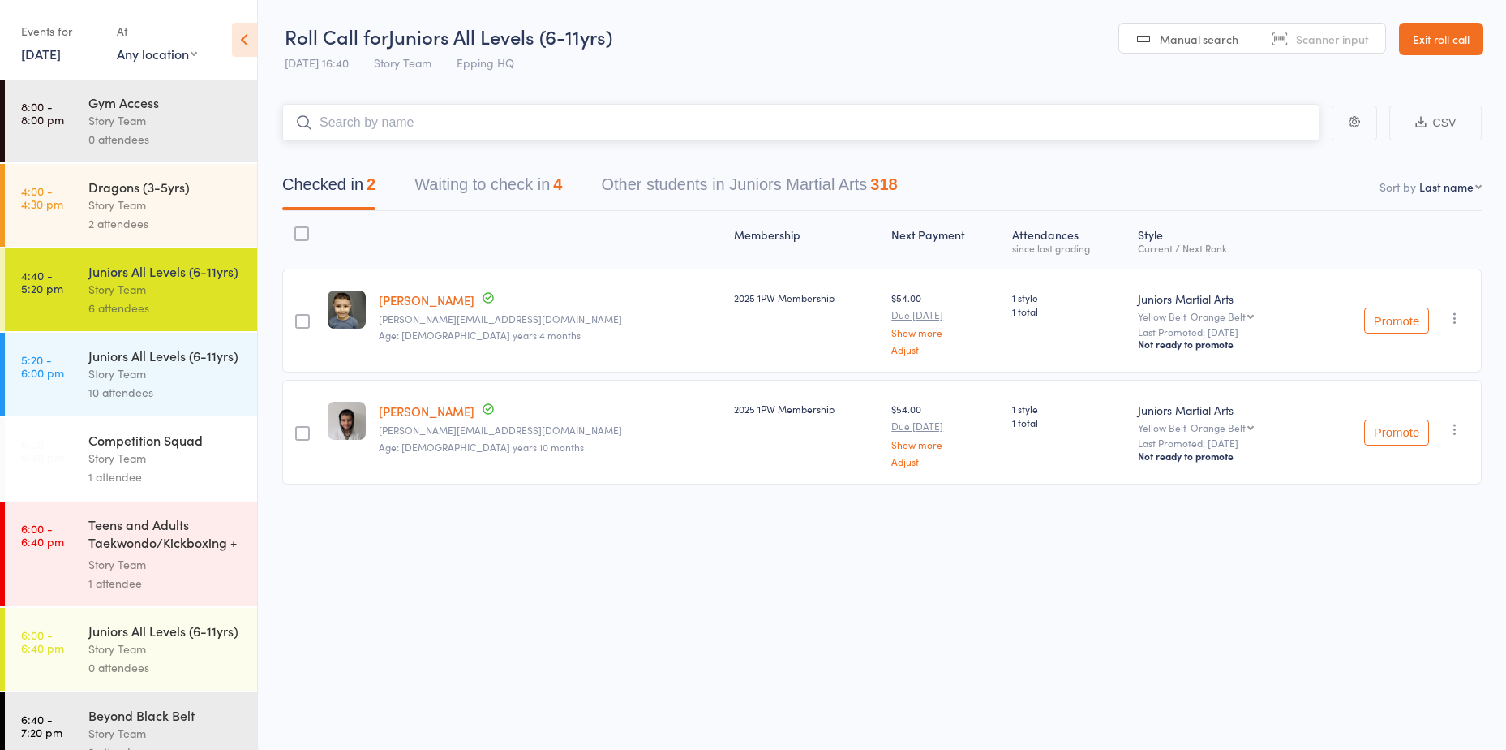
click at [488, 178] on button "Waiting to check in 4" at bounding box center [489, 188] width 148 height 43
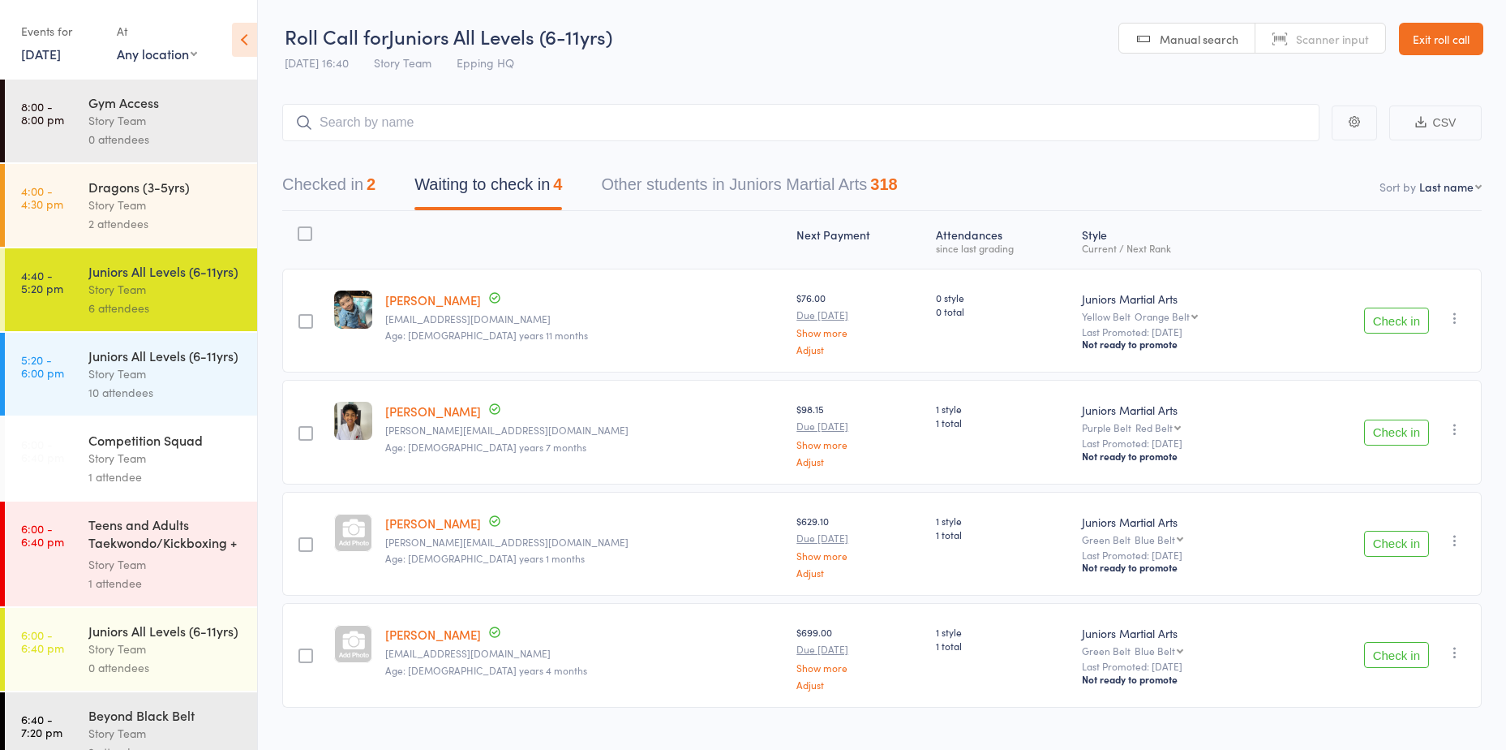
click at [1403, 330] on button "Check in" at bounding box center [1396, 320] width 65 height 26
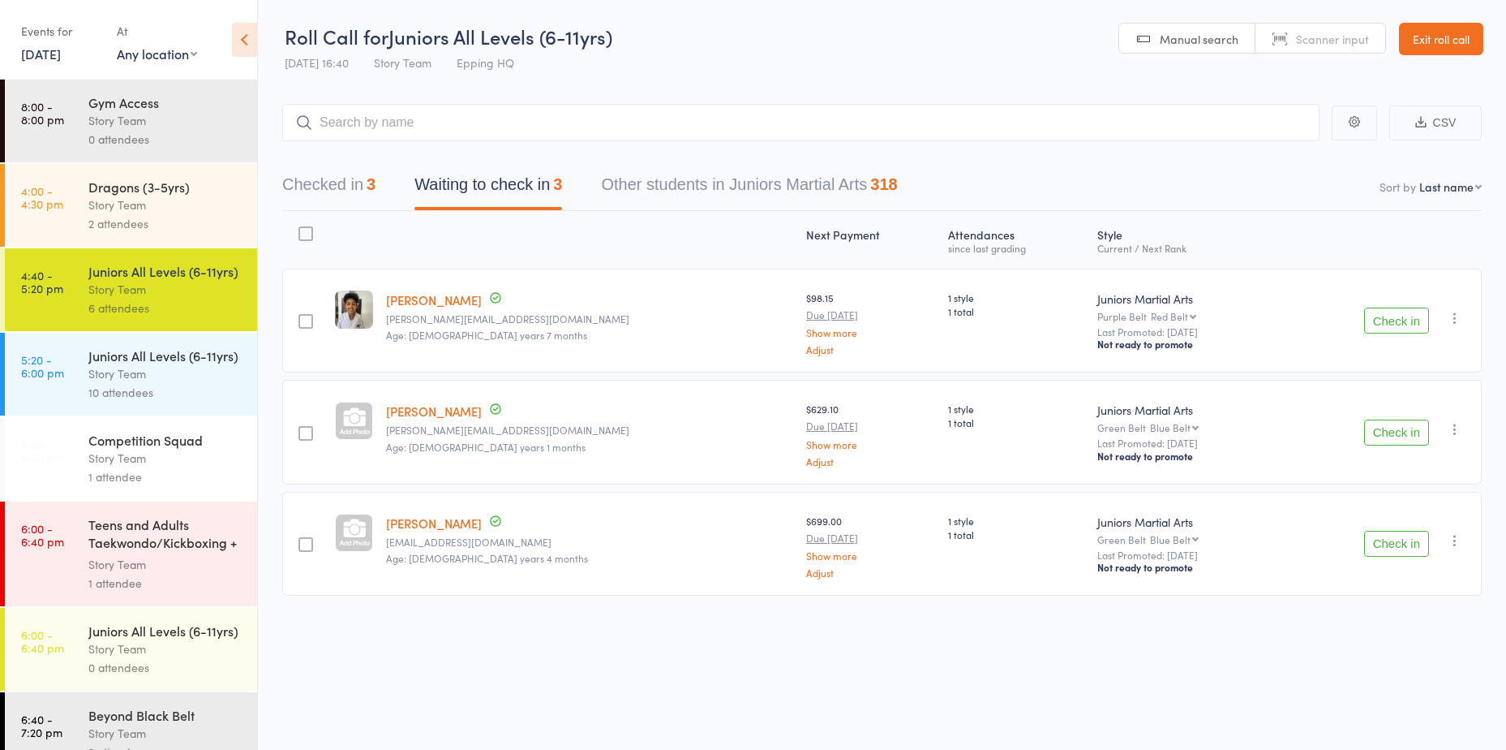
click at [1376, 329] on button "Check in" at bounding box center [1396, 320] width 65 height 26
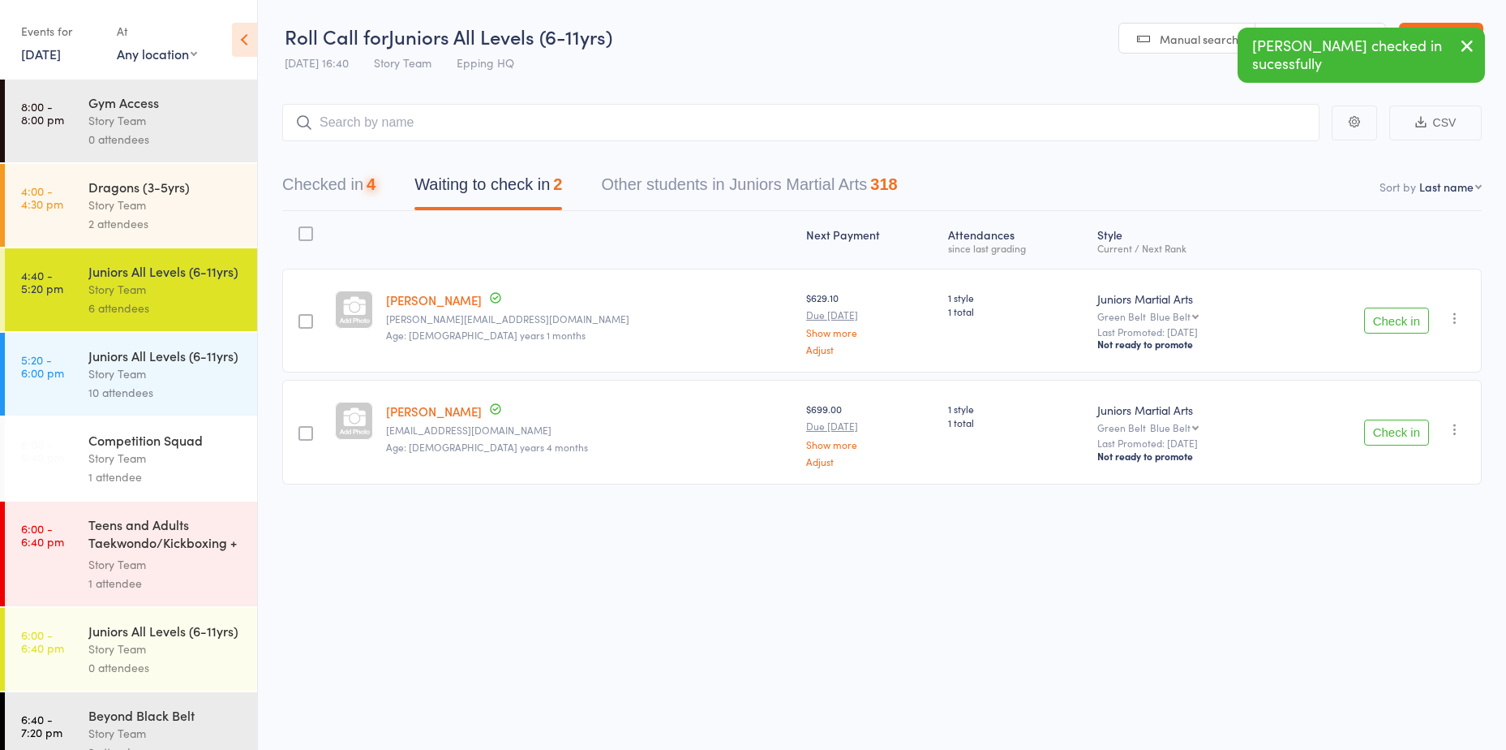
click at [1383, 316] on button "Check in" at bounding box center [1396, 320] width 65 height 26
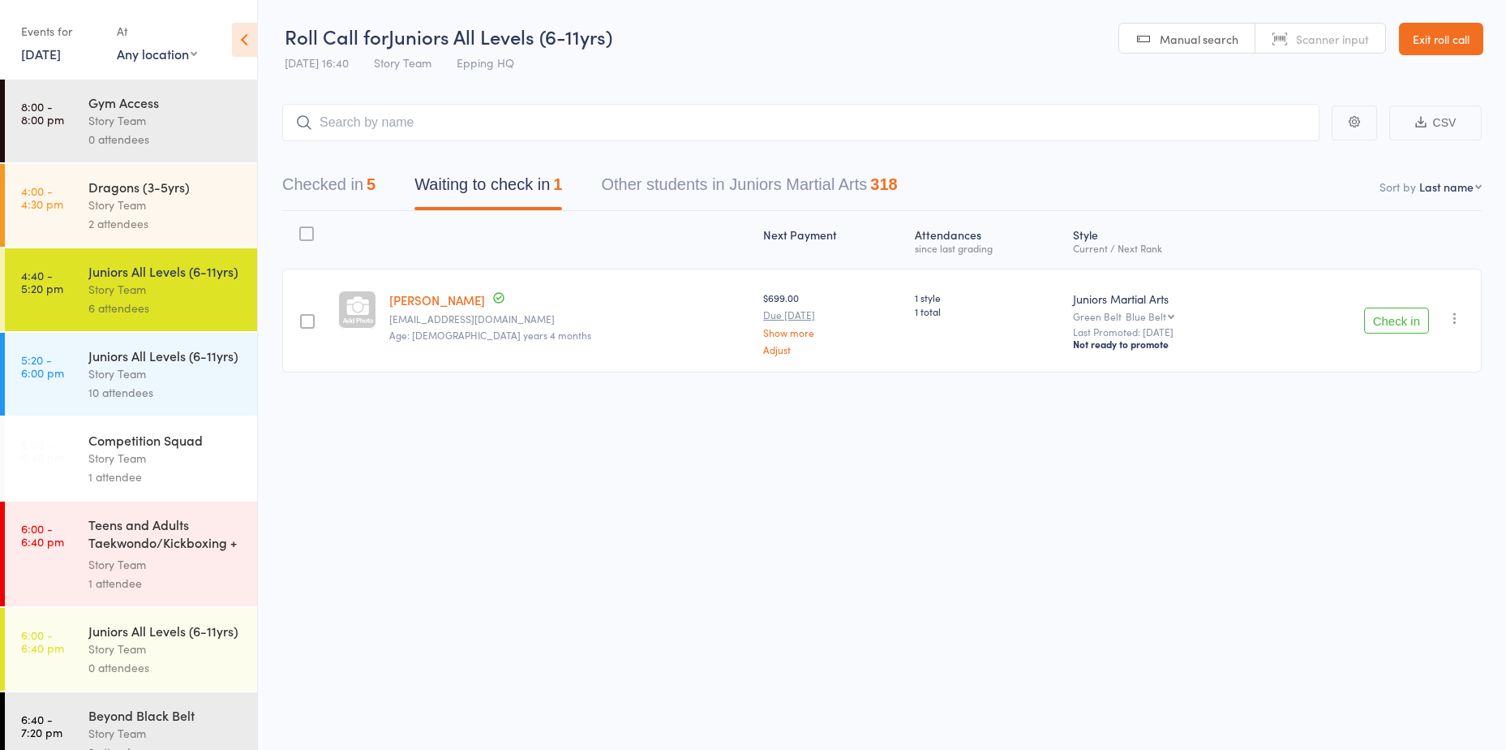
click at [1404, 318] on button "Check in" at bounding box center [1396, 320] width 65 height 26
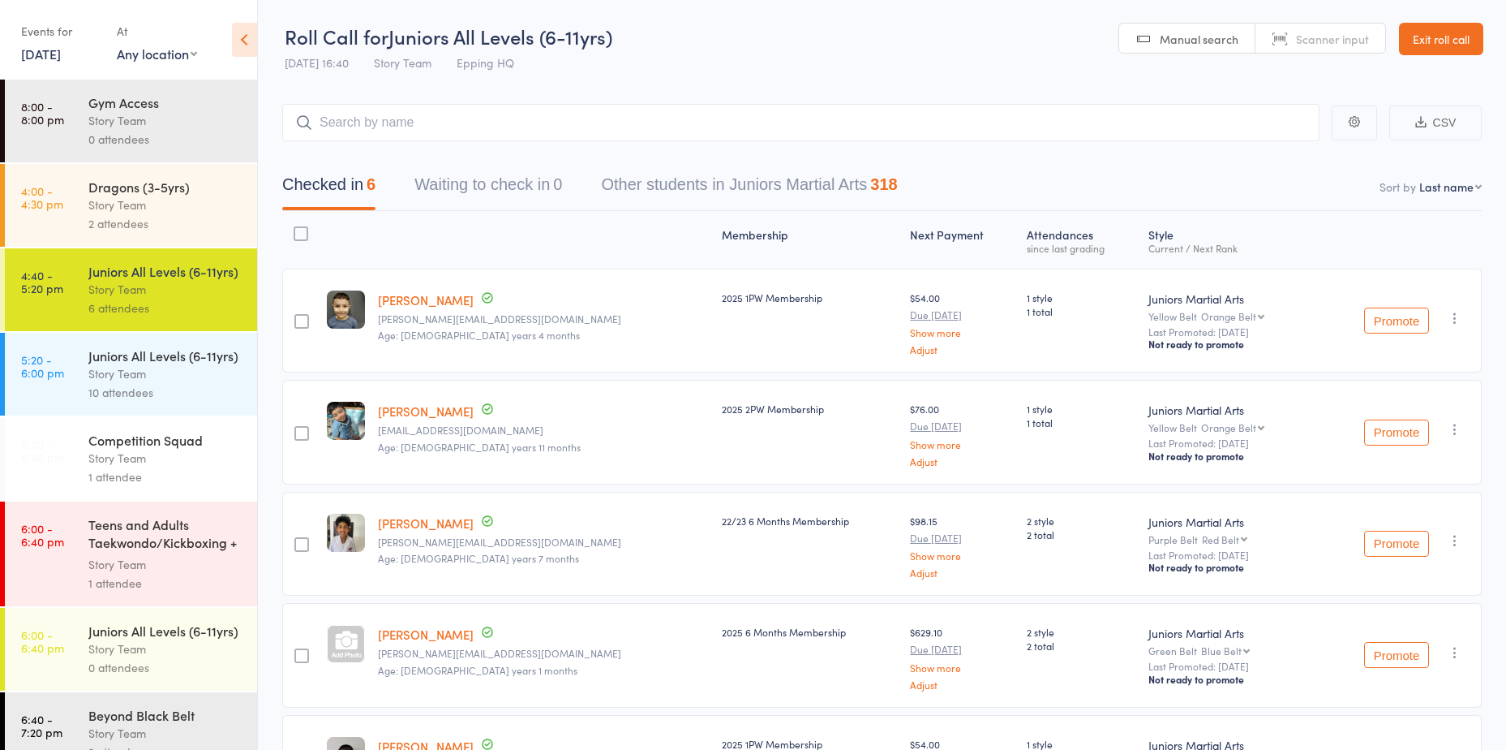
click at [141, 364] on div "Juniors All Levels (6-11yrs)" at bounding box center [165, 355] width 155 height 18
click at [147, 383] on div "Story Team" at bounding box center [165, 373] width 155 height 19
click at [97, 383] on div "Story Team" at bounding box center [165, 373] width 155 height 19
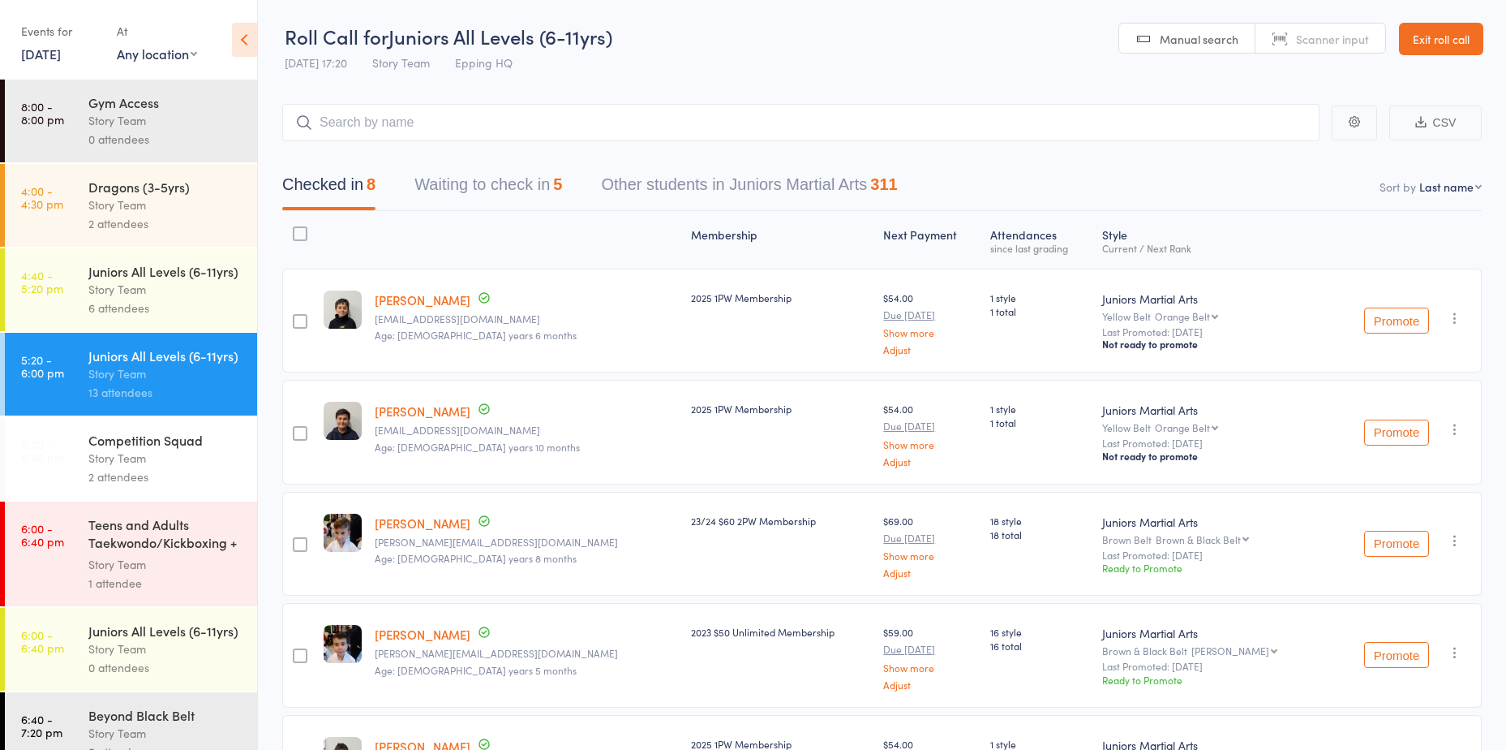
click at [489, 208] on button "Waiting to check in 5" at bounding box center [489, 188] width 148 height 43
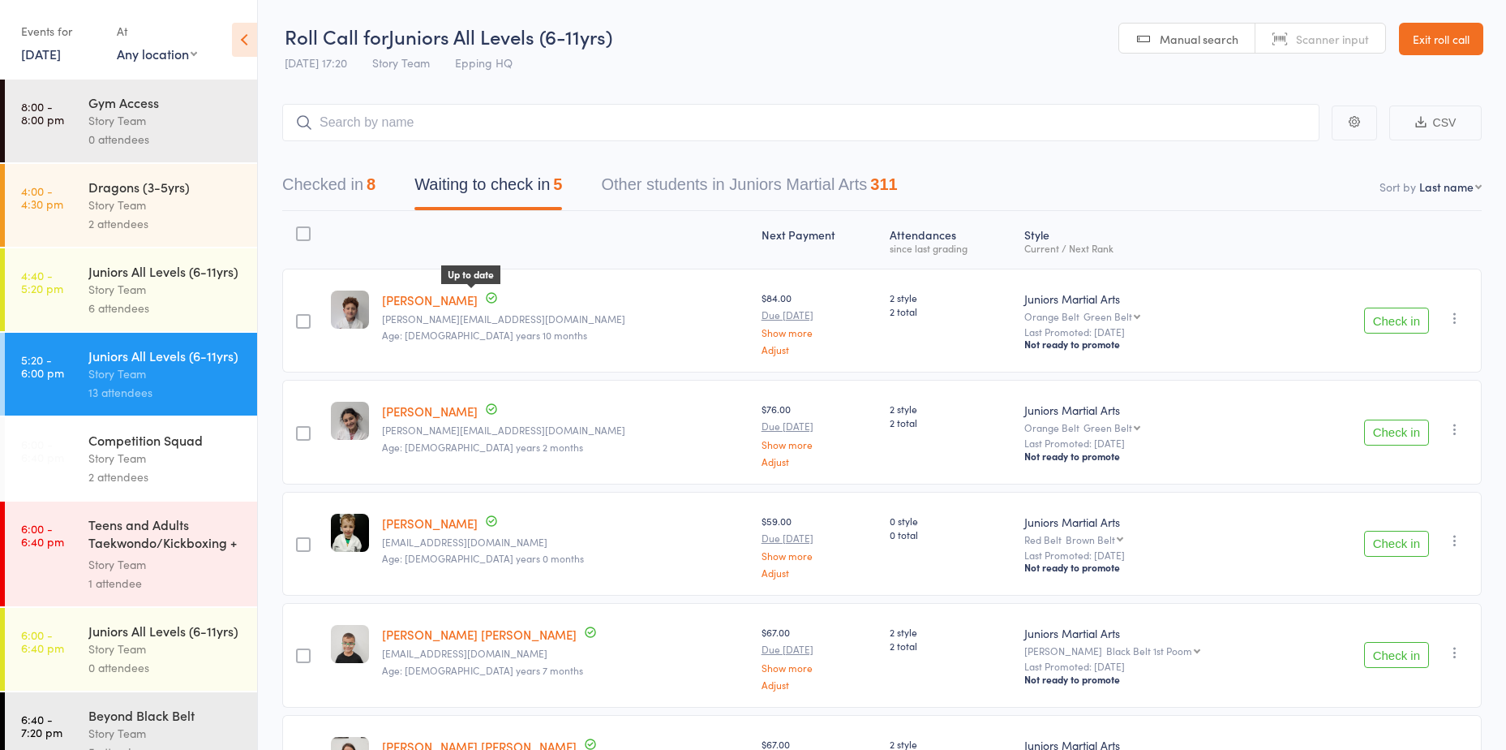
scroll to position [81, 0]
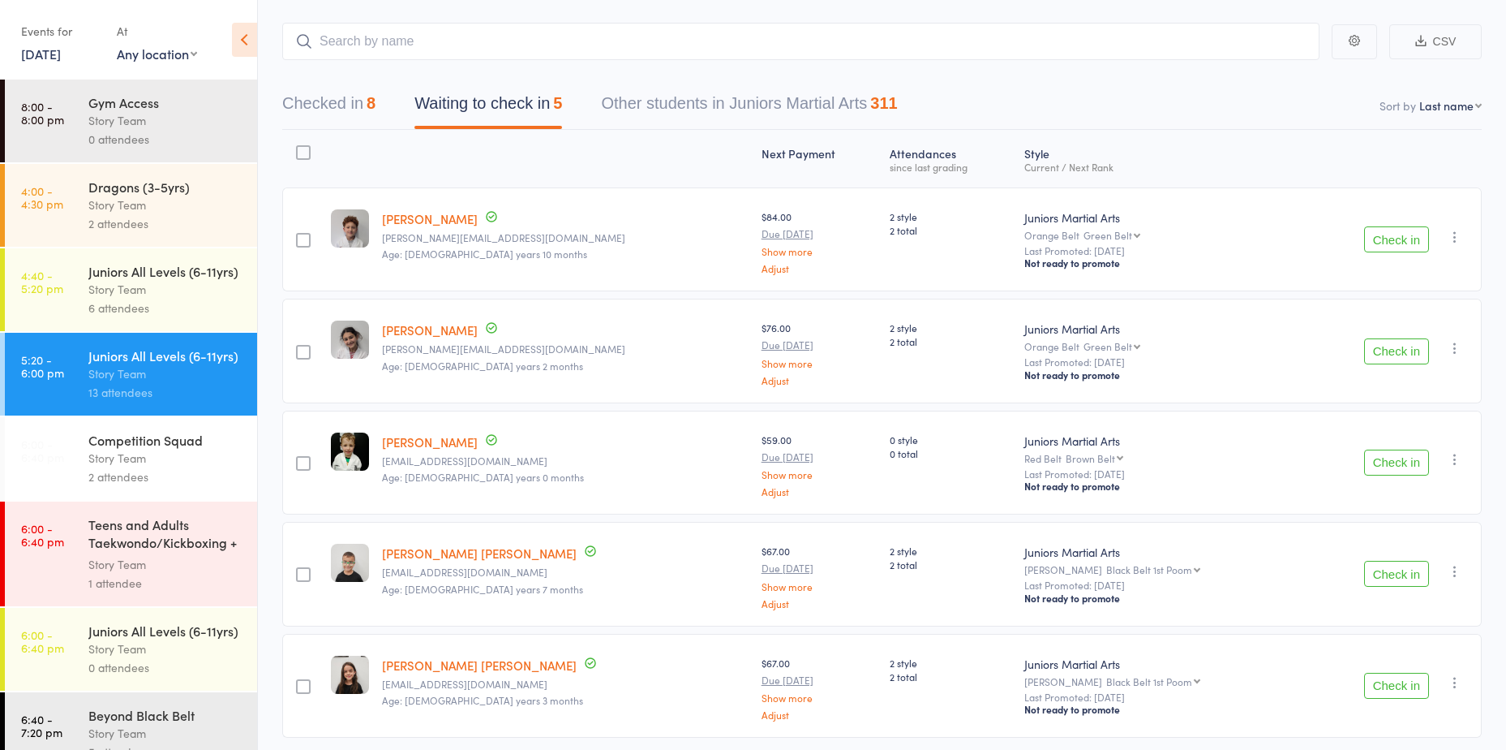
click at [1412, 230] on button "Check in" at bounding box center [1396, 239] width 65 height 26
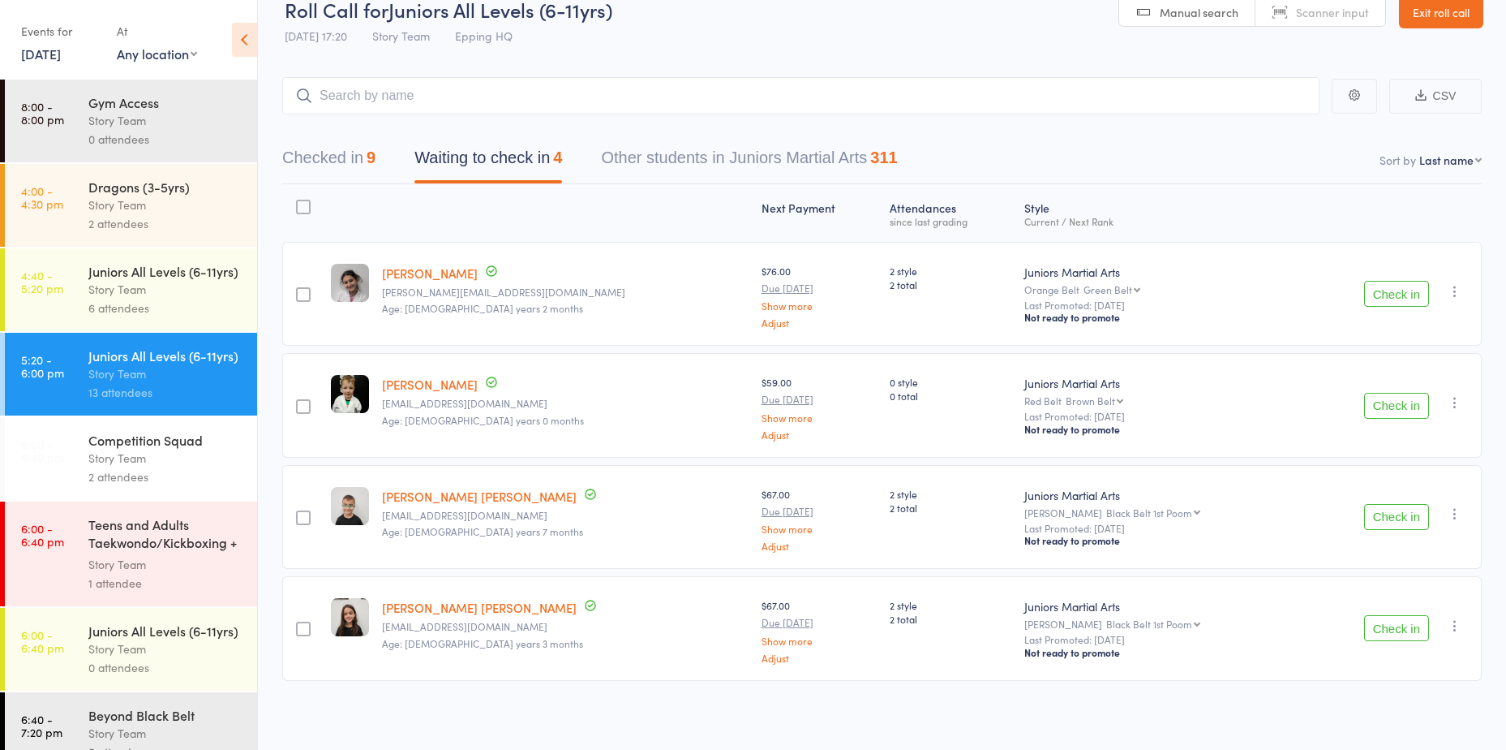
click at [1416, 287] on button "Check in" at bounding box center [1396, 294] width 65 height 26
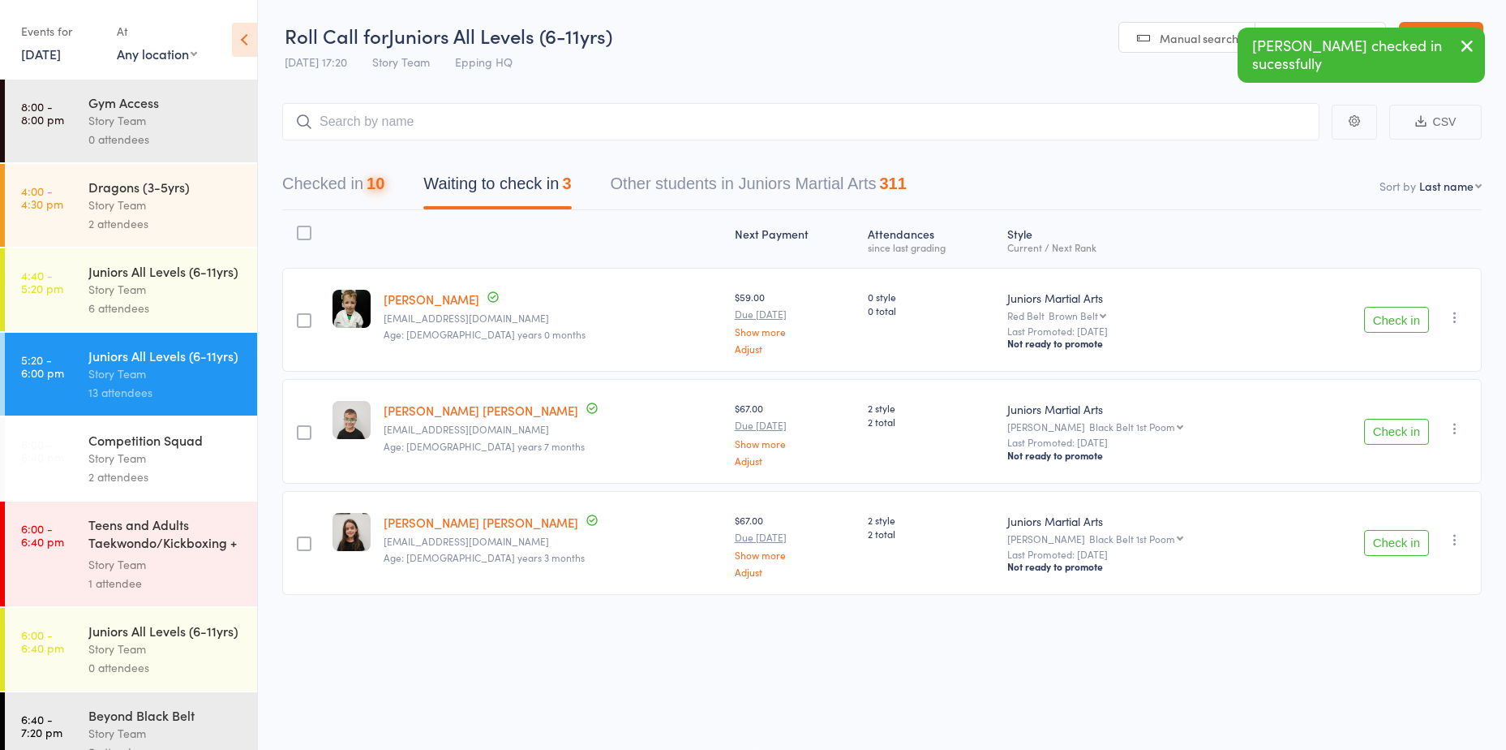
scroll to position [1, 0]
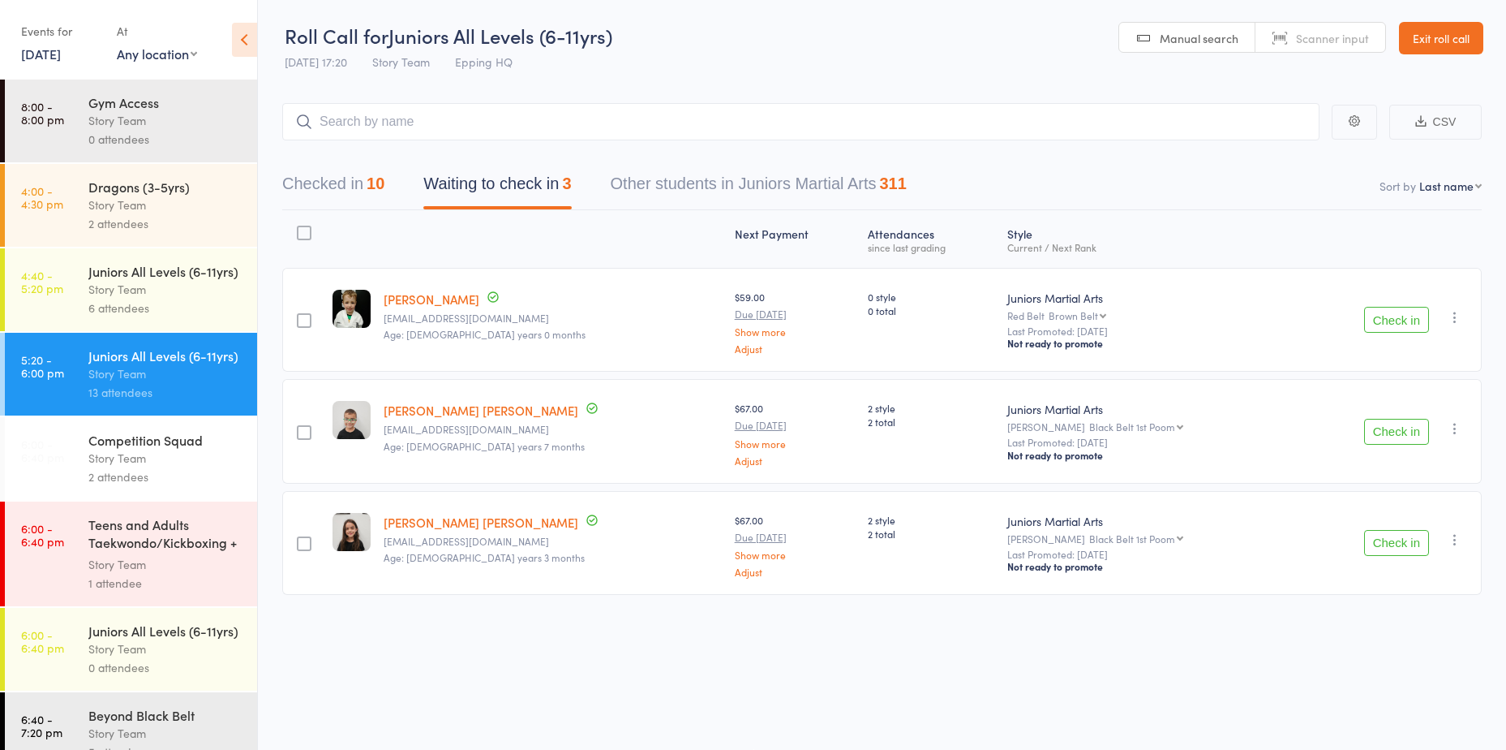
click at [952, 672] on div "Roll Call for Juniors All Levels (6-11yrs) 17 Sep 17:20 Story Team Epping HQ Ma…" at bounding box center [753, 374] width 1506 height 750
click at [1398, 315] on button "Check in" at bounding box center [1396, 320] width 65 height 26
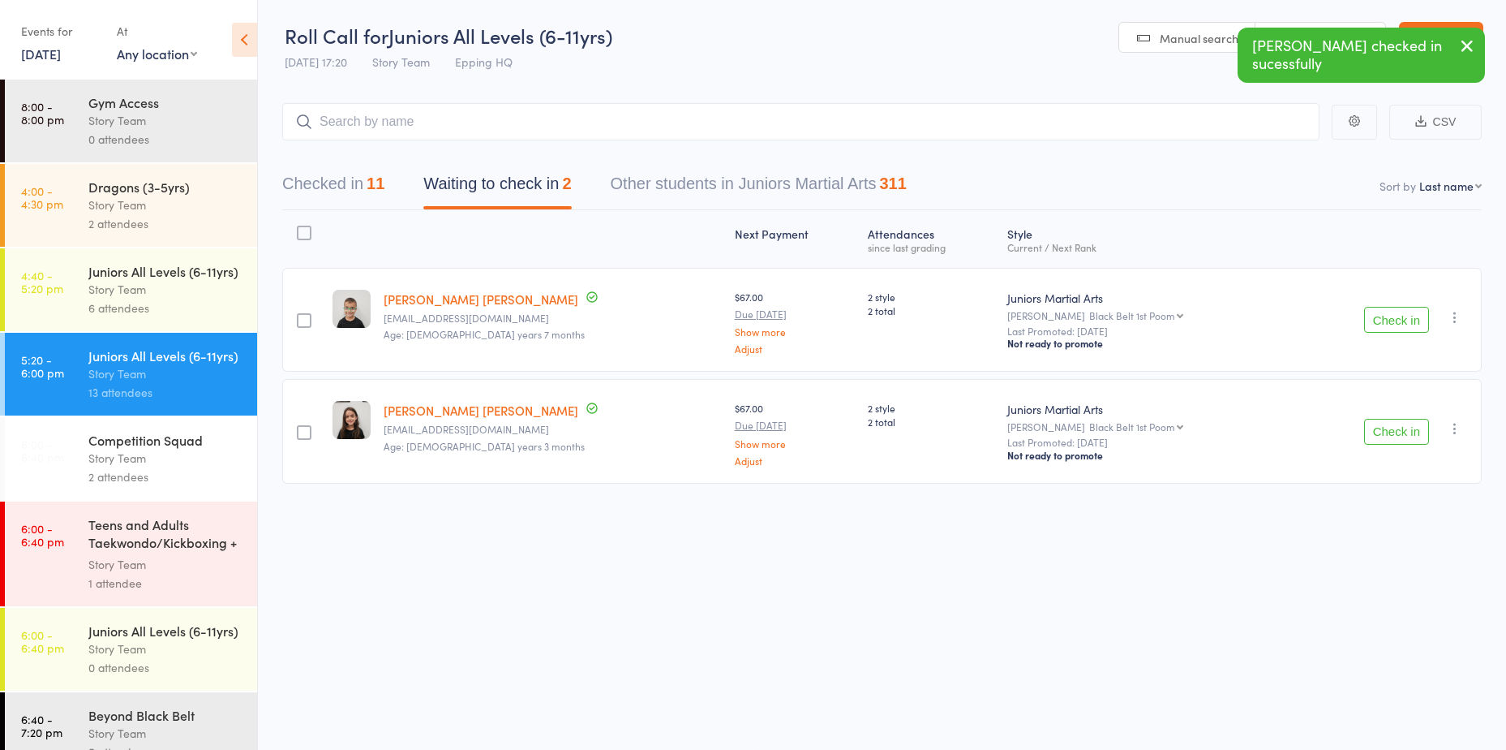
click at [1408, 323] on button "Check in" at bounding box center [1396, 320] width 65 height 26
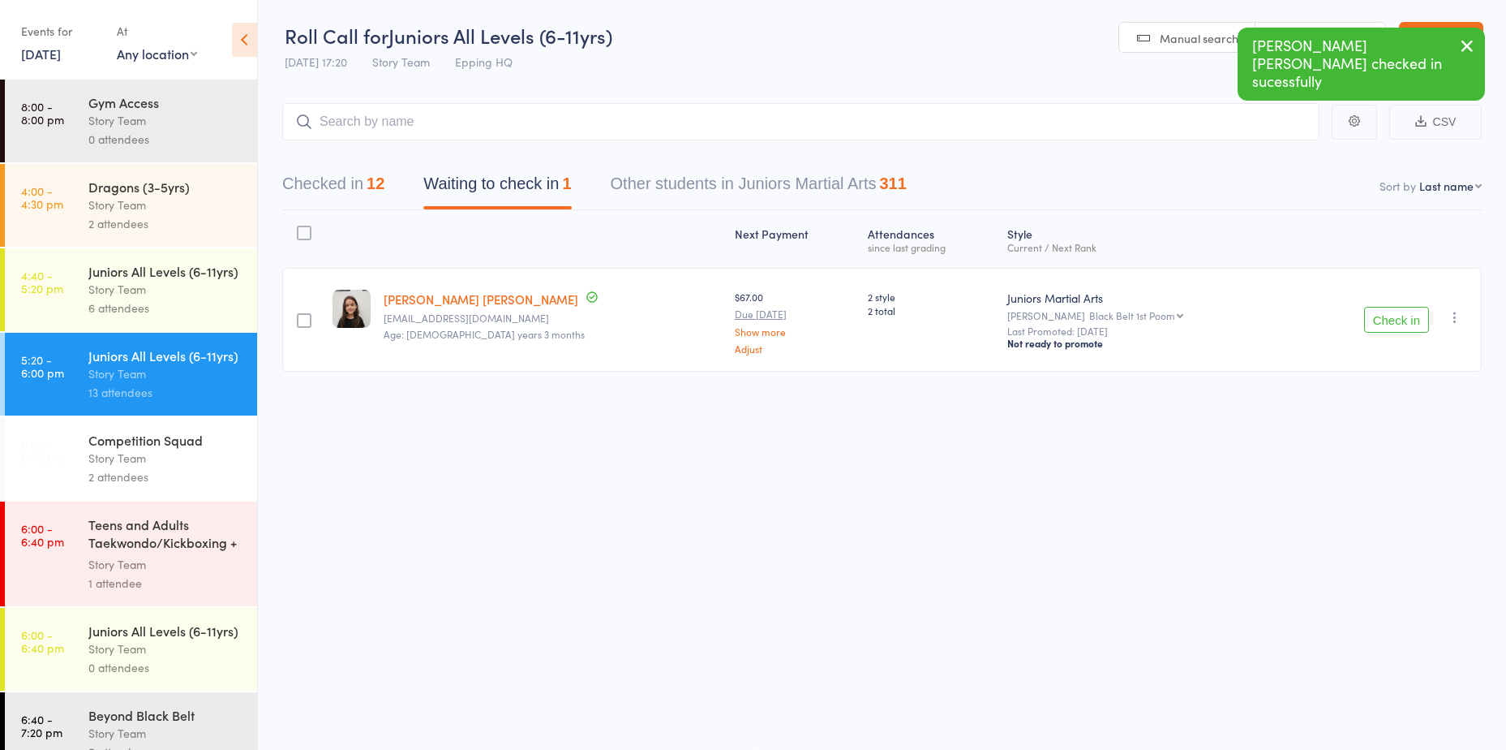
click at [1412, 313] on button "Check in" at bounding box center [1396, 320] width 65 height 26
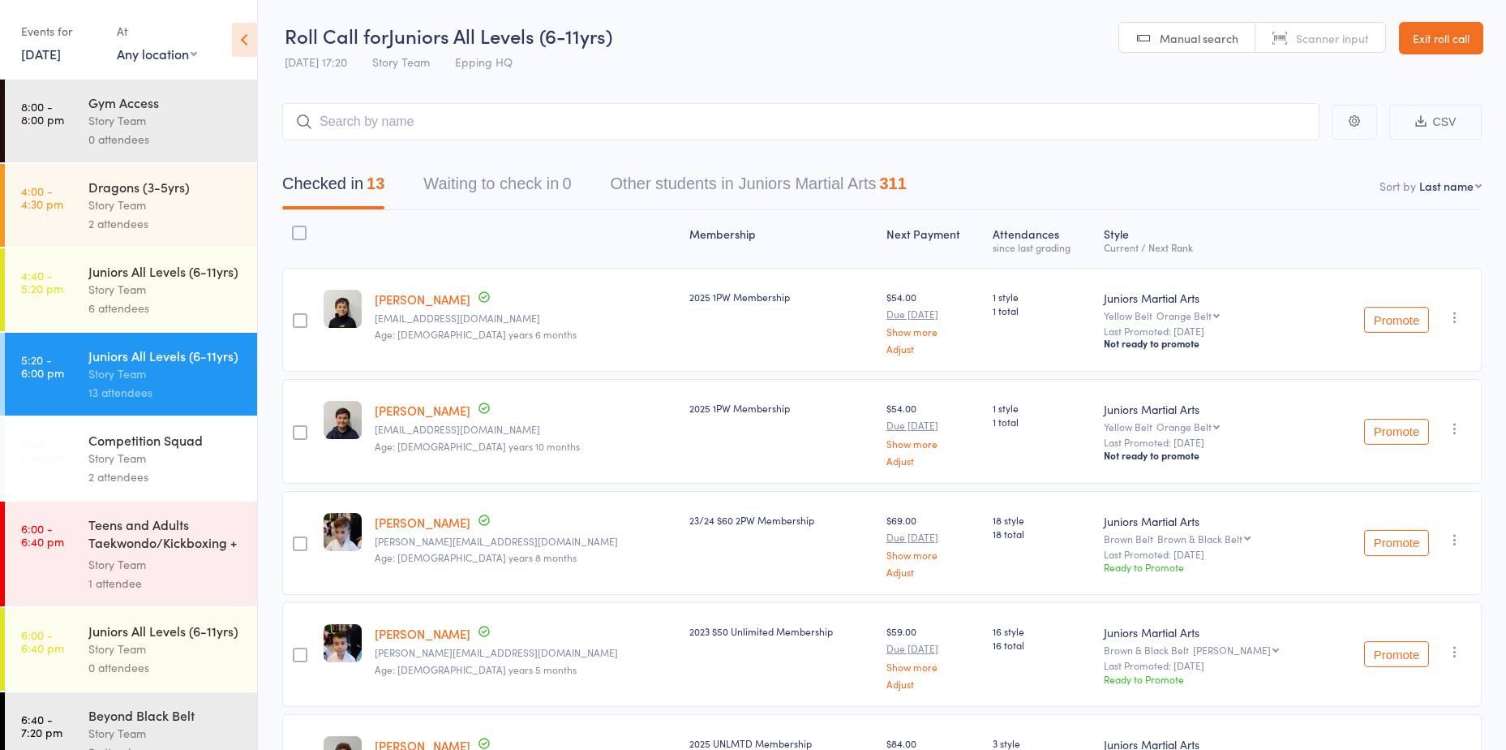
click at [83, 63] on div "Events for 17 Sep, 2025 17 Sep, 2025 September 2025 Sun Mon Tue Wed Thu Fri Sat…" at bounding box center [60, 42] width 79 height 48
click at [61, 59] on link "[DATE]" at bounding box center [41, 54] width 40 height 18
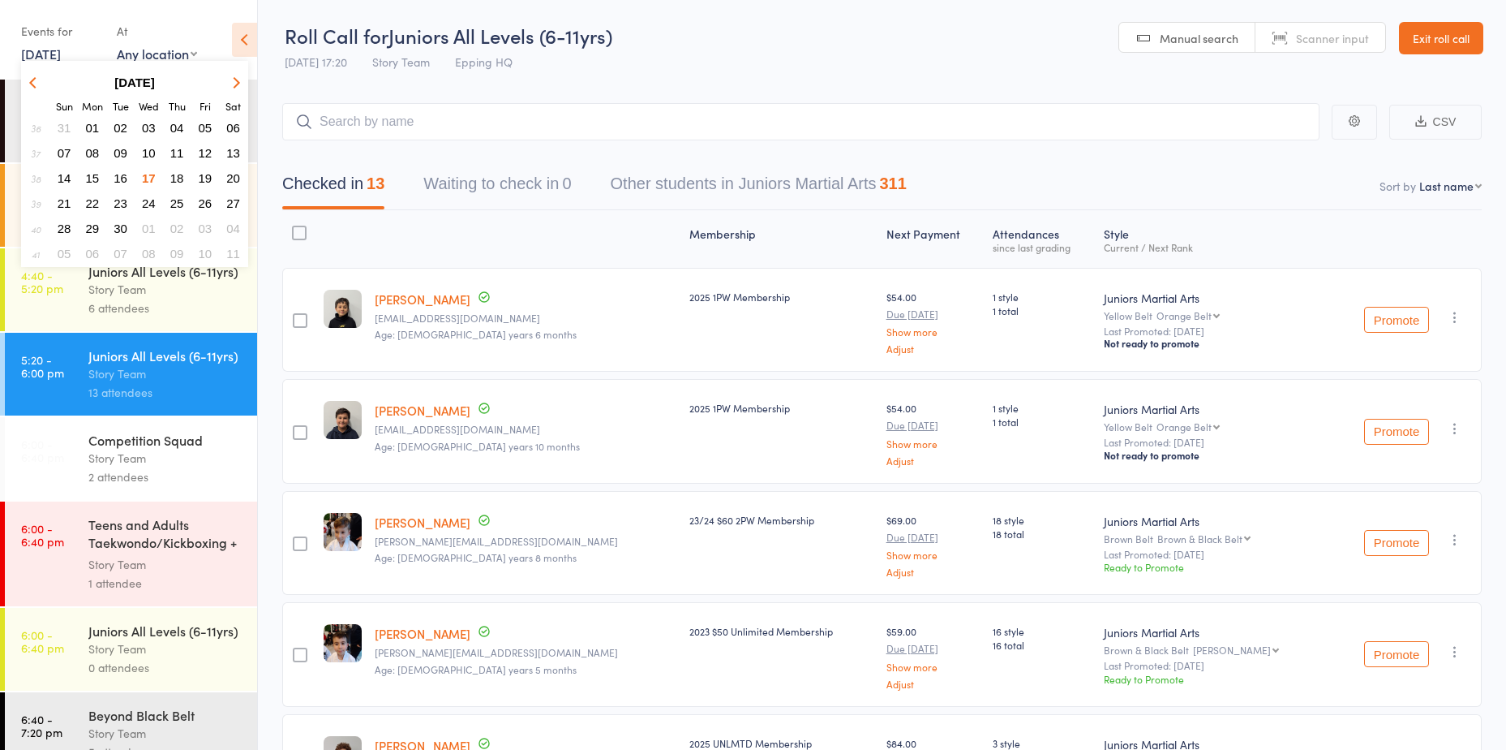
click at [157, 156] on button "10" at bounding box center [148, 153] width 25 height 22
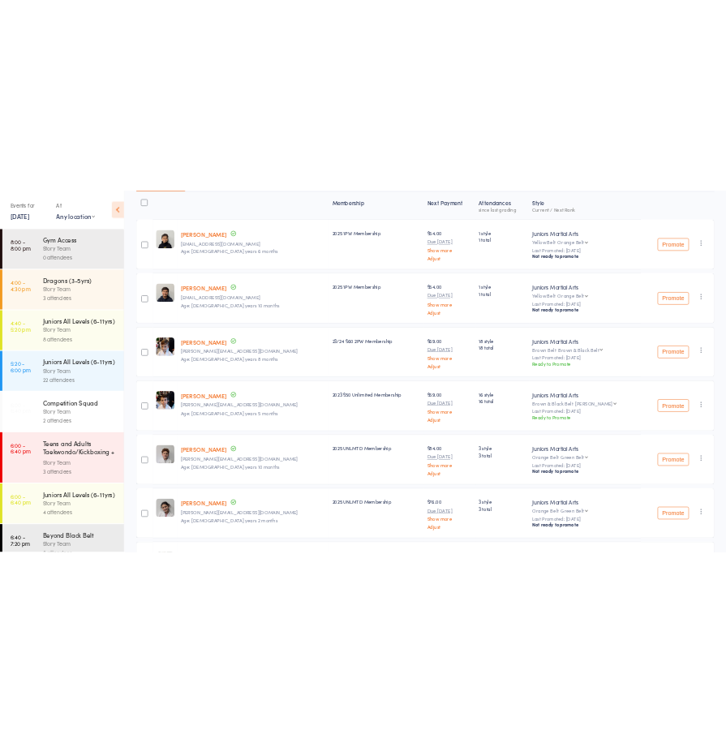
scroll to position [244, 0]
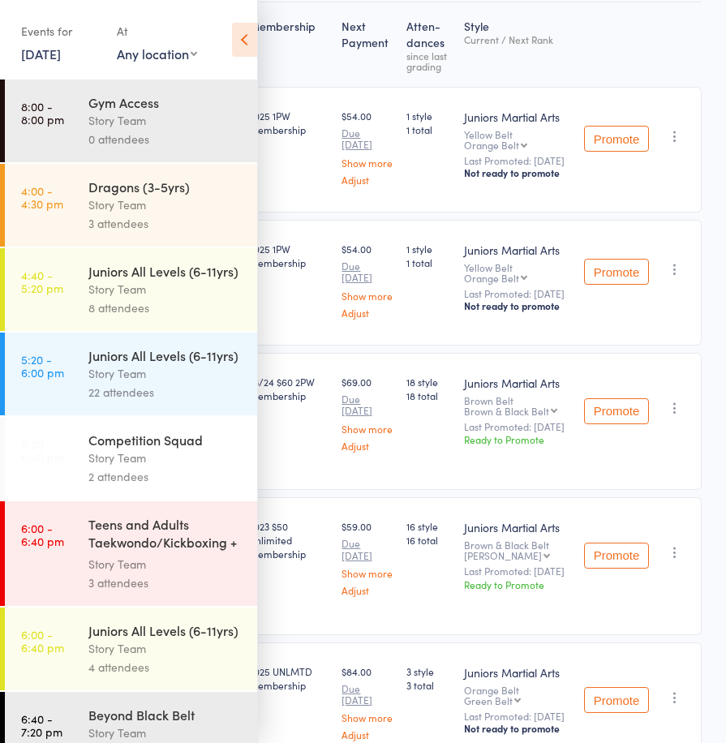
click at [32, 42] on div "Events for" at bounding box center [60, 31] width 79 height 27
click at [61, 50] on link "10 Sep, 2025" at bounding box center [41, 54] width 40 height 18
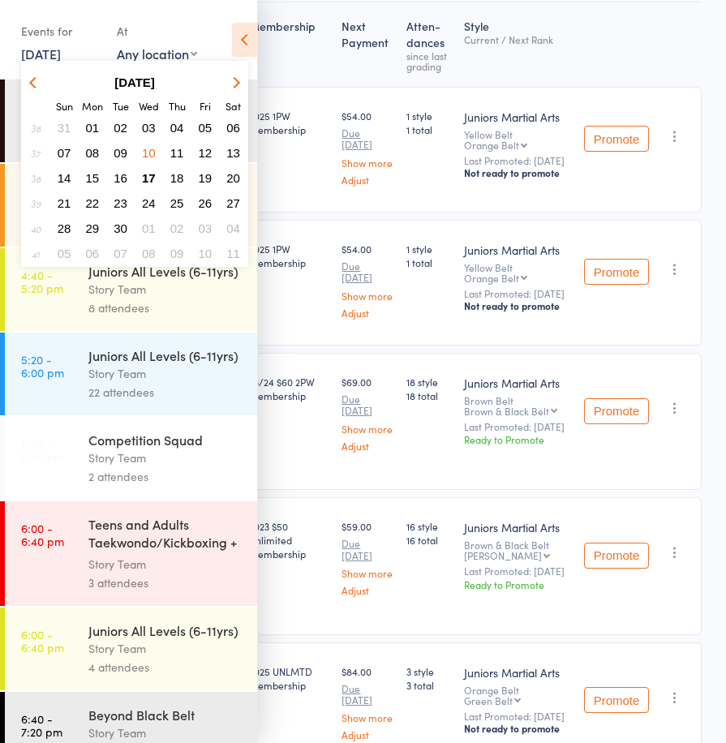
click at [149, 178] on span "17" at bounding box center [149, 178] width 14 height 14
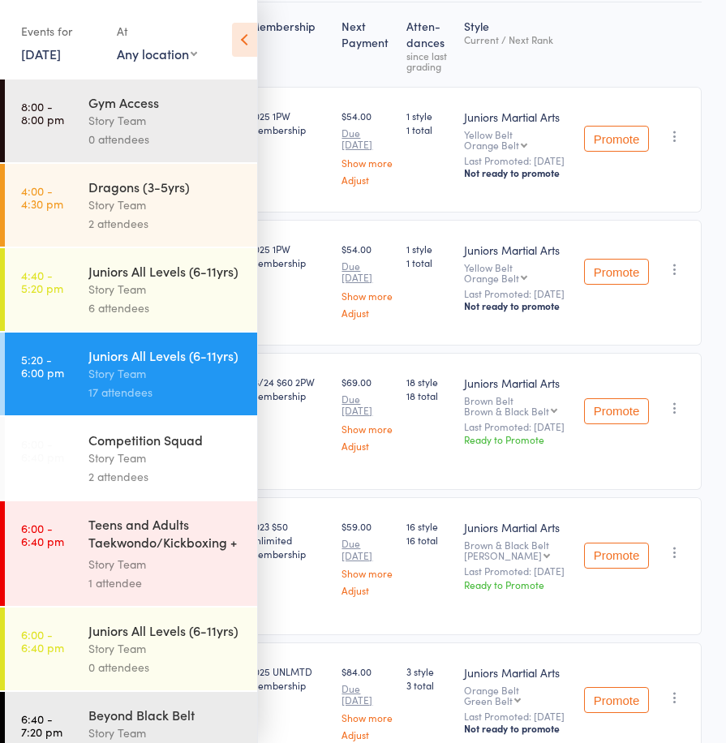
click at [124, 555] on div "Teens and Adults Taekwondo/Kickboxing + Family Cla..." at bounding box center [165, 535] width 155 height 40
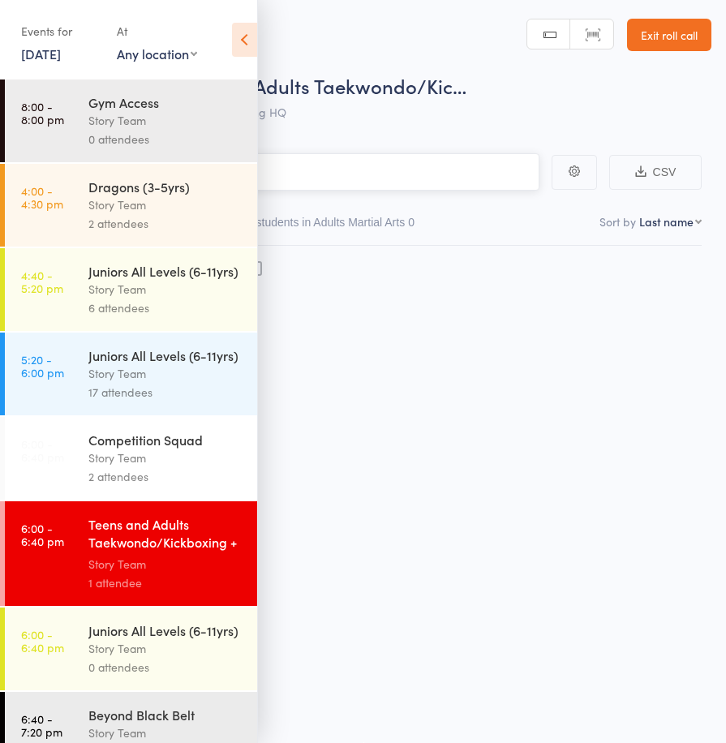
scroll to position [1, 0]
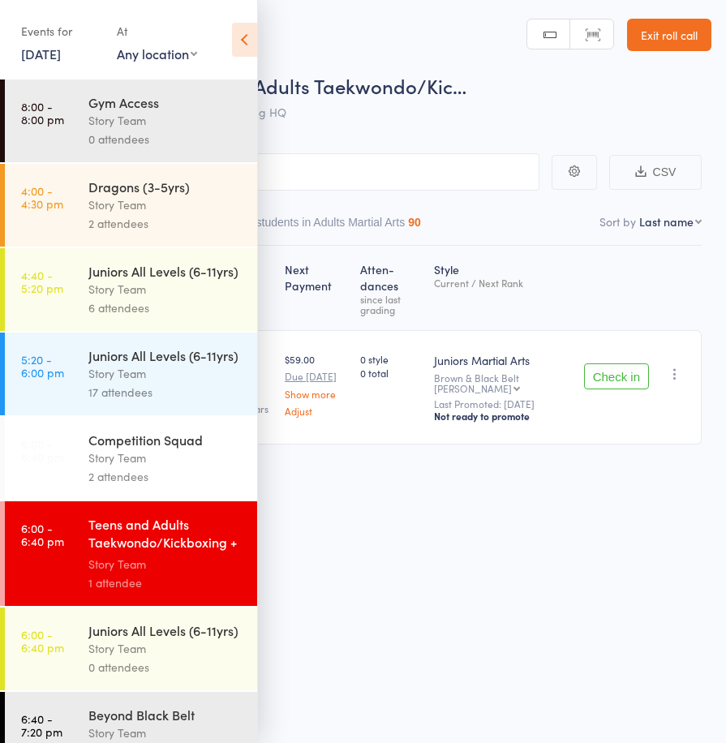
drag, startPoint x: 243, startPoint y: 46, endPoint x: 253, endPoint y: 144, distance: 97.8
click at [243, 45] on icon at bounding box center [244, 40] width 25 height 34
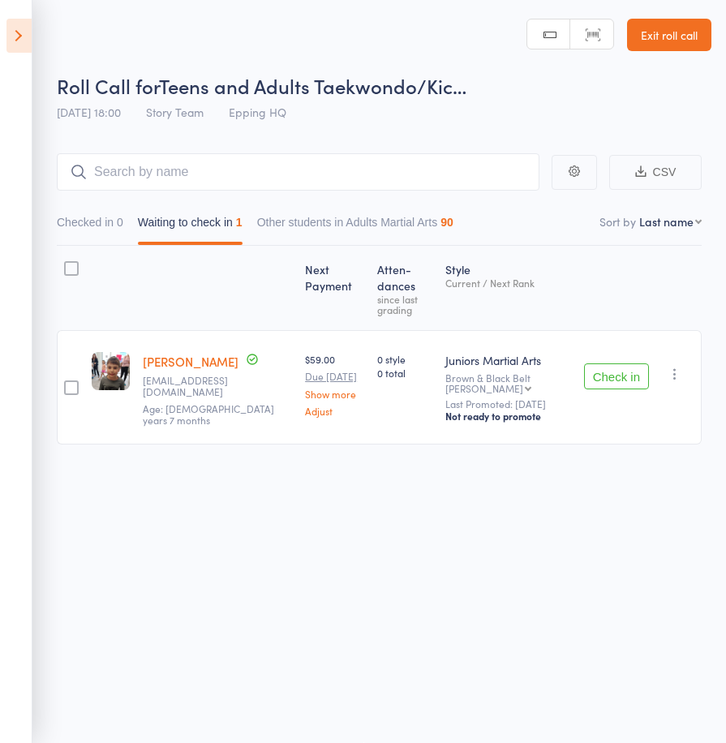
click at [595, 363] on button "Check in" at bounding box center [616, 376] width 65 height 26
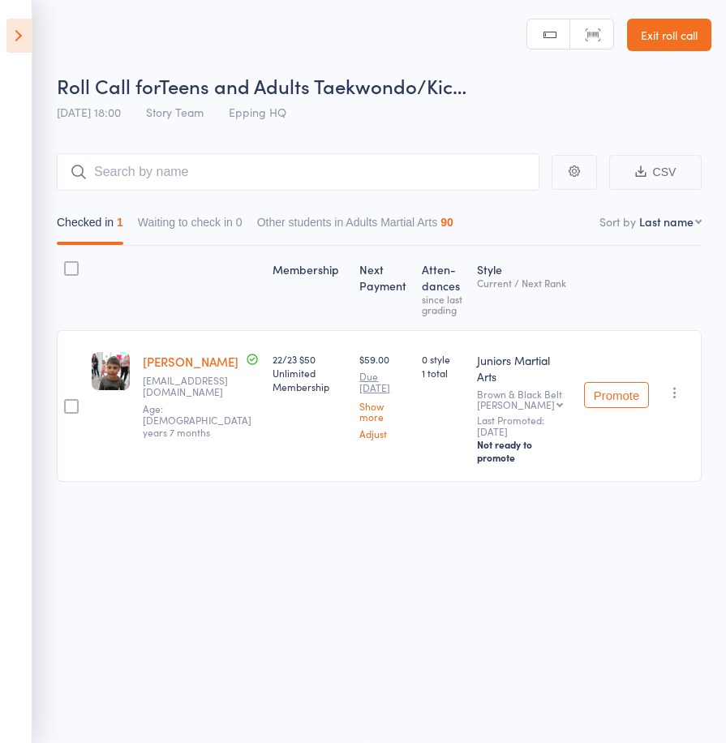
click at [15, 39] on icon at bounding box center [18, 36] width 25 height 34
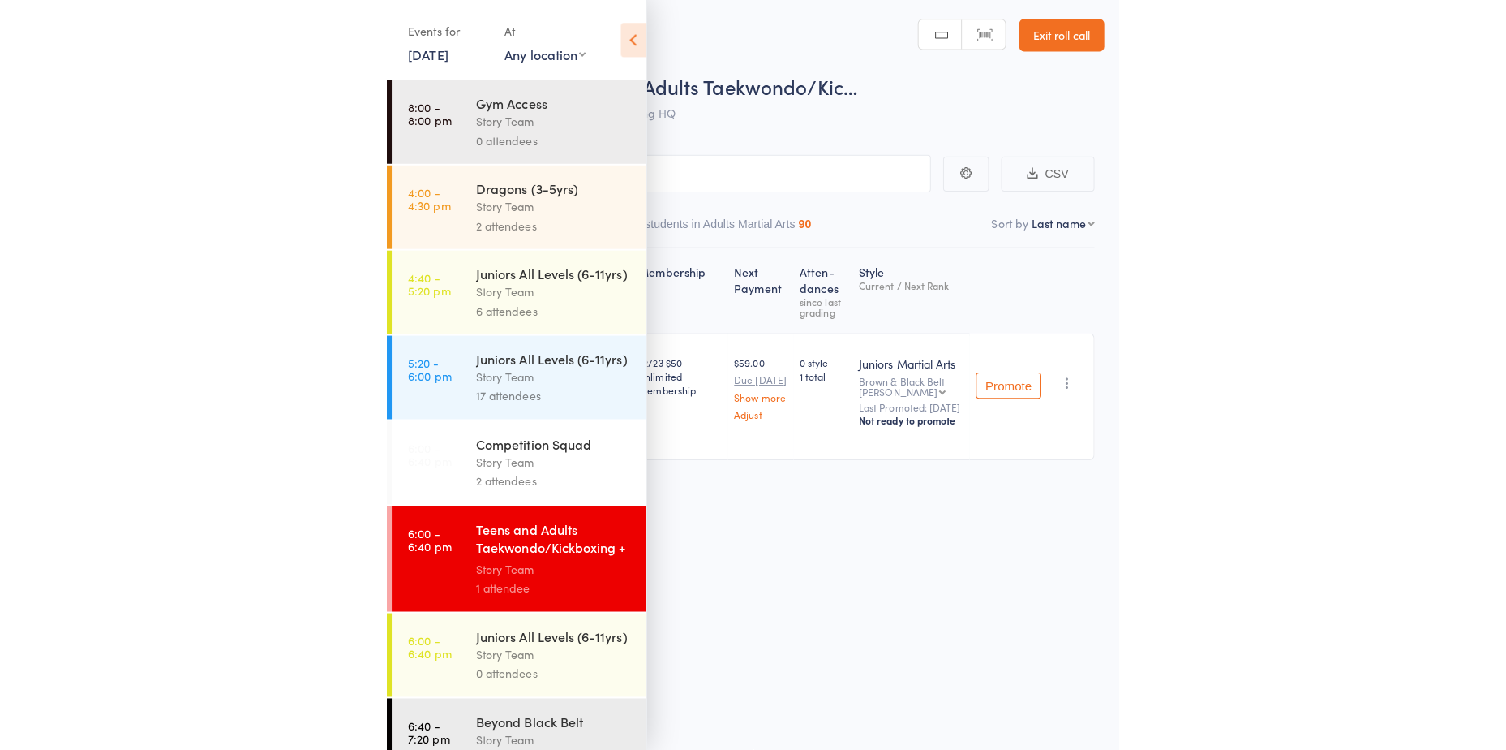
scroll to position [81, 0]
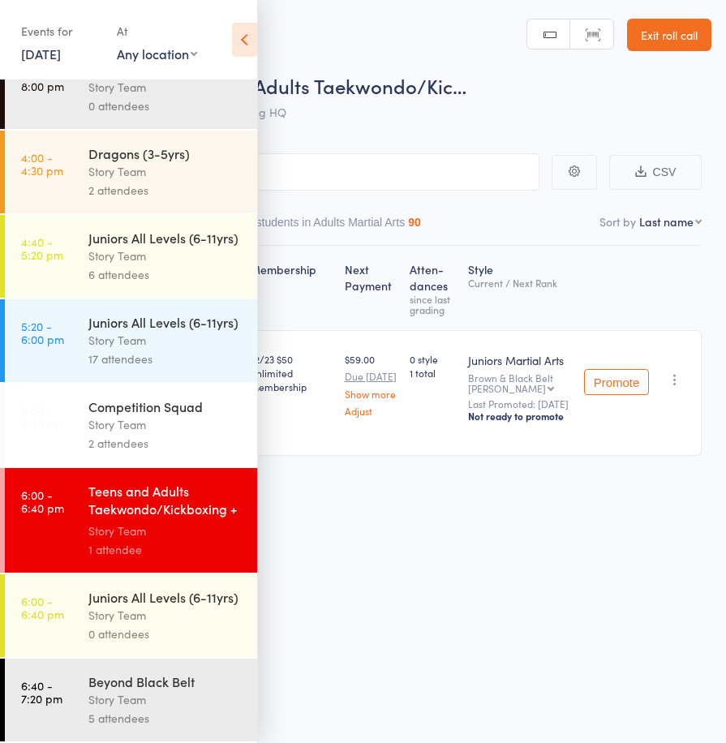
click at [158, 445] on div "Competition Squad Story Team 2 attendees" at bounding box center [172, 425] width 169 height 83
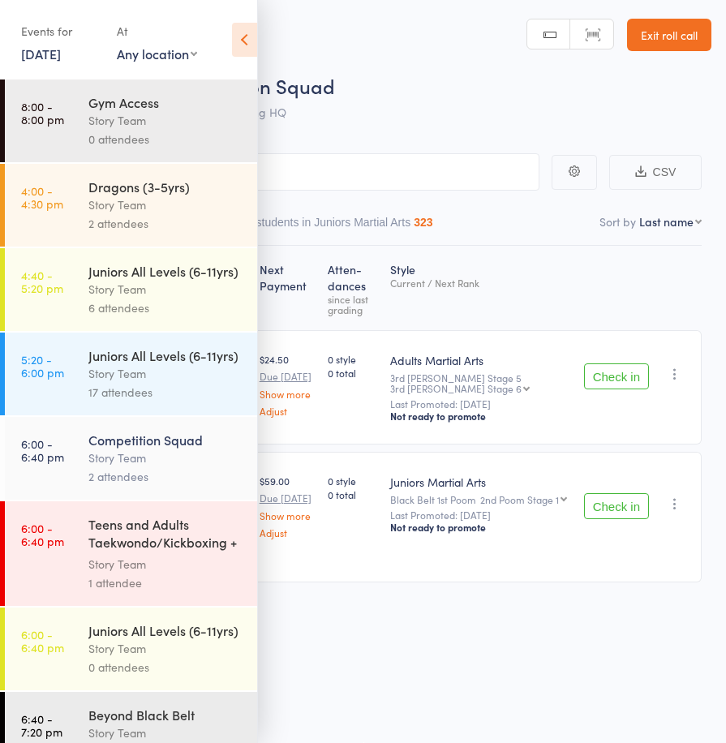
click at [246, 50] on icon at bounding box center [244, 40] width 25 height 34
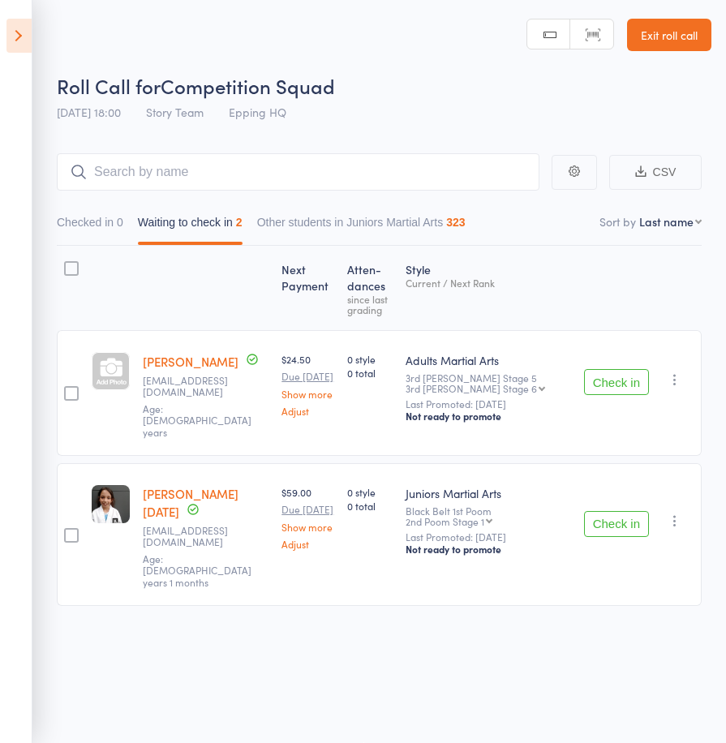
click at [593, 369] on button "Check in" at bounding box center [616, 382] width 65 height 26
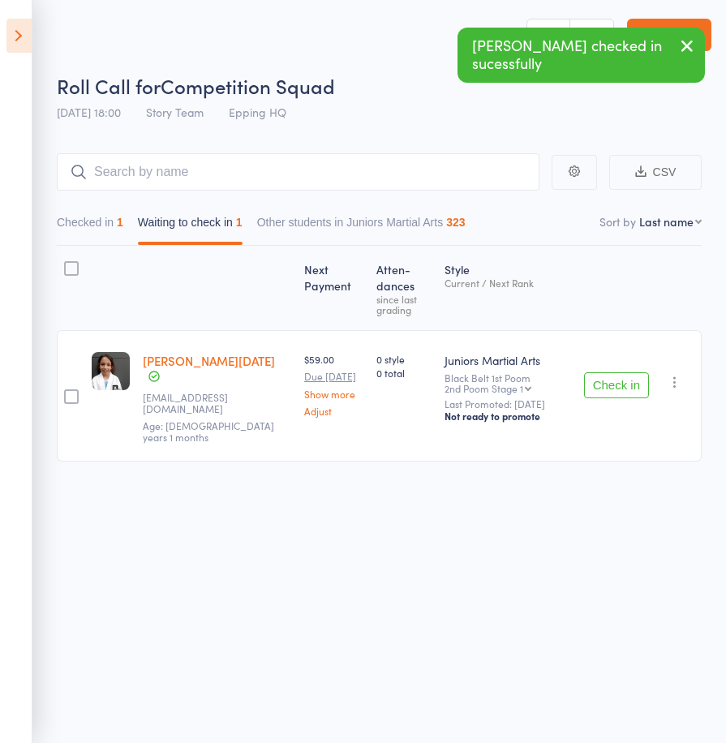
click at [21, 41] on icon at bounding box center [18, 36] width 25 height 34
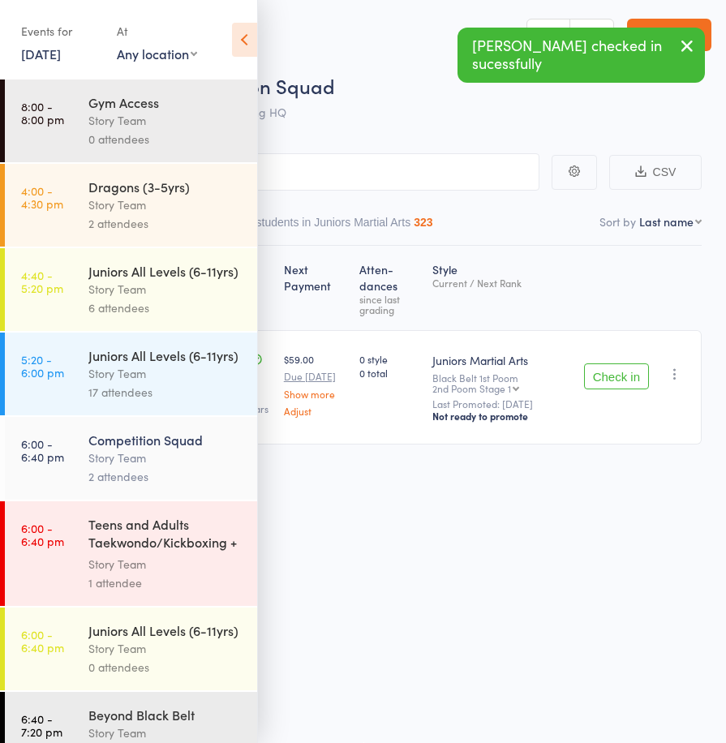
click at [688, 37] on icon "button" at bounding box center [686, 46] width 19 height 20
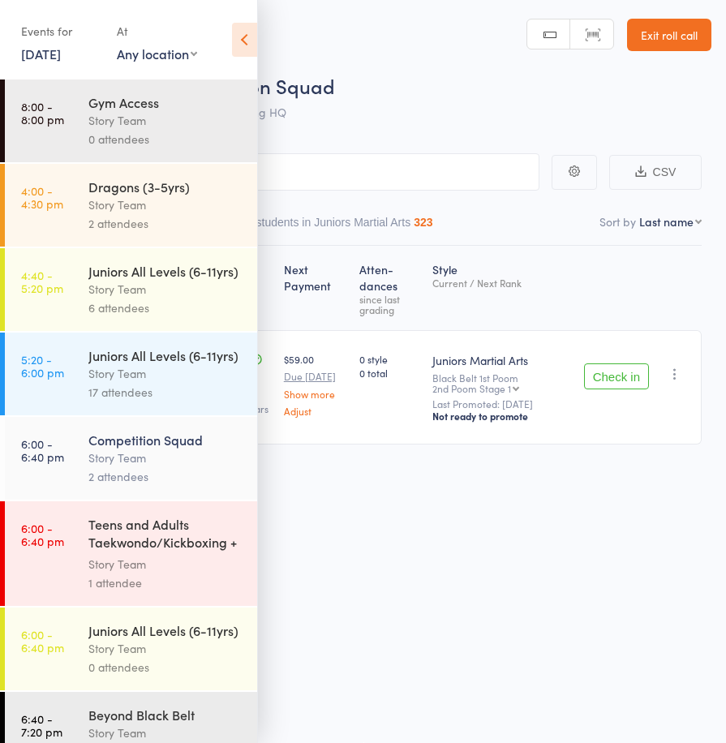
click at [163, 555] on div "Teens and Adults Taekwondo/Kickboxing + Family Cla..." at bounding box center [165, 535] width 155 height 40
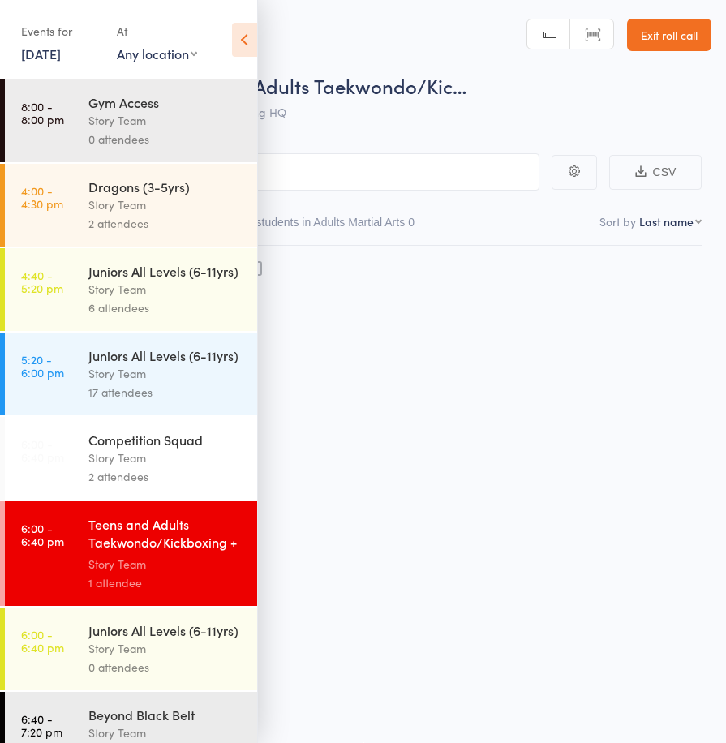
click at [254, 56] on icon at bounding box center [244, 40] width 25 height 34
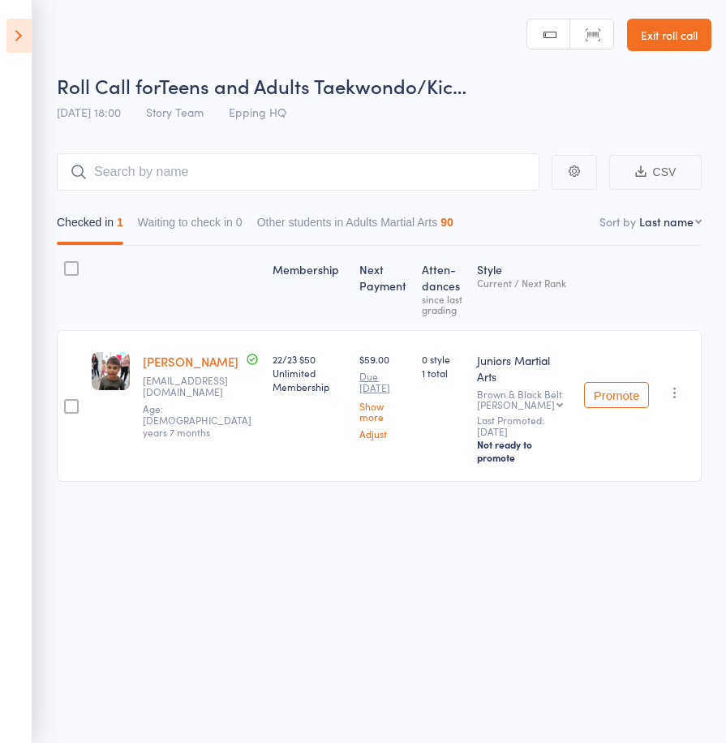
click at [23, 35] on icon at bounding box center [18, 36] width 25 height 34
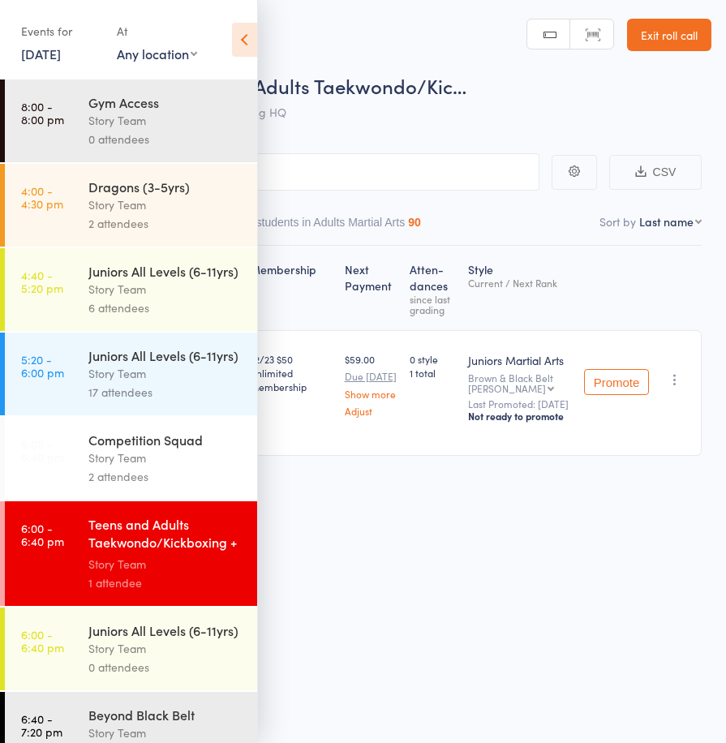
click at [155, 486] on div "2 attendees" at bounding box center [165, 476] width 155 height 19
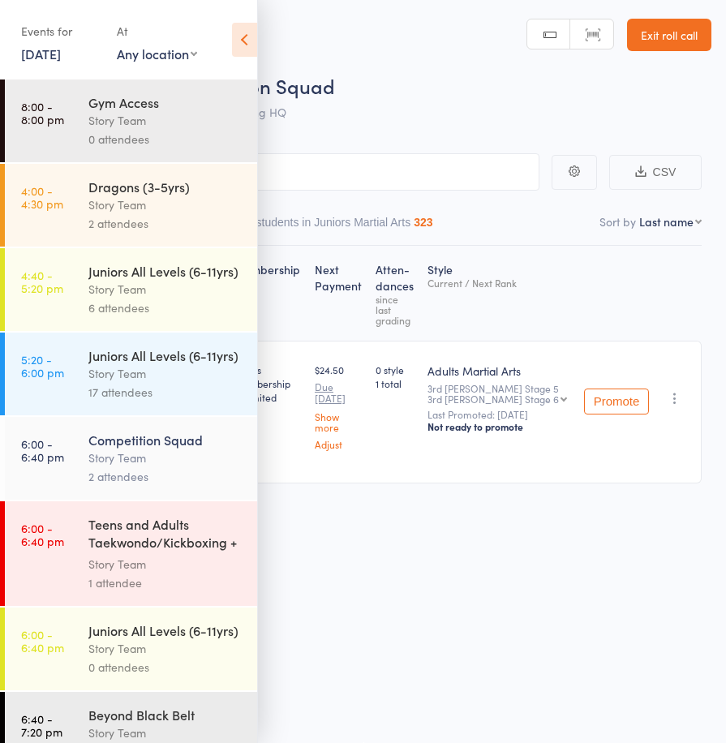
click at [248, 40] on icon at bounding box center [244, 40] width 25 height 34
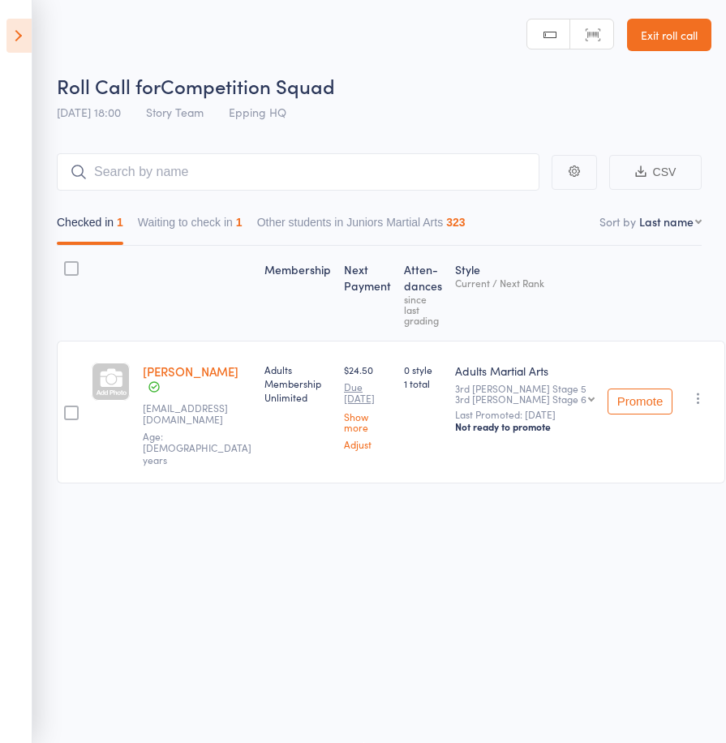
click at [214, 225] on button "Waiting to check in 1" at bounding box center [190, 226] width 105 height 37
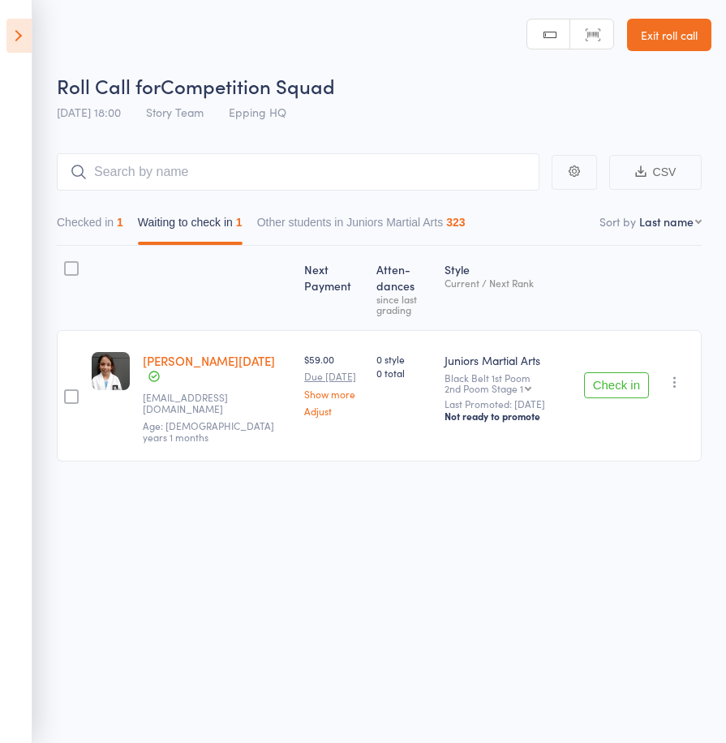
click at [618, 372] on button "Check in" at bounding box center [616, 385] width 65 height 26
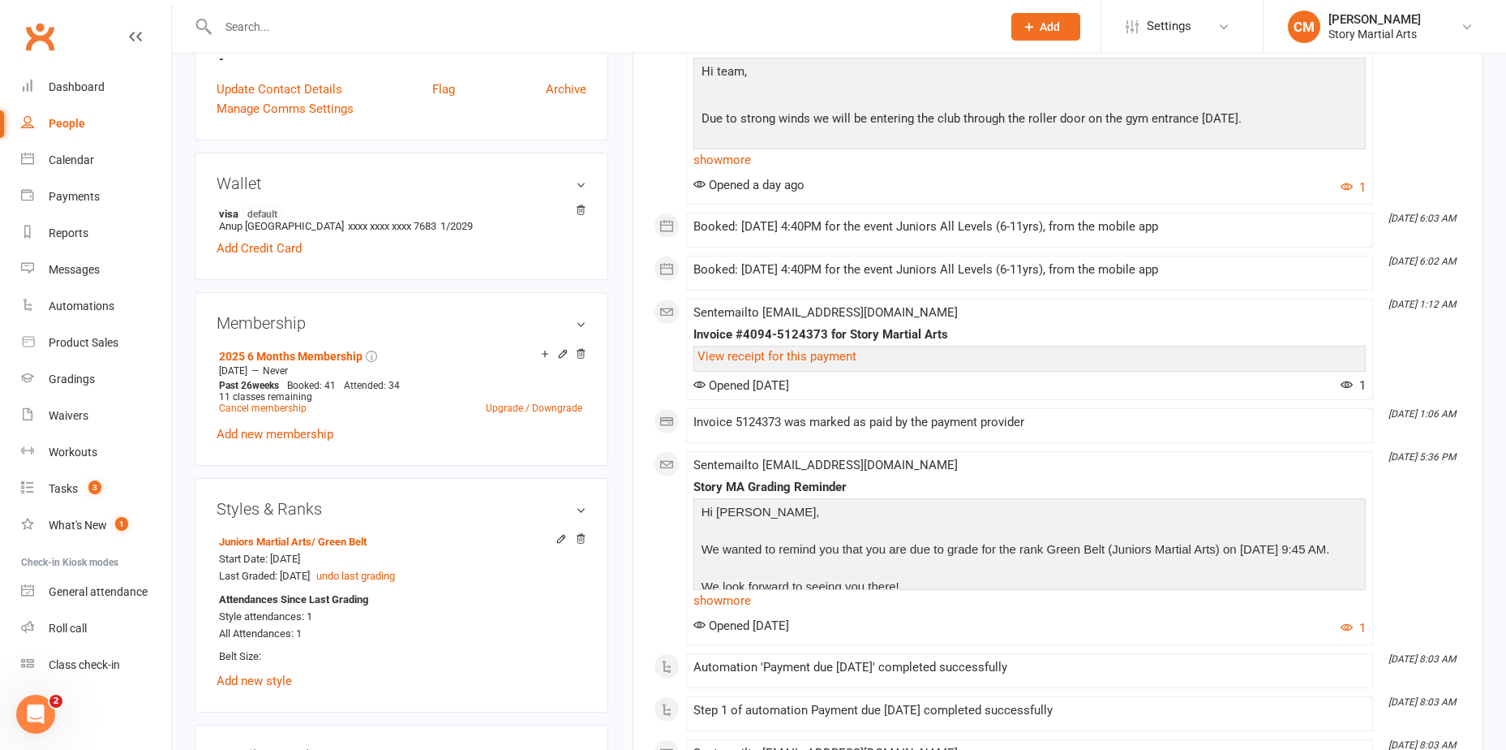
scroll to position [162, 0]
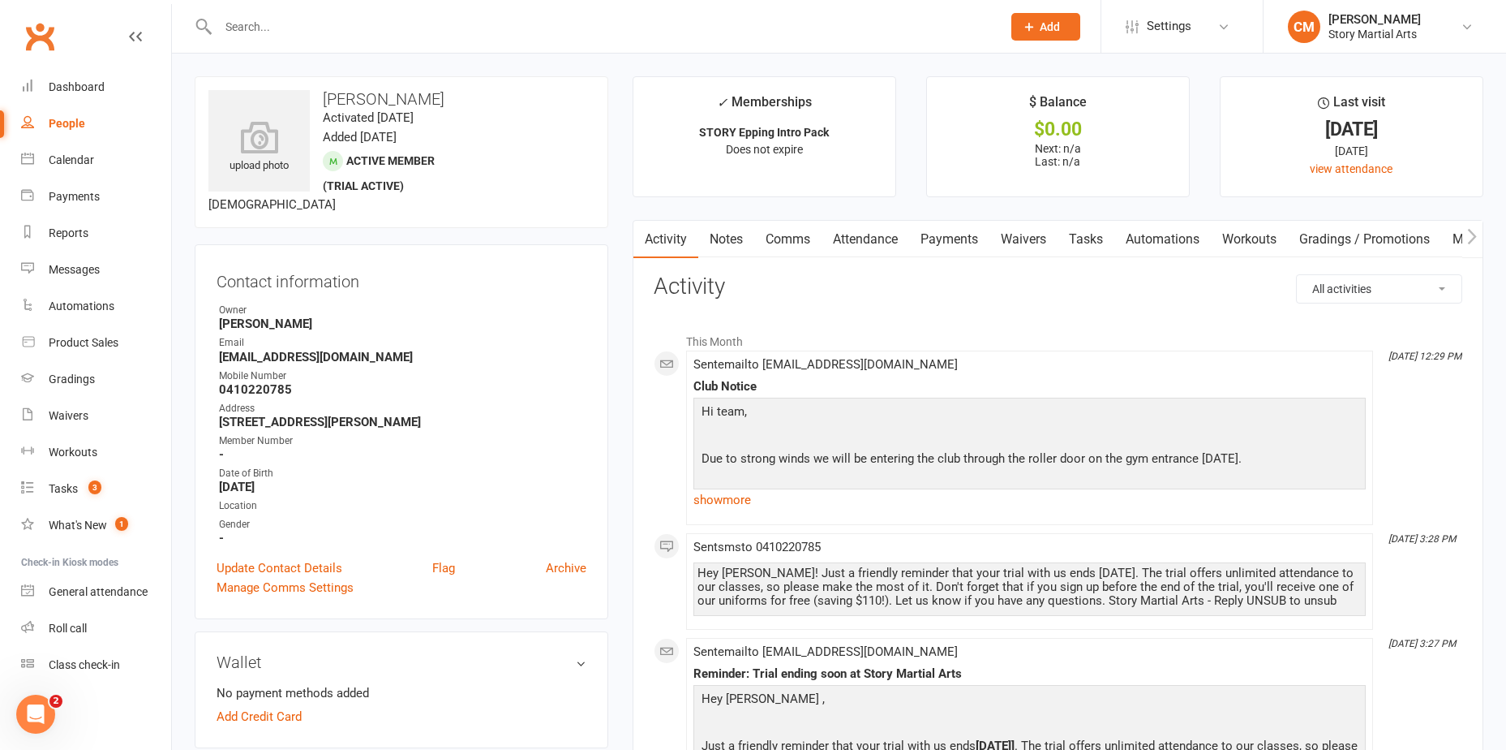
scroll to position [406, 0]
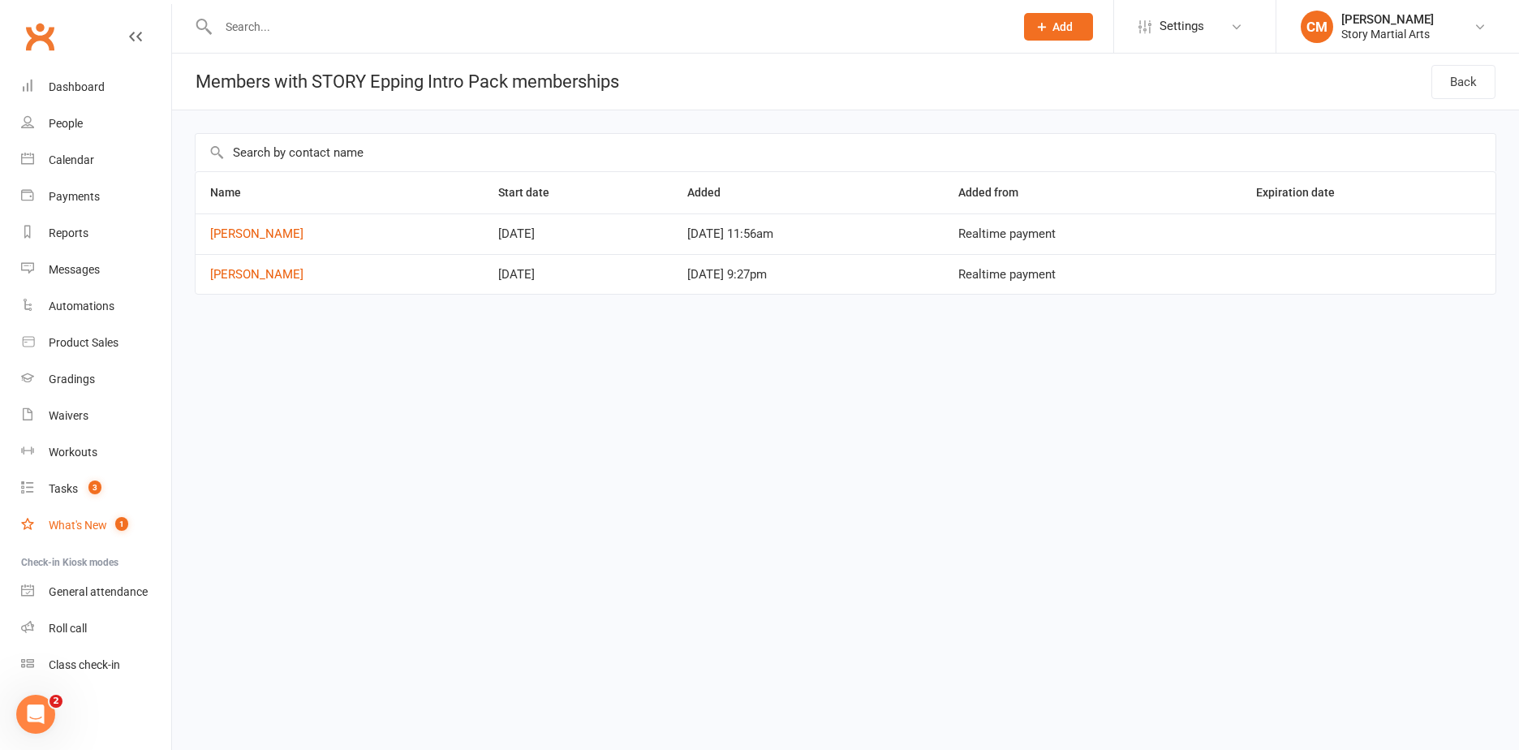
drag, startPoint x: 106, startPoint y: 522, endPoint x: 129, endPoint y: 519, distance: 22.9
click at [106, 522] on div "What's New" at bounding box center [78, 524] width 58 height 13
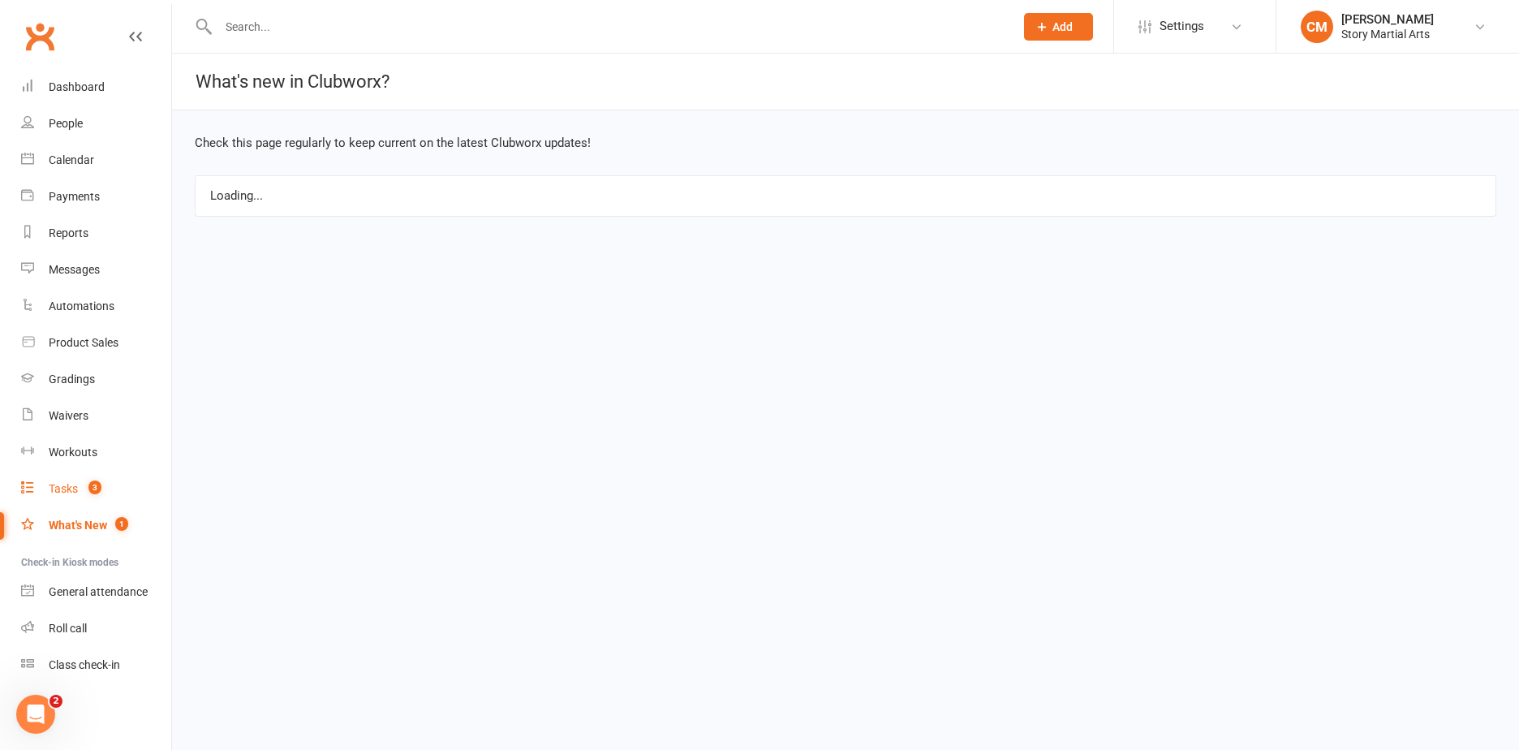
click at [58, 488] on div "Tasks" at bounding box center [63, 488] width 29 height 13
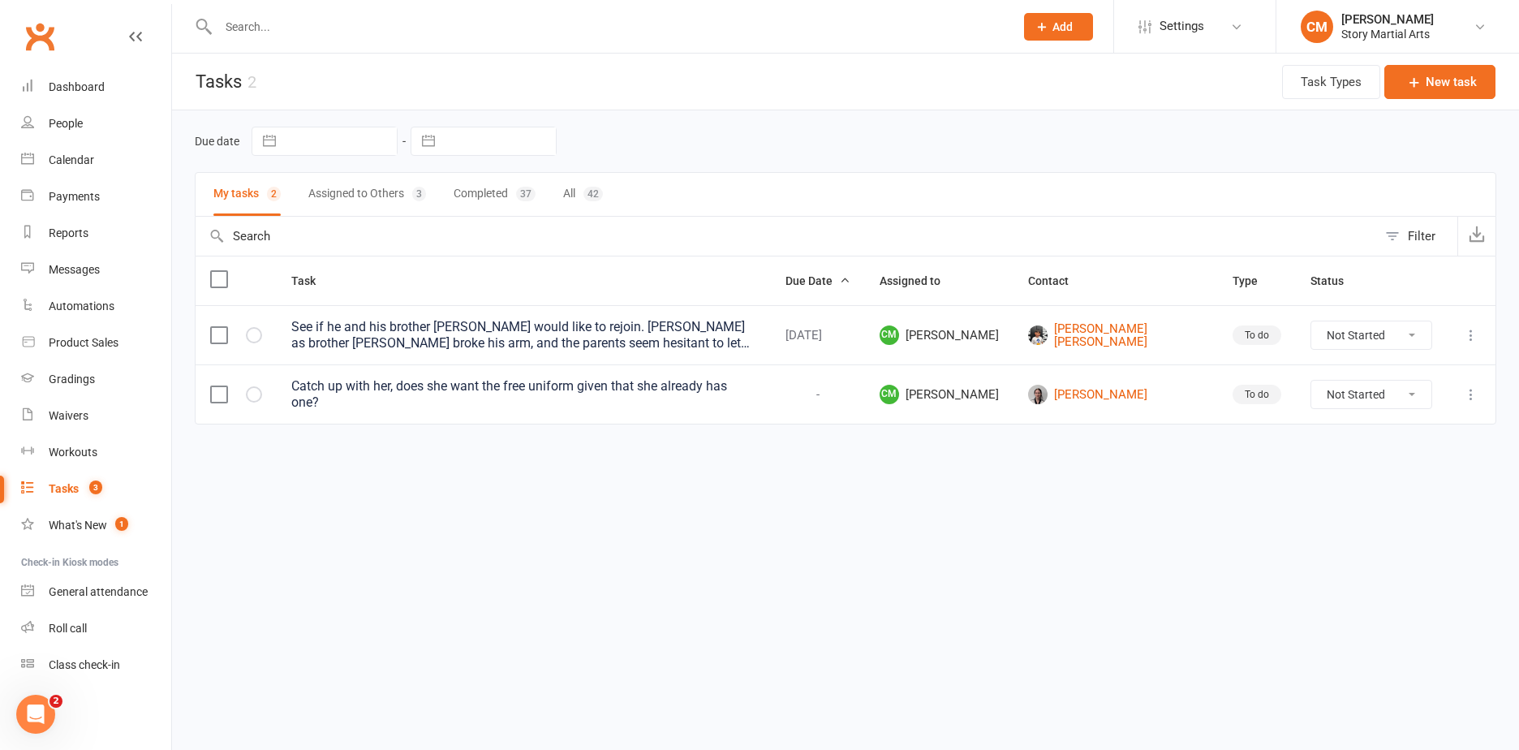
click at [397, 197] on button "Assigned to Others 3" at bounding box center [367, 194] width 118 height 43
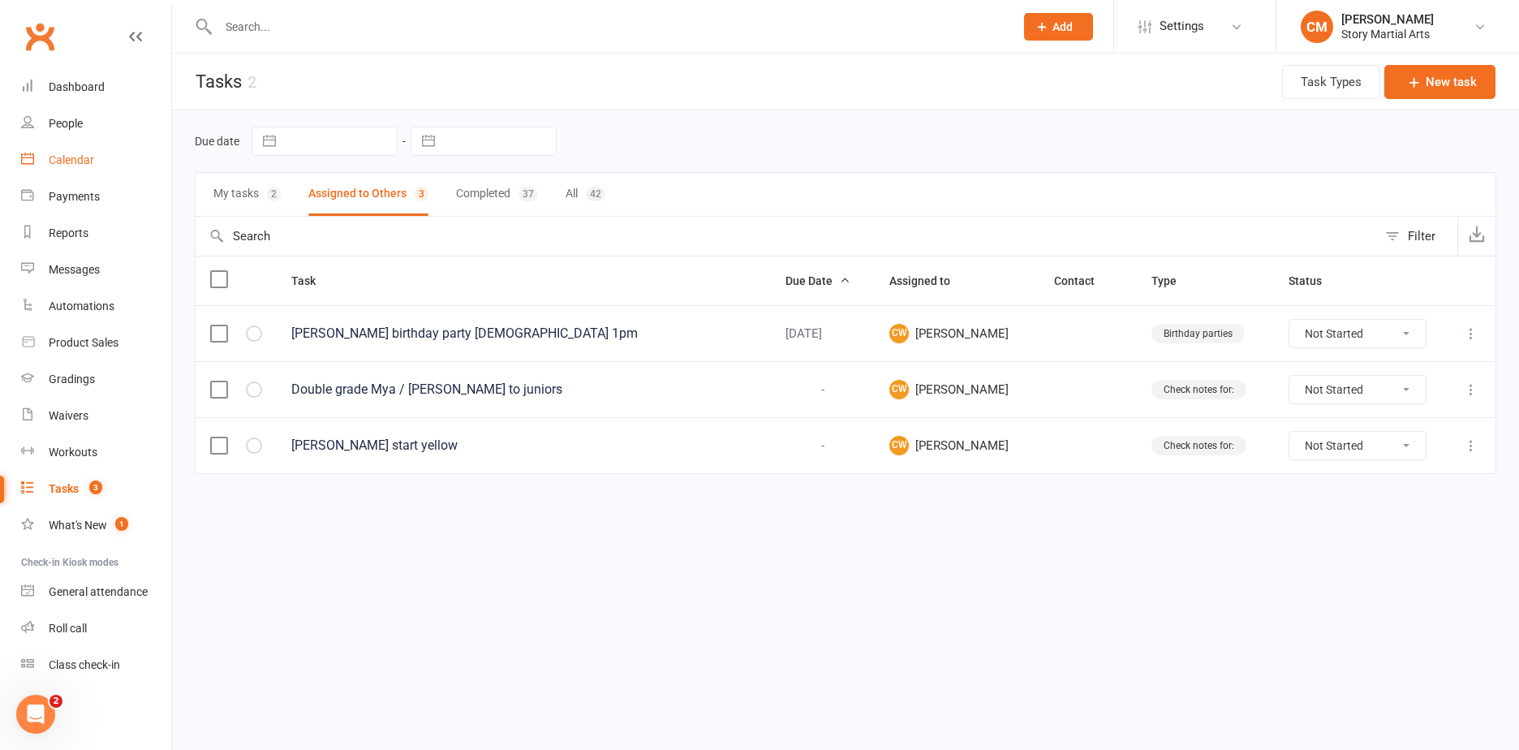
click at [84, 168] on link "Calendar" at bounding box center [96, 160] width 150 height 37
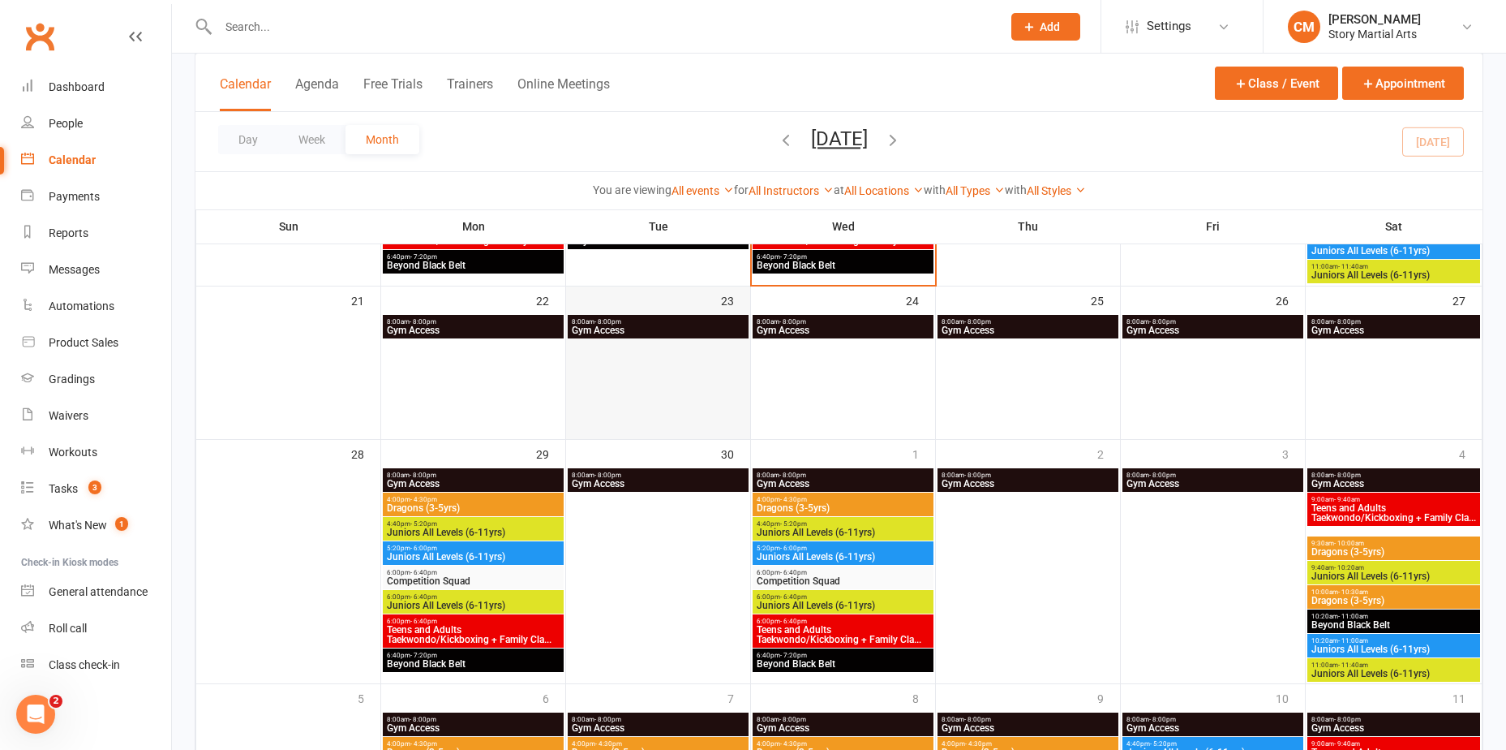
scroll to position [811, 0]
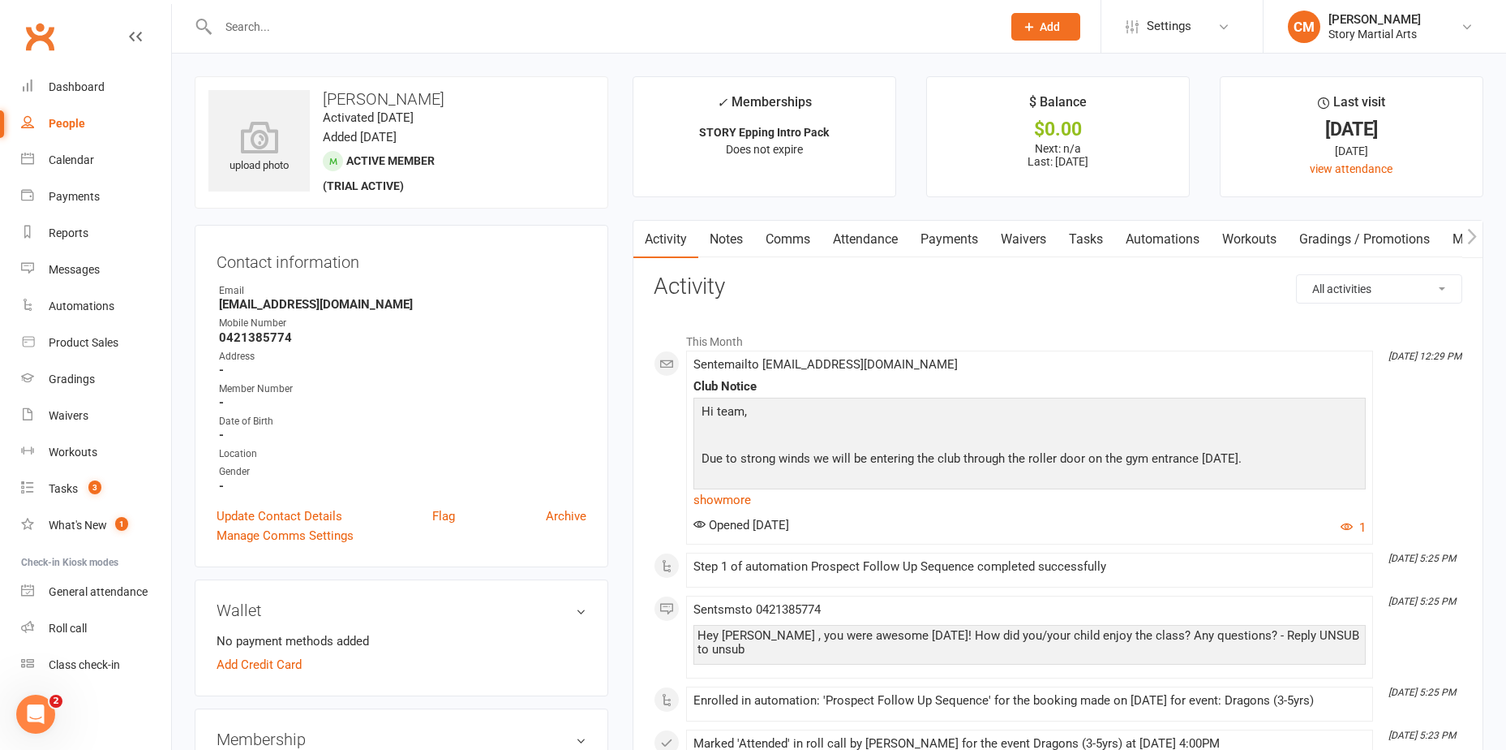
click at [817, 243] on link "Comms" at bounding box center [787, 239] width 67 height 37
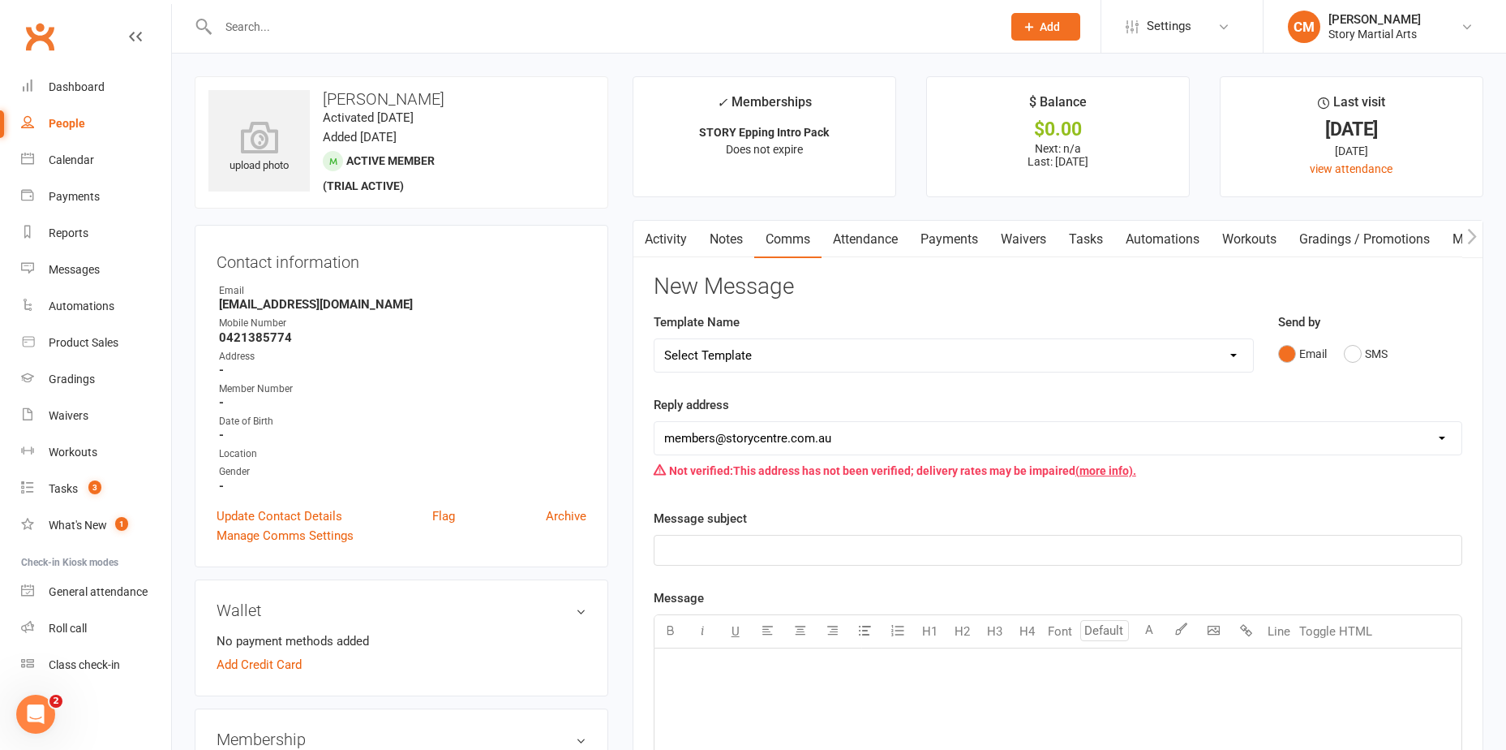
drag, startPoint x: 725, startPoint y: 348, endPoint x: 779, endPoint y: 356, distance: 54.2
click at [725, 348] on select "Select Template [Email] Class Reminder (Trial)2025 [Email] Disregard grading pa…" at bounding box center [954, 355] width 599 height 32
click at [655, 339] on select "Select Template [Email] Class Reminder (Trial)2025 [Email] Disregard grading pa…" at bounding box center [954, 355] width 599 height 32
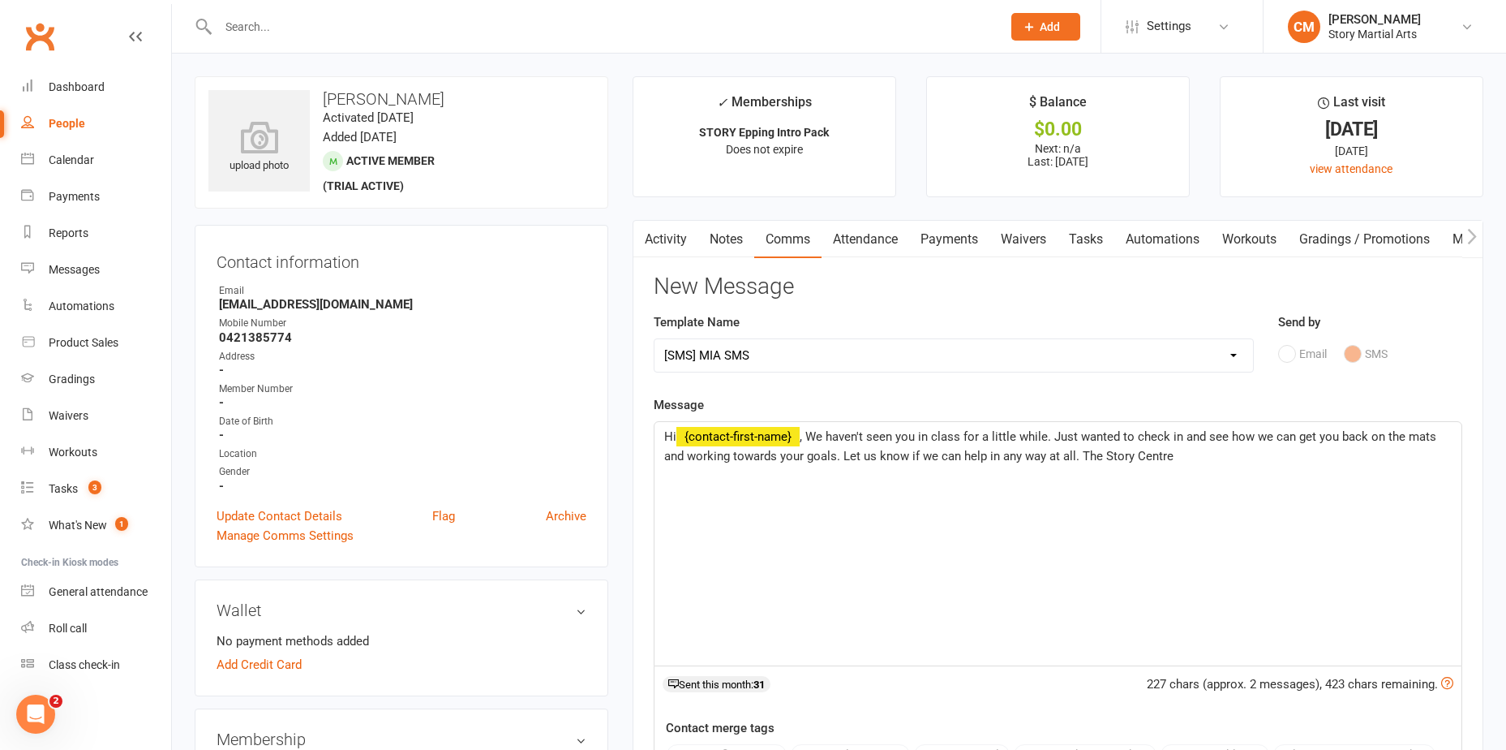
click at [853, 372] on div "Select Template [Email] Class Reminder (Trial)2025 [Email] Disregard grading pa…" at bounding box center [954, 355] width 600 height 34
click at [836, 355] on select "Select Template [Email] Class Reminder (Trial)2025 [Email] Disregard grading pa…" at bounding box center [954, 355] width 599 height 32
select select "15"
click at [655, 339] on select "Select Template [Email] Class Reminder (Trial)2025 [Email] Disregard grading pa…" at bounding box center [954, 355] width 599 height 32
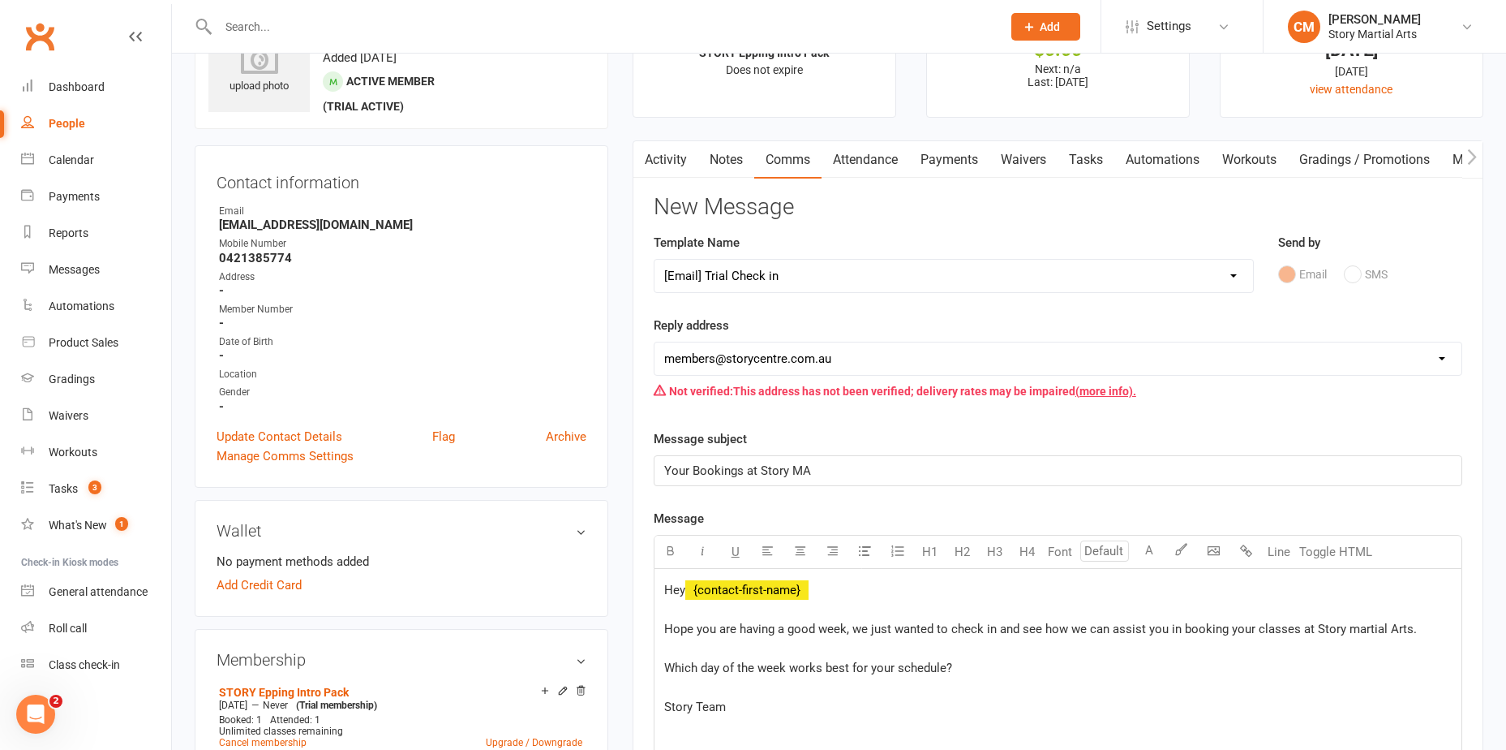
scroll to position [324, 0]
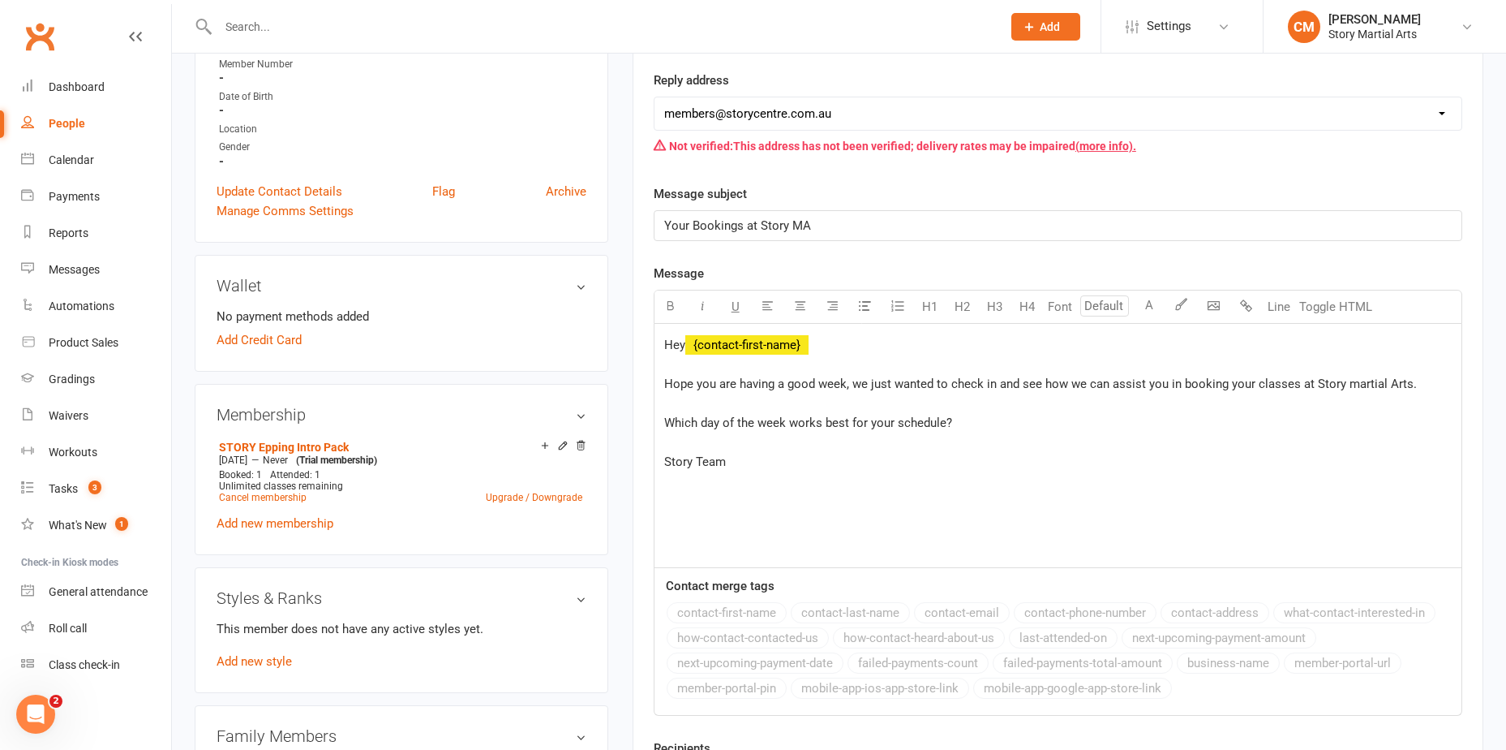
click at [1248, 387] on span "Hope you are having a good week, we just wanted to check in and see how we can …" at bounding box center [1040, 383] width 753 height 15
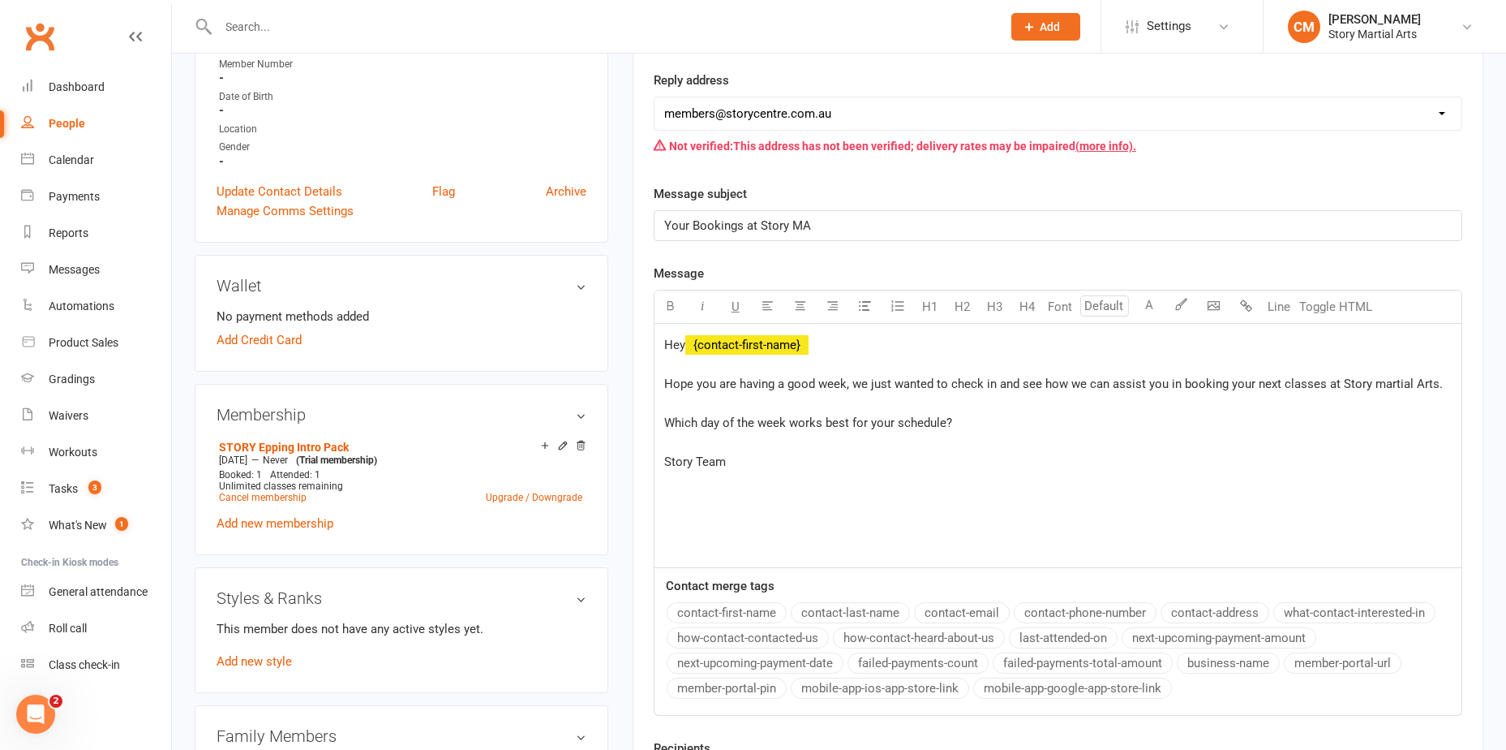
click at [1313, 385] on span "Hope you are having a good week, we just wanted to check in and see how we can …" at bounding box center [1053, 383] width 779 height 15
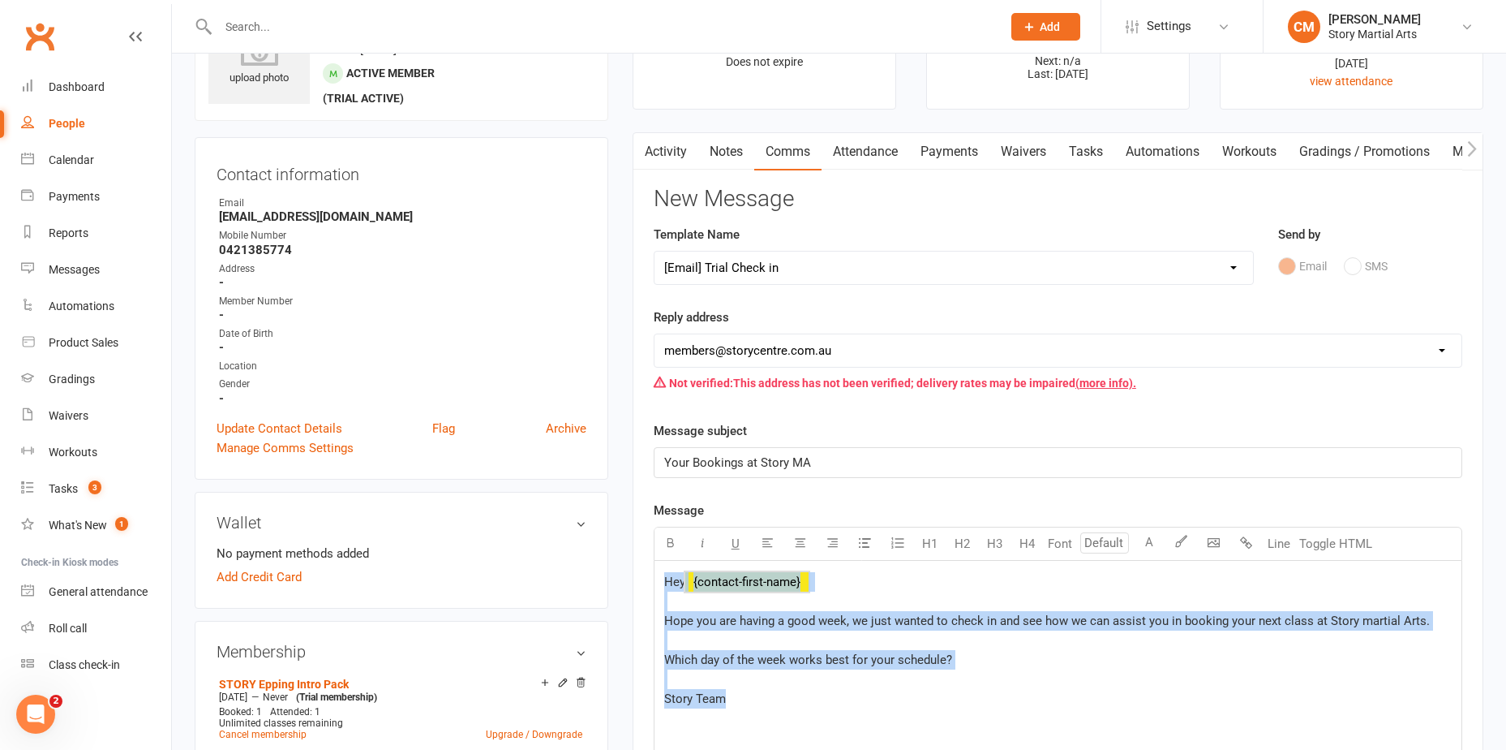
scroll to position [0, 0]
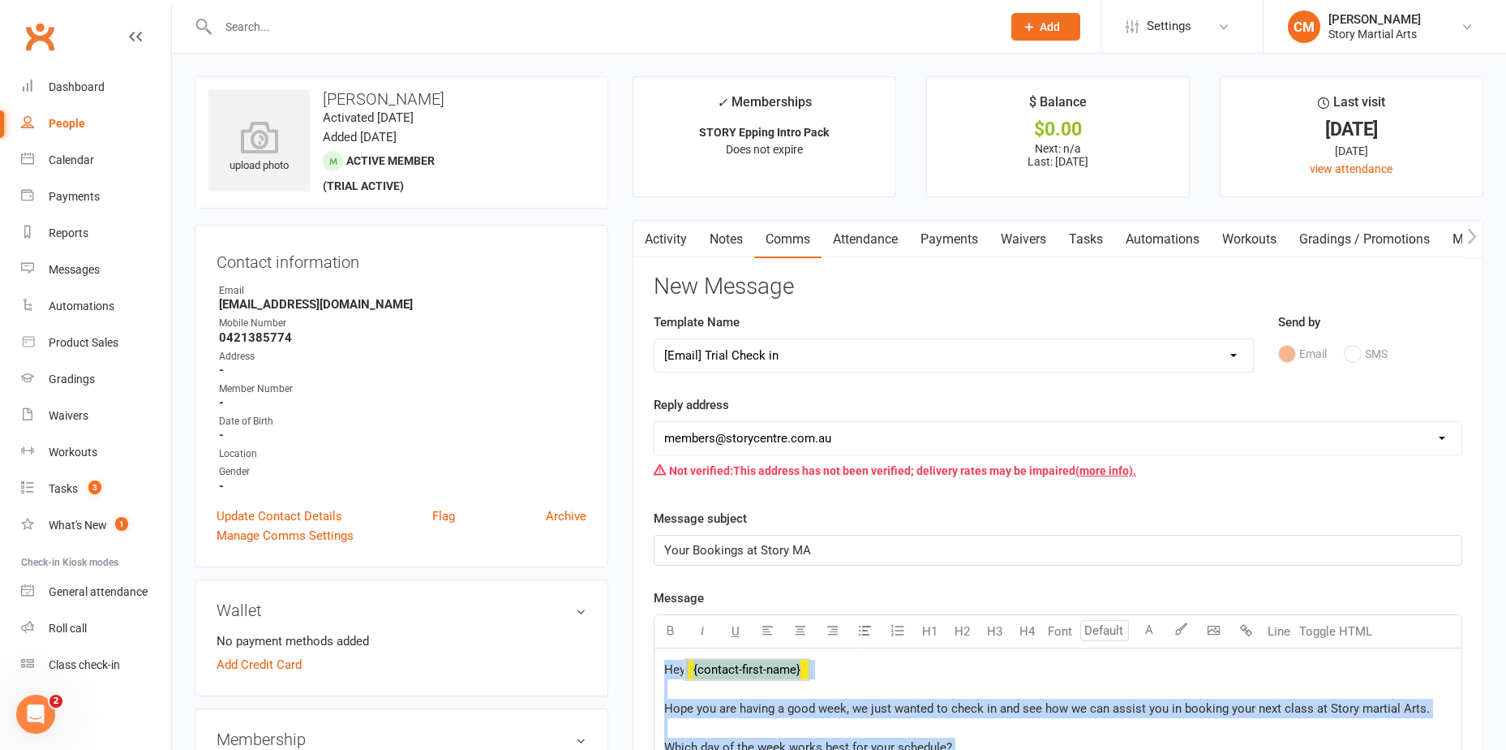
click at [1051, 346] on select "Select Template [Email] Class Reminder (Trial)2025 [Email] Disregard grading pa…" at bounding box center [954, 355] width 599 height 32
select select
click at [655, 339] on select "Select Template [Email] Class Reminder (Trial)2025 [Email] Disregard grading pa…" at bounding box center [954, 355] width 599 height 32
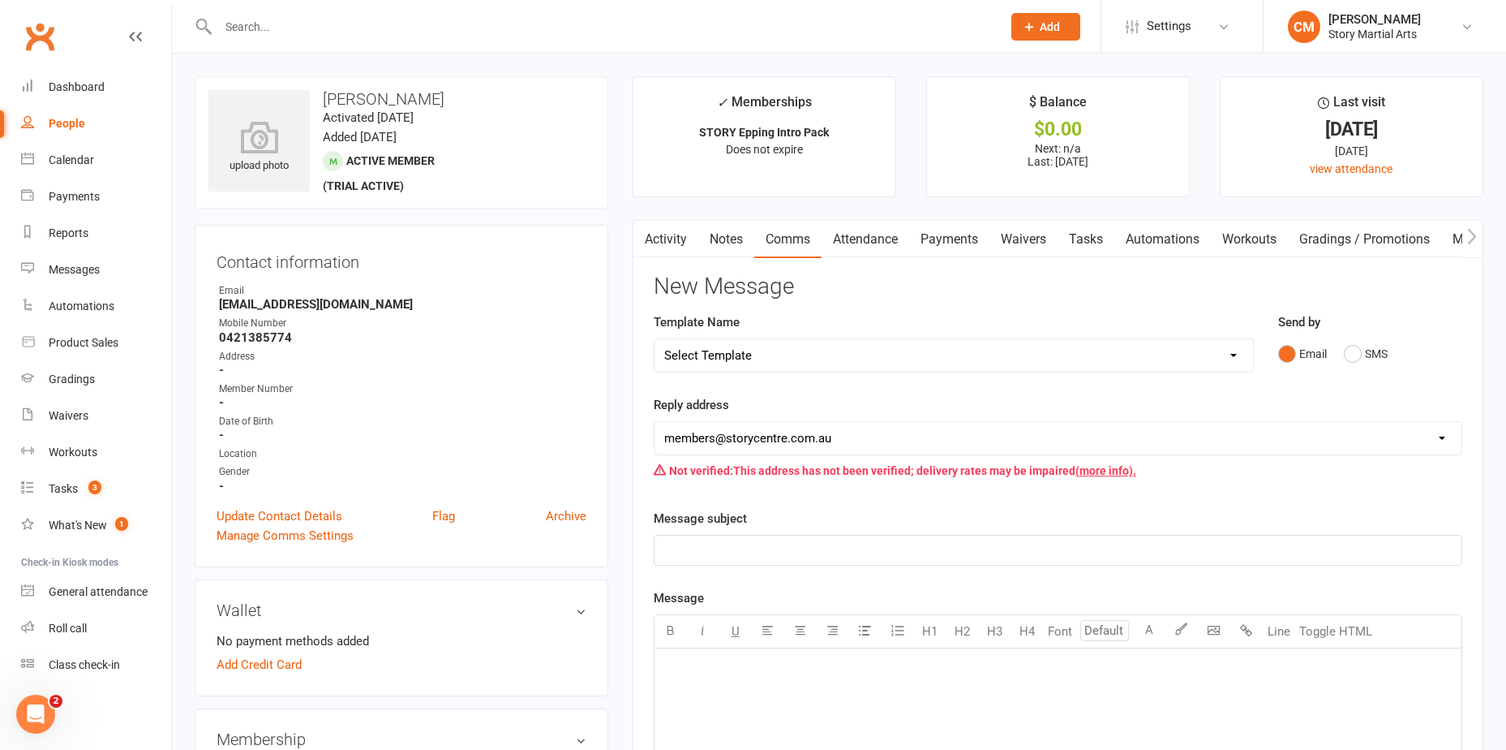
click at [1343, 346] on div "Email SMS" at bounding box center [1370, 353] width 184 height 31
click at [1355, 350] on button "SMS" at bounding box center [1366, 353] width 44 height 31
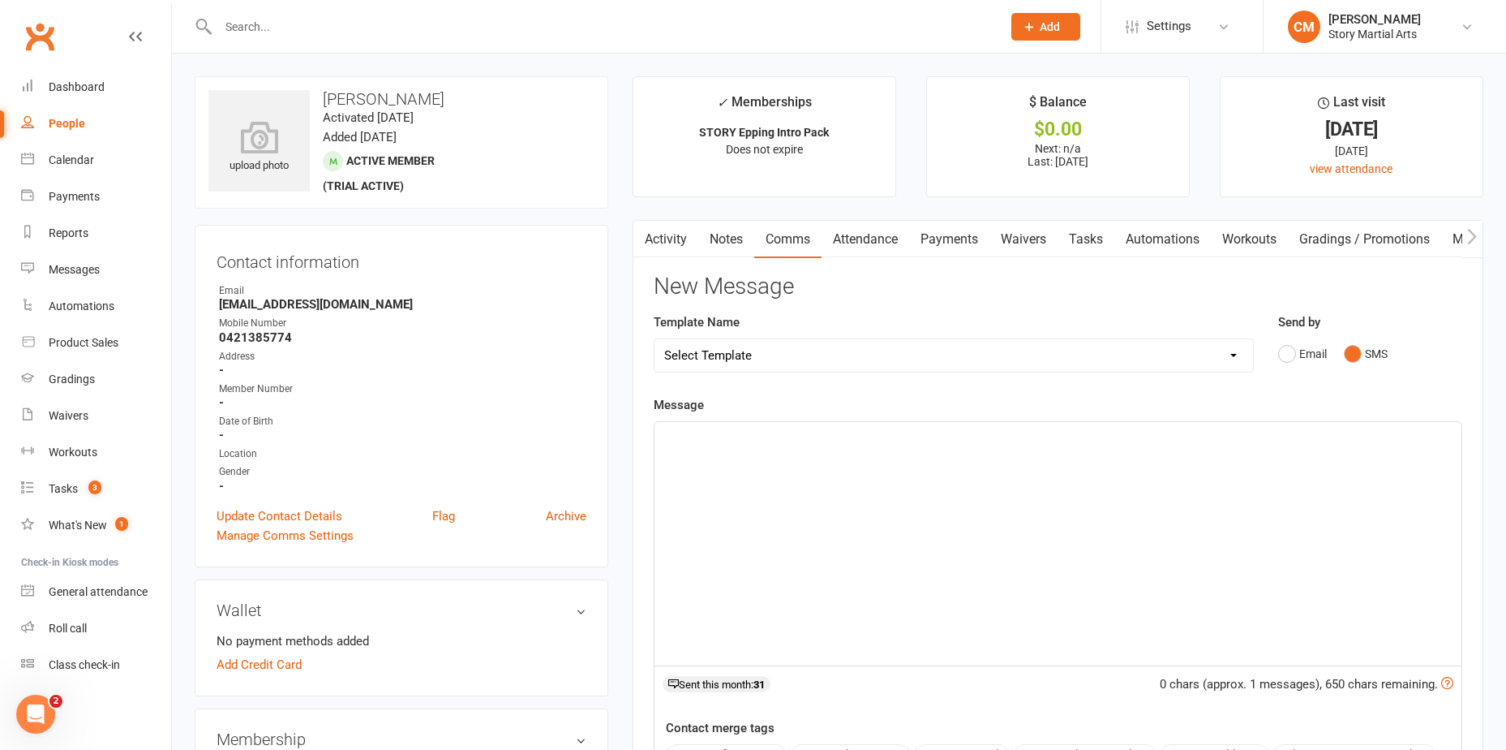
click at [835, 522] on div "﻿" at bounding box center [1058, 543] width 807 height 243
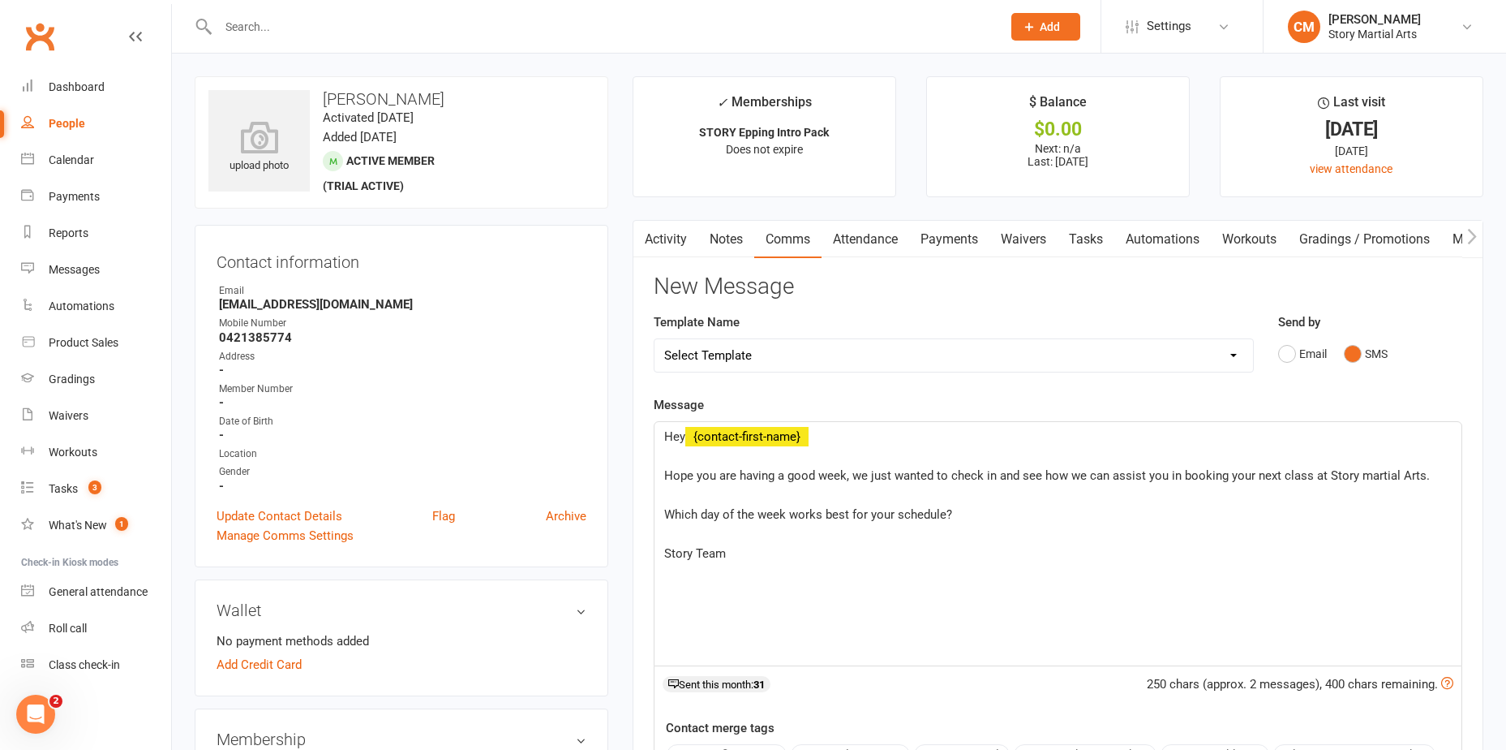
drag, startPoint x: 840, startPoint y: 449, endPoint x: 840, endPoint y: 439, distance: 10.5
click at [840, 447] on p "Hey ﻿ {contact-first-name} Hope you are having a good week, we just wanted to c…" at bounding box center [1058, 495] width 788 height 136
click at [839, 434] on p "Hey ﻿ {contact-first-name} Hope you are having a good week, we just wanted to c…" at bounding box center [1058, 495] width 788 height 136
click at [841, 437] on p "Hey ﻿ {contact-first-name} Hope you are having a good week, we just wanted to c…" at bounding box center [1058, 495] width 788 height 136
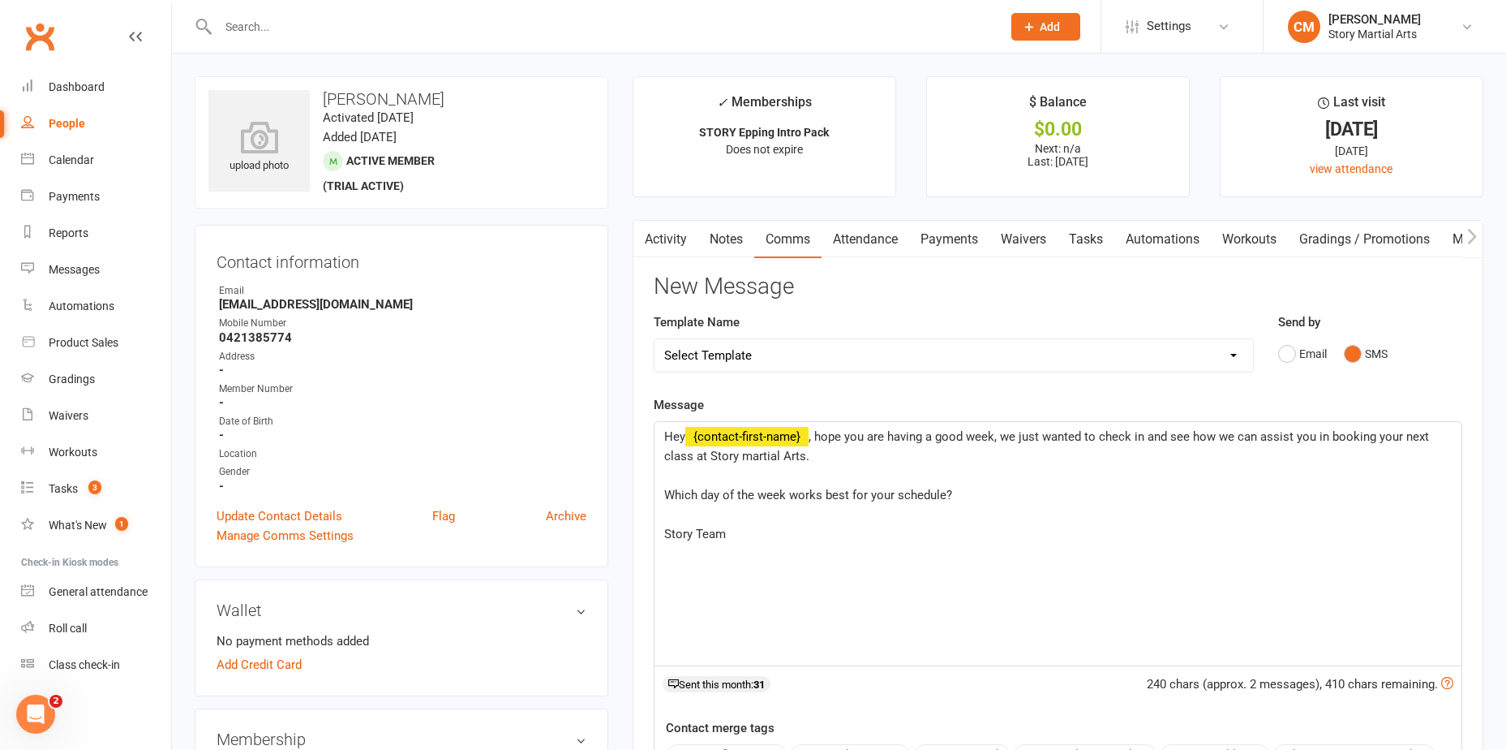
click at [879, 462] on p "Hey ﻿ {contact-first-name} , h ope you are having a good week, we just wanted t…" at bounding box center [1058, 485] width 788 height 117
click at [1137, 468] on p "Hey ﻿ {contact-first-name} , h ope you are having a good week, we just wanted t…" at bounding box center [1058, 466] width 788 height 78
click at [1133, 466] on p "Hey ﻿ {contact-first-name} , h ope you are having a good week, we just wanted t…" at bounding box center [1058, 466] width 788 height 78
click at [1111, 455] on p "Hey ﻿ {contact-first-name} , h ope you are having a good week, we just wanted t…" at bounding box center [1058, 466] width 788 height 78
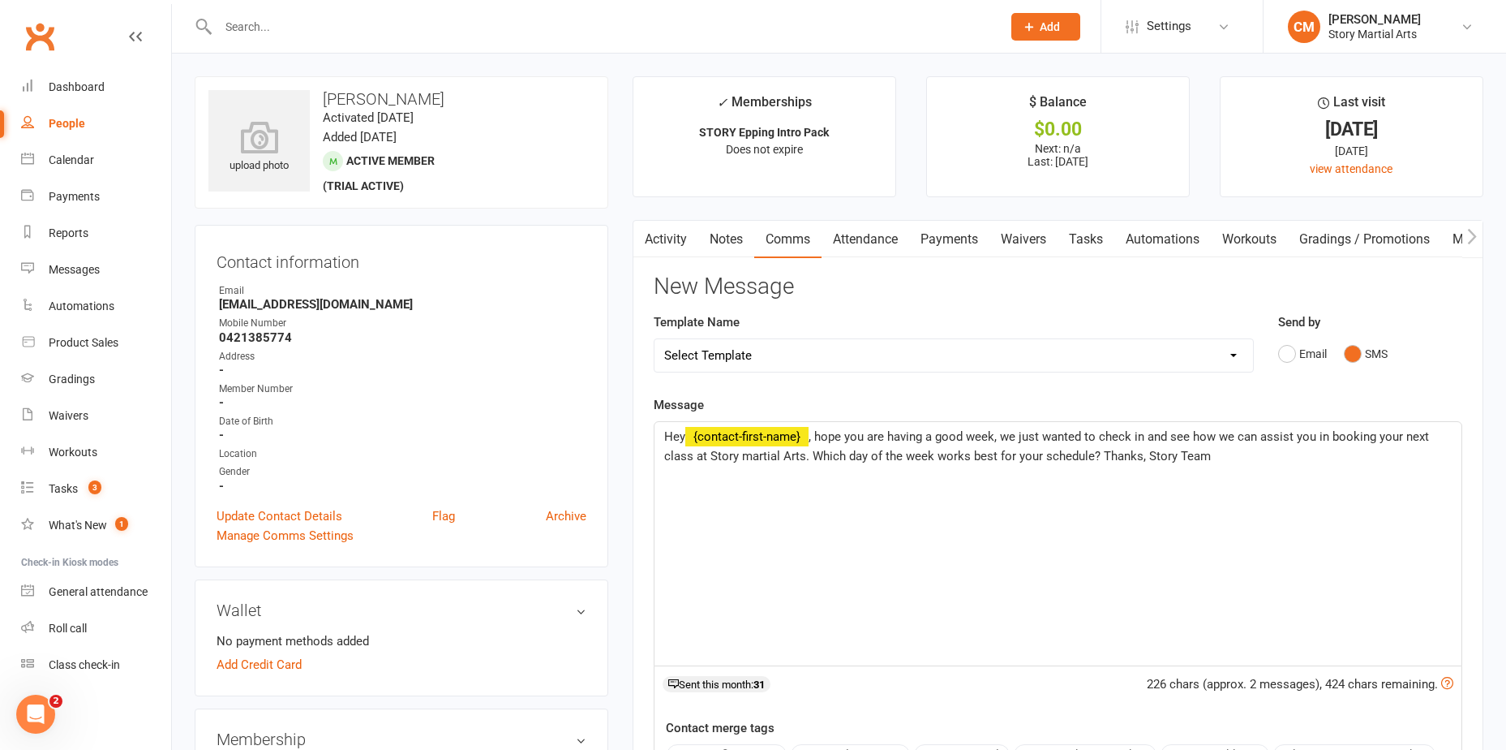
click at [1000, 434] on span "ope you are having a good week, we just wanted to check in and see how we can a…" at bounding box center [1048, 446] width 768 height 34
click at [930, 479] on div "Hey ﻿ {contact-first-name} , h ope you are having a good week! We just wanted t…" at bounding box center [1058, 543] width 807 height 243
click at [1094, 454] on span "ope you are having a good week! We just wanted to check in and see how we can a…" at bounding box center [1049, 446] width 771 height 34
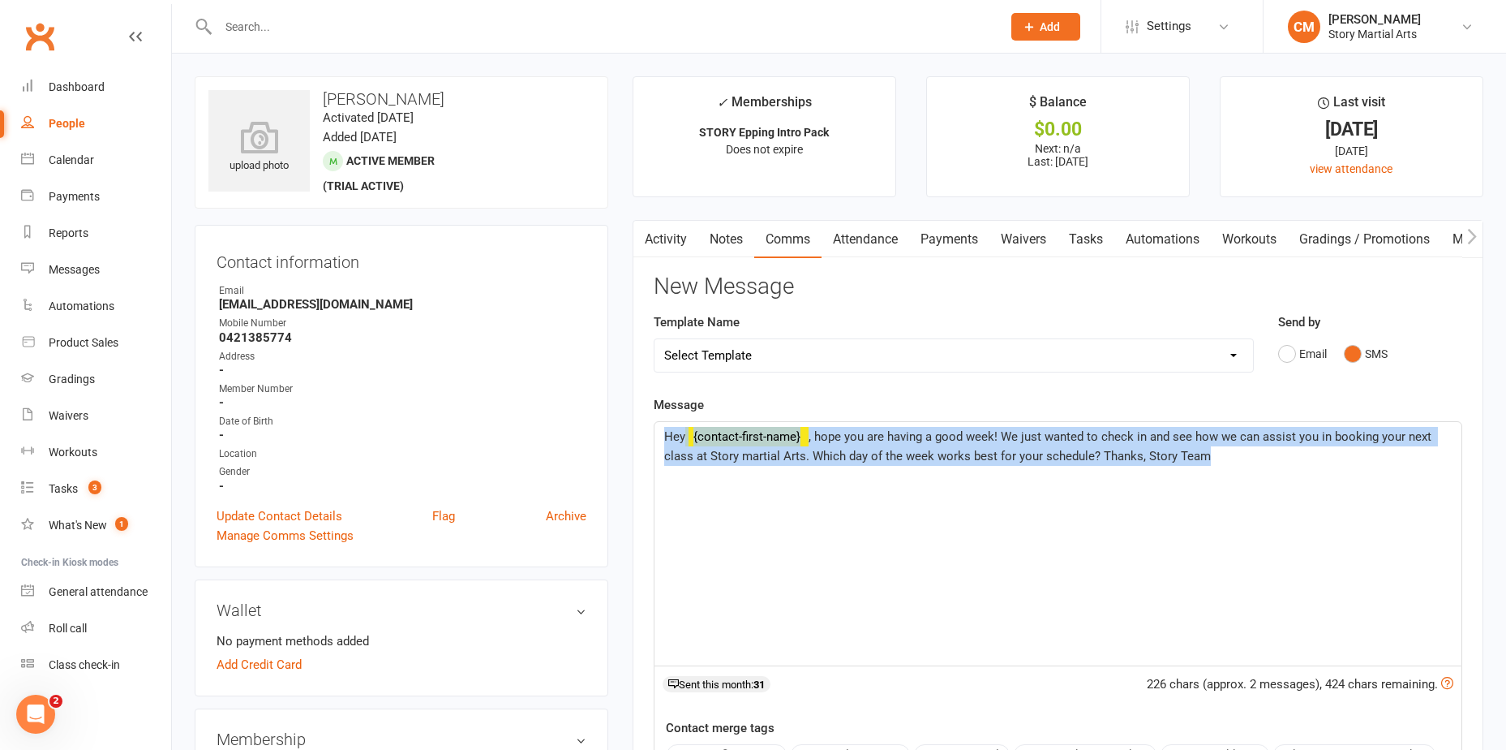
copy p "Hey ﻿ {contact-first-name} , h ope you are having a good week! We just wanted t…"
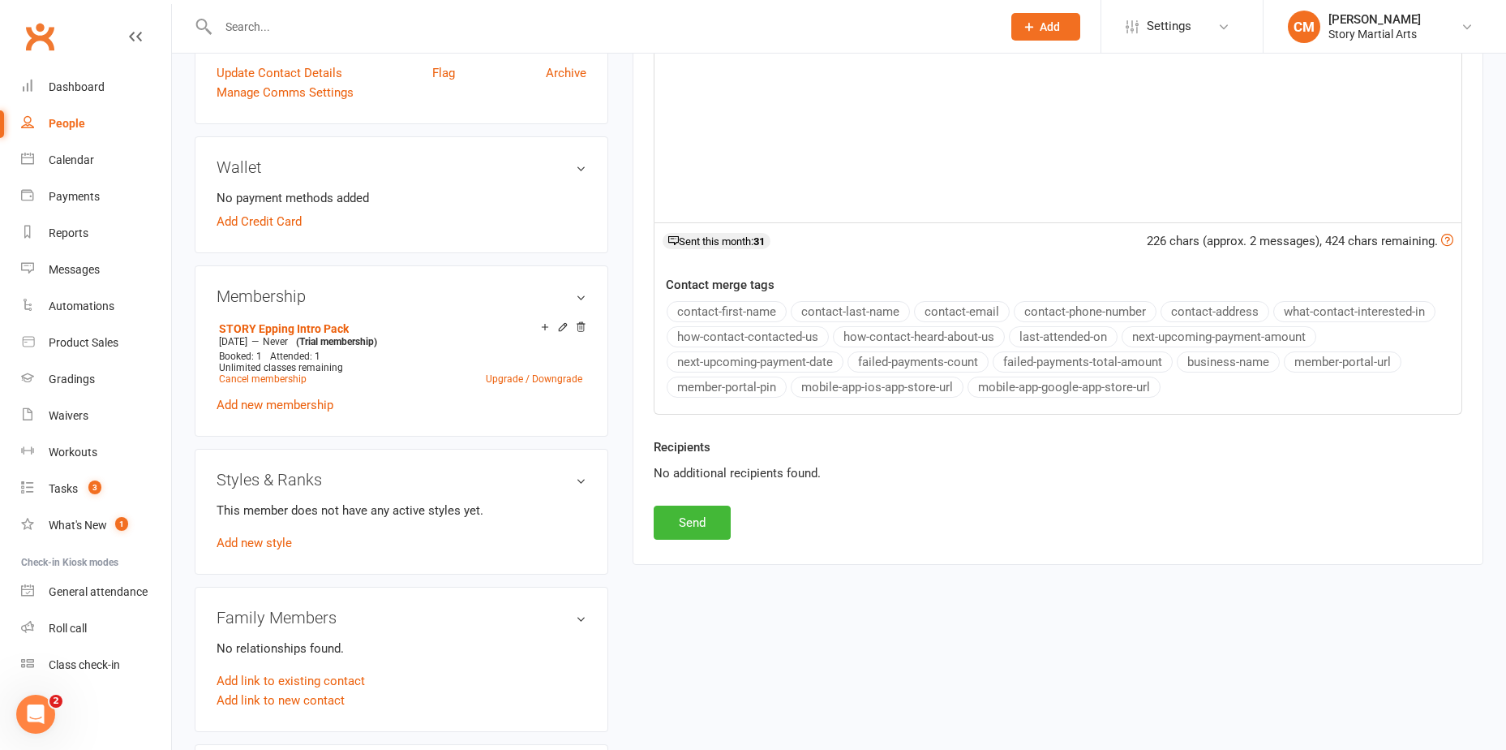
scroll to position [487, 0]
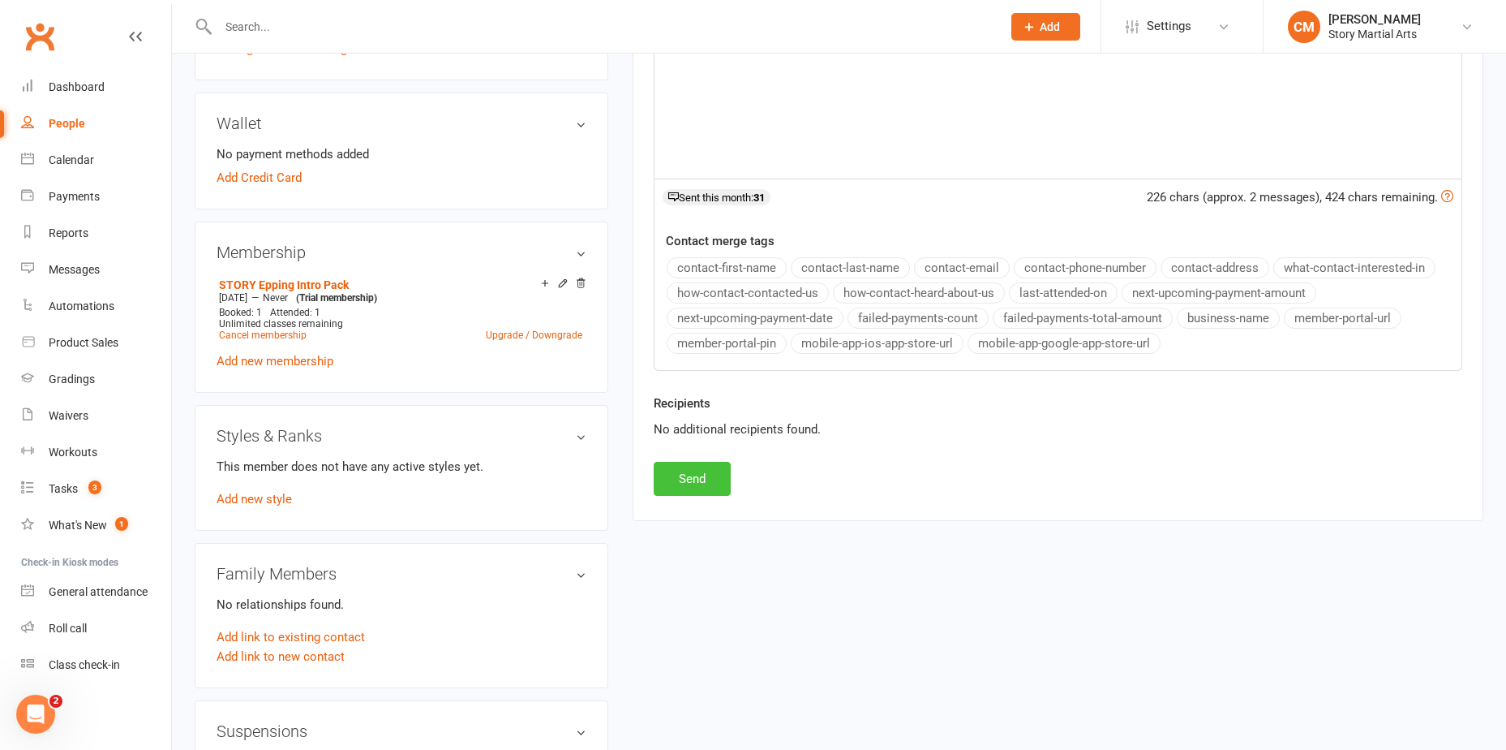
click at [670, 471] on button "Send" at bounding box center [692, 479] width 77 height 34
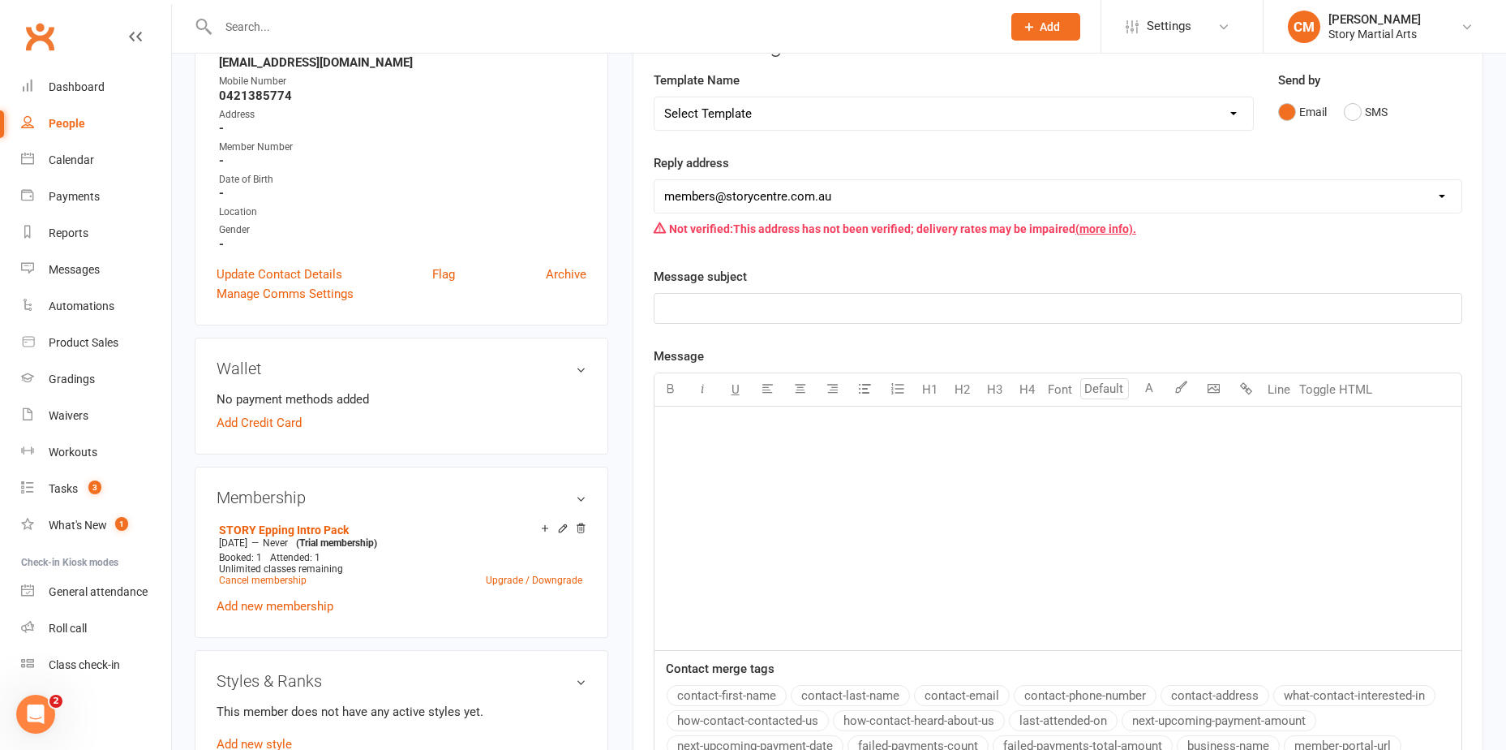
scroll to position [81, 0]
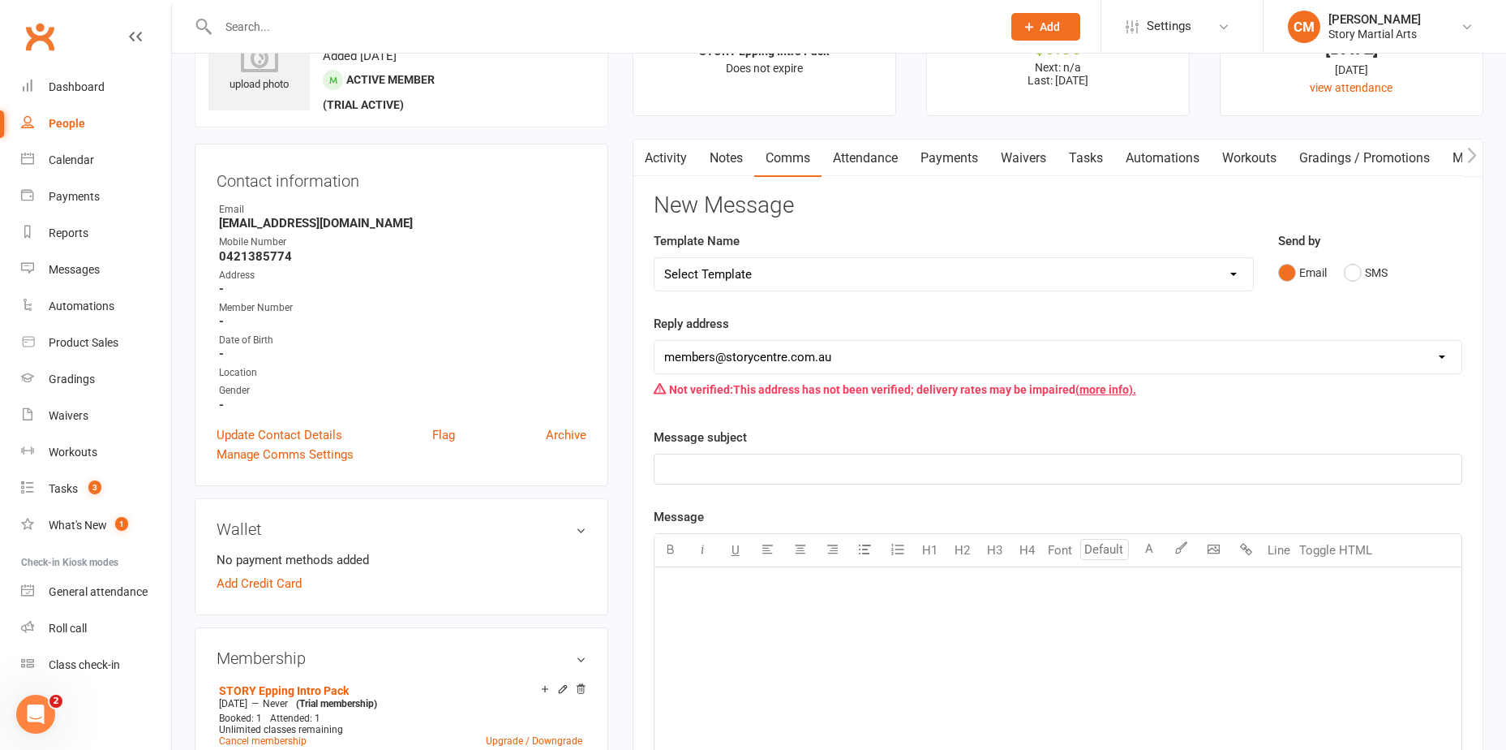
click at [660, 153] on link "Activity" at bounding box center [666, 158] width 65 height 37
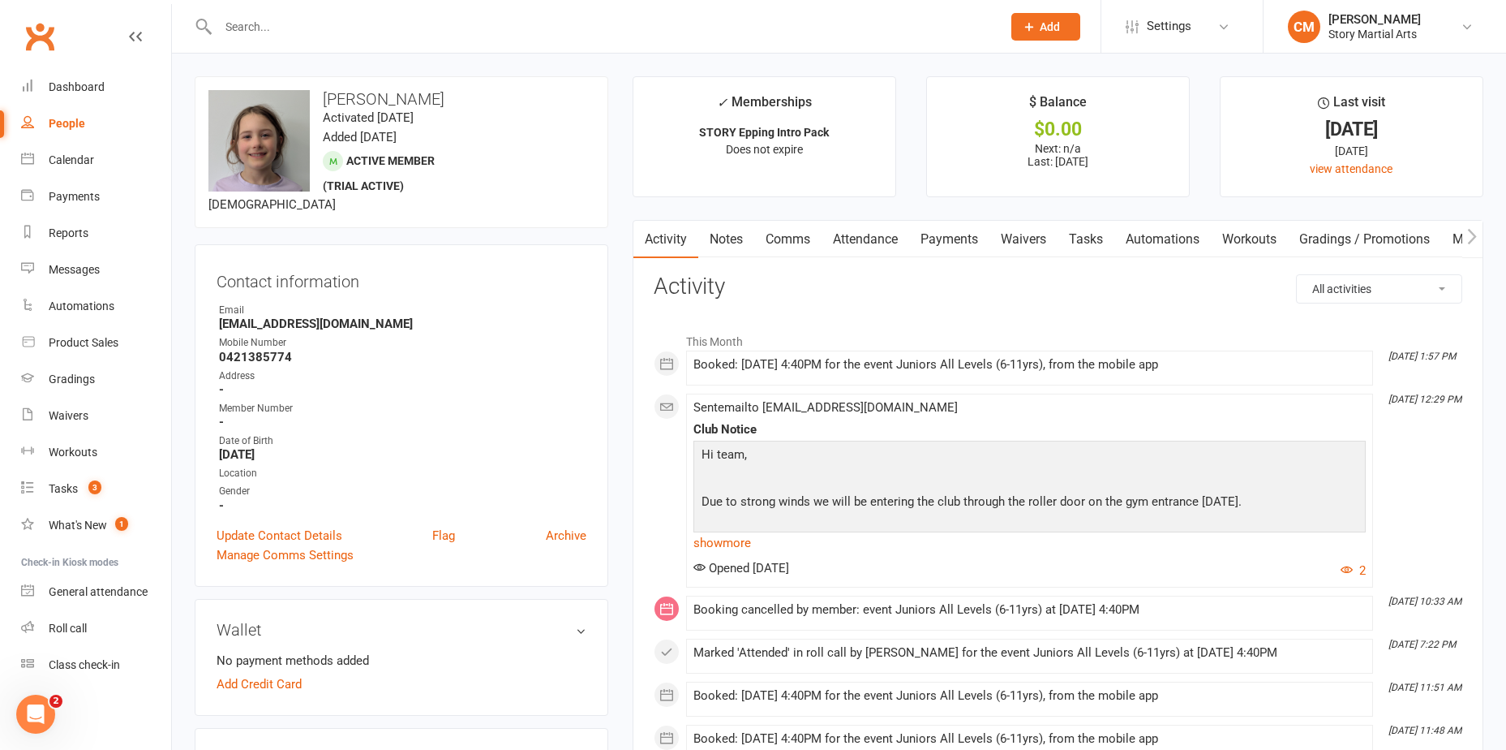
click at [848, 231] on link "Attendance" at bounding box center [866, 239] width 88 height 37
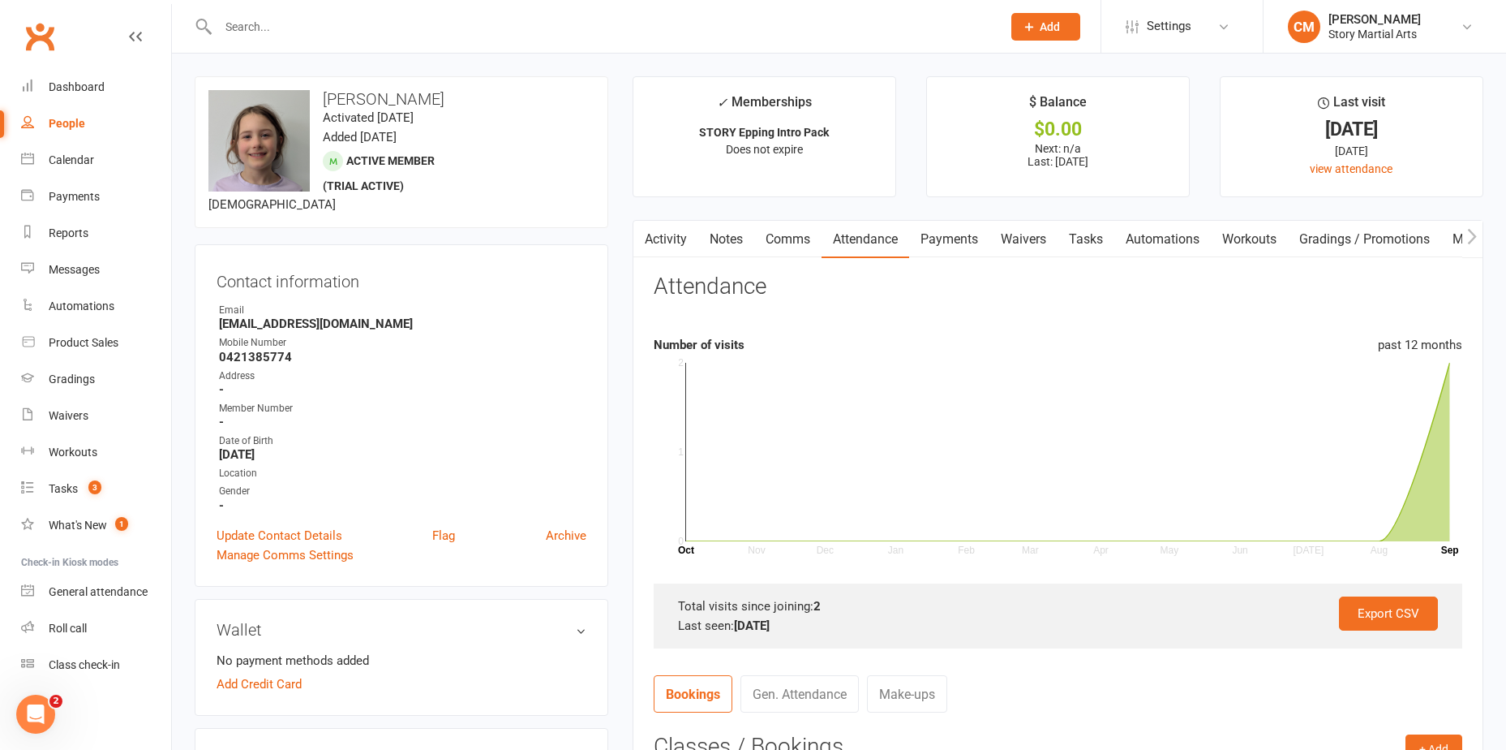
click at [778, 226] on link "Comms" at bounding box center [787, 239] width 67 height 37
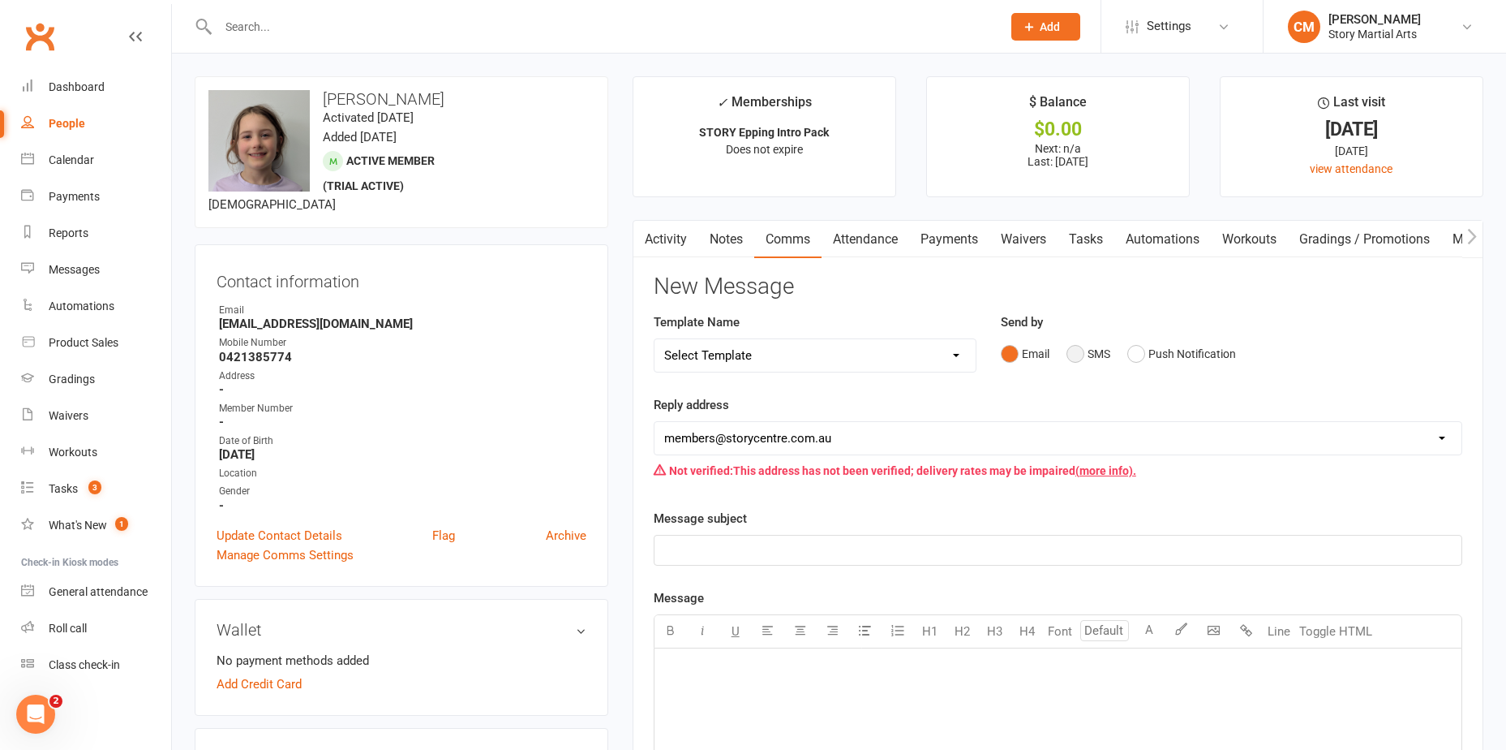
click at [1093, 350] on button "SMS" at bounding box center [1089, 353] width 44 height 31
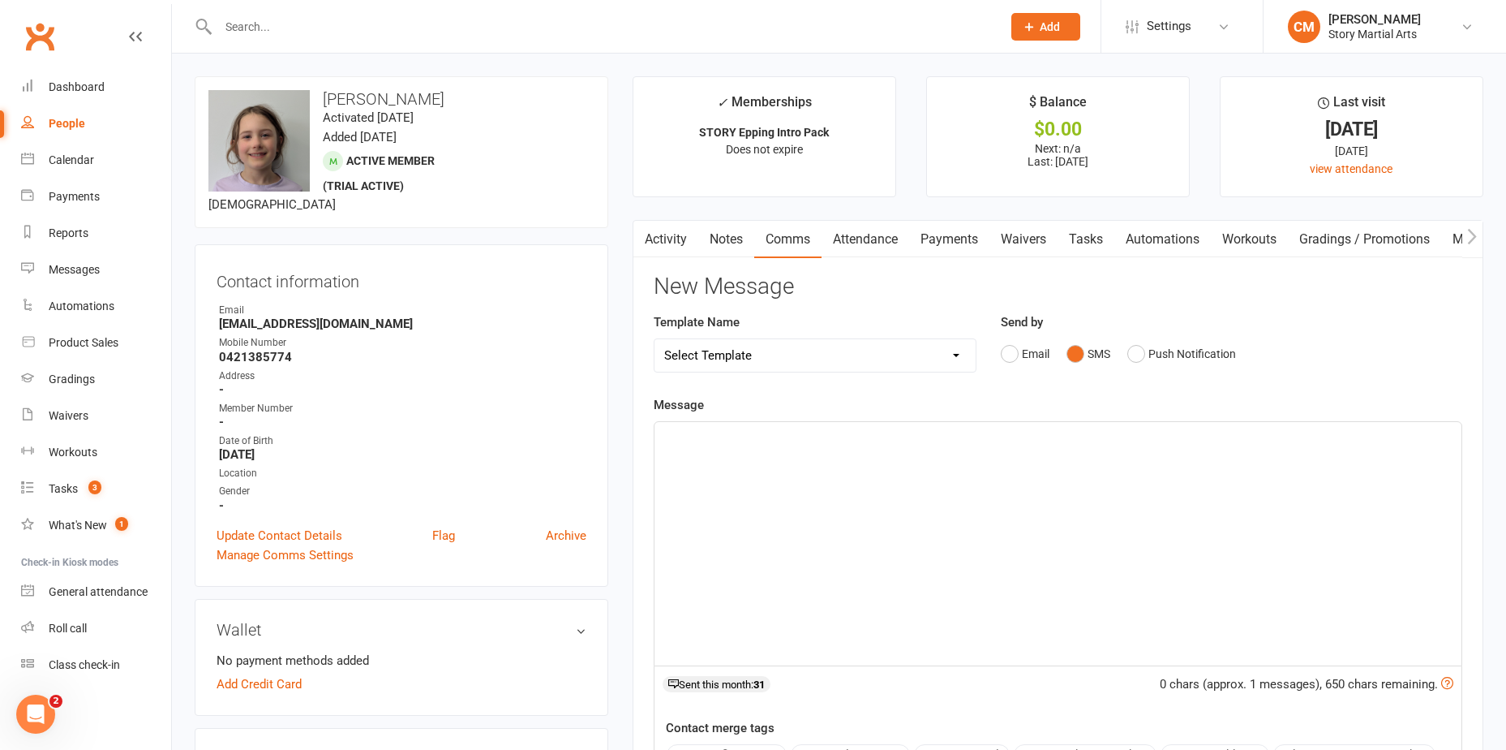
click at [932, 544] on div "﻿" at bounding box center [1058, 543] width 807 height 243
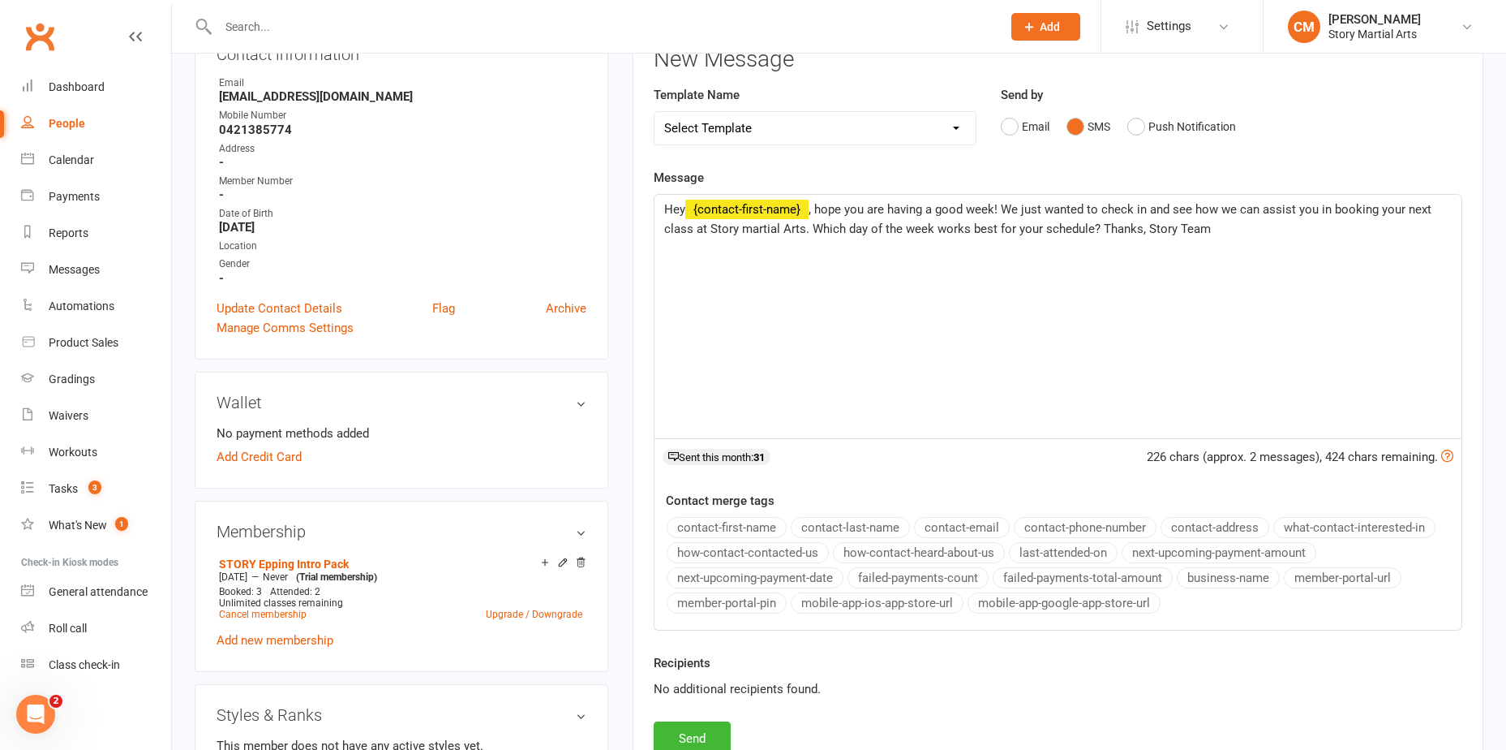
scroll to position [324, 0]
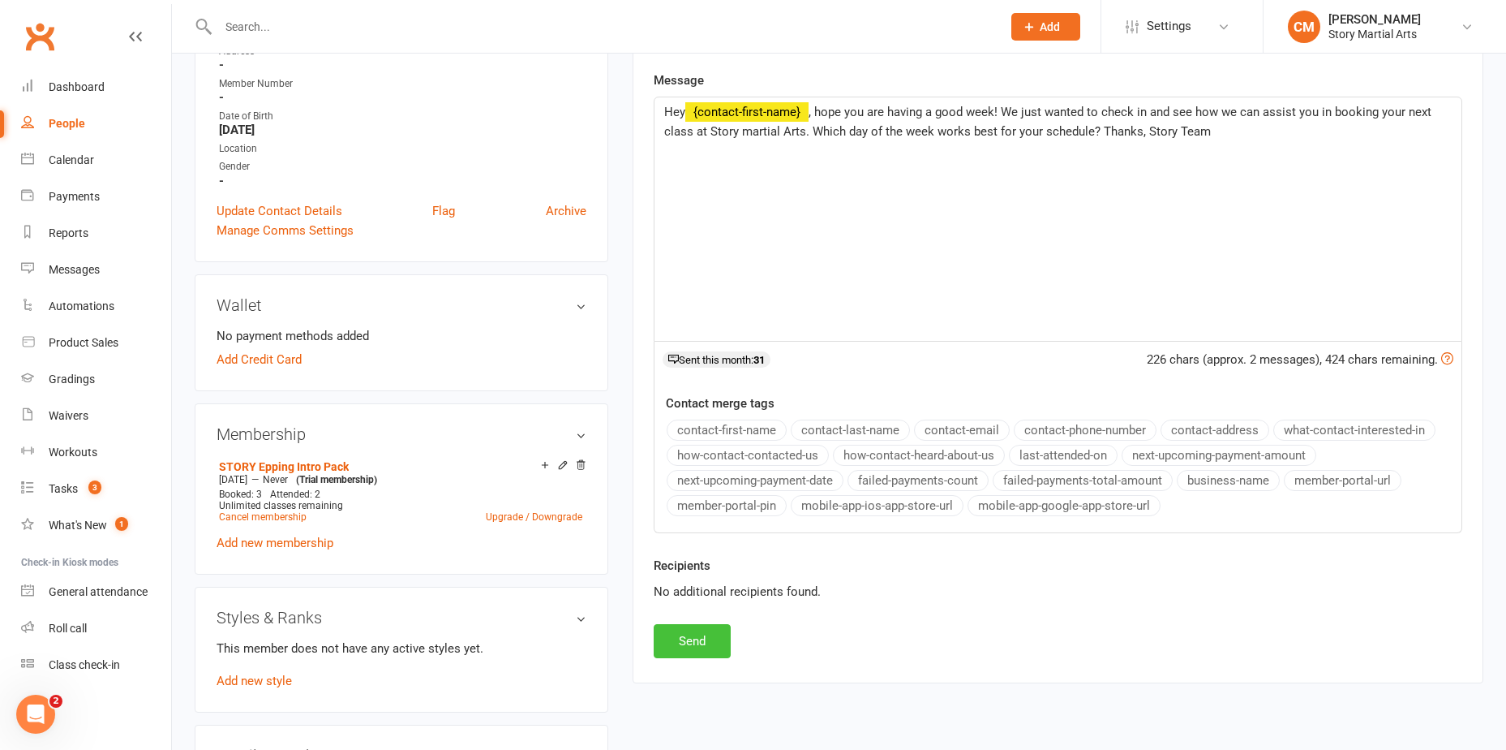
click at [685, 642] on button "Send" at bounding box center [692, 641] width 77 height 34
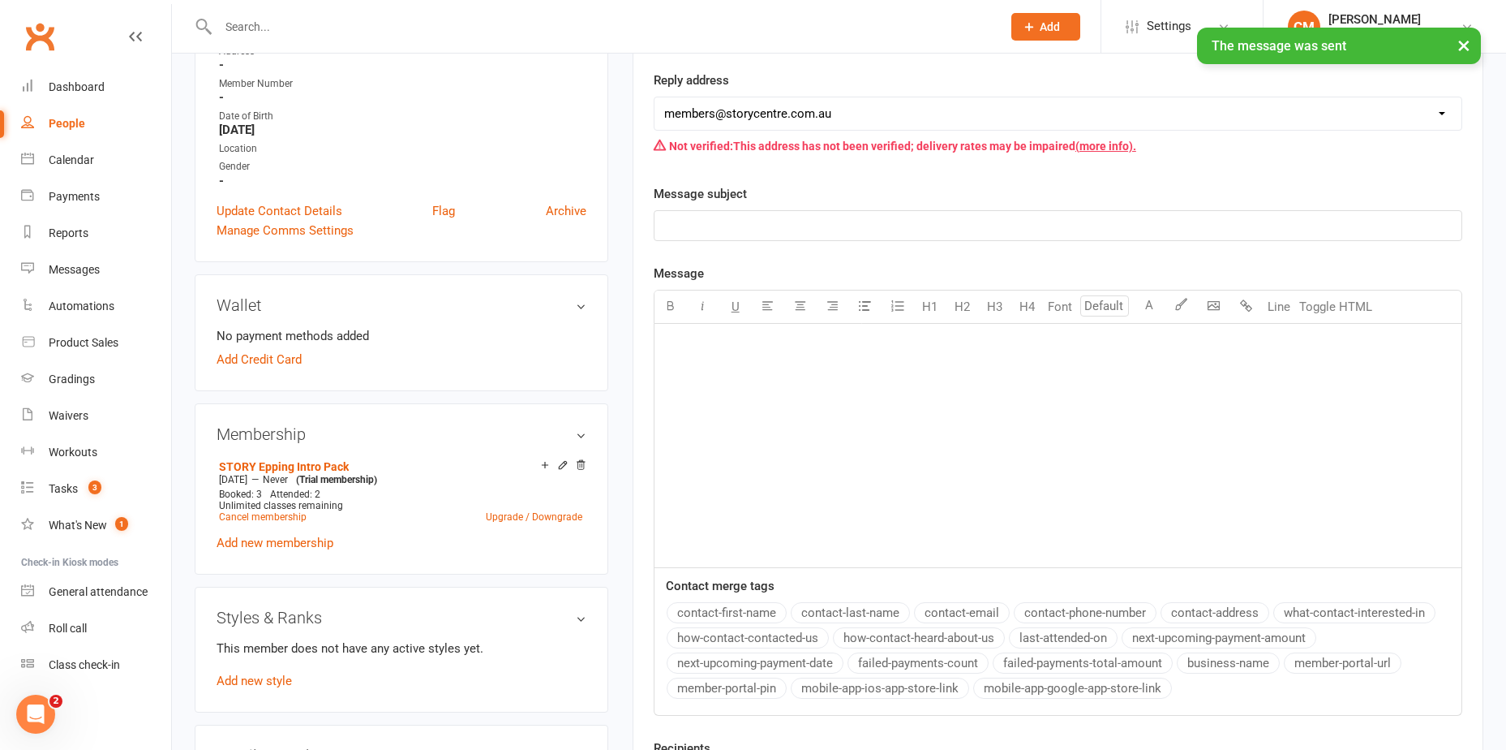
scroll to position [81, 0]
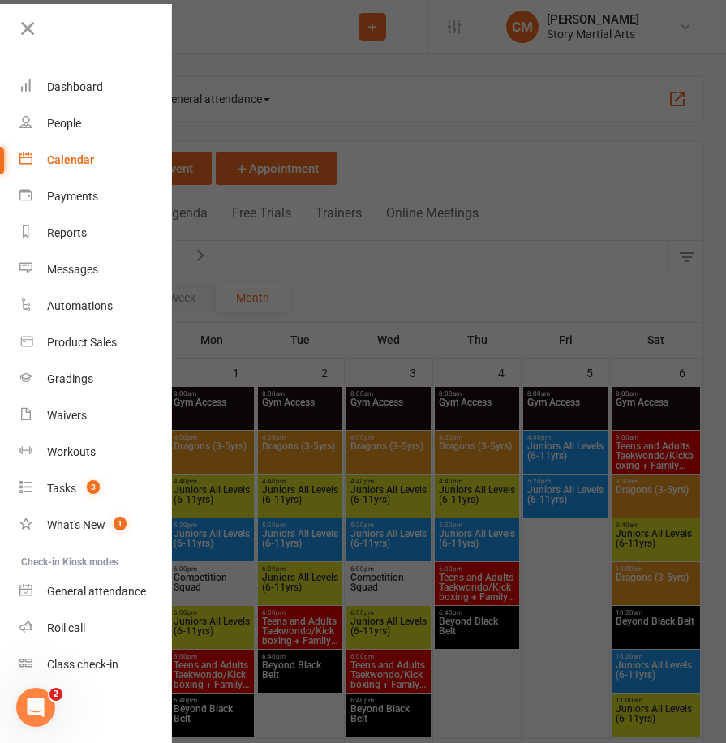
click at [213, 49] on div at bounding box center [363, 371] width 726 height 743
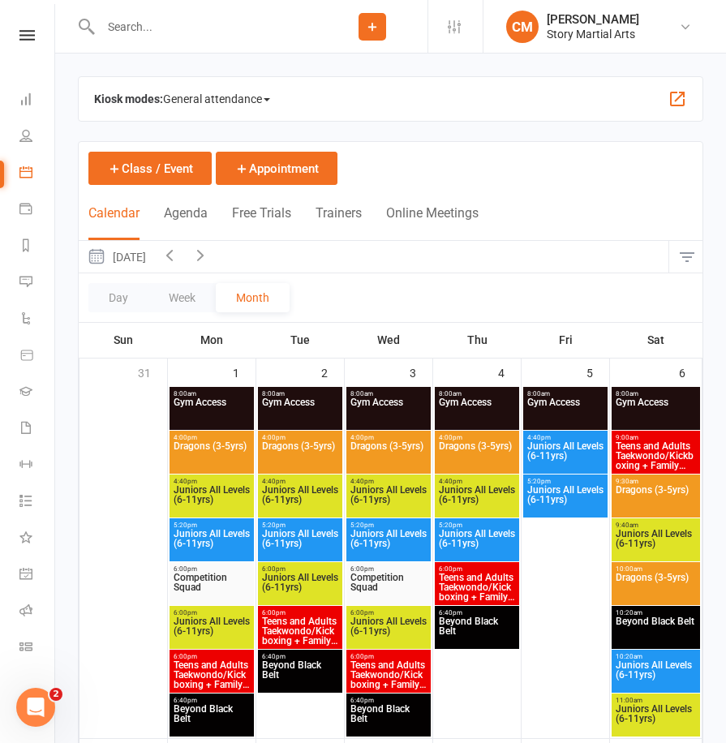
click at [244, 22] on input "text" at bounding box center [206, 26] width 221 height 23
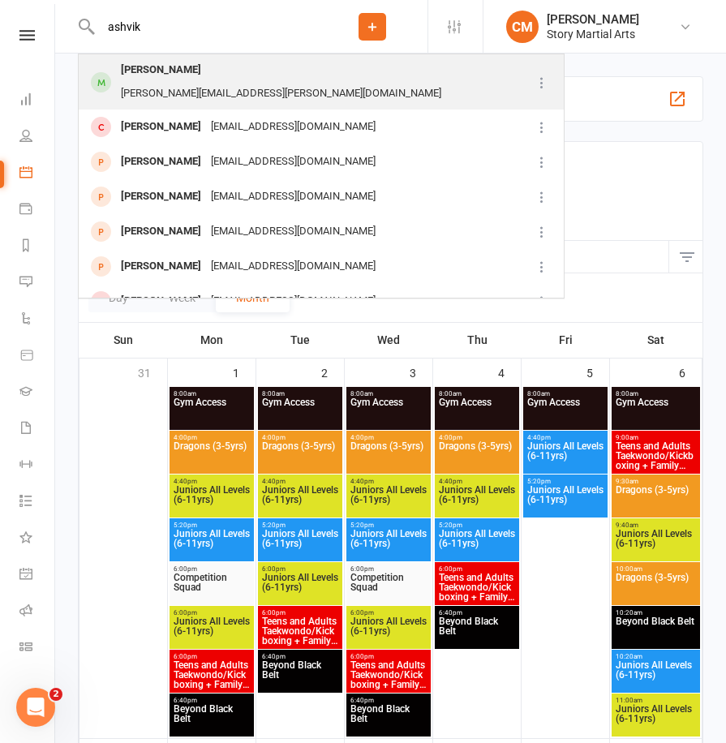
type input "ashvik"
click at [196, 81] on div "[PERSON_NAME]" at bounding box center [161, 70] width 90 height 24
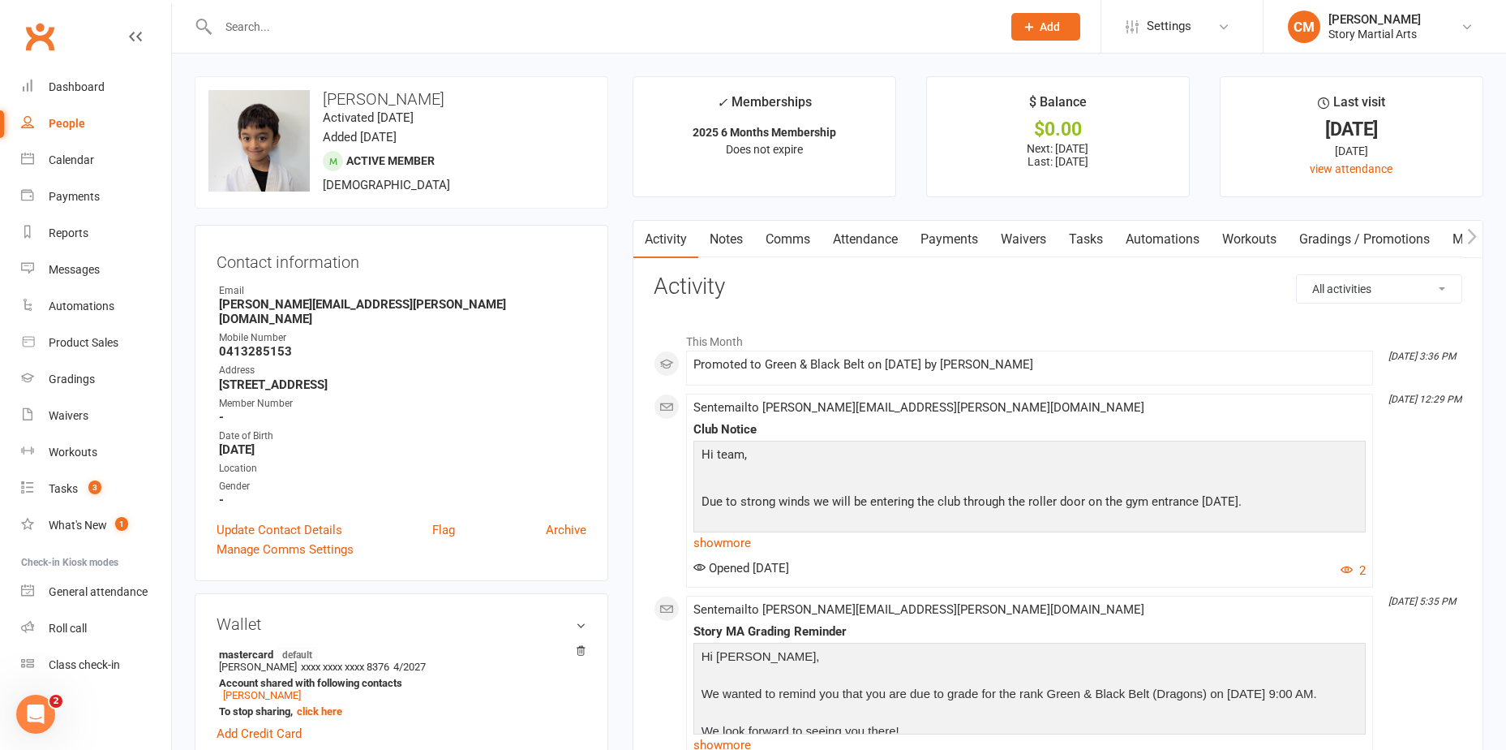
click at [316, 32] on input "text" at bounding box center [601, 26] width 777 height 23
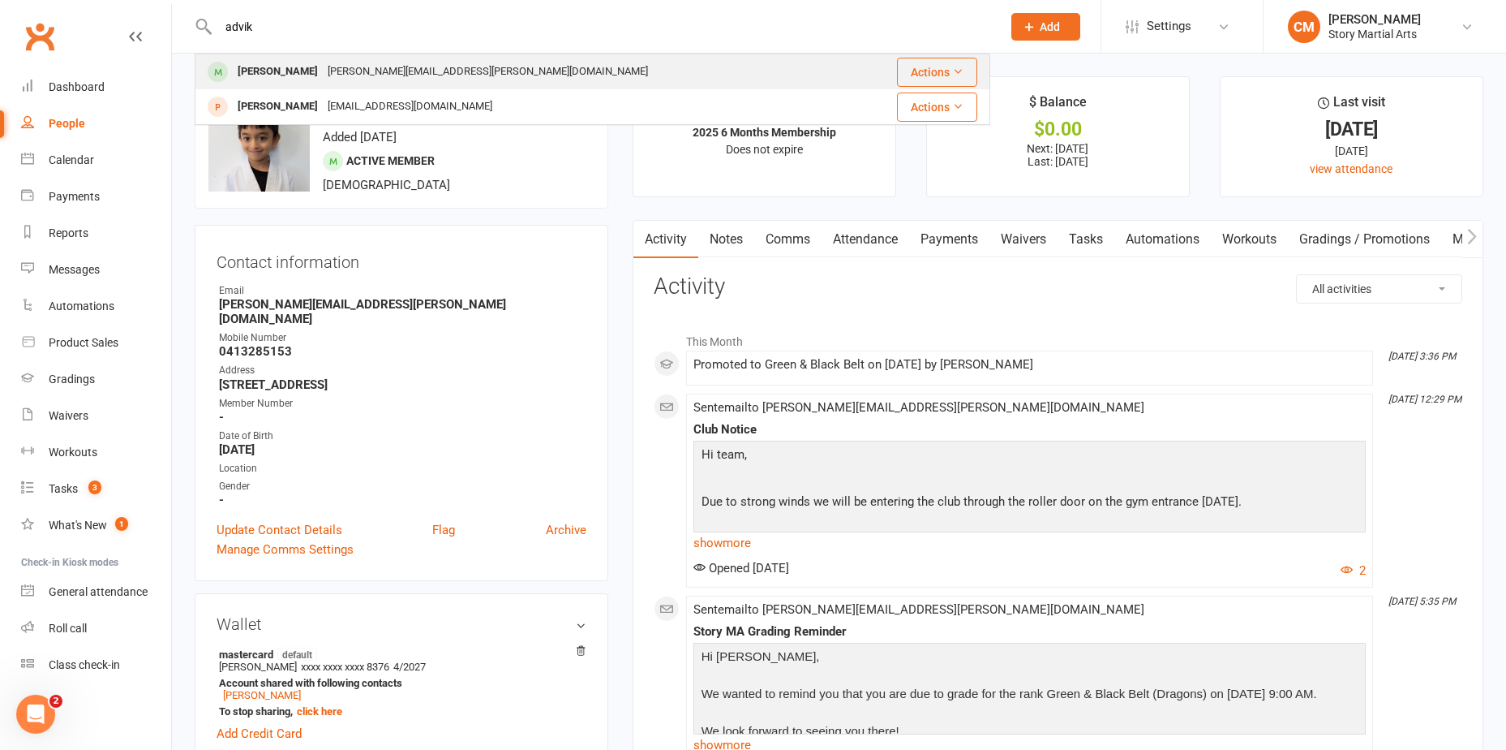
type input "advik"
click at [346, 57] on div "Advik Sharma [EMAIL_ADDRESS][PERSON_NAME][DOMAIN_NAME]" at bounding box center [526, 71] width 660 height 33
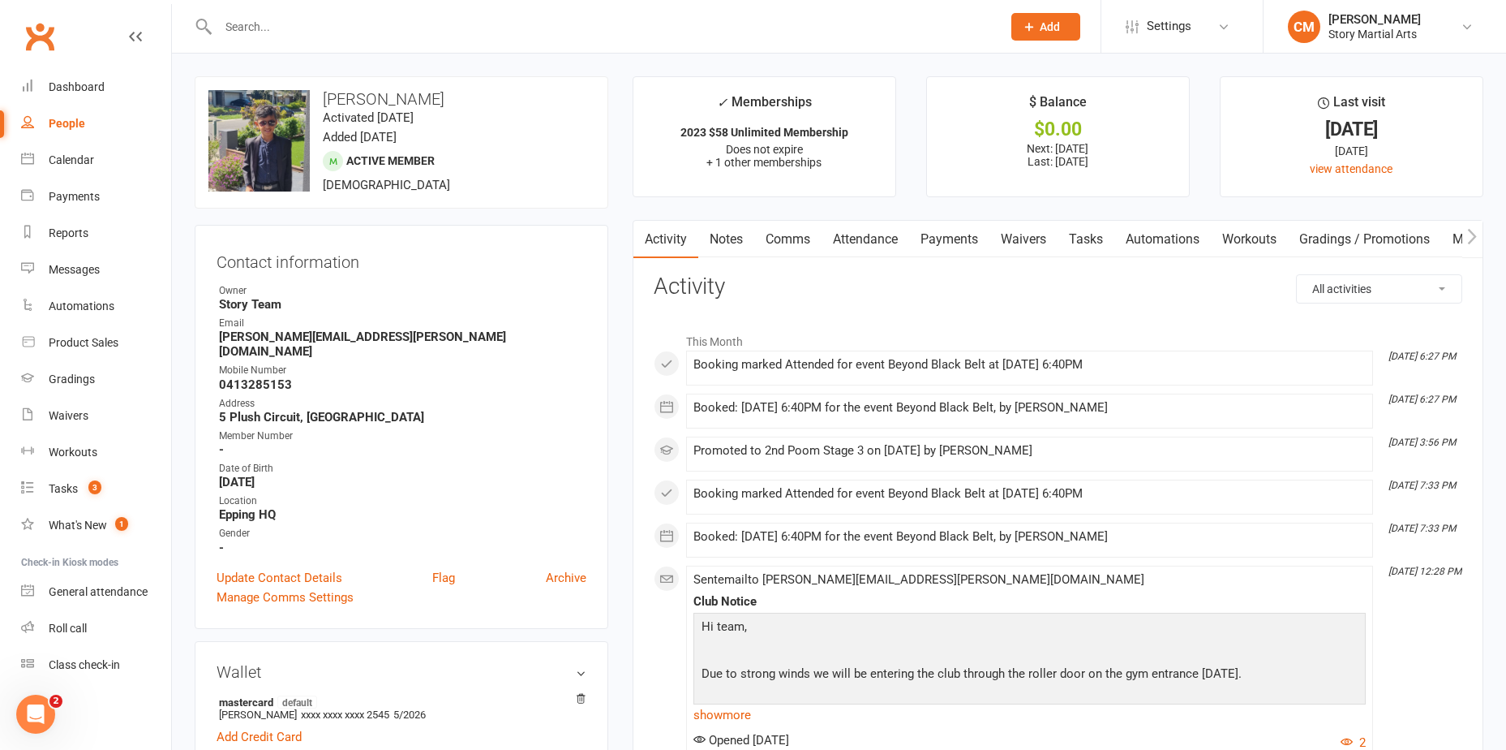
click at [305, 43] on div at bounding box center [593, 26] width 796 height 53
click at [292, 30] on input "text" at bounding box center [601, 26] width 777 height 23
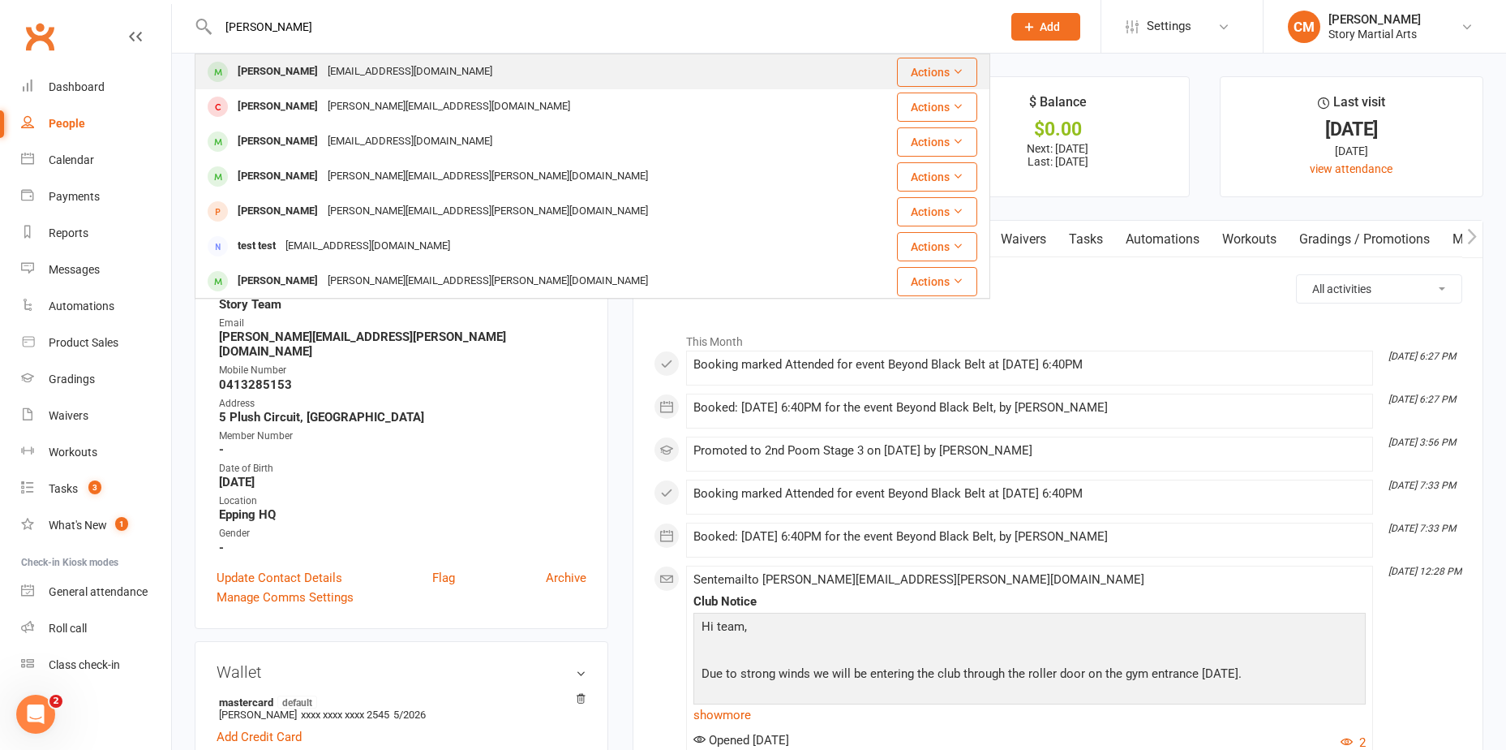
type input "[PERSON_NAME]"
click at [479, 71] on div "[PERSON_NAME] [EMAIL_ADDRESS][DOMAIN_NAME]" at bounding box center [526, 71] width 660 height 33
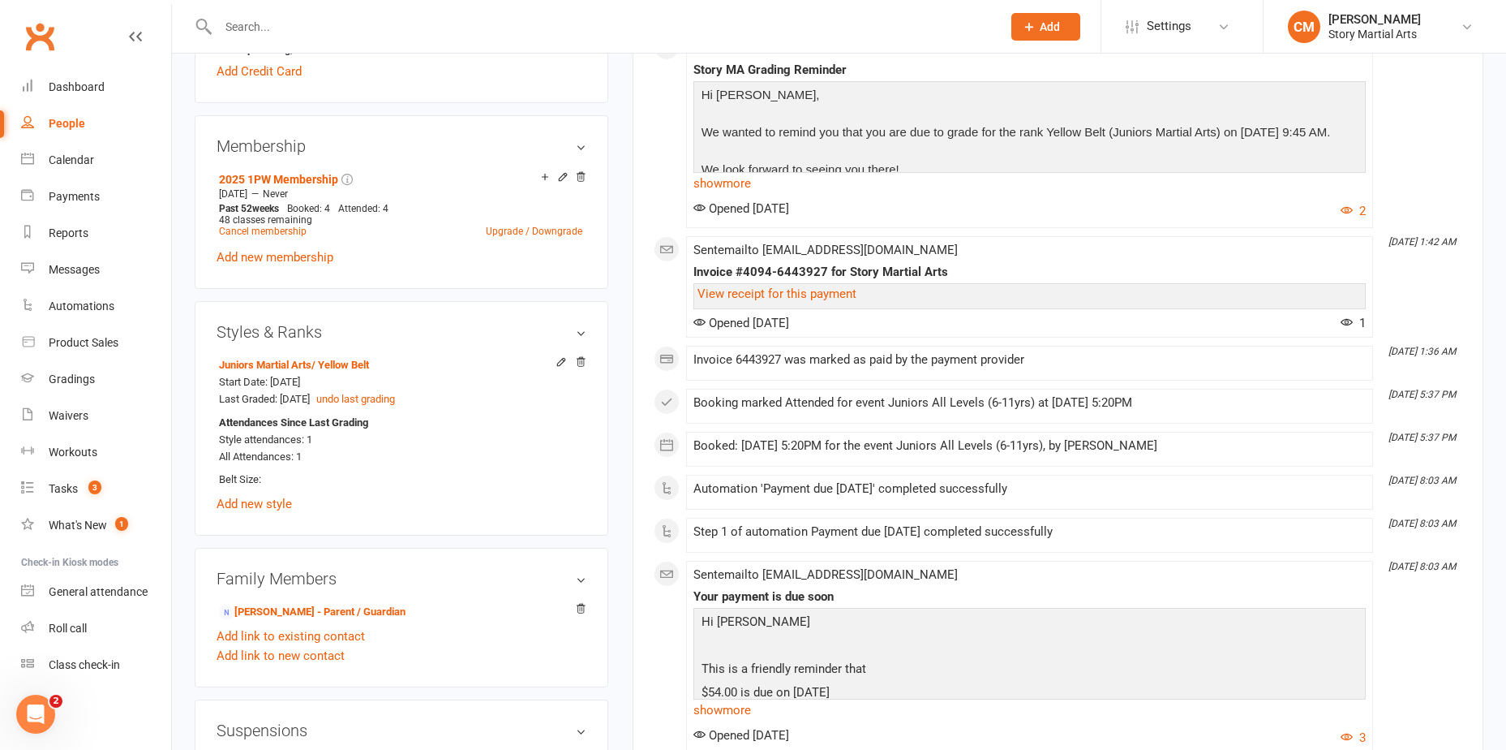
scroll to position [811, 0]
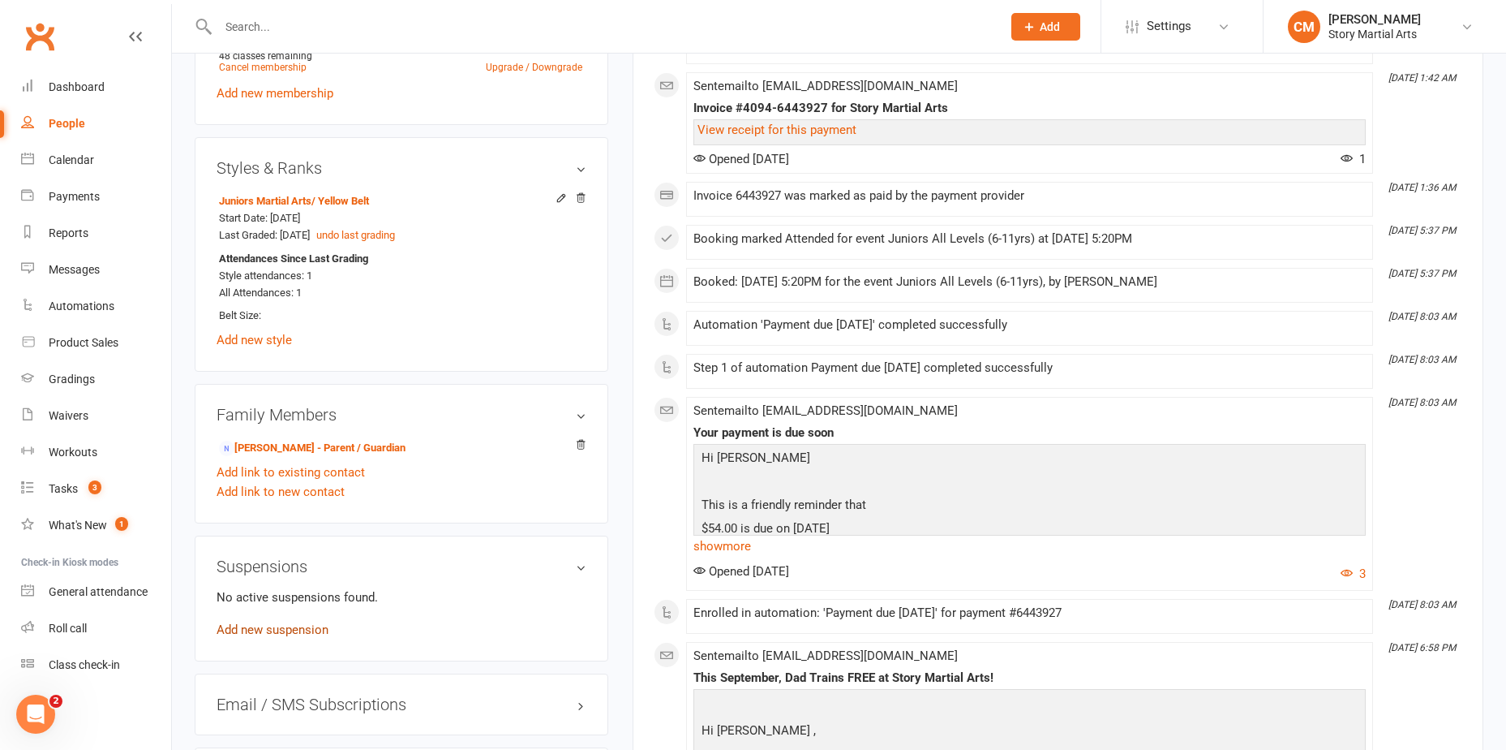
click at [292, 630] on link "Add new suspension" at bounding box center [273, 629] width 112 height 15
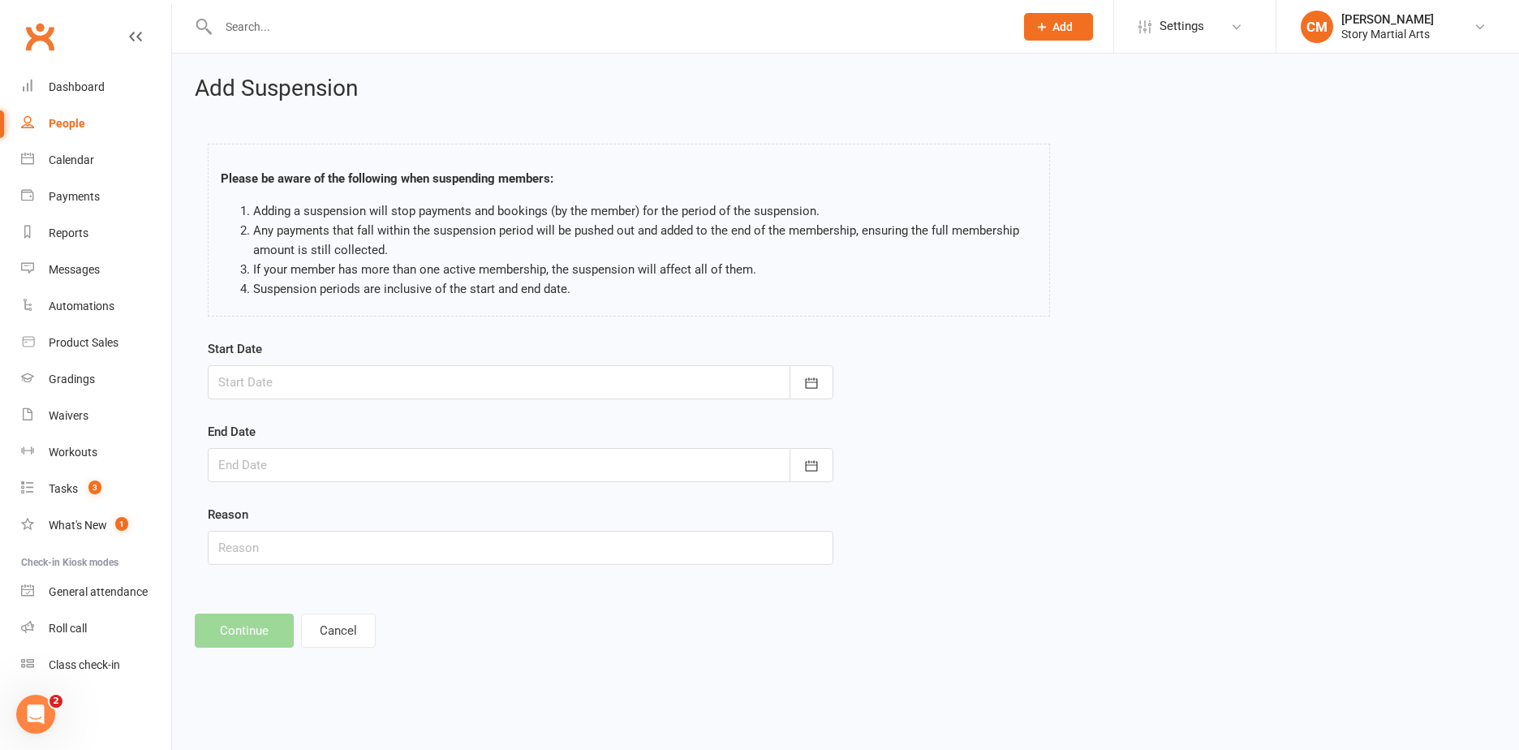
click at [526, 357] on div "Start Date [DATE] Sun Mon Tue Wed Thu Fri Sat 36 31 01 02 03 04 05 06 37 07 08 …" at bounding box center [520, 369] width 625 height 60
click at [814, 384] on icon "button" at bounding box center [811, 383] width 16 height 16
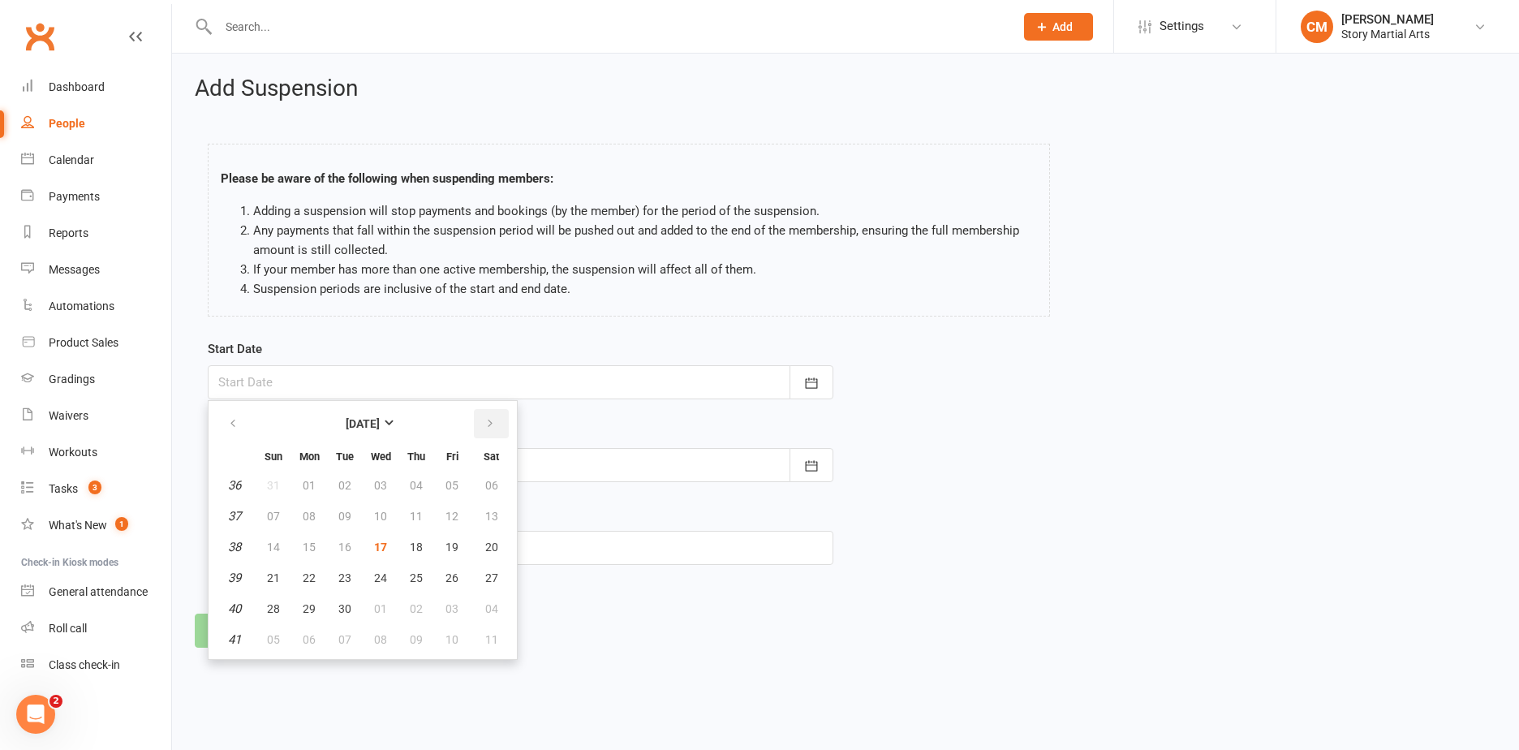
click at [482, 423] on button "button" at bounding box center [491, 423] width 35 height 29
click at [425, 517] on button "09" at bounding box center [416, 515] width 34 height 29
type input "[DATE]"
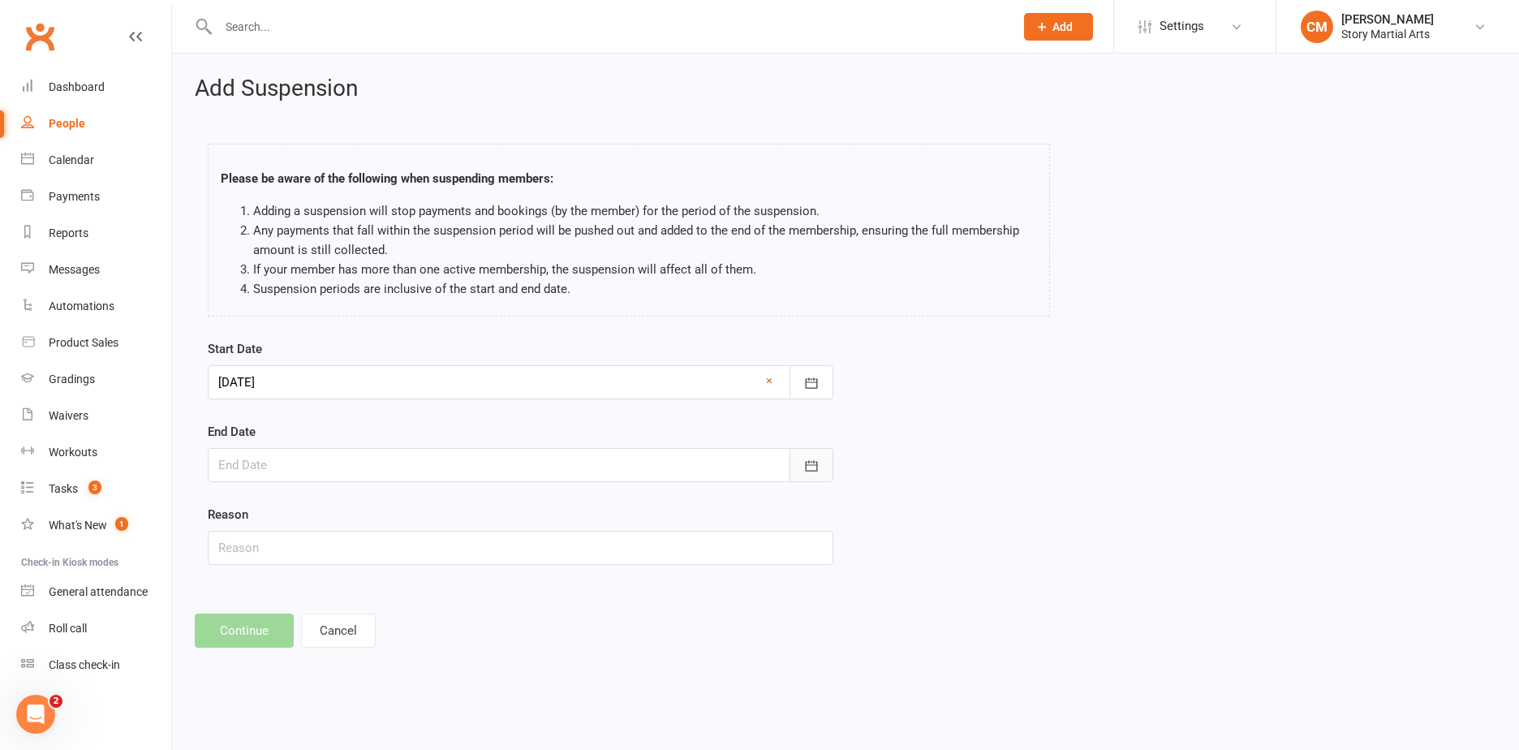
click at [811, 465] on icon "button" at bounding box center [812, 465] width 12 height 11
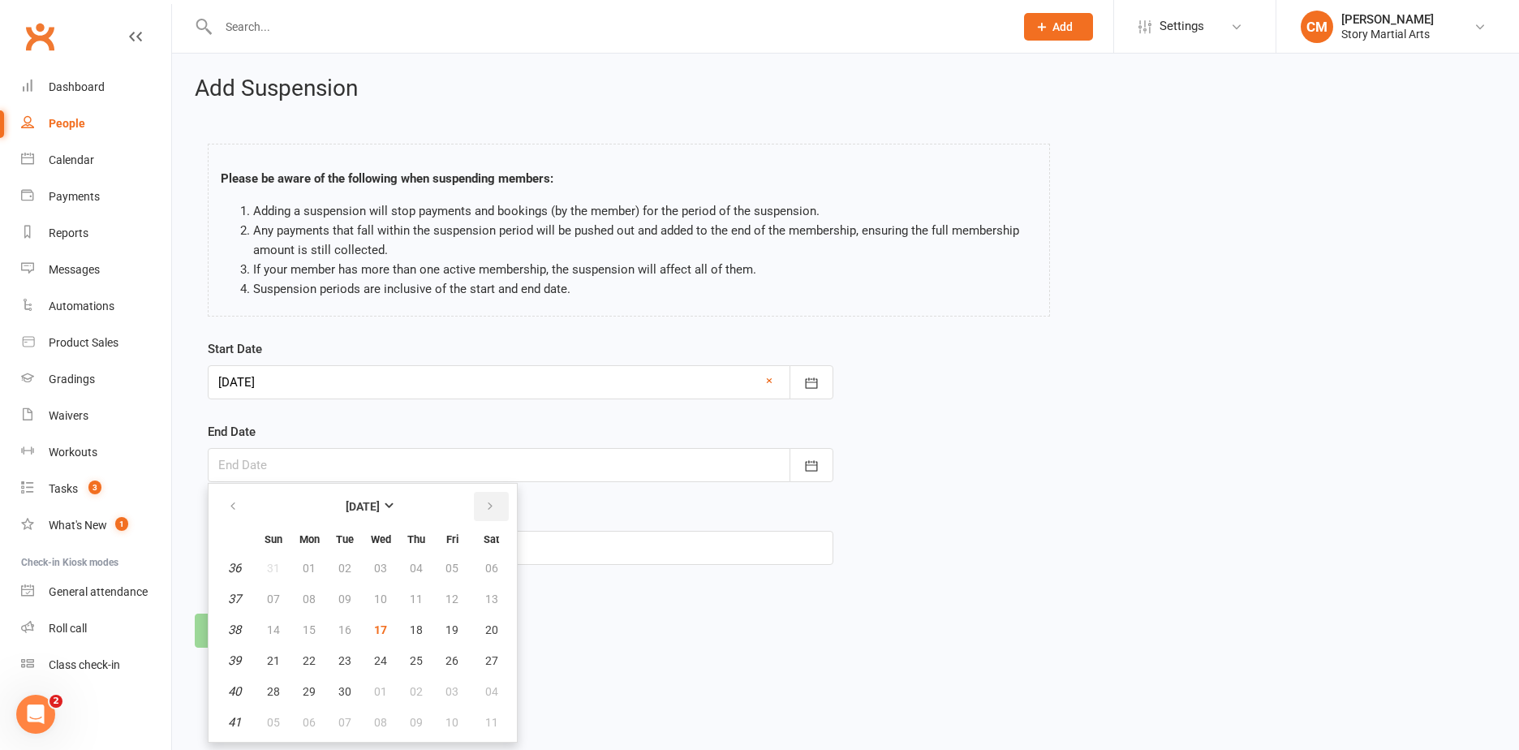
click at [505, 505] on button "button" at bounding box center [491, 506] width 35 height 29
click at [379, 660] on span "22" at bounding box center [380, 660] width 13 height 13
type input "[DATE]"
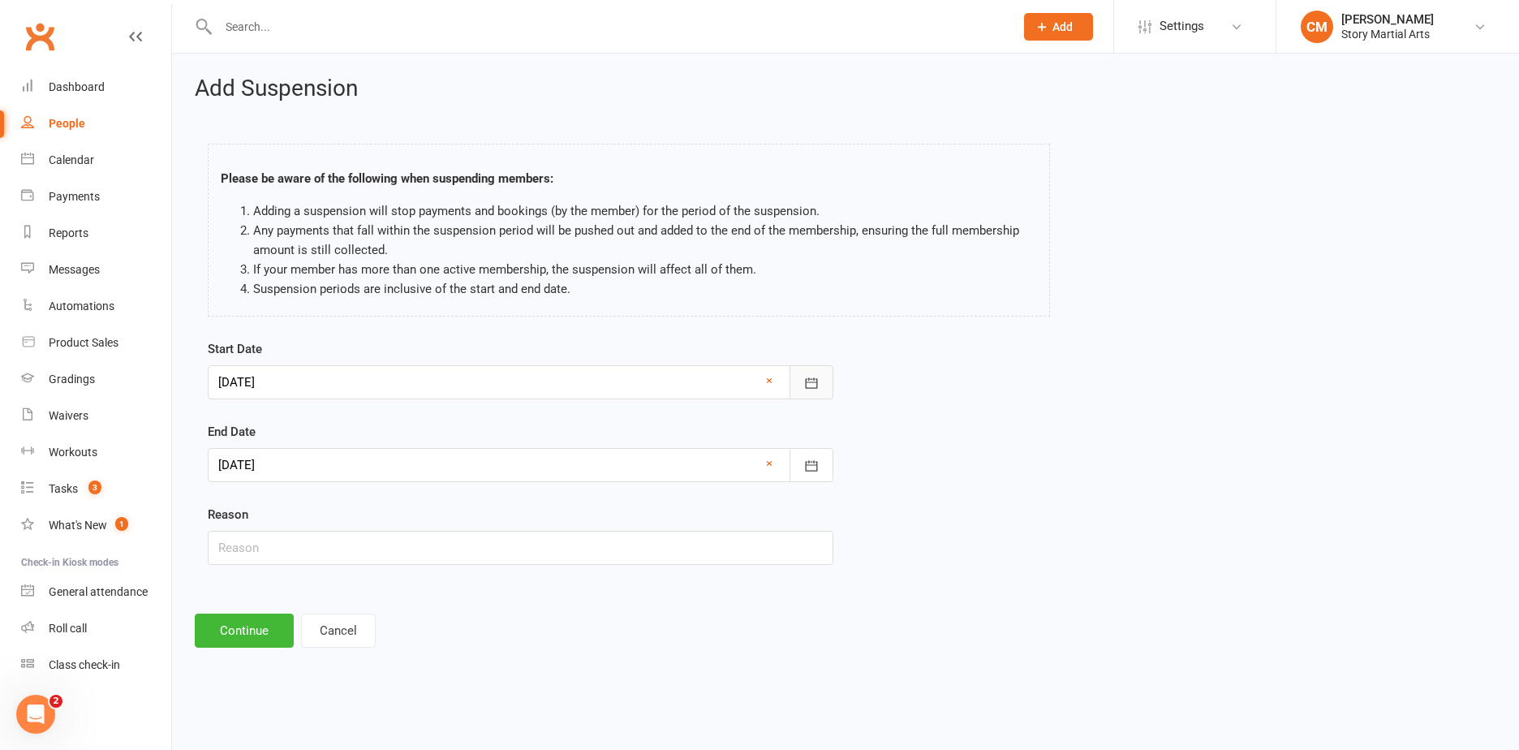
click at [806, 381] on icon "button" at bounding box center [812, 382] width 12 height 11
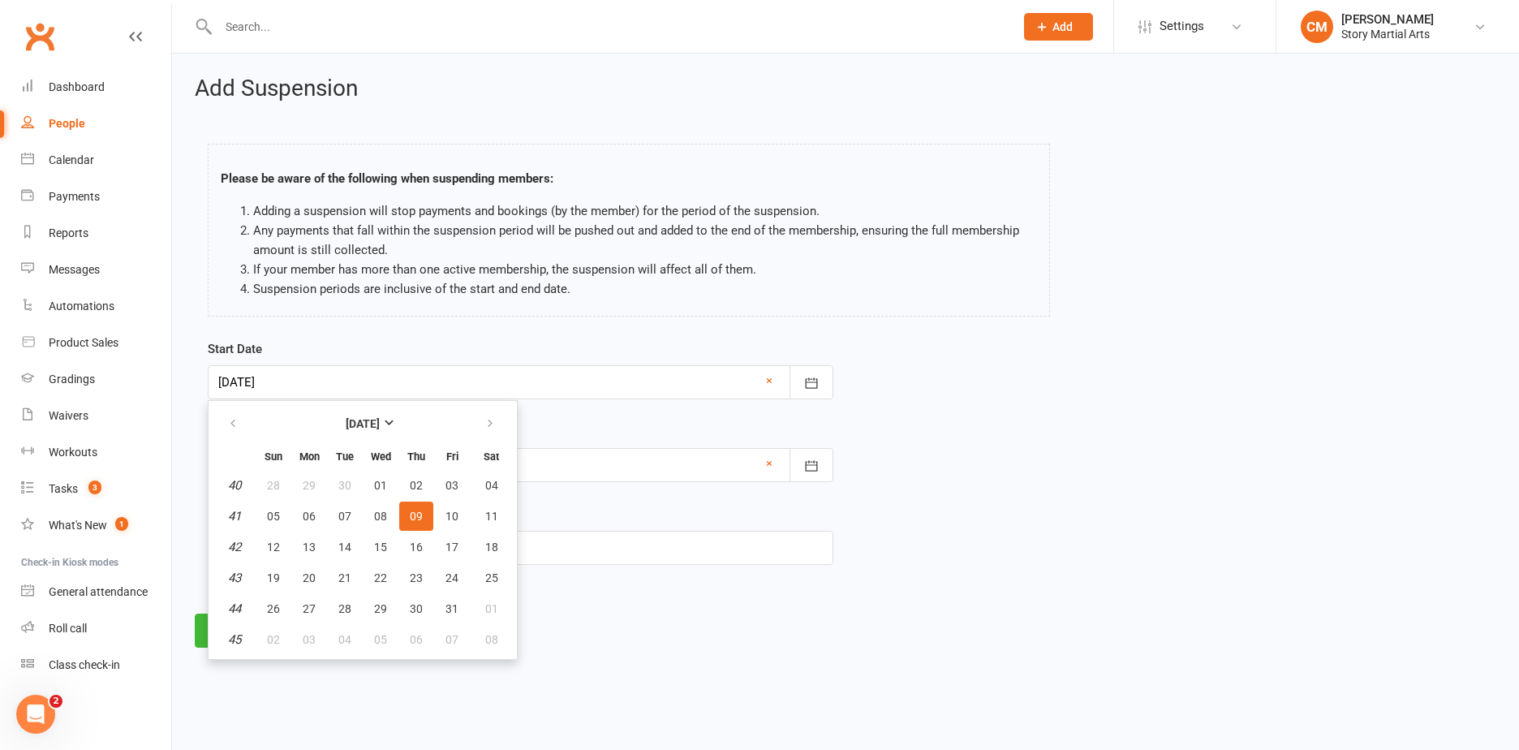
click at [599, 628] on footer "Continue Cancel" at bounding box center [845, 630] width 1301 height 34
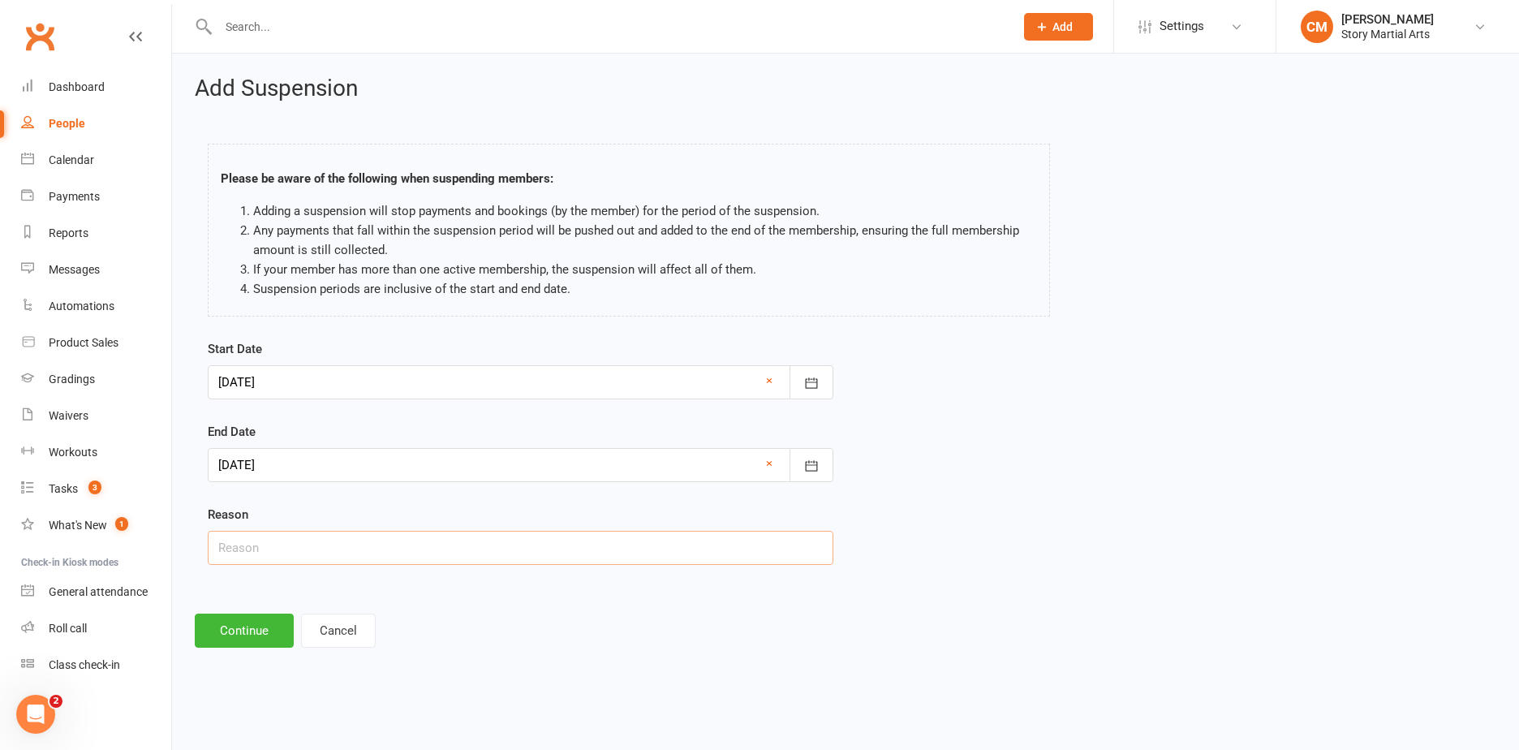
drag, startPoint x: 475, startPoint y: 561, endPoint x: 470, endPoint y: 552, distance: 11.3
click at [473, 557] on input "text" at bounding box center [520, 548] width 625 height 34
type input "holiday"
click at [249, 632] on button "Continue" at bounding box center [244, 630] width 99 height 34
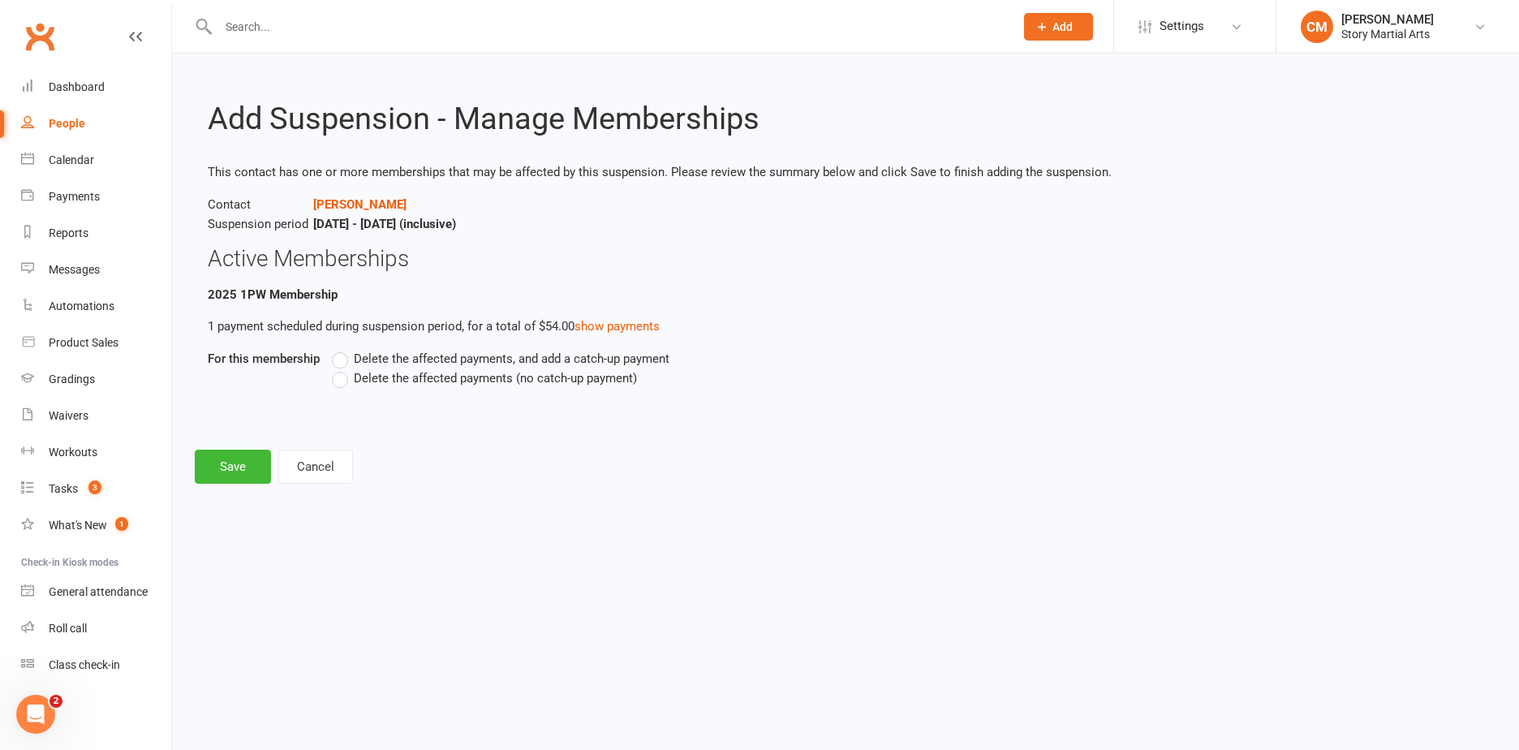
click at [538, 382] on span "Delete the affected payments (no catch-up payment)" at bounding box center [495, 376] width 283 height 17
click at [342, 368] on input "Delete the affected payments (no catch-up payment)" at bounding box center [337, 368] width 11 height 0
click at [240, 475] on button "Save" at bounding box center [233, 466] width 76 height 34
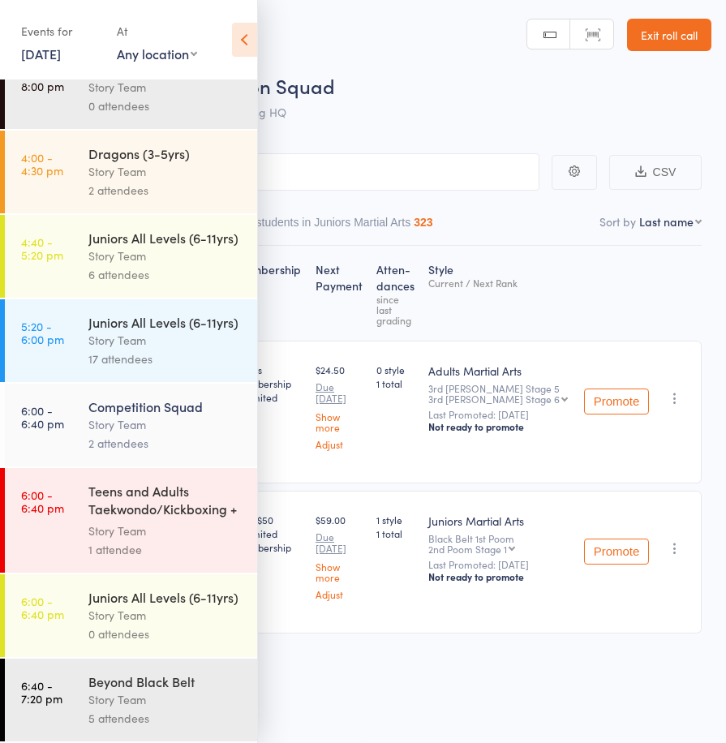
scroll to position [87, 0]
click at [115, 677] on div "Beyond Black Belt" at bounding box center [165, 682] width 155 height 18
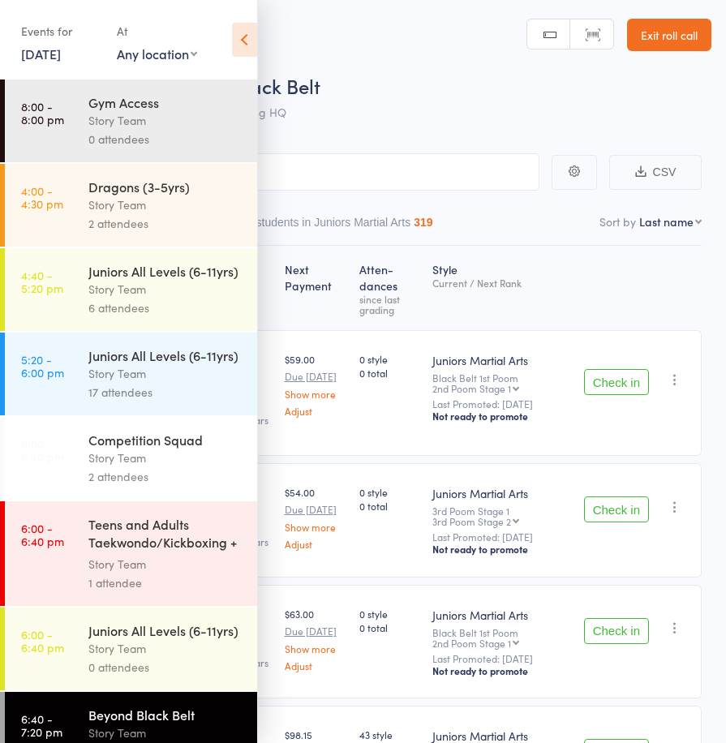
click at [250, 52] on icon at bounding box center [244, 40] width 25 height 34
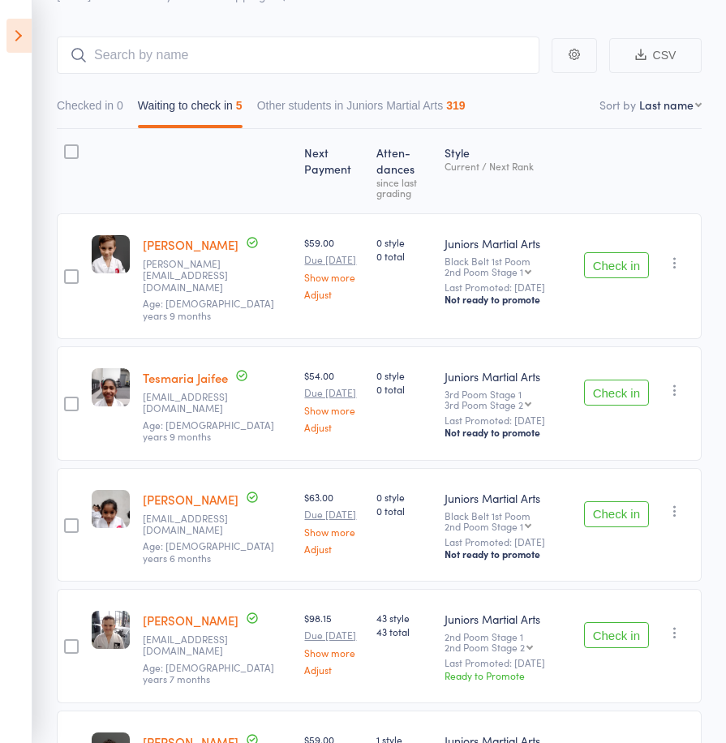
scroll to position [234, 0]
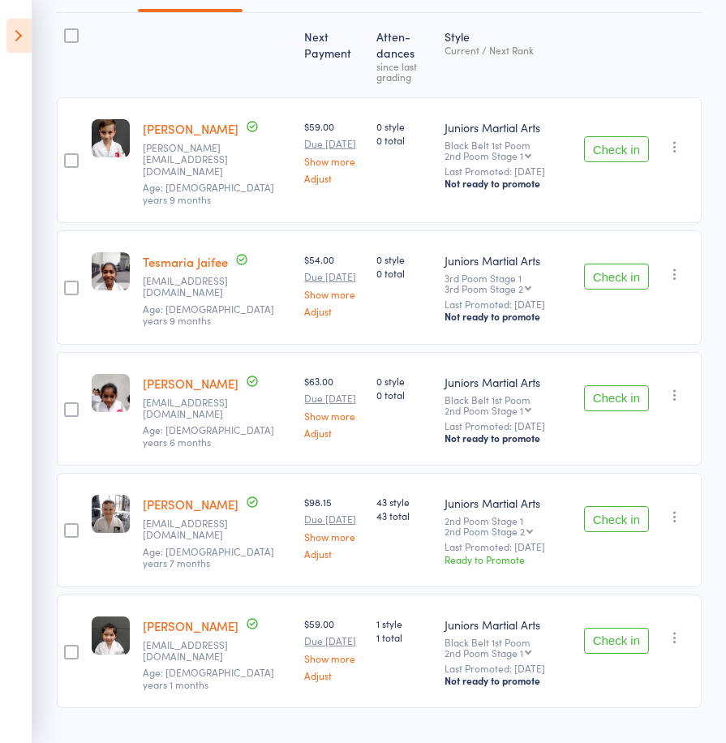
click at [616, 506] on button "Check in" at bounding box center [616, 519] width 65 height 26
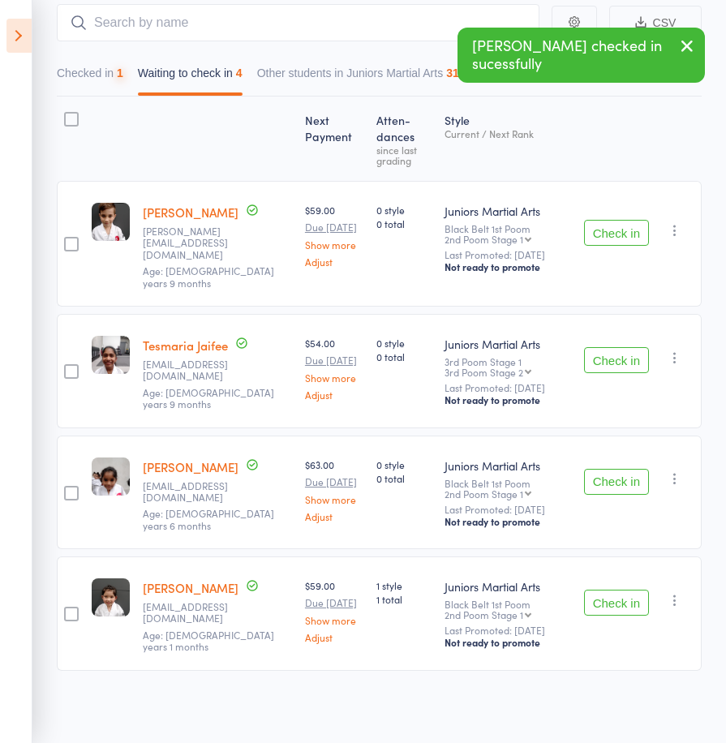
scroll to position [116, 0]
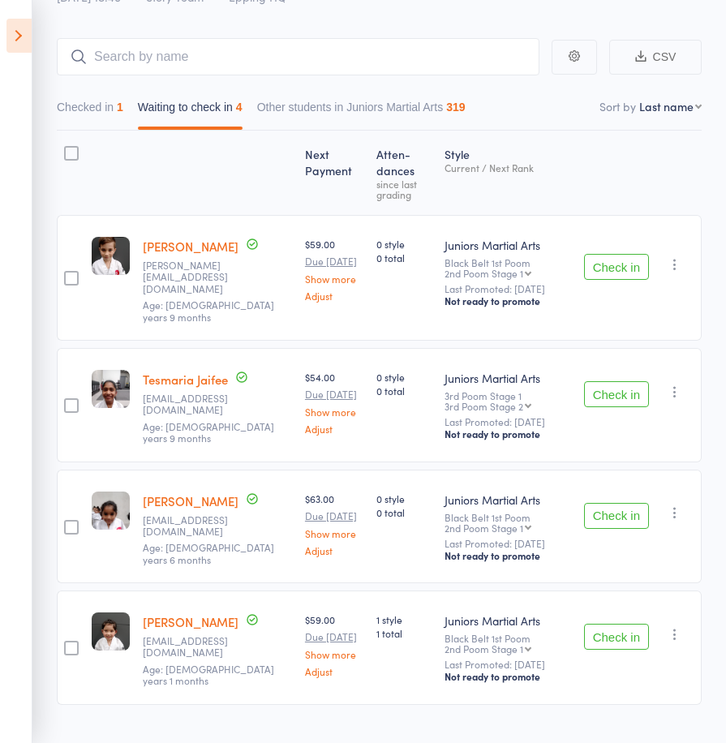
click at [15, 36] on icon at bounding box center [18, 36] width 25 height 34
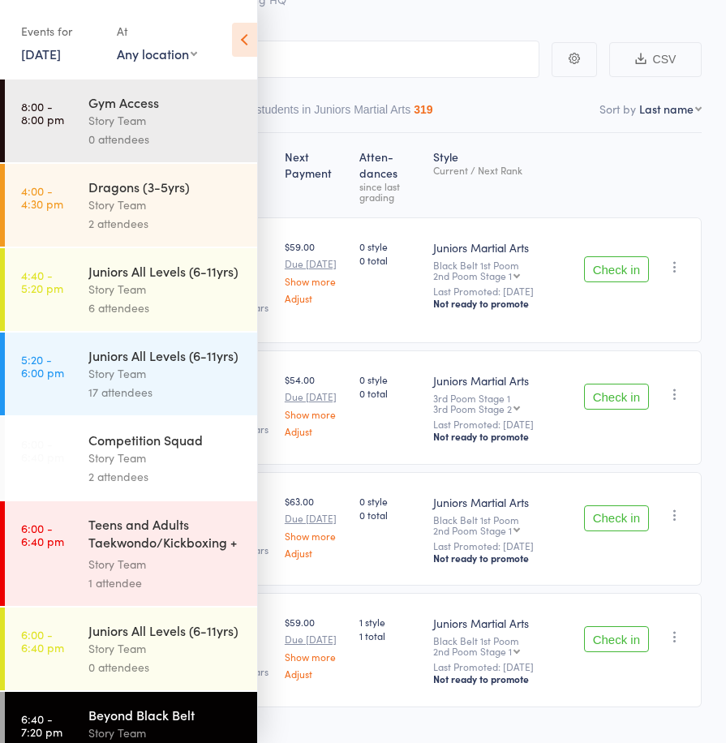
click at [178, 639] on div "Juniors All Levels (6-11yrs)" at bounding box center [165, 630] width 155 height 18
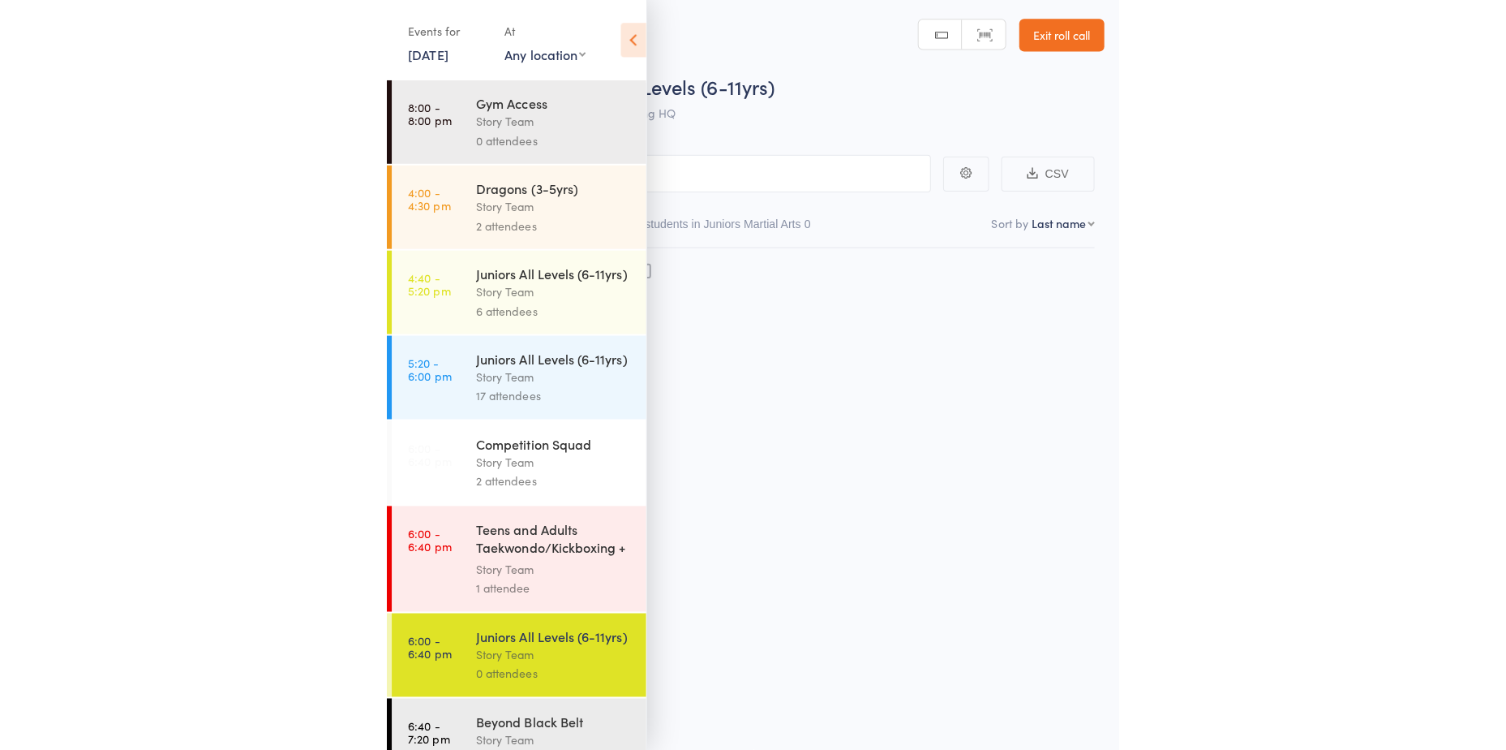
scroll to position [1, 0]
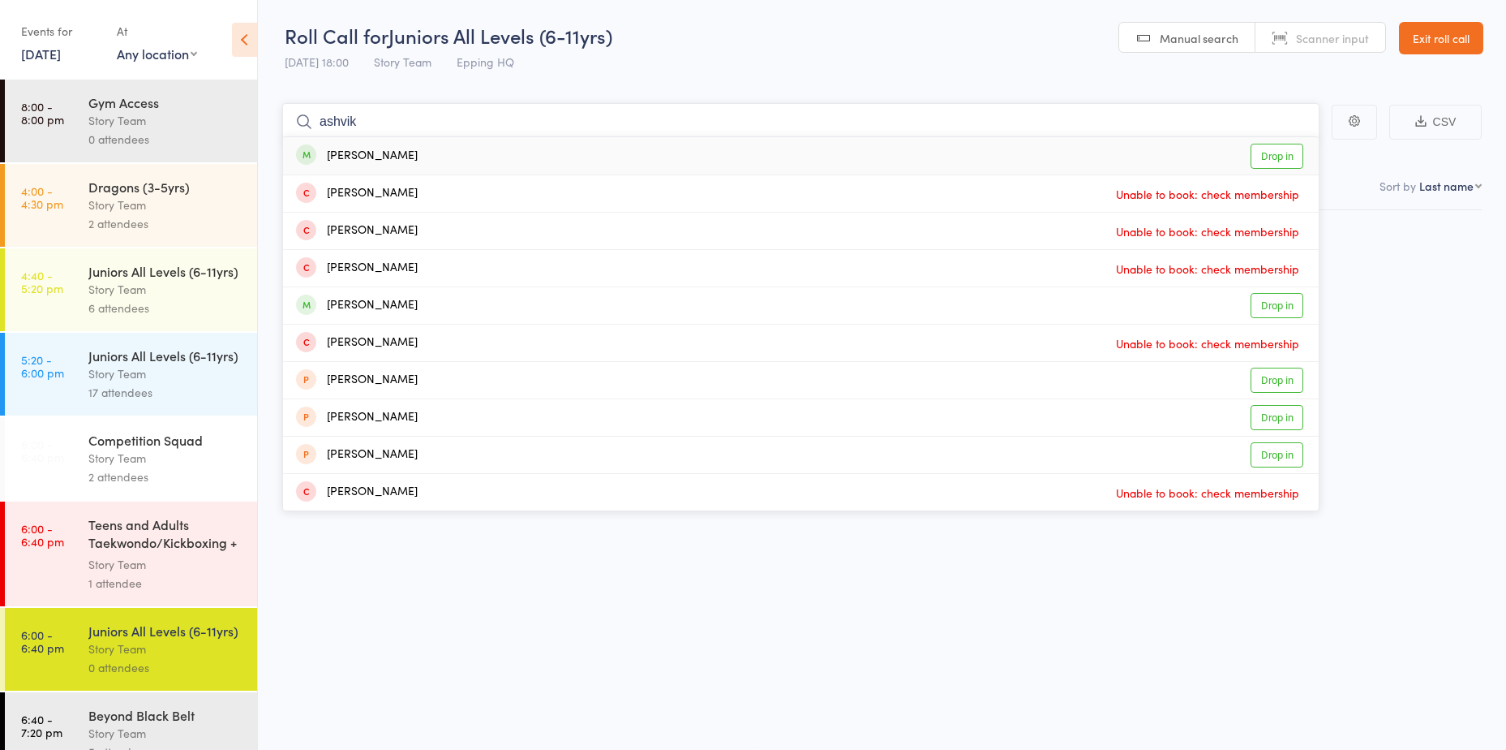
type input "ashvik"
click at [725, 164] on link "Drop in" at bounding box center [1277, 156] width 53 height 25
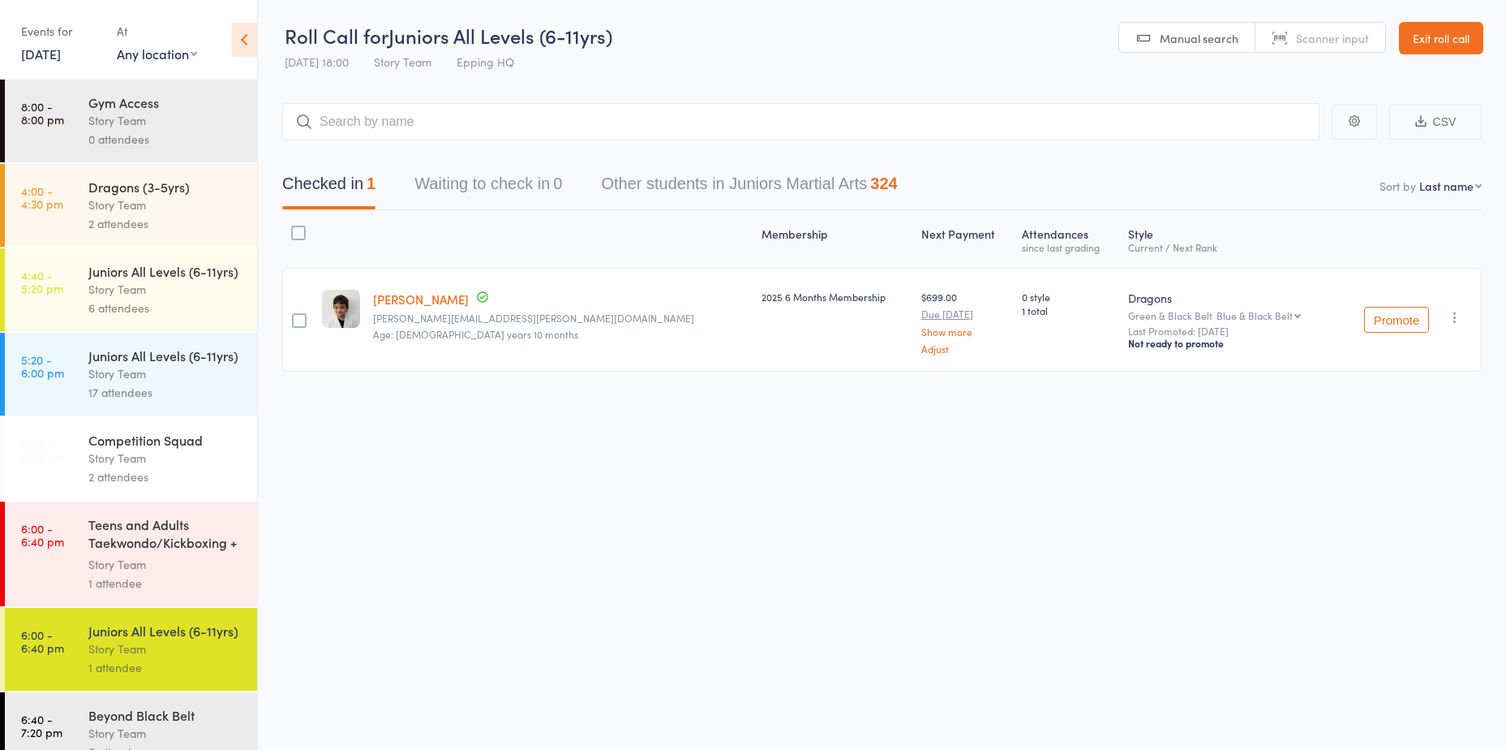
click at [168, 555] on div "Teens and Adults Taekwondo/Kickboxing + Family Cla..." at bounding box center [165, 535] width 155 height 40
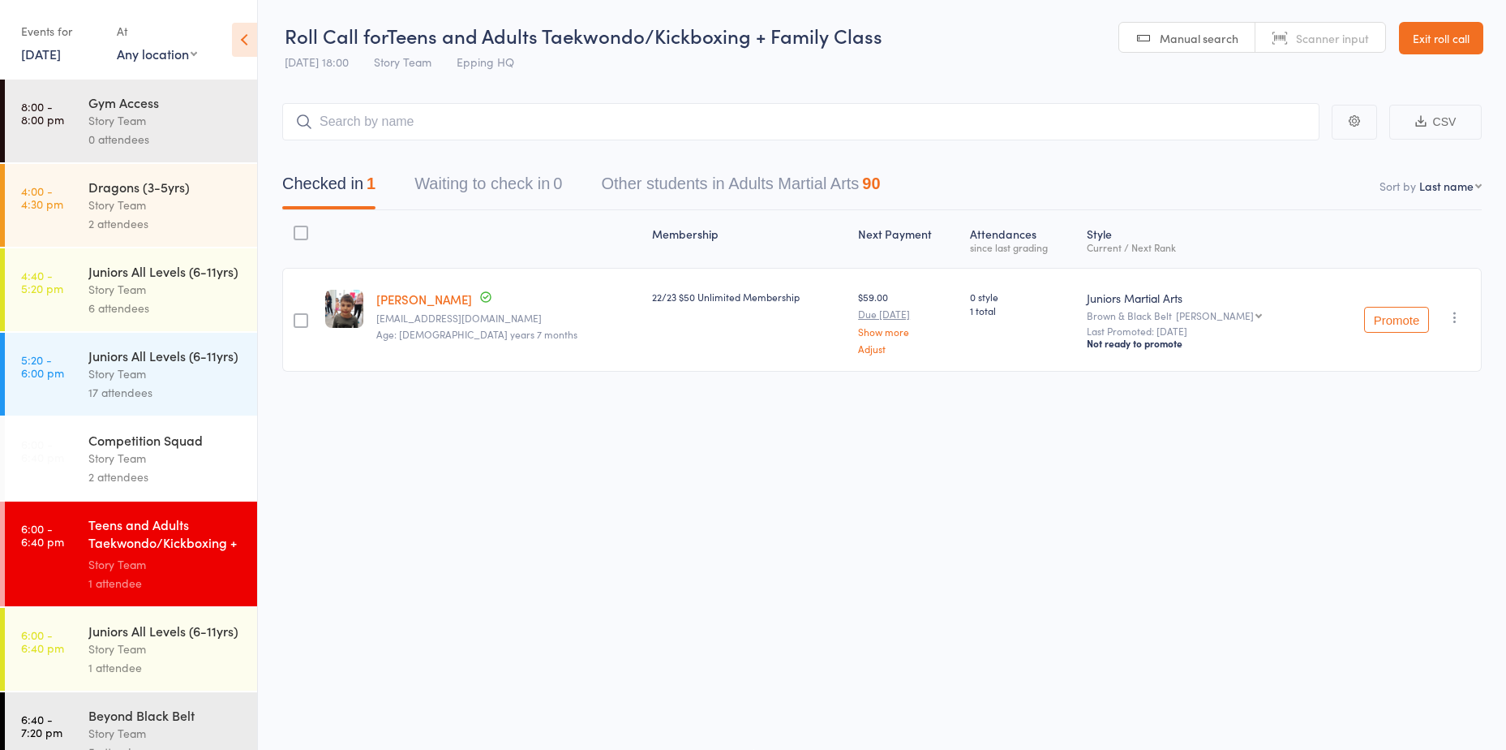
click at [134, 639] on div "Juniors All Levels (6-11yrs)" at bounding box center [165, 630] width 155 height 18
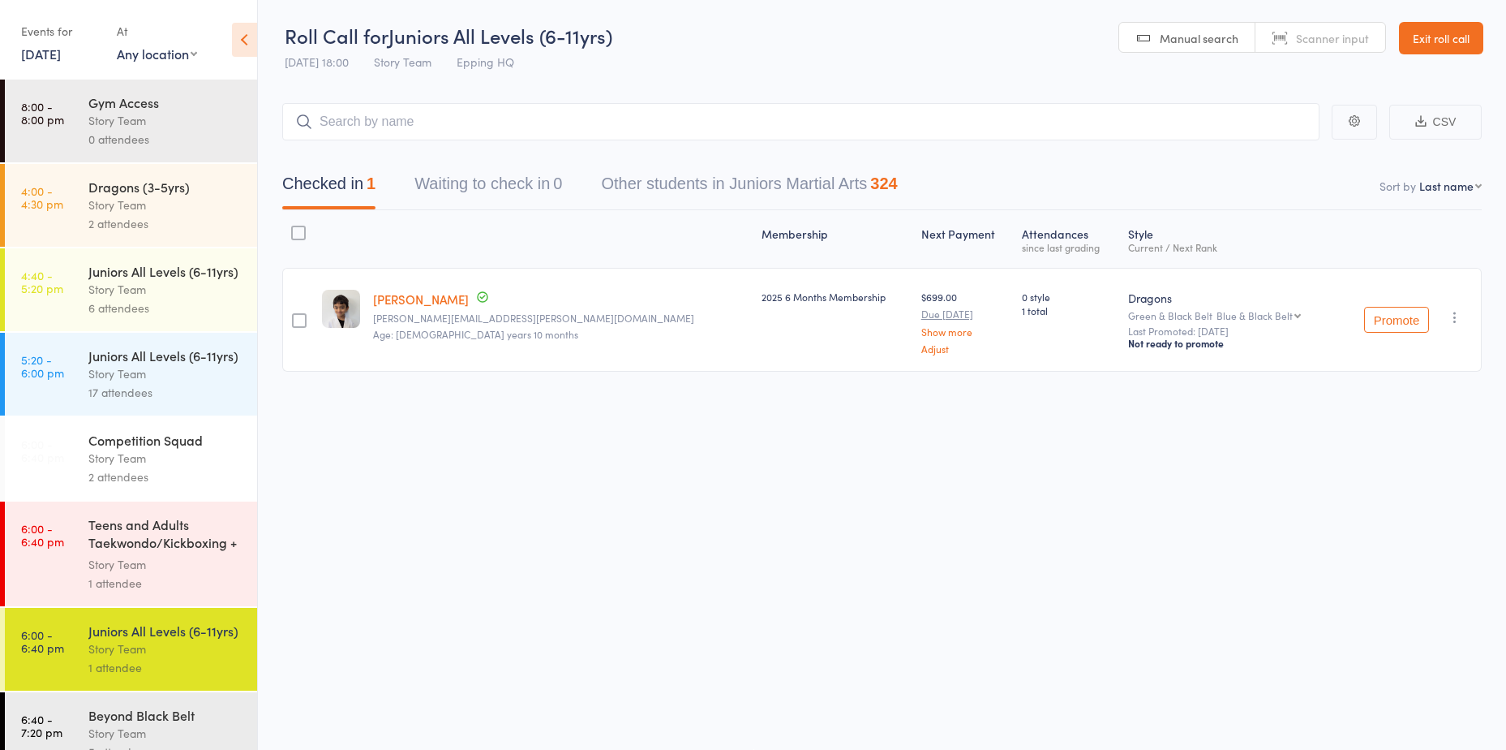
click at [455, 115] on input "search" at bounding box center [801, 121] width 1038 height 37
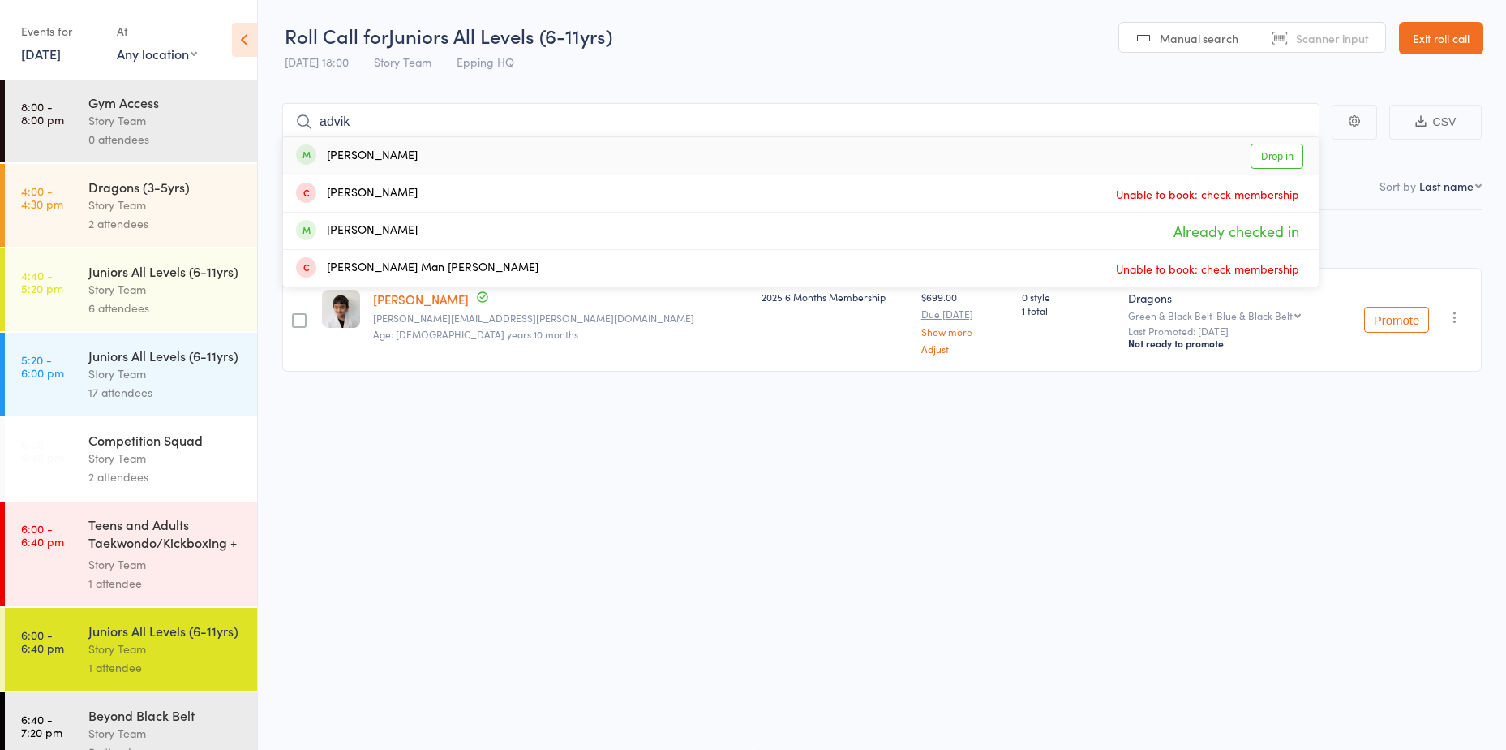
type input "advik"
click at [725, 157] on link "Drop in" at bounding box center [1277, 156] width 53 height 25
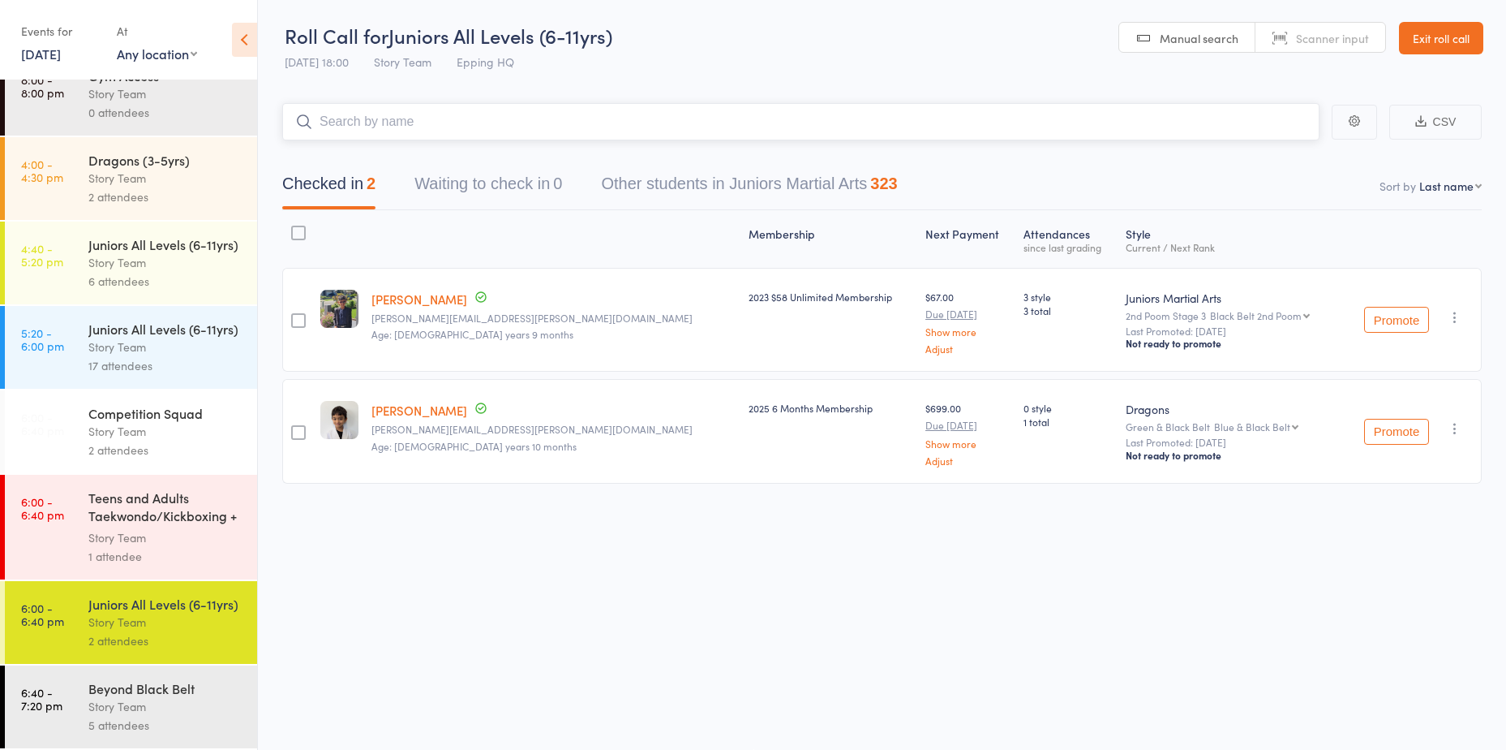
scroll to position [80, 0]
click at [87, 690] on link "6:40 - 7:20 pm Beyond Black Belt Story Team 5 attendees" at bounding box center [131, 706] width 252 height 83
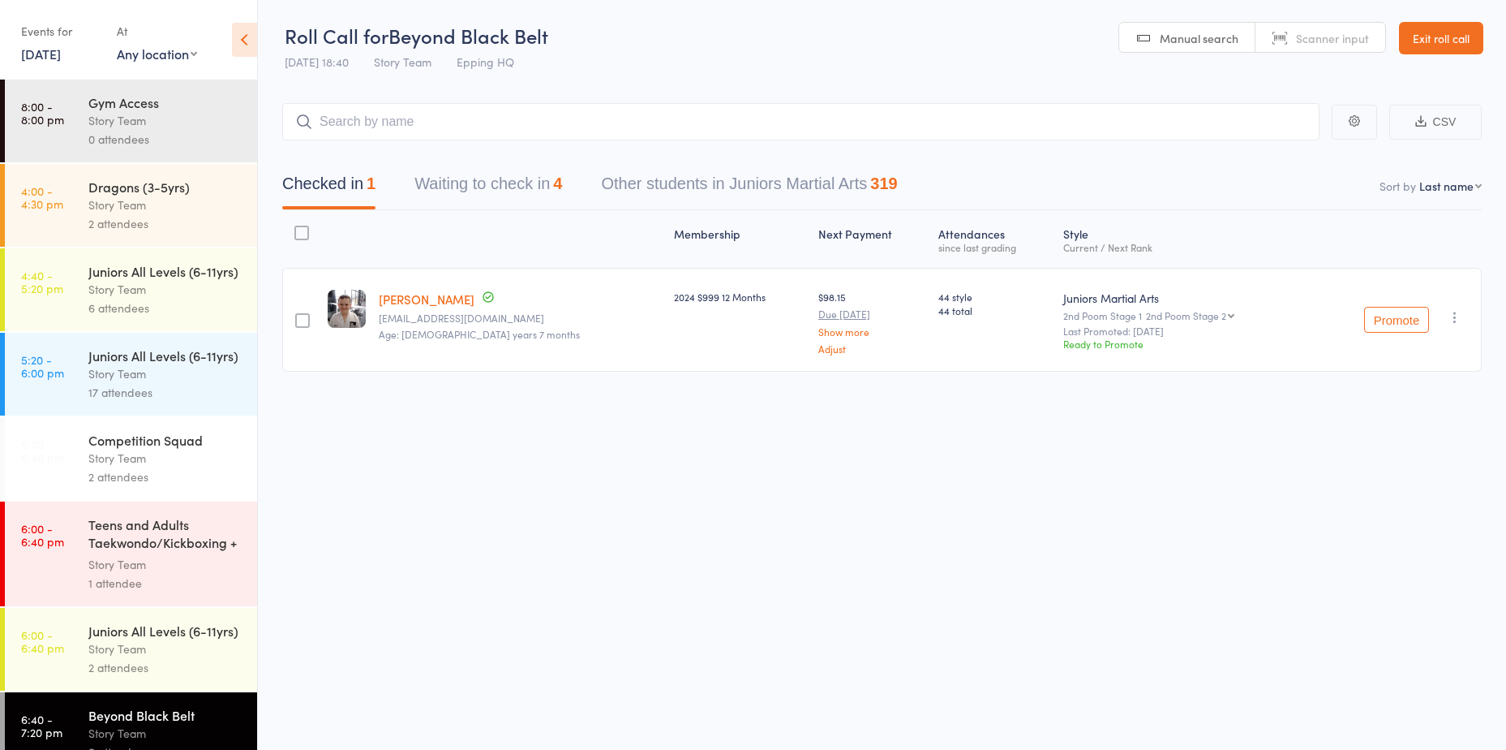
click at [490, 185] on button "Waiting to check in 4" at bounding box center [489, 187] width 148 height 43
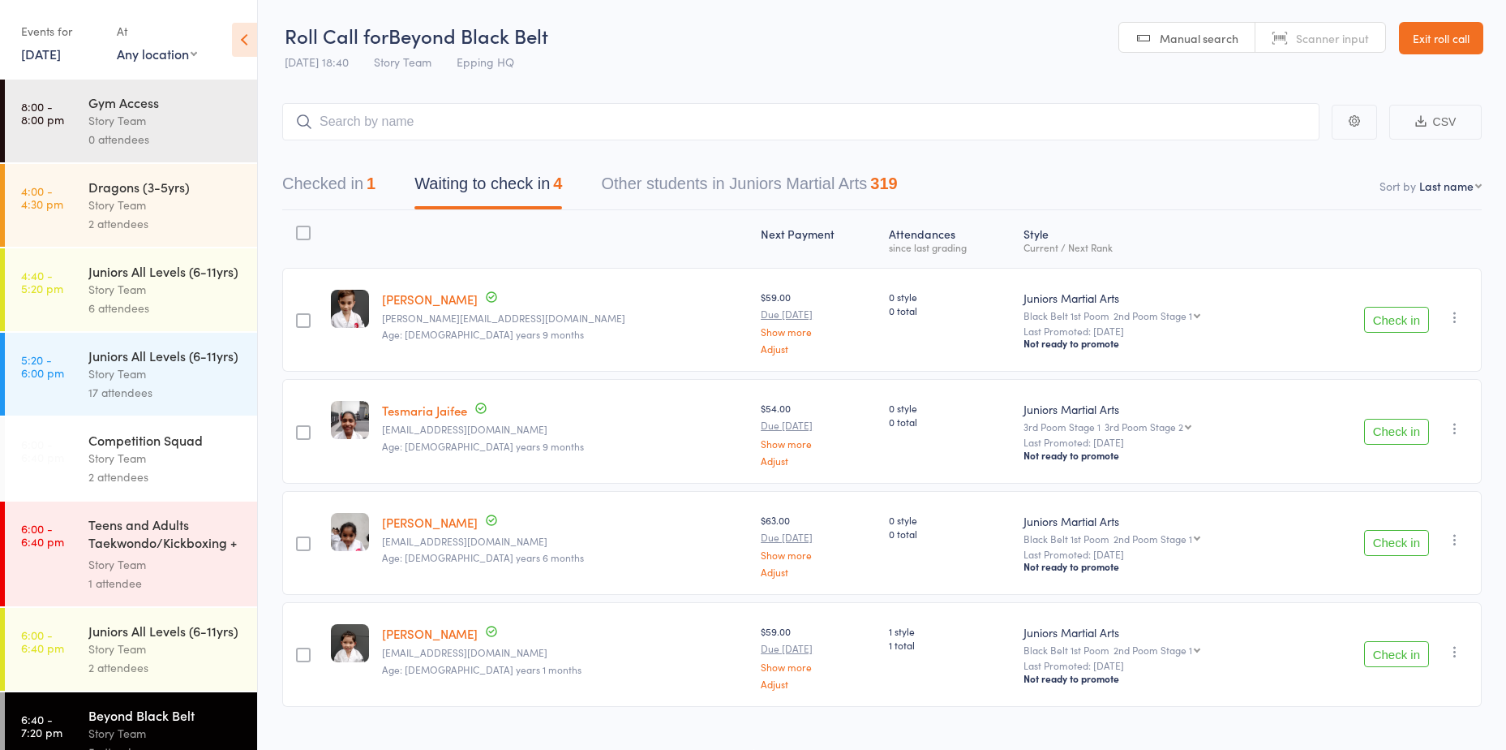
click at [725, 320] on button "Check in" at bounding box center [1396, 320] width 65 height 26
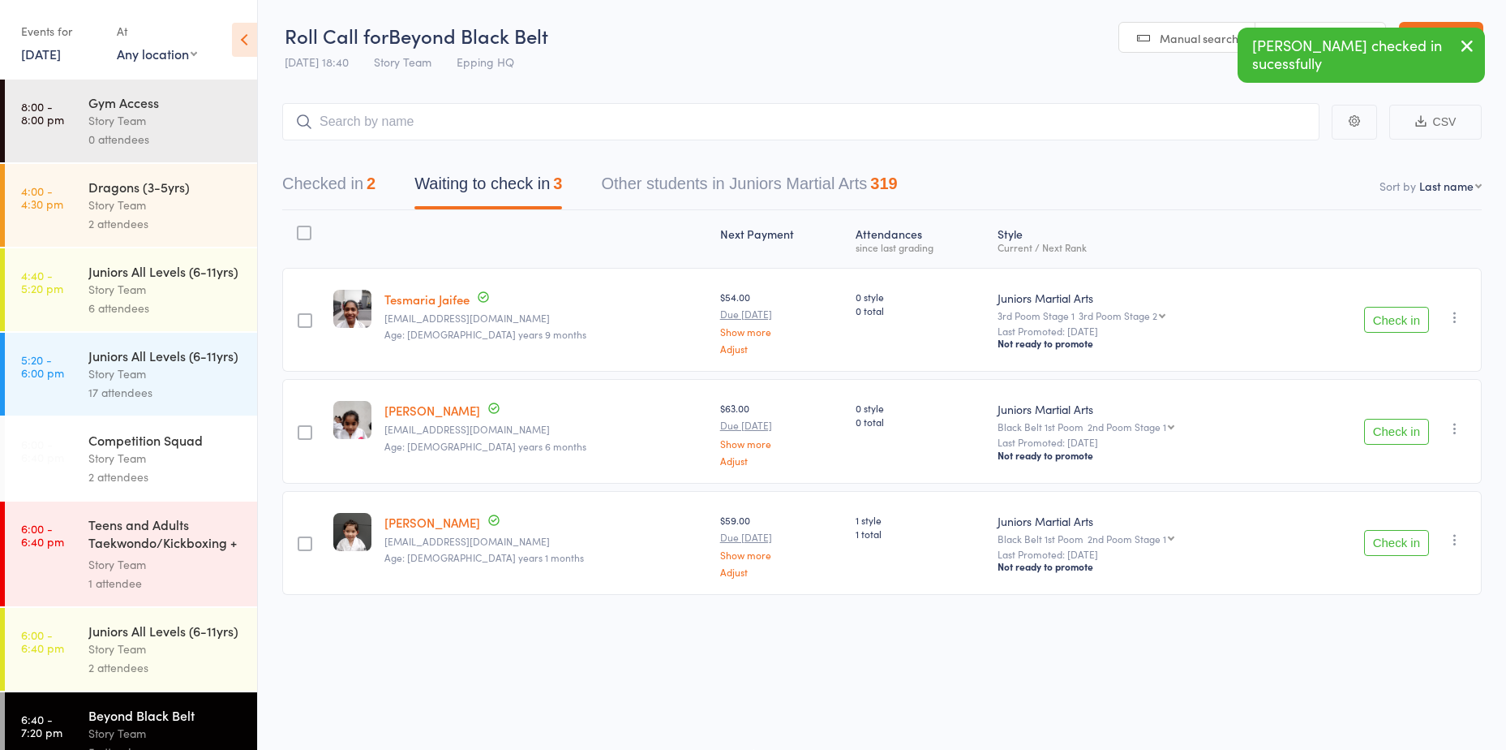
click at [725, 539] on button "Check in" at bounding box center [1396, 543] width 65 height 26
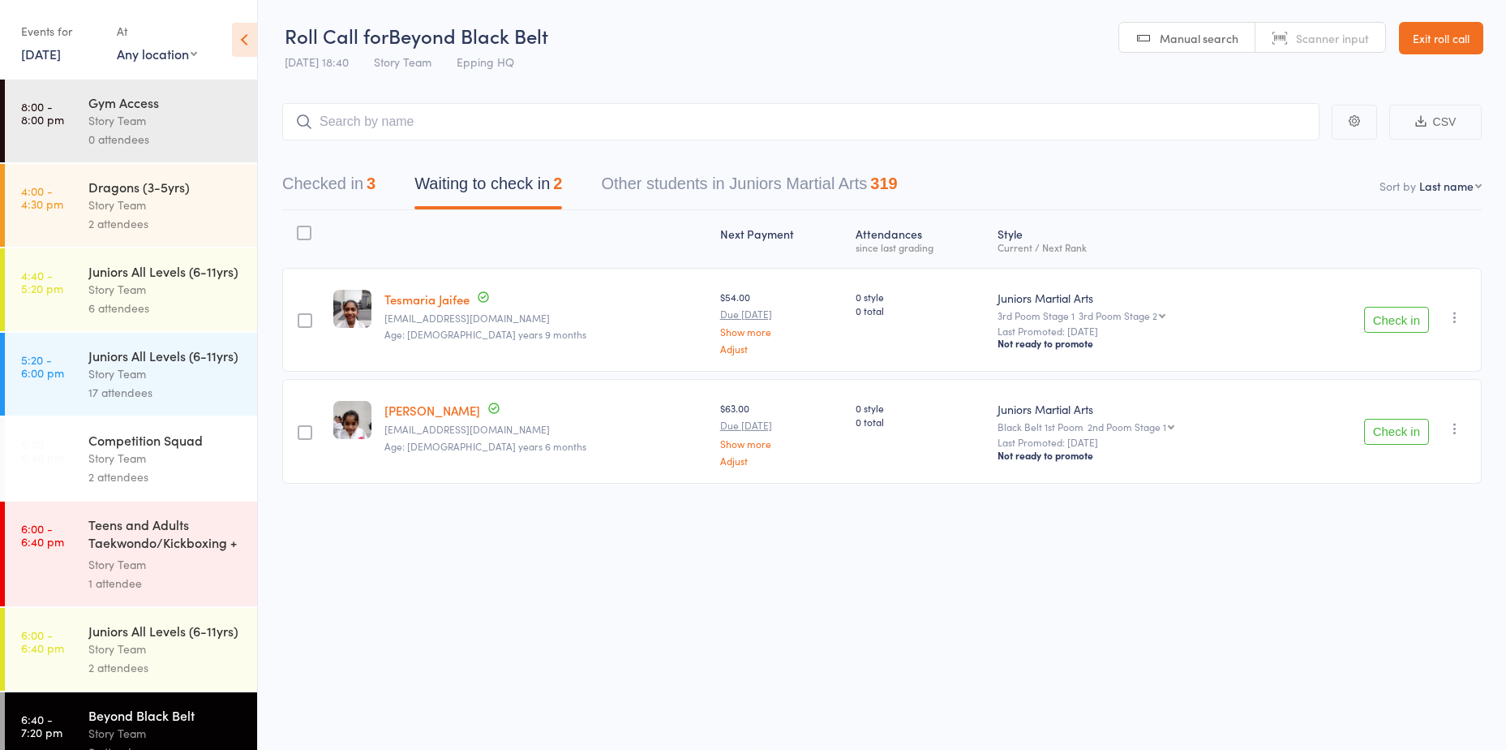
click at [725, 313] on button "Check in" at bounding box center [1396, 320] width 65 height 26
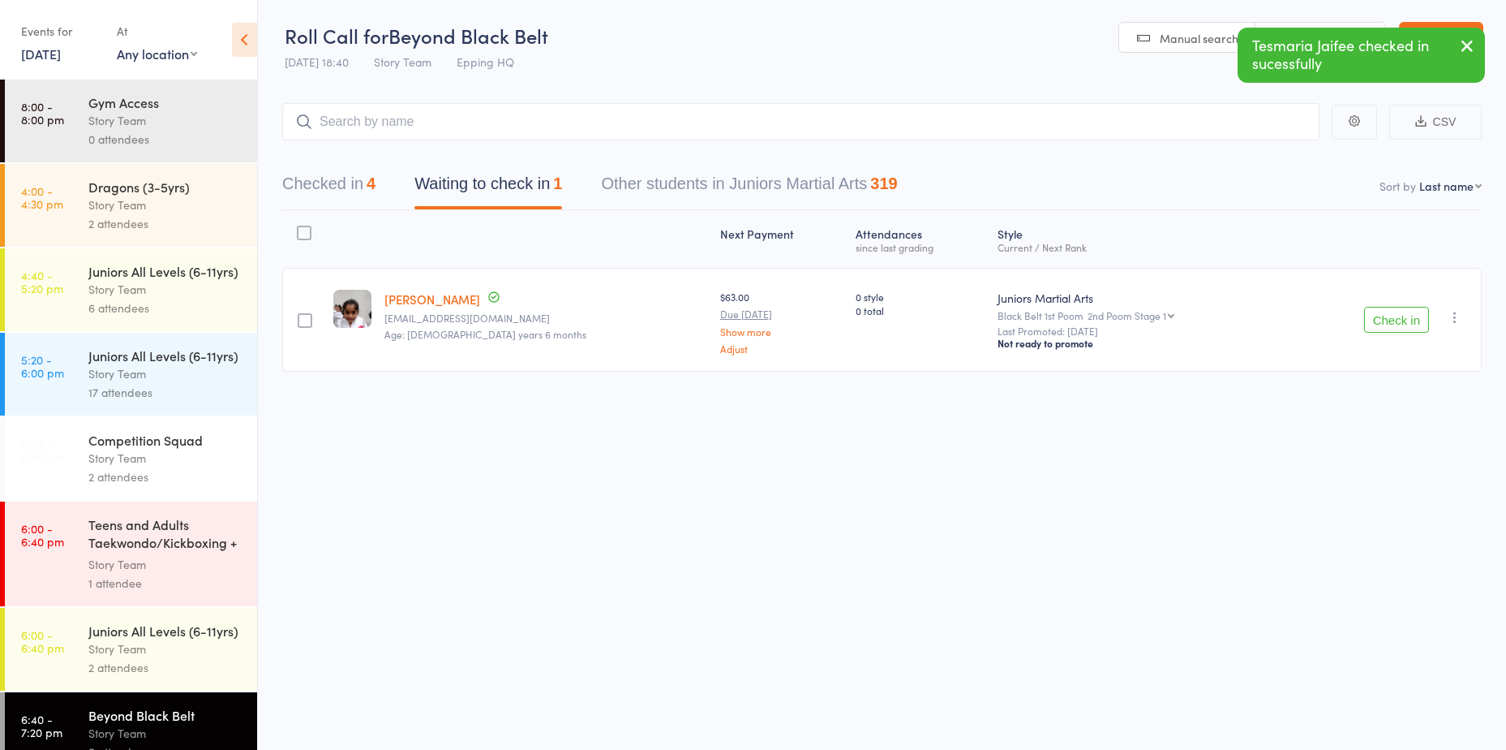
click at [725, 332] on button "Check in" at bounding box center [1396, 320] width 65 height 26
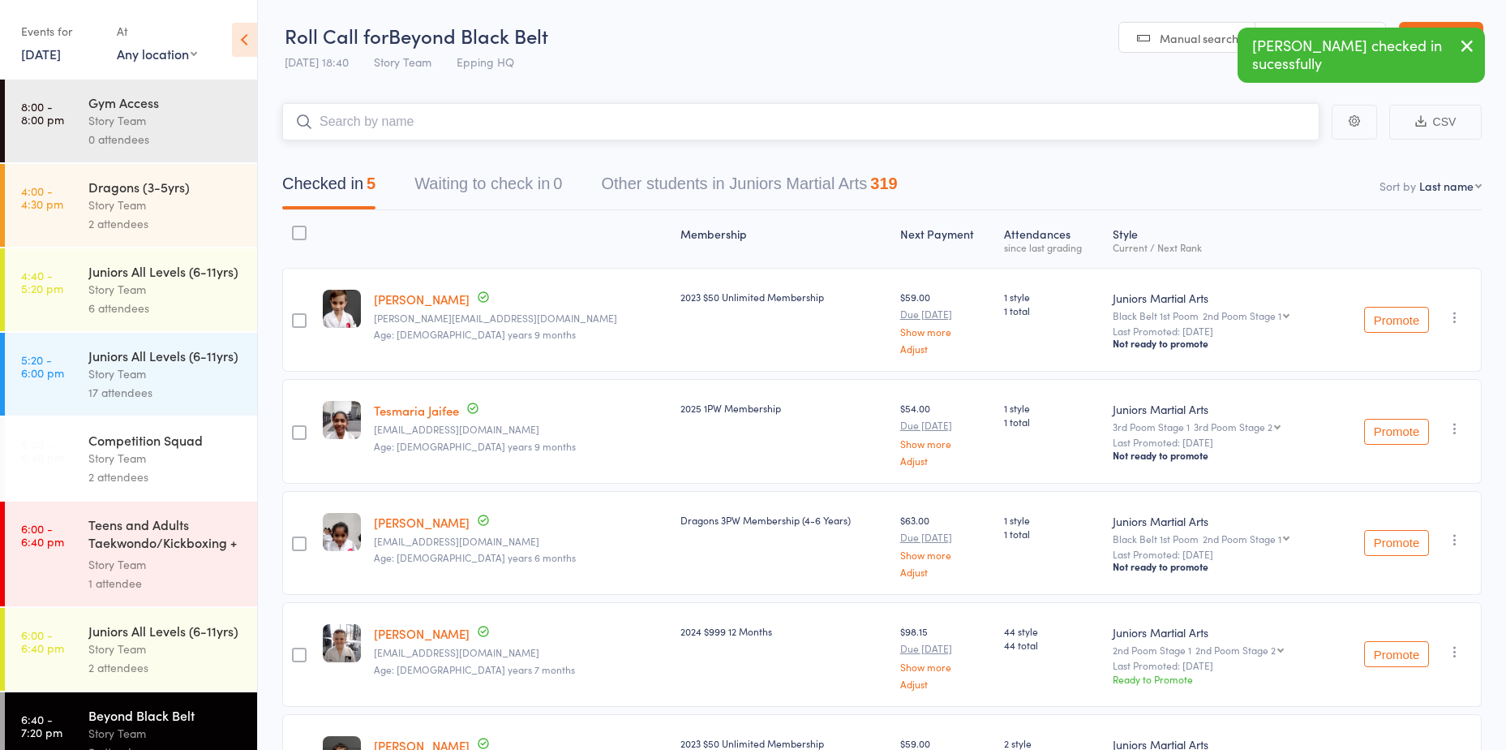
click at [447, 131] on input "search" at bounding box center [801, 121] width 1038 height 37
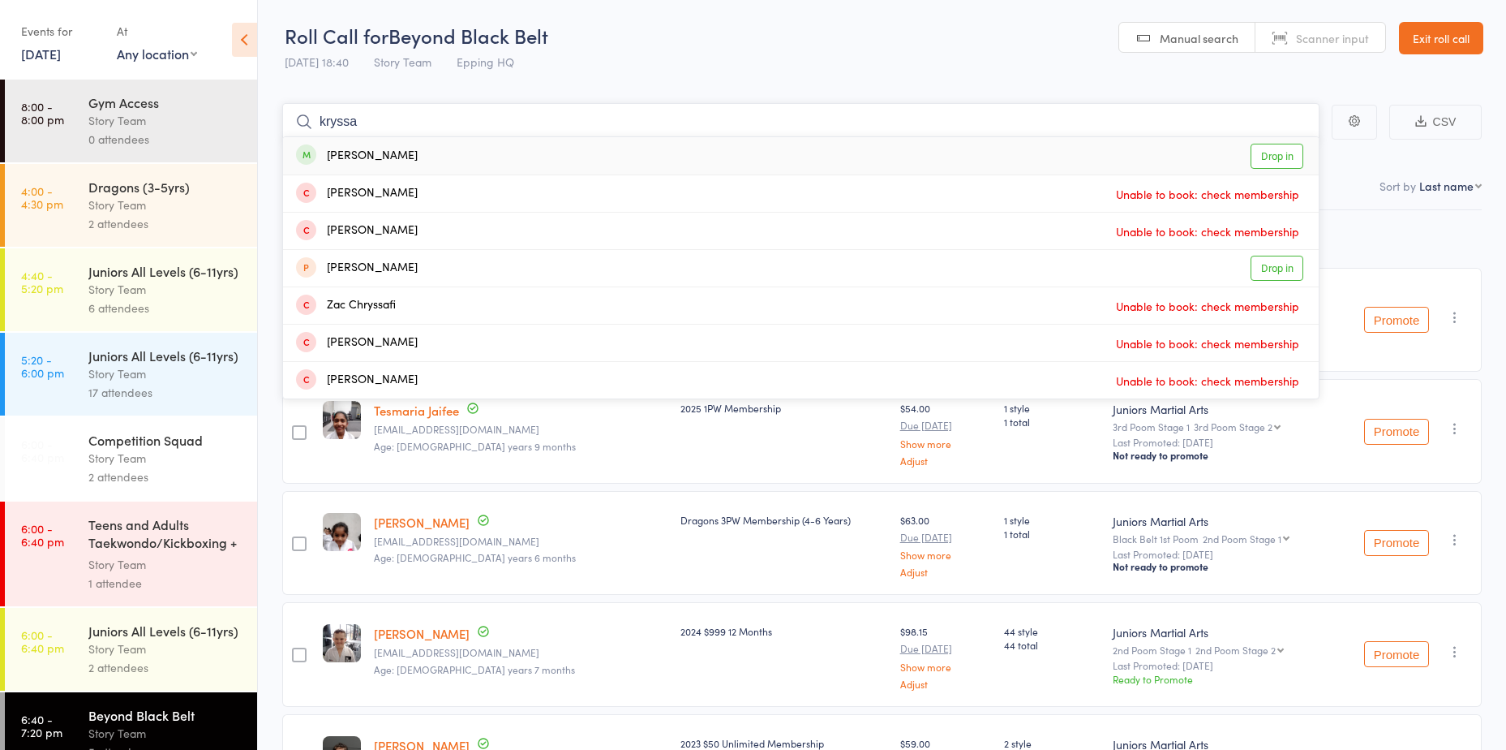
type input "kryssa"
click at [725, 154] on link "Drop in" at bounding box center [1277, 156] width 53 height 25
